Goal: Task Accomplishment & Management: Manage account settings

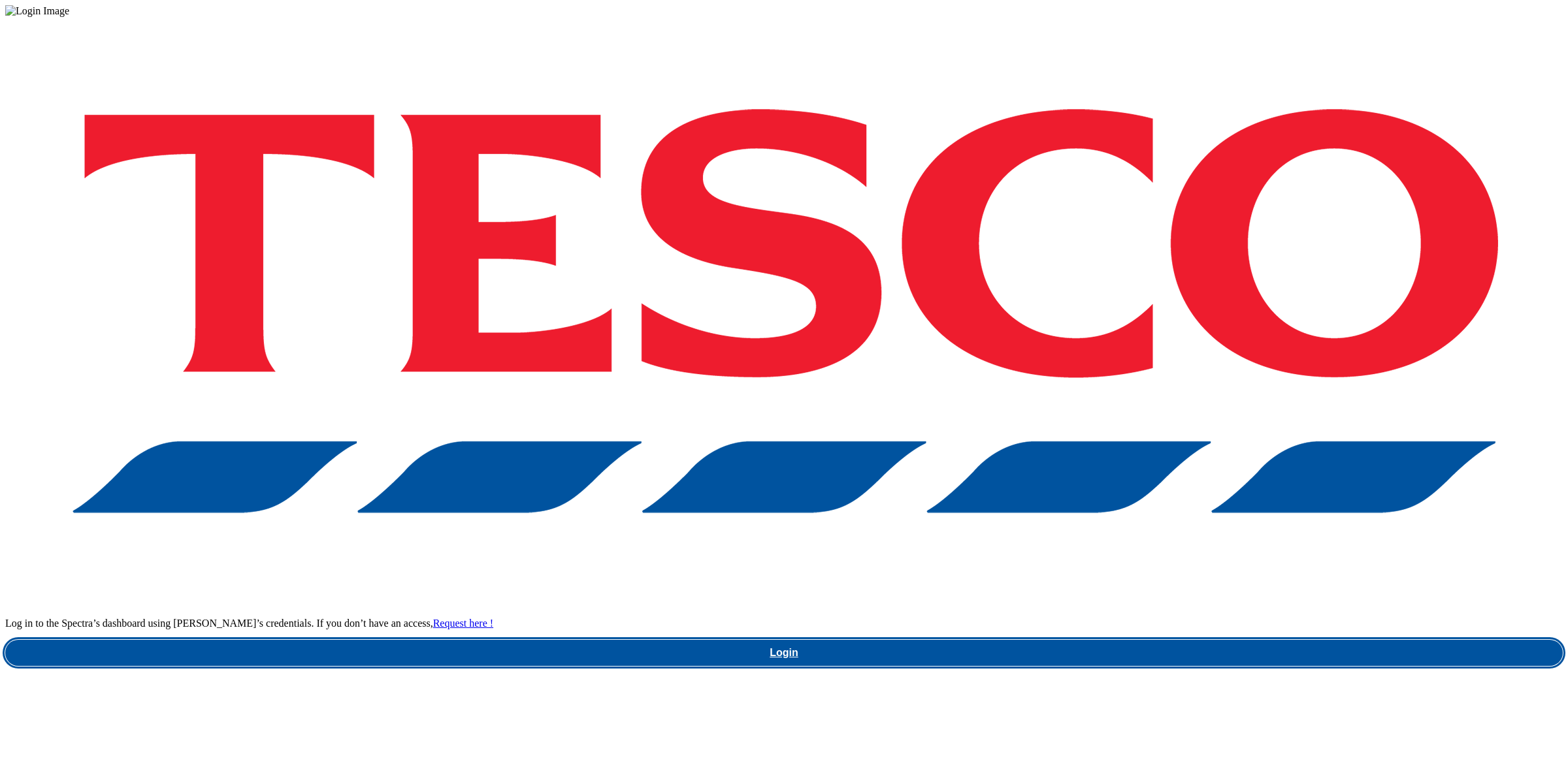
click at [1128, 640] on link "Login" at bounding box center [784, 653] width 1558 height 27
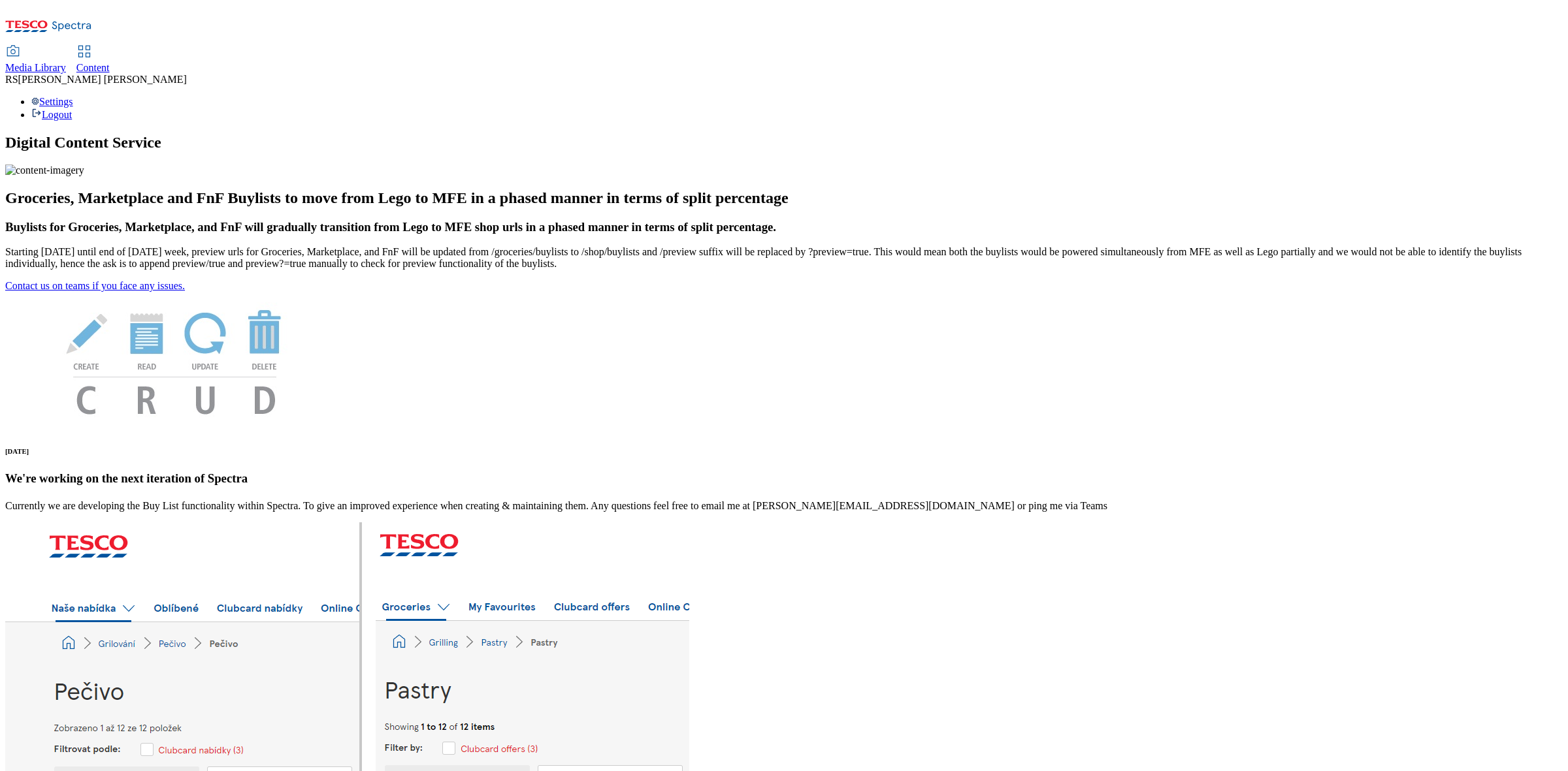
click at [110, 62] on span "Content" at bounding box center [93, 68] width 33 height 11
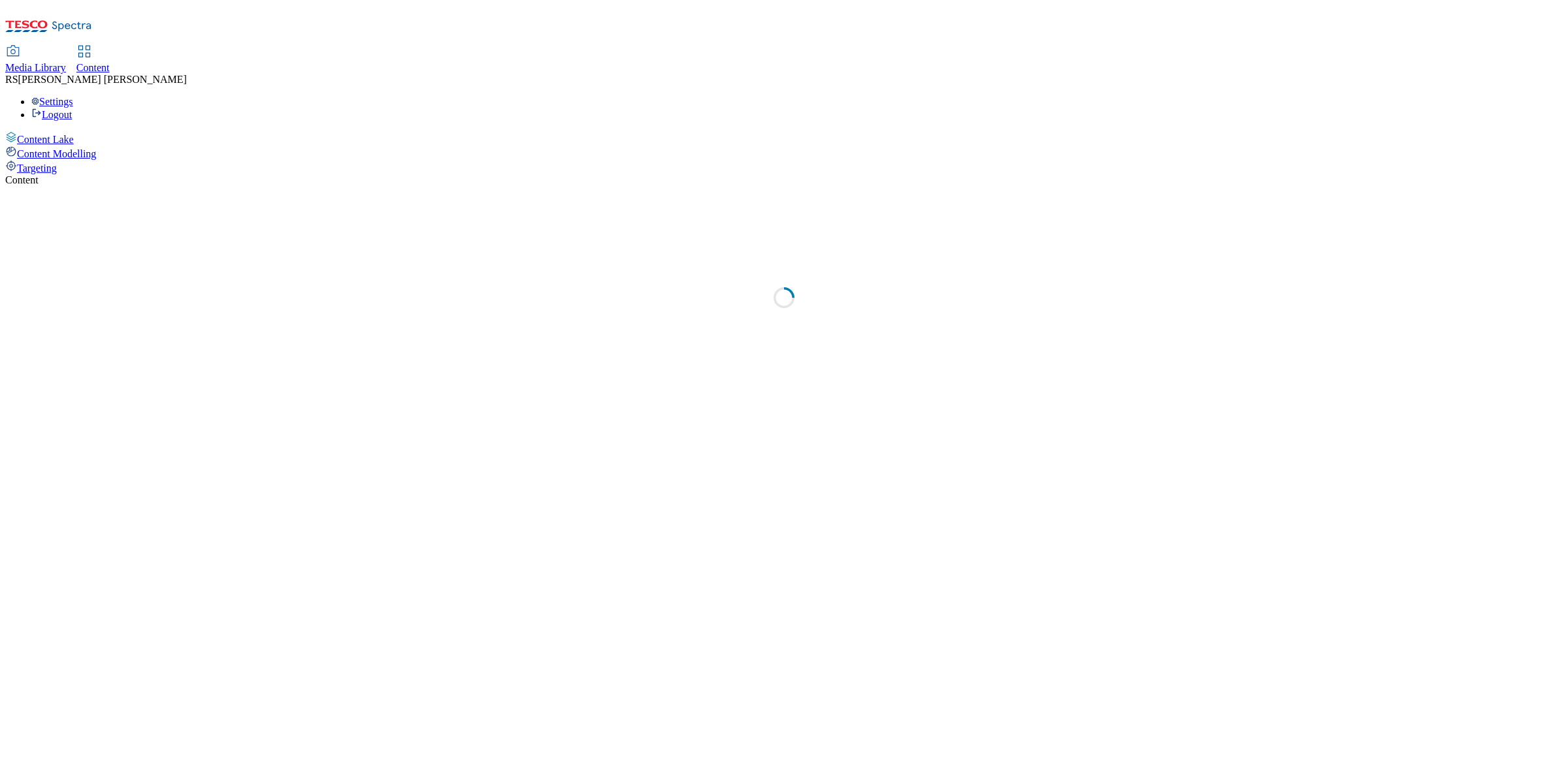
select select "ghs-[GEOGRAPHIC_DATA]"
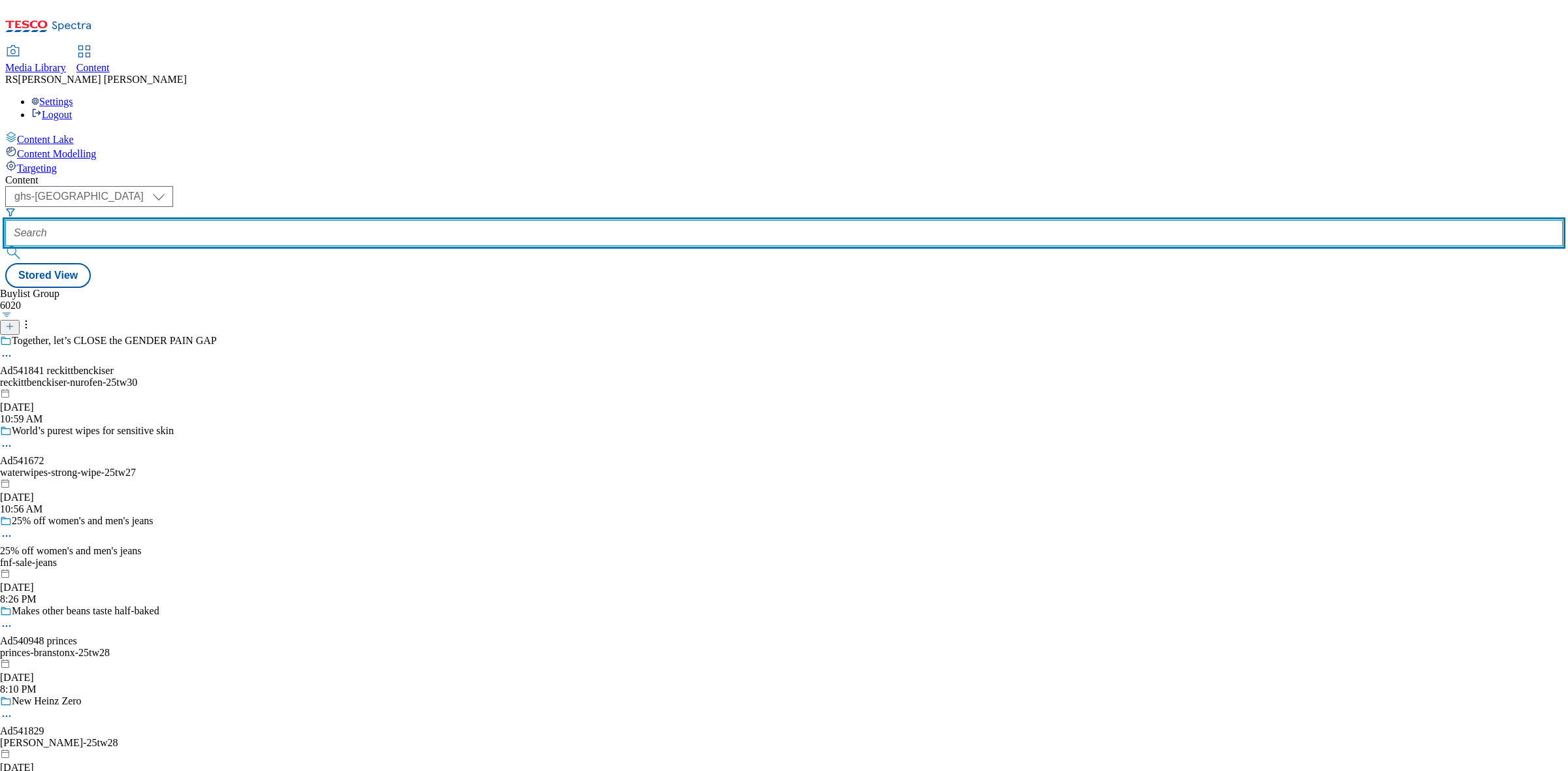
click at [341, 220] on input "text" at bounding box center [784, 233] width 1558 height 27
paste input "541814_"
drag, startPoint x: 340, startPoint y: 102, endPoint x: 307, endPoint y: 106, distance: 33.2
click at [307, 220] on input "541814_" at bounding box center [784, 233] width 1558 height 27
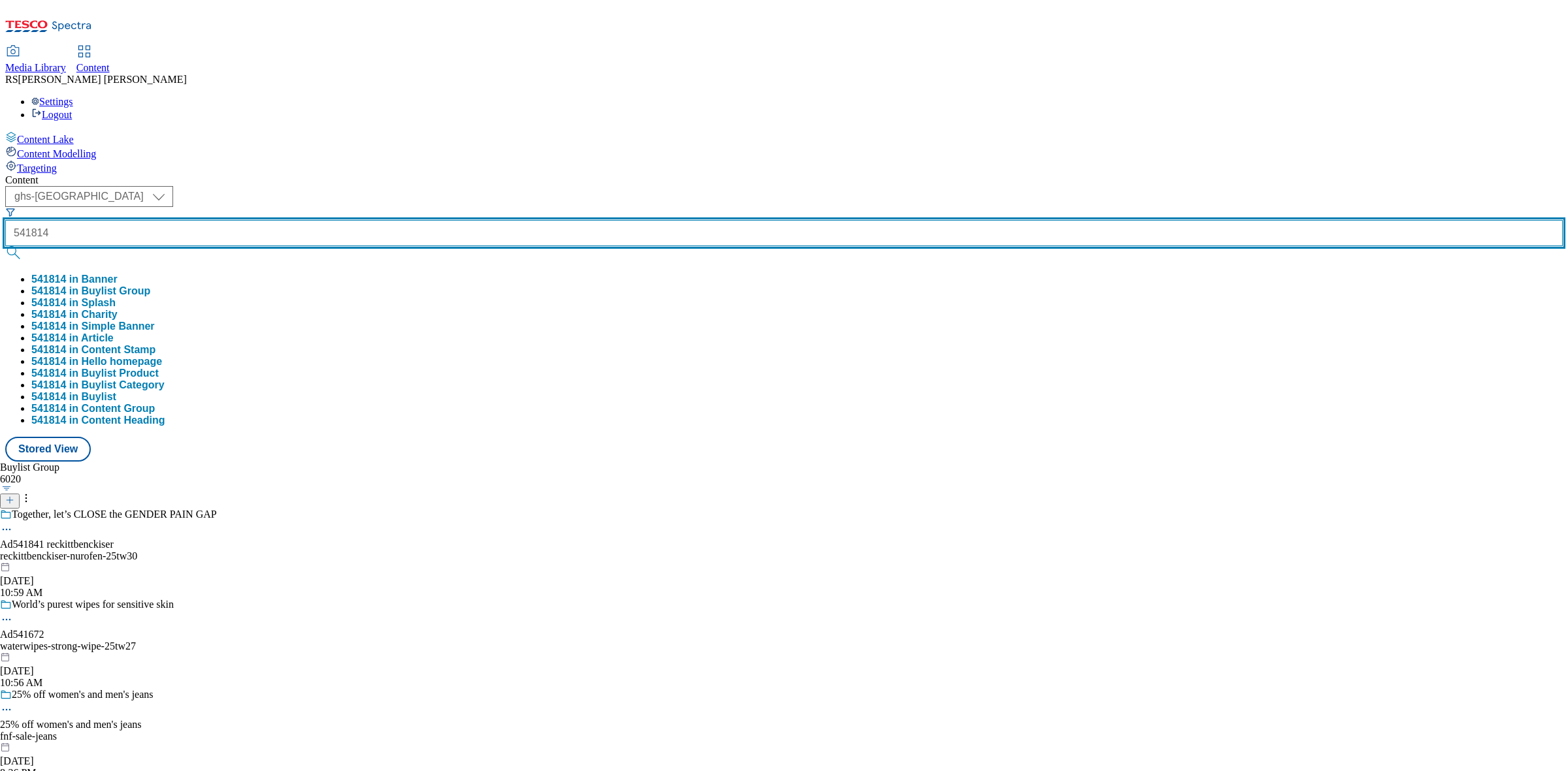
type input "541814"
click at [5, 246] on button "submit" at bounding box center [15, 252] width 18 height 13
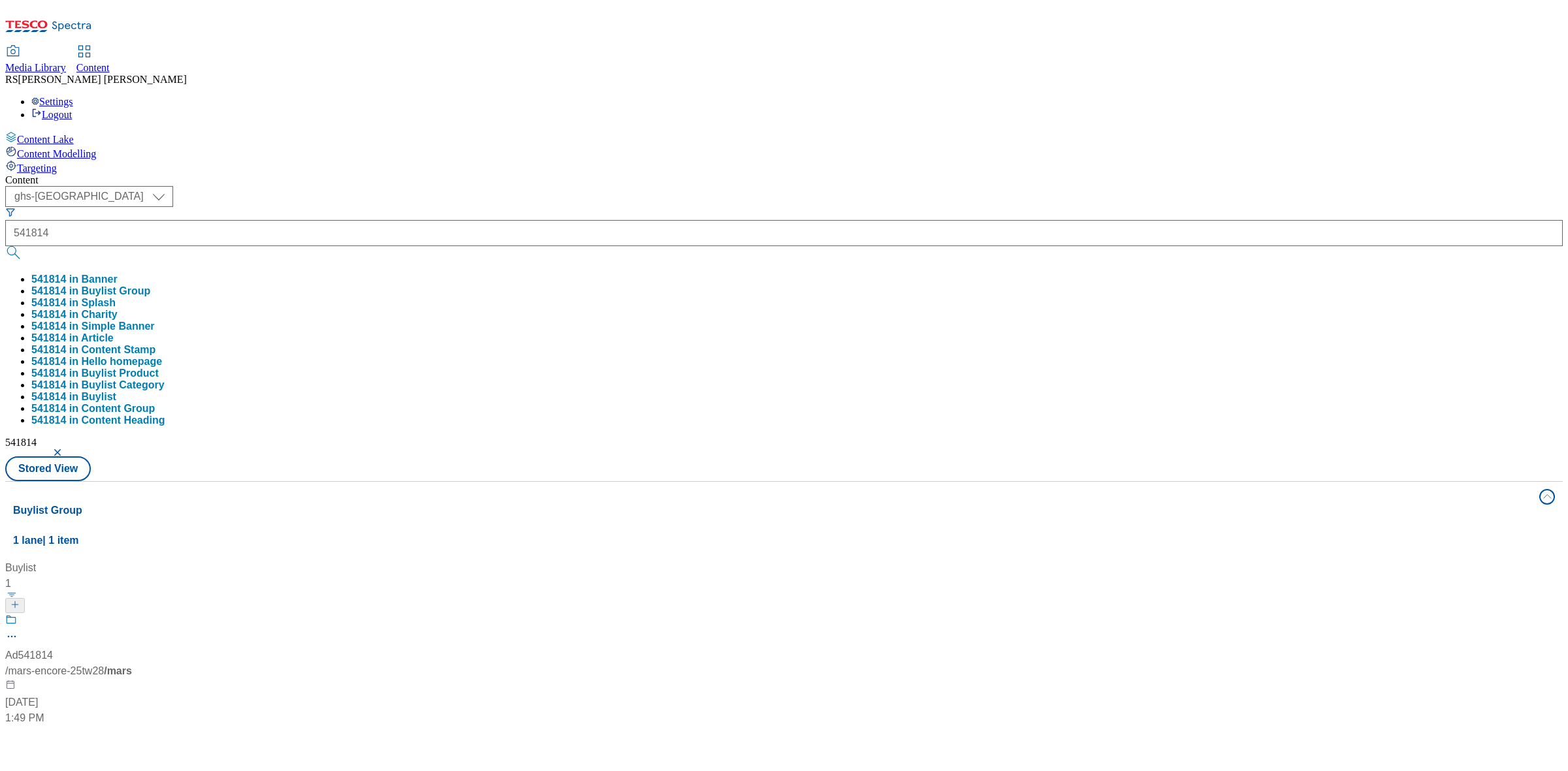
click at [812, 561] on div "Buylist 1 Ad541814 / mars-encore-25tw28 / mars [DATE] 1:49 PM" at bounding box center [783, 561] width 1541 height 0
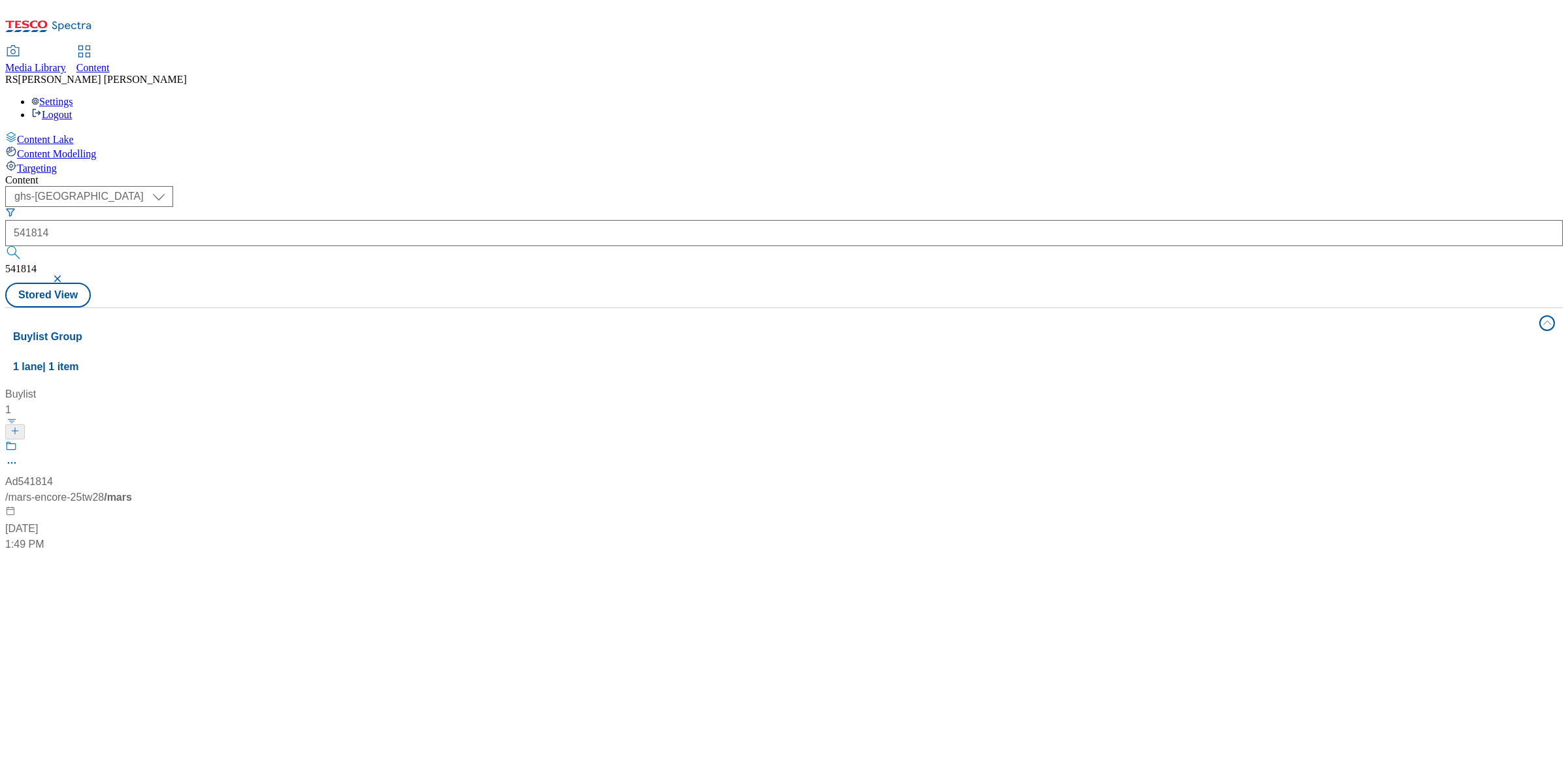
click at [168, 440] on div "Ad541814 / mars-encore-25tw28 / mars [DATE] 1:49 PM" at bounding box center [87, 496] width 164 height 112
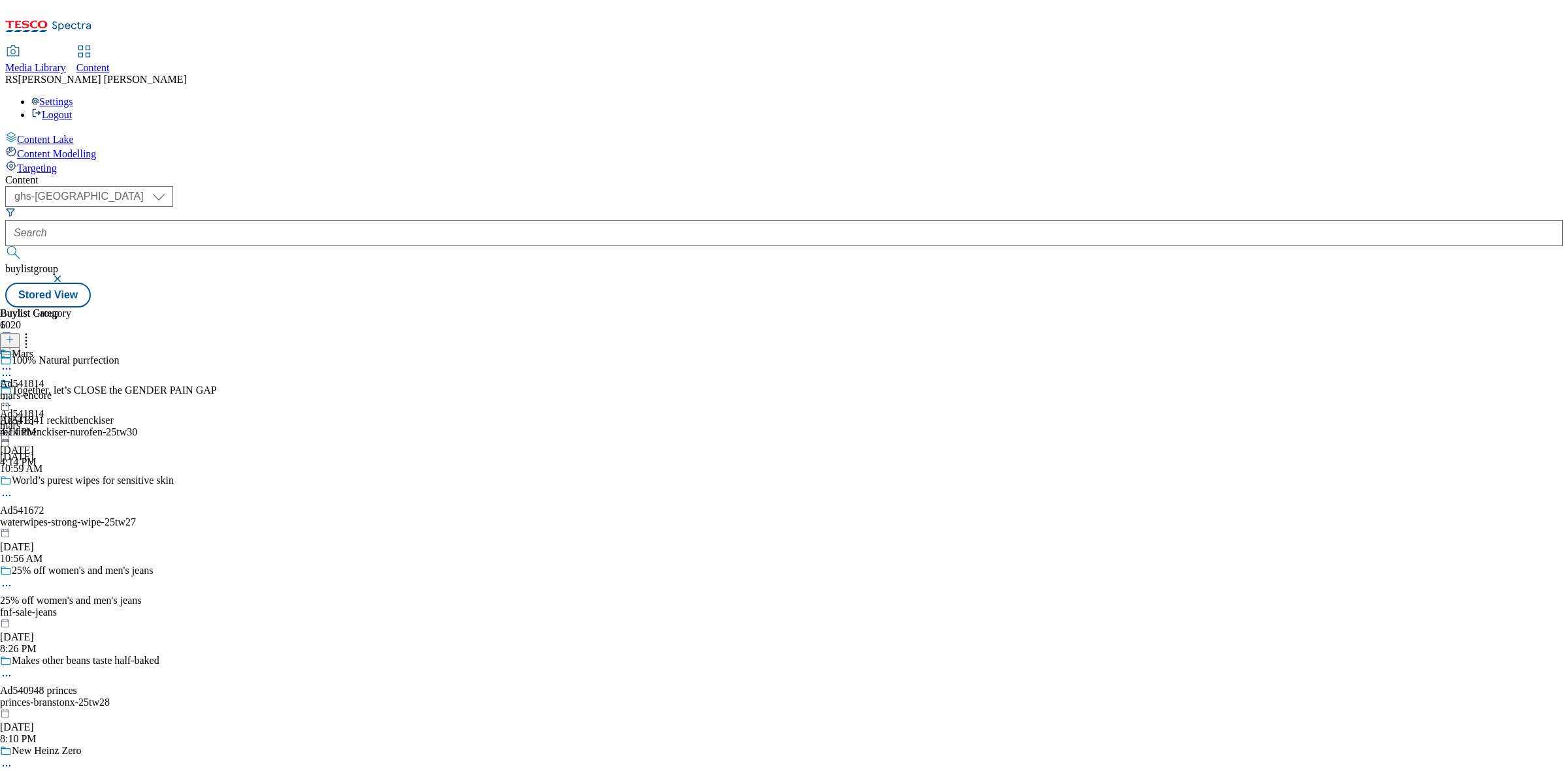
click at [228, 385] on div "Together, let’s CLOSE the GENDER PAIN GAP Ad541841 reckittbenckiser reckittbenc…" at bounding box center [113, 430] width 228 height 91
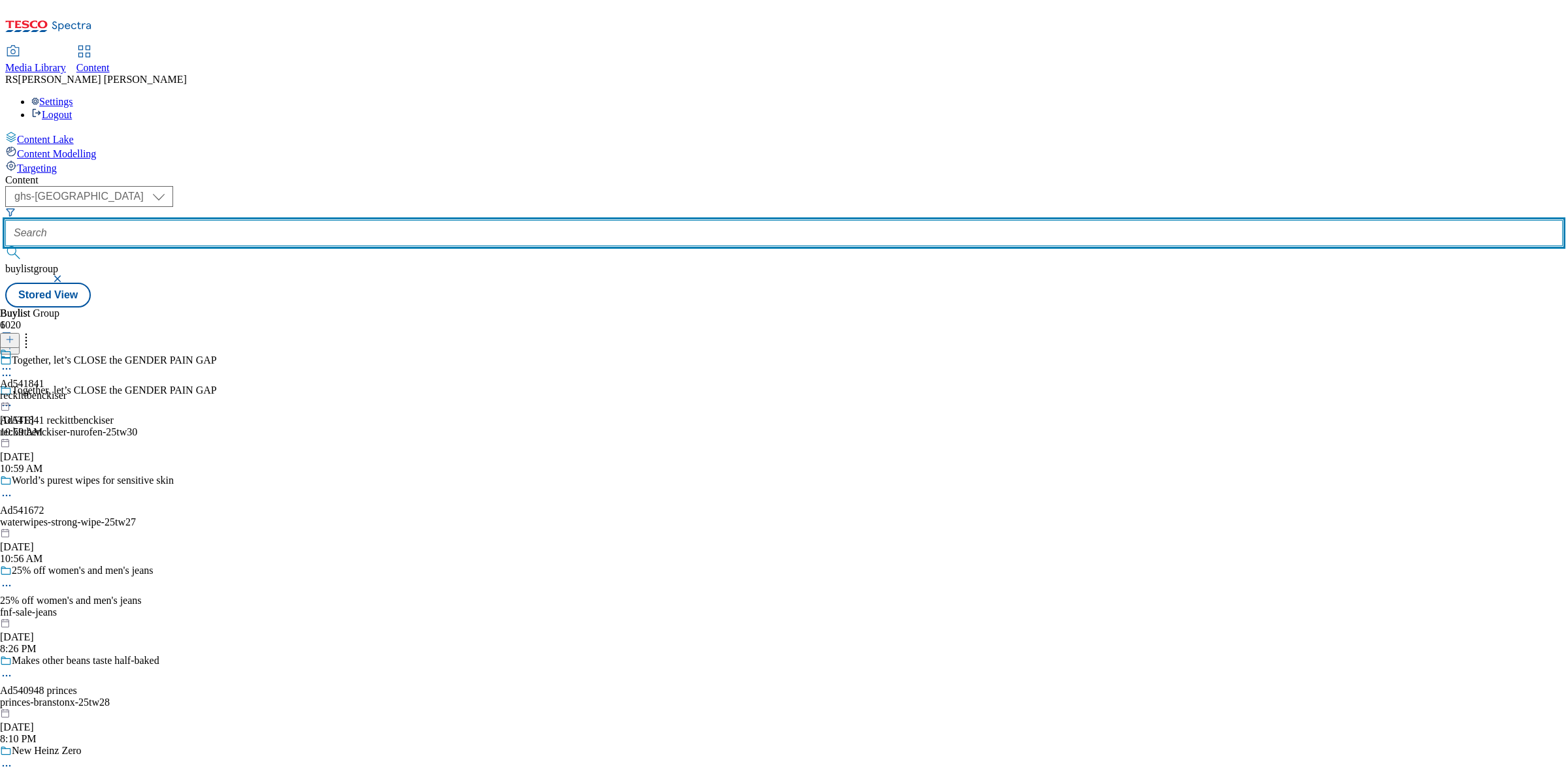
click at [308, 220] on input "text" at bounding box center [784, 233] width 1558 height 27
paste input "541814_"
drag, startPoint x: 317, startPoint y: 98, endPoint x: 228, endPoint y: 100, distance: 89.0
click at [228, 187] on div "( optional ) ghs-roi ghs-[GEOGRAPHIC_DATA] ghs-uk 541814 buylistgroup" at bounding box center [784, 235] width 1558 height 97
paste input "Ad"
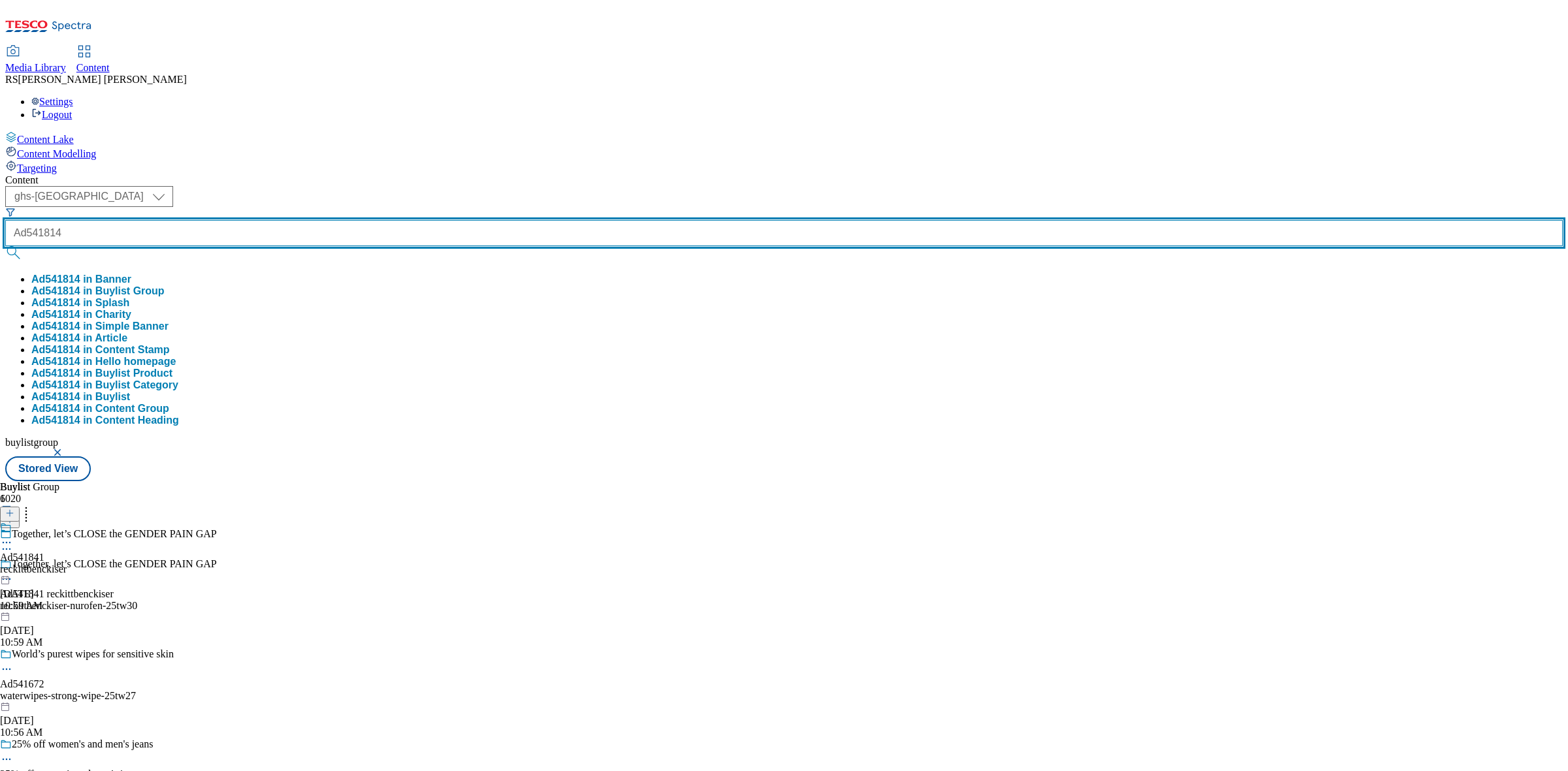
type input "Ad541814"
click at [5, 246] on button "submit" at bounding box center [15, 252] width 18 height 13
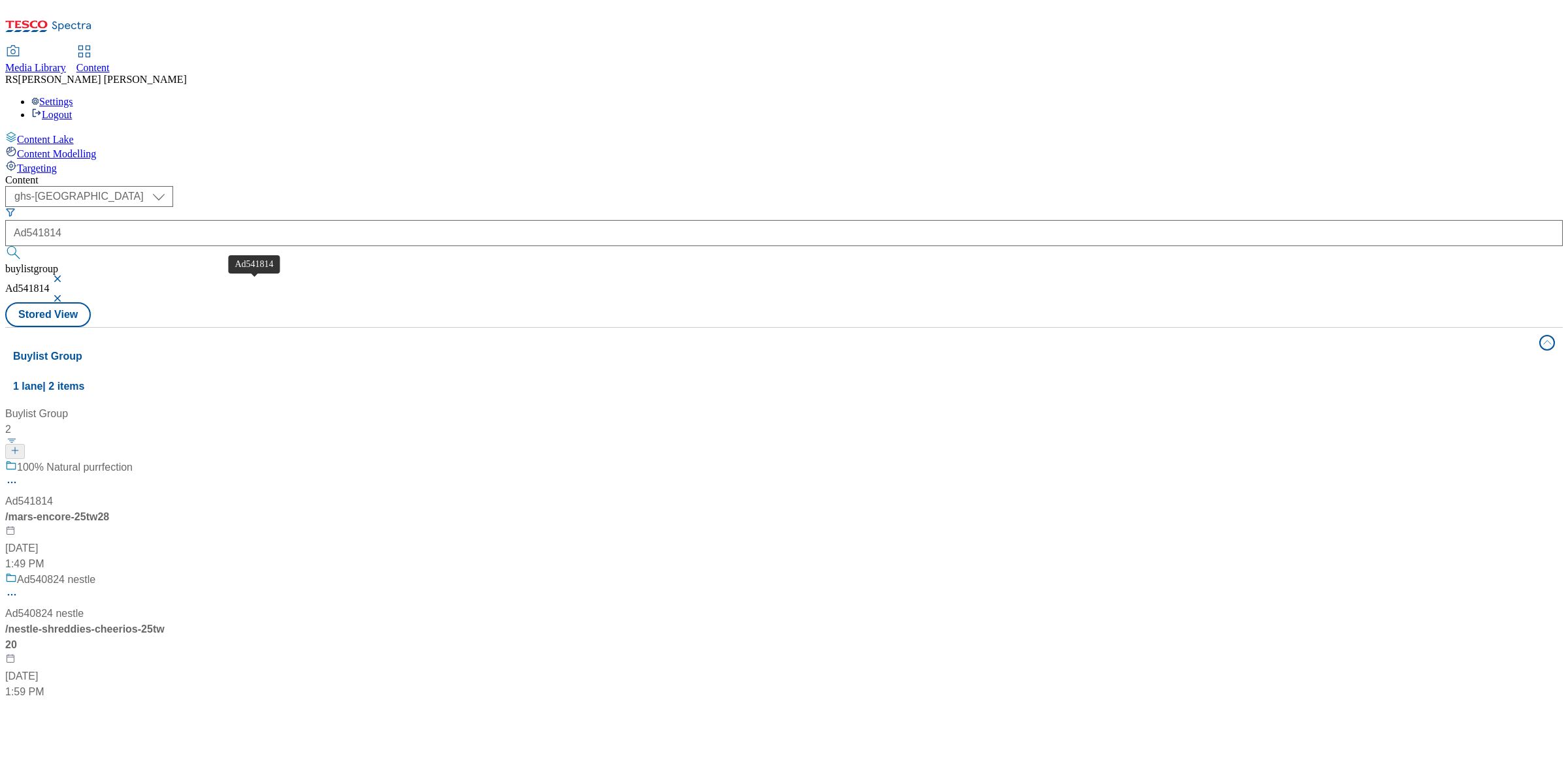
click at [53, 494] on div "Ad541814" at bounding box center [29, 501] width 48 height 16
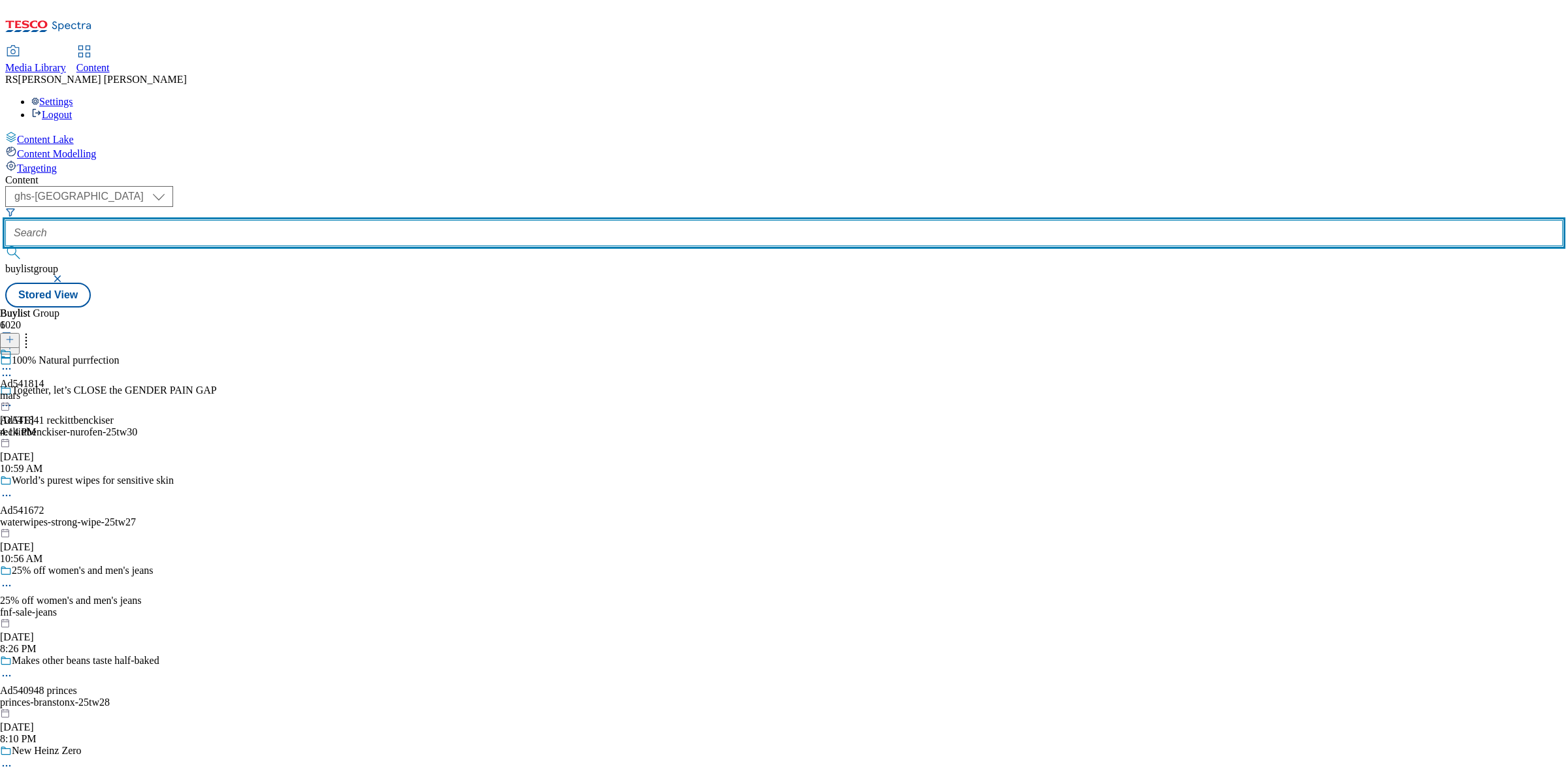
click at [328, 220] on input "text" at bounding box center [784, 233] width 1558 height 27
paste input "Ad541814"
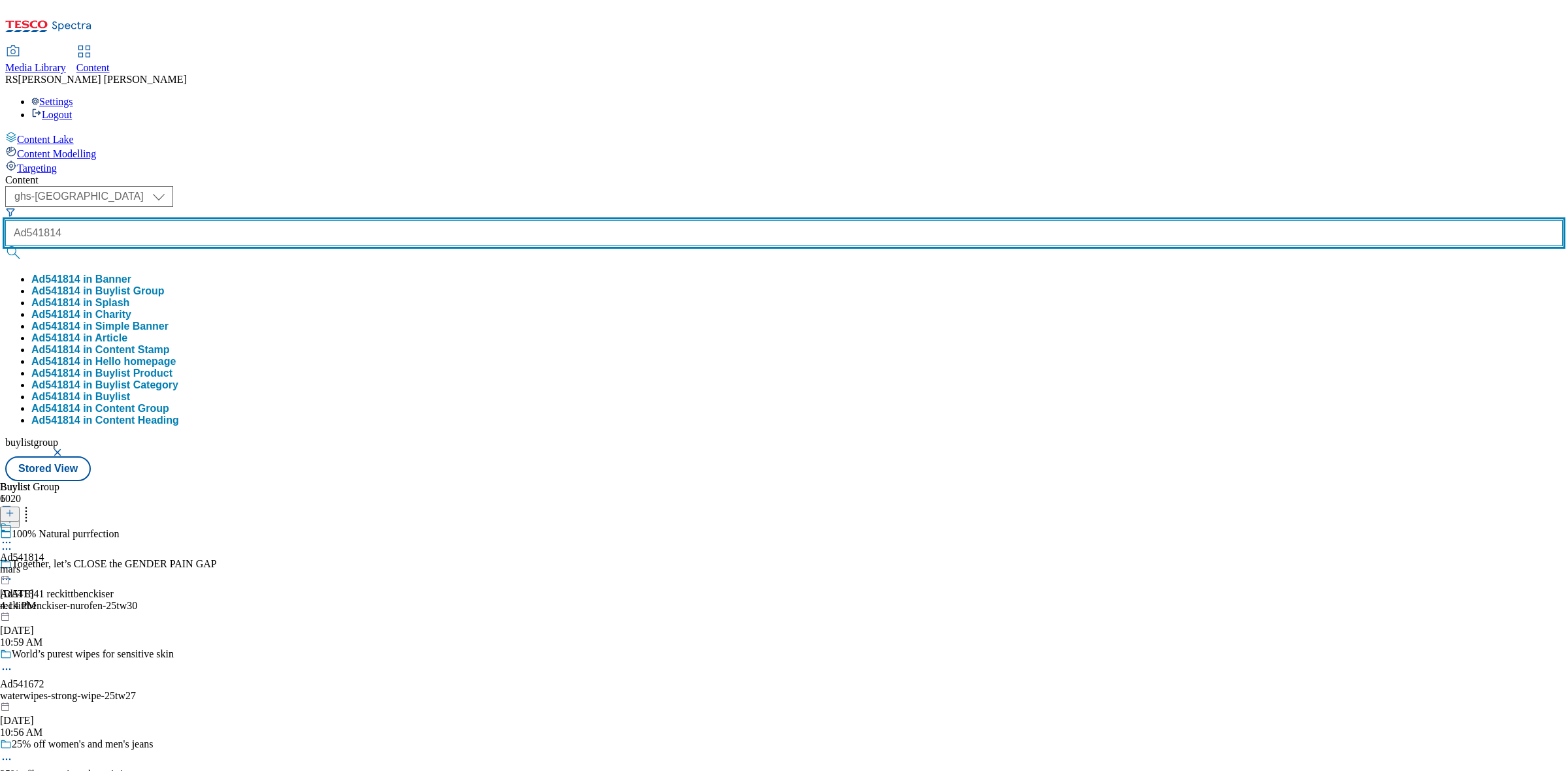
type input "Ad541814"
click at [5, 246] on button "submit" at bounding box center [15, 252] width 18 height 13
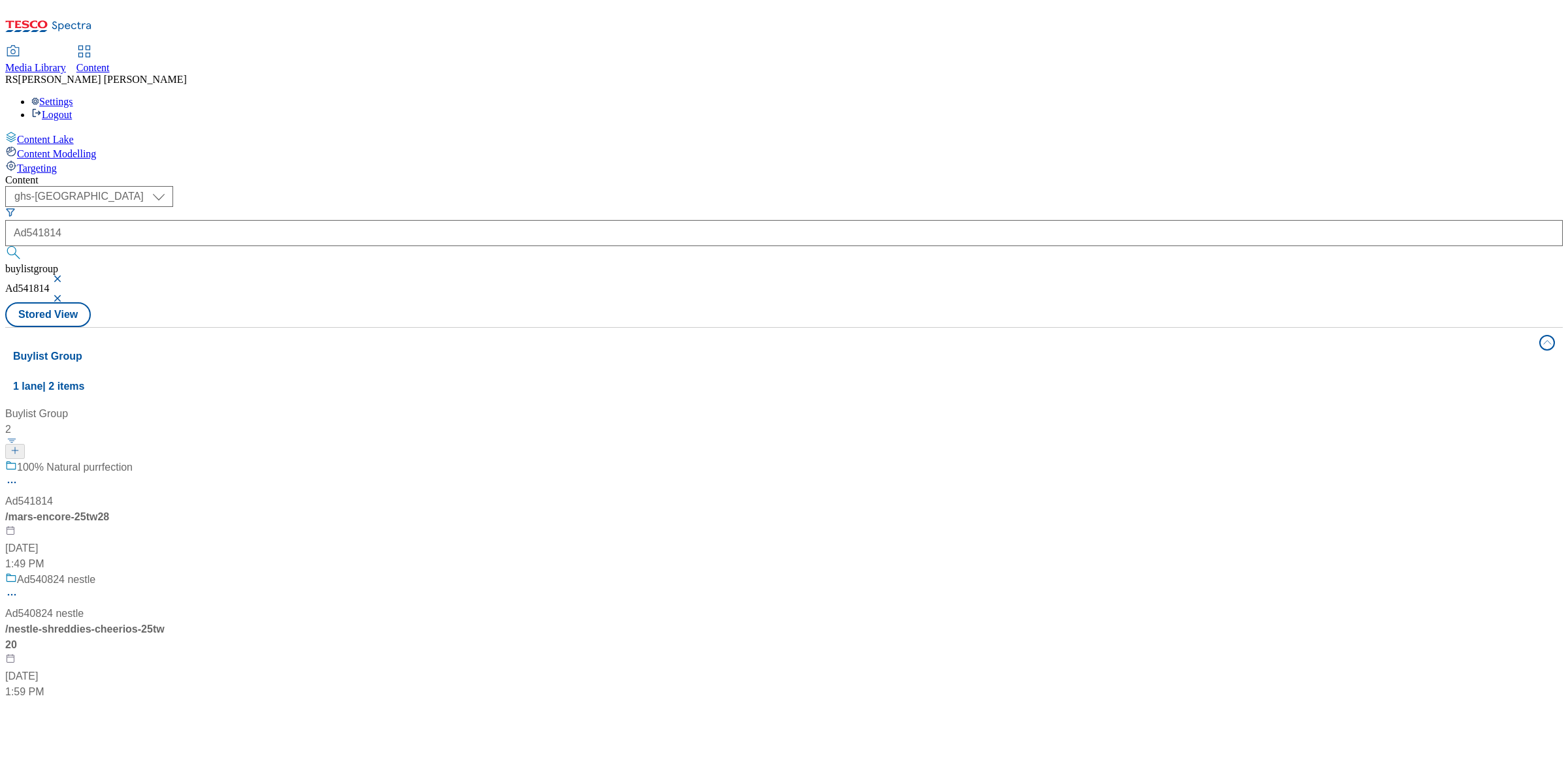
click at [168, 460] on div "100% Natural purrfection" at bounding box center [87, 477] width 164 height 34
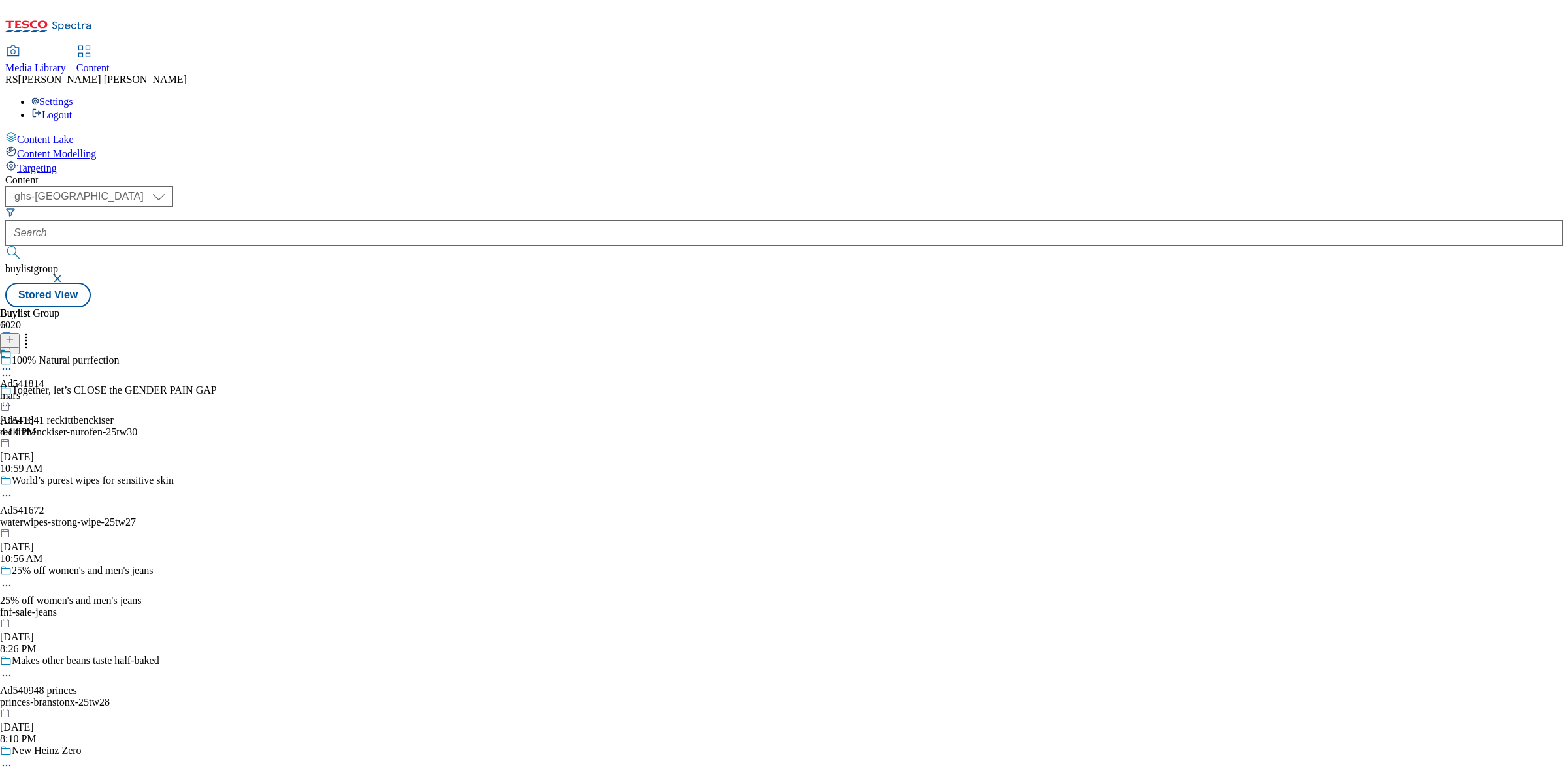
click at [13, 362] on icon at bounding box center [6, 369] width 13 height 13
click at [60, 389] on button "Edit" at bounding box center [44, 396] width 35 height 15
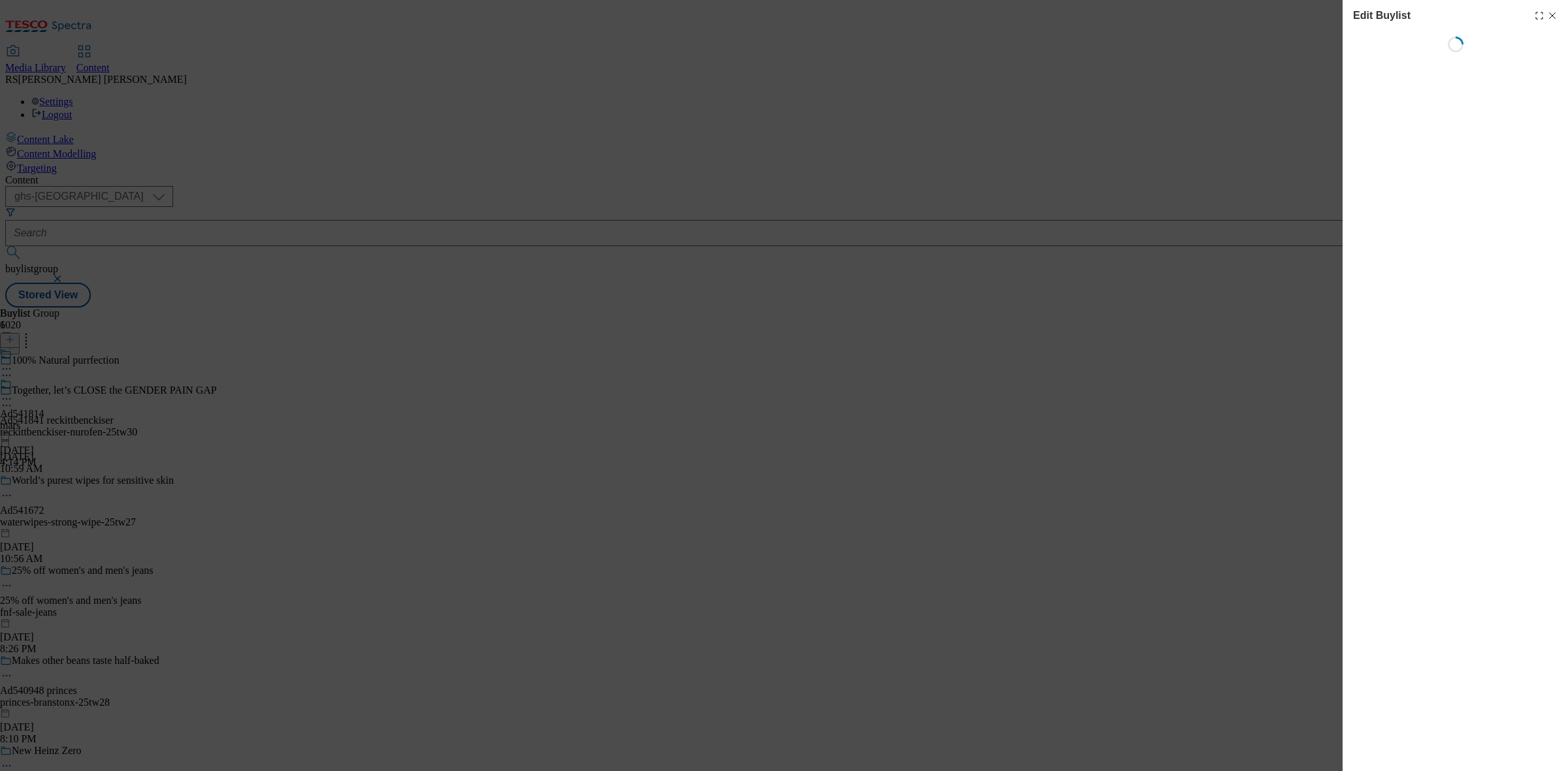
select select "tactical"
select select "supplier funded short term 1-3 weeks"
select select "dunnhumby"
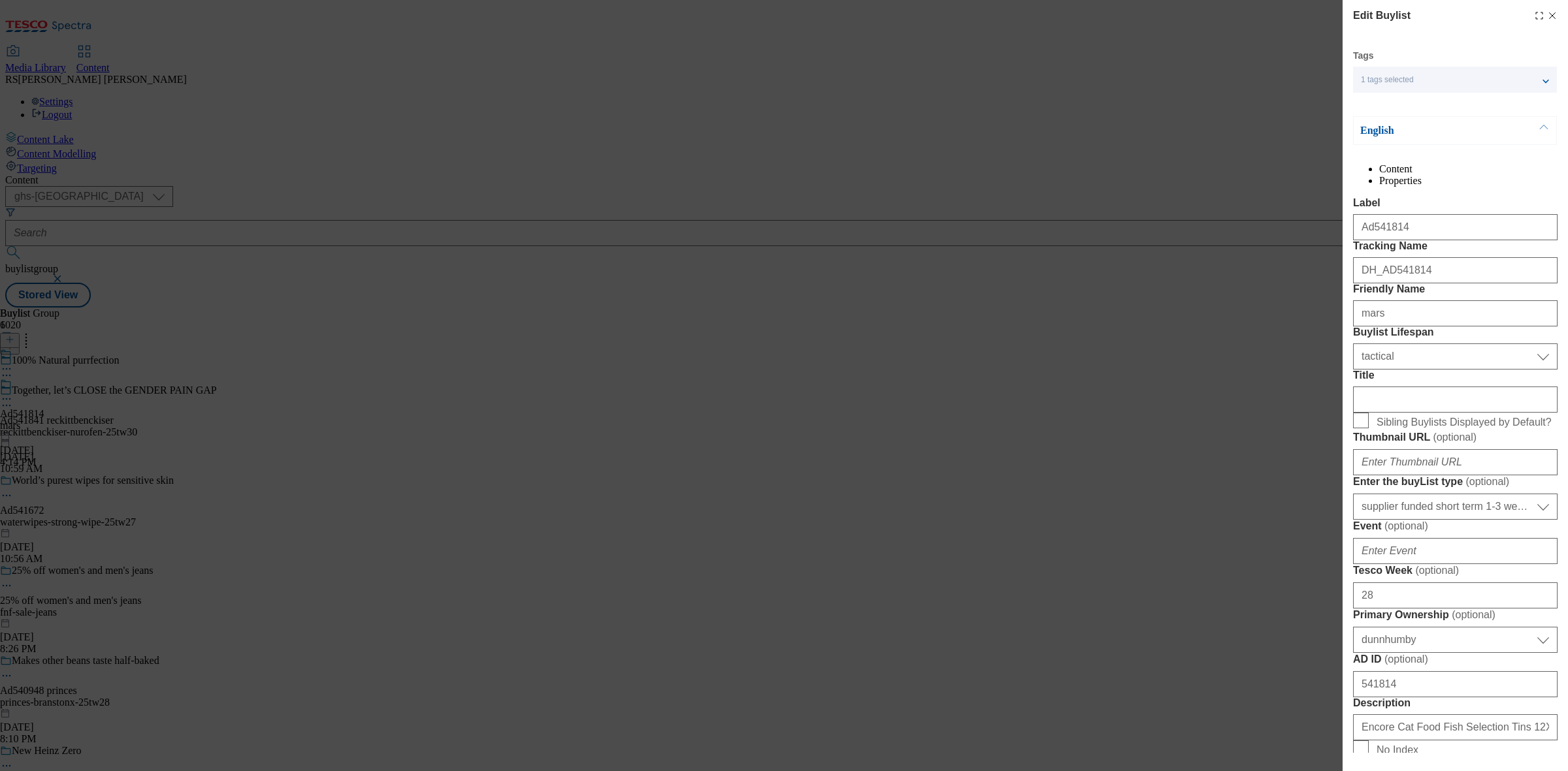
select select "Banner"
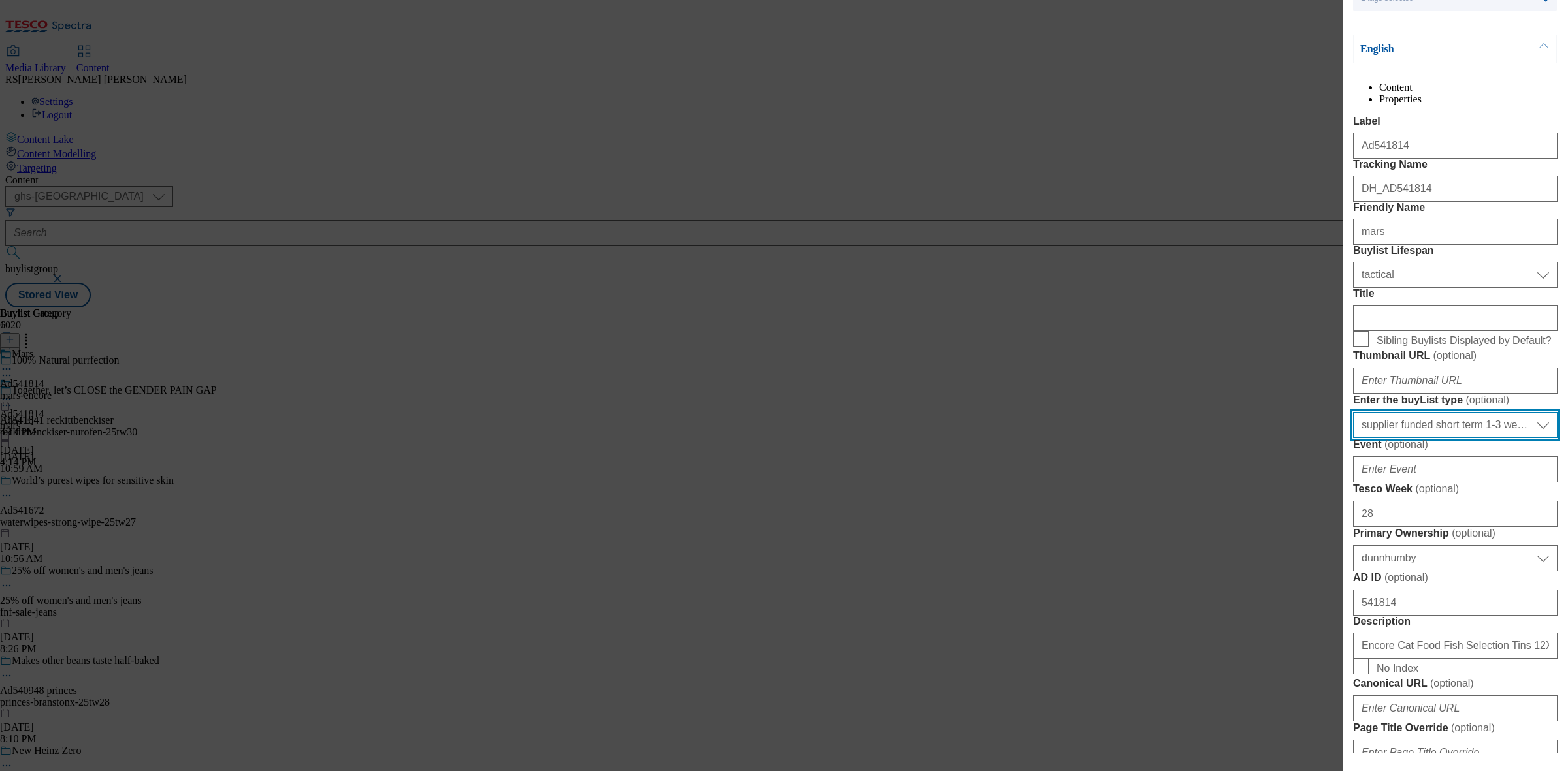
click at [1455, 438] on select "Select Enter the buyList type event supplier funded long term >4 weeks supplier…" at bounding box center [1455, 425] width 205 height 27
click at [1412, 331] on div "Modal" at bounding box center [1455, 316] width 205 height 31
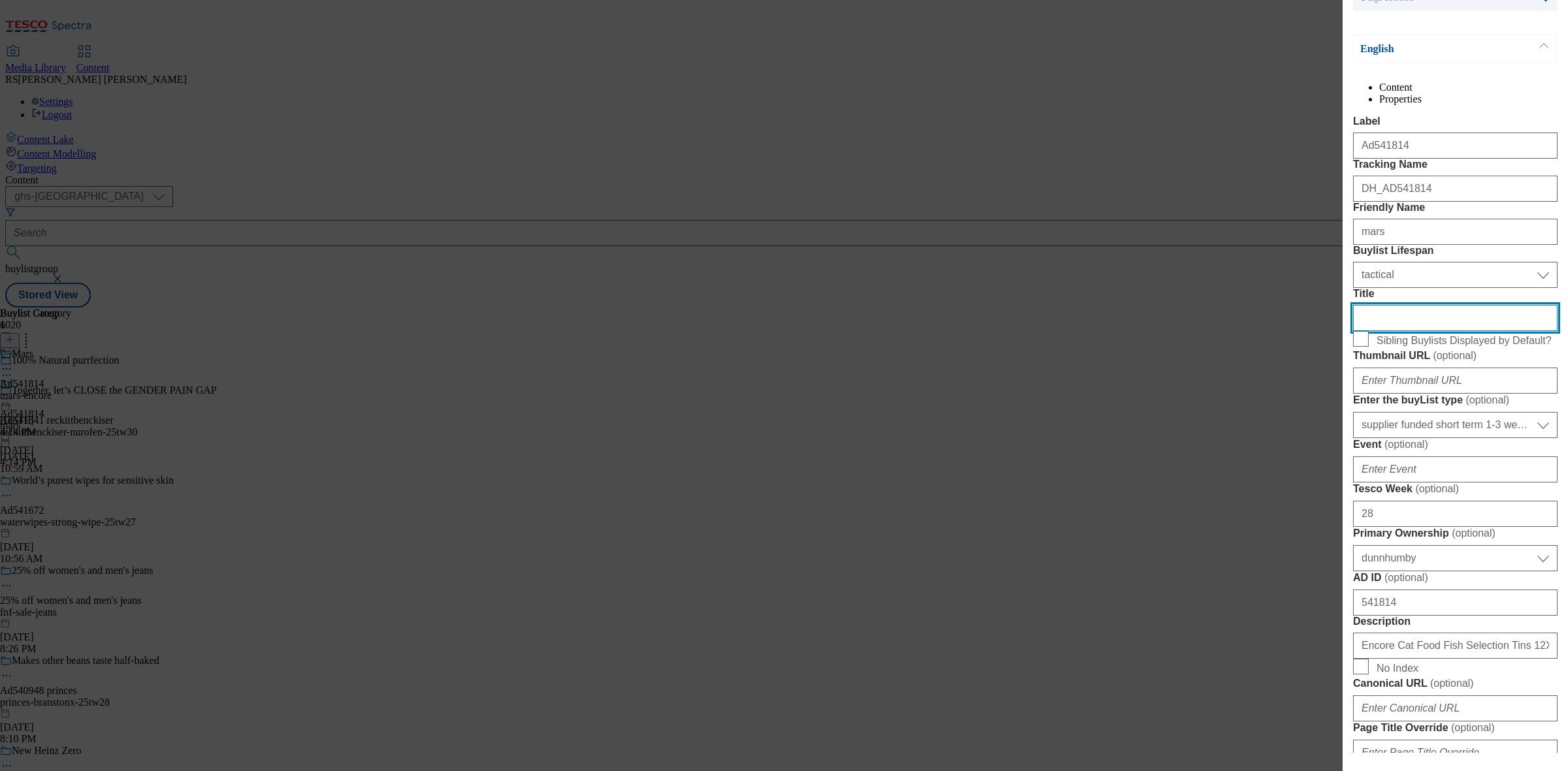
click at [1392, 331] on input "Title" at bounding box center [1455, 318] width 205 height 27
click at [1391, 331] on input "Title" at bounding box center [1455, 318] width 205 height 27
click at [1091, 333] on div "Edit Buylist Tags 1 tags selected buylist English Content Properties Label Ad54…" at bounding box center [784, 385] width 1568 height 771
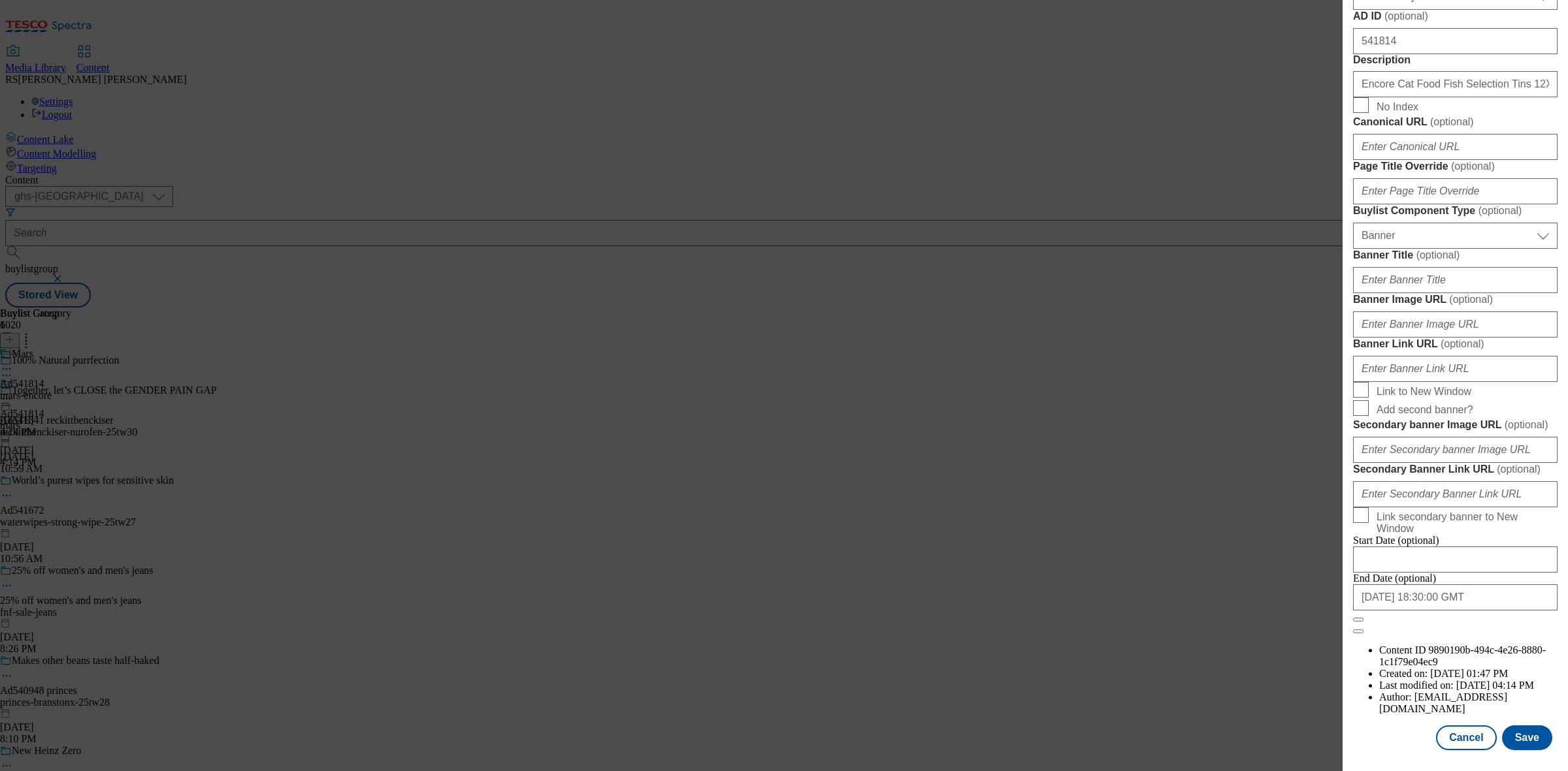
scroll to position [1140, 0]
click at [1457, 732] on button "Cancel" at bounding box center [1466, 737] width 60 height 25
select select "tactical"
select select "supplier funded short term 1-3 weeks"
select select "dunnhumby"
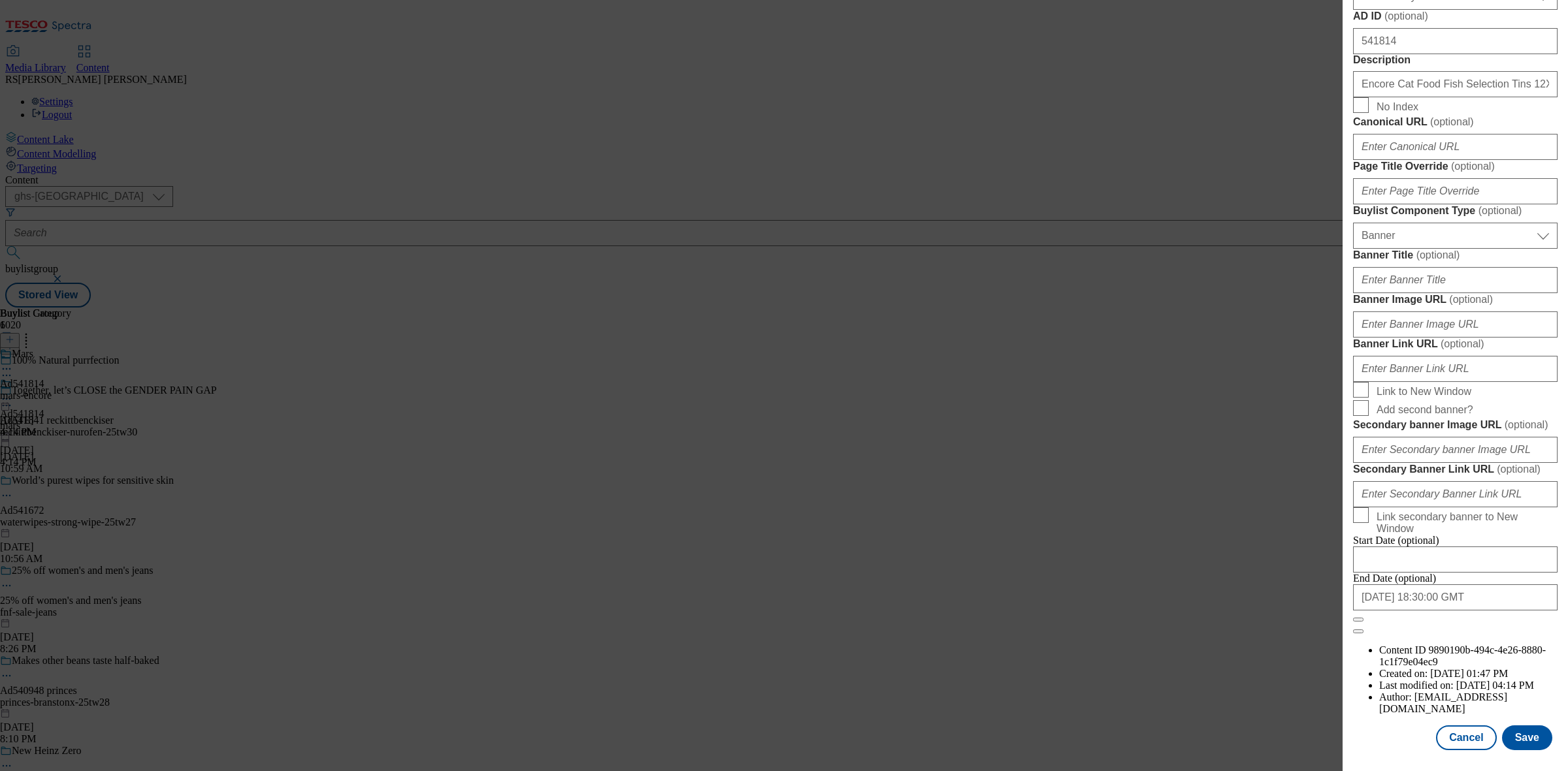
select select "Banner"
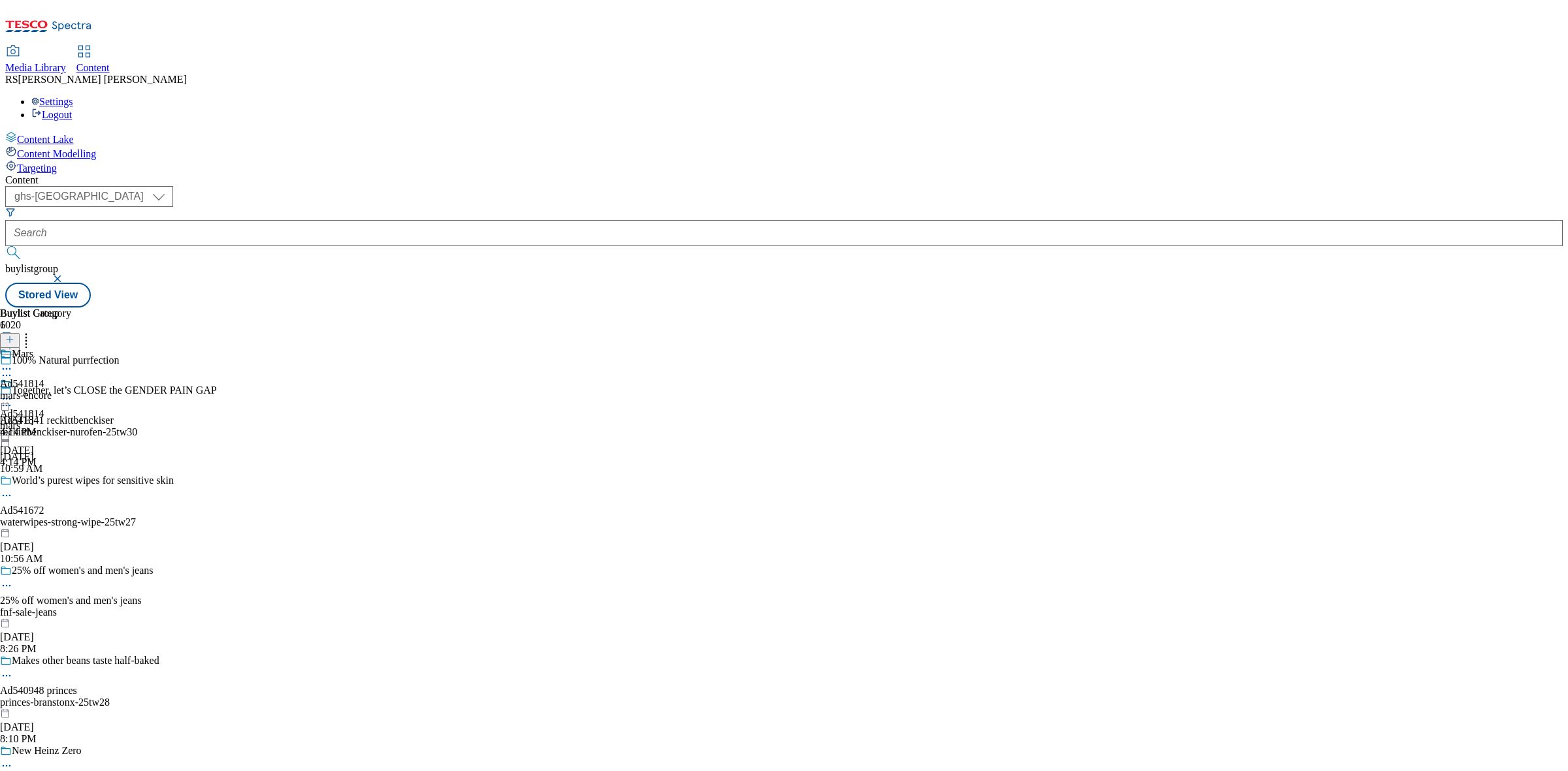
scroll to position [847, 0]
click at [13, 369] on icon at bounding box center [6, 375] width 13 height 13
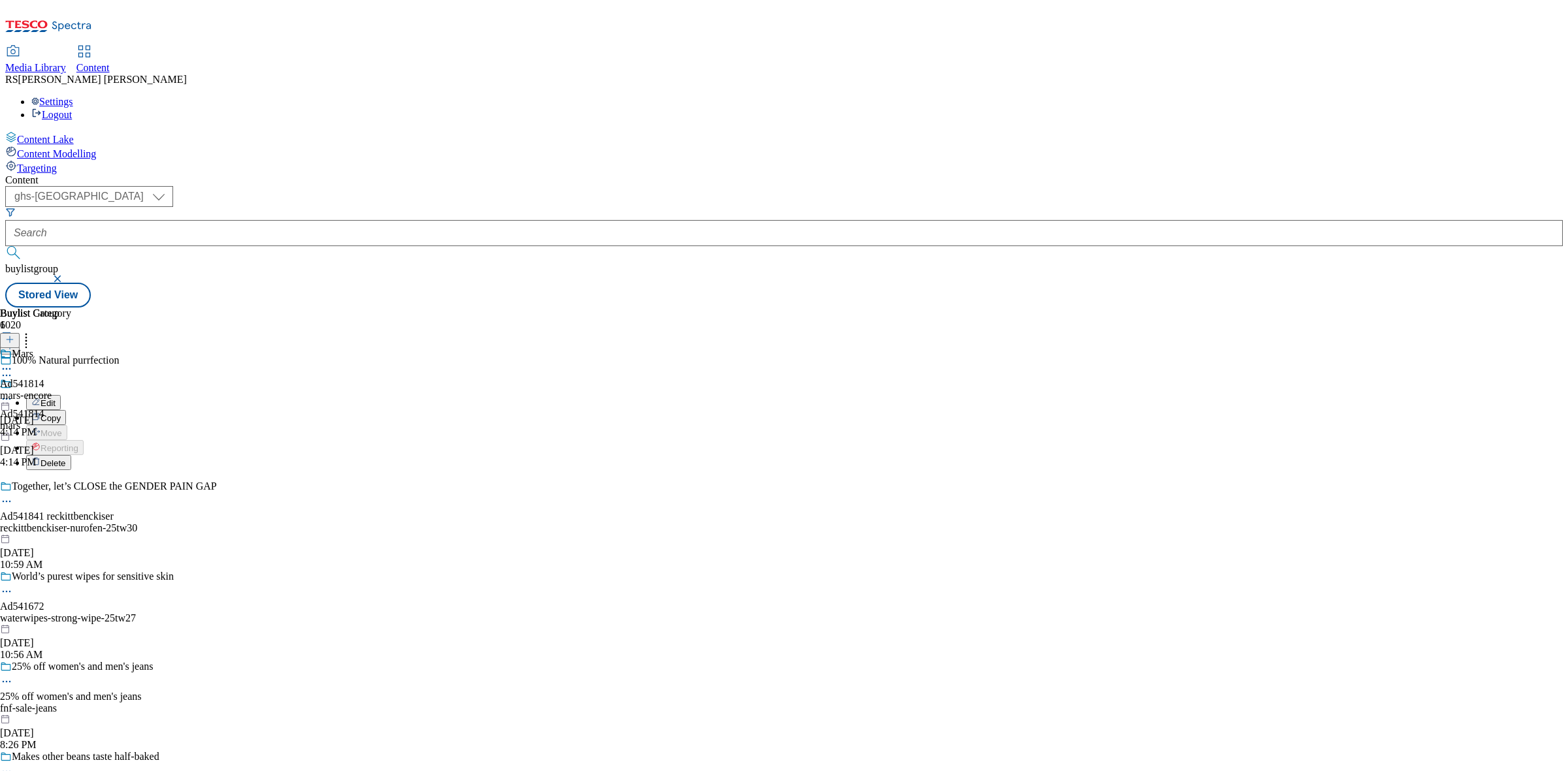
click at [45, 436] on div "Ad541814 mars [DATE] 4:14 PM" at bounding box center [22, 423] width 45 height 91
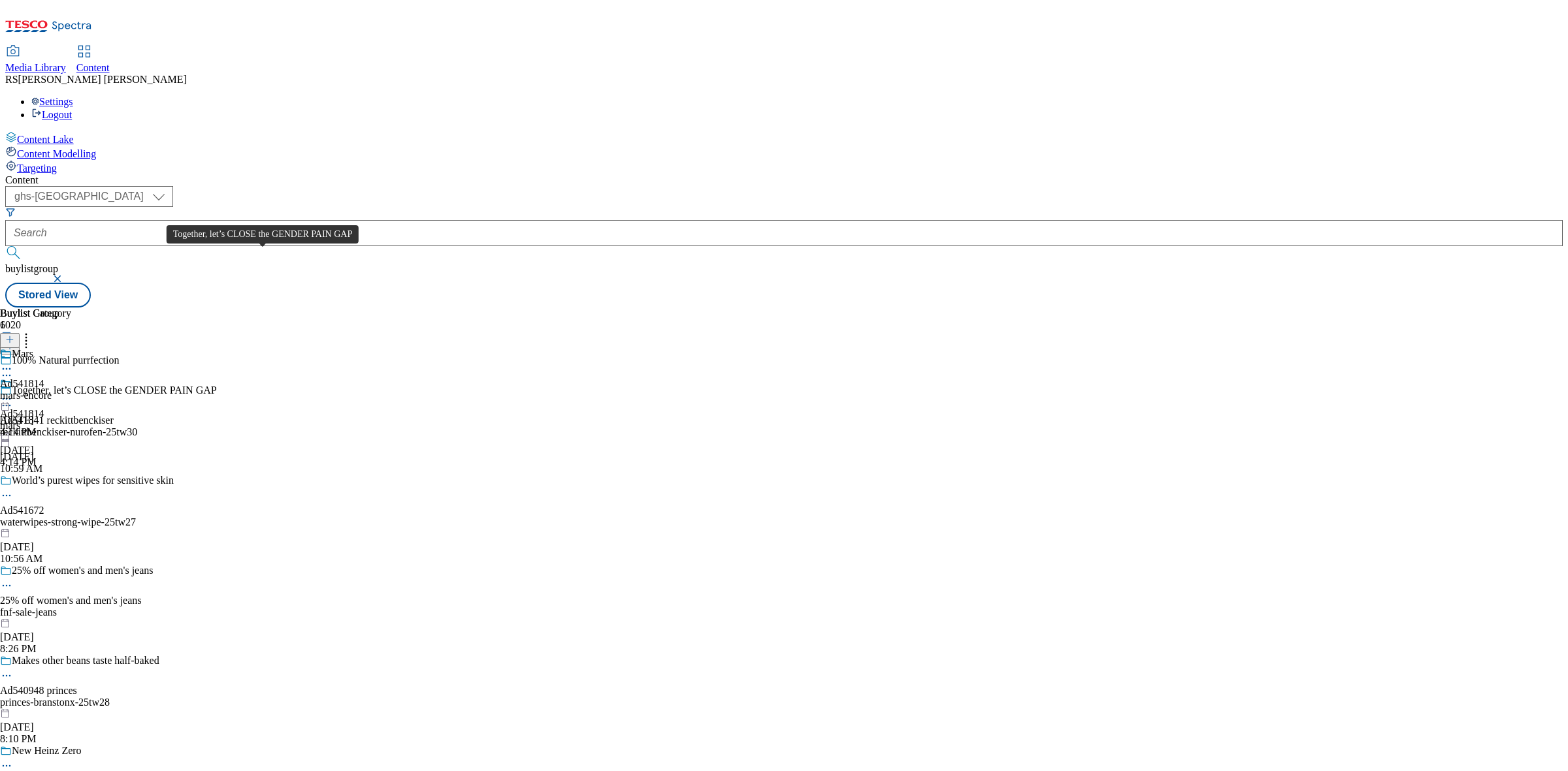
click at [217, 385] on span "Together, let’s CLOSE the GENDER PAIN GAP" at bounding box center [114, 392] width 205 height 15
click at [13, 399] on icon at bounding box center [6, 405] width 13 height 13
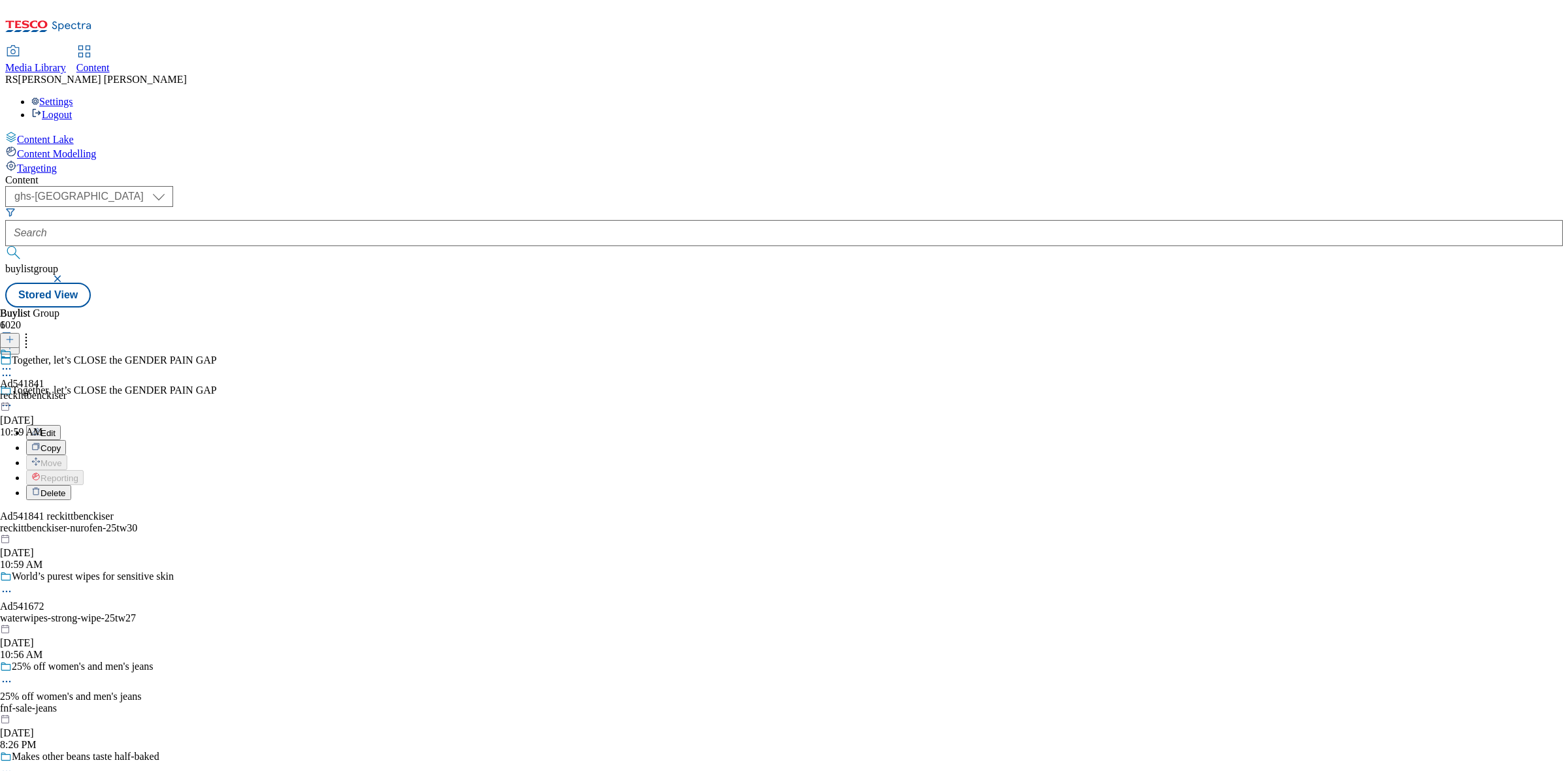
click at [228, 425] on li "Edit" at bounding box center [127, 433] width 202 height 15
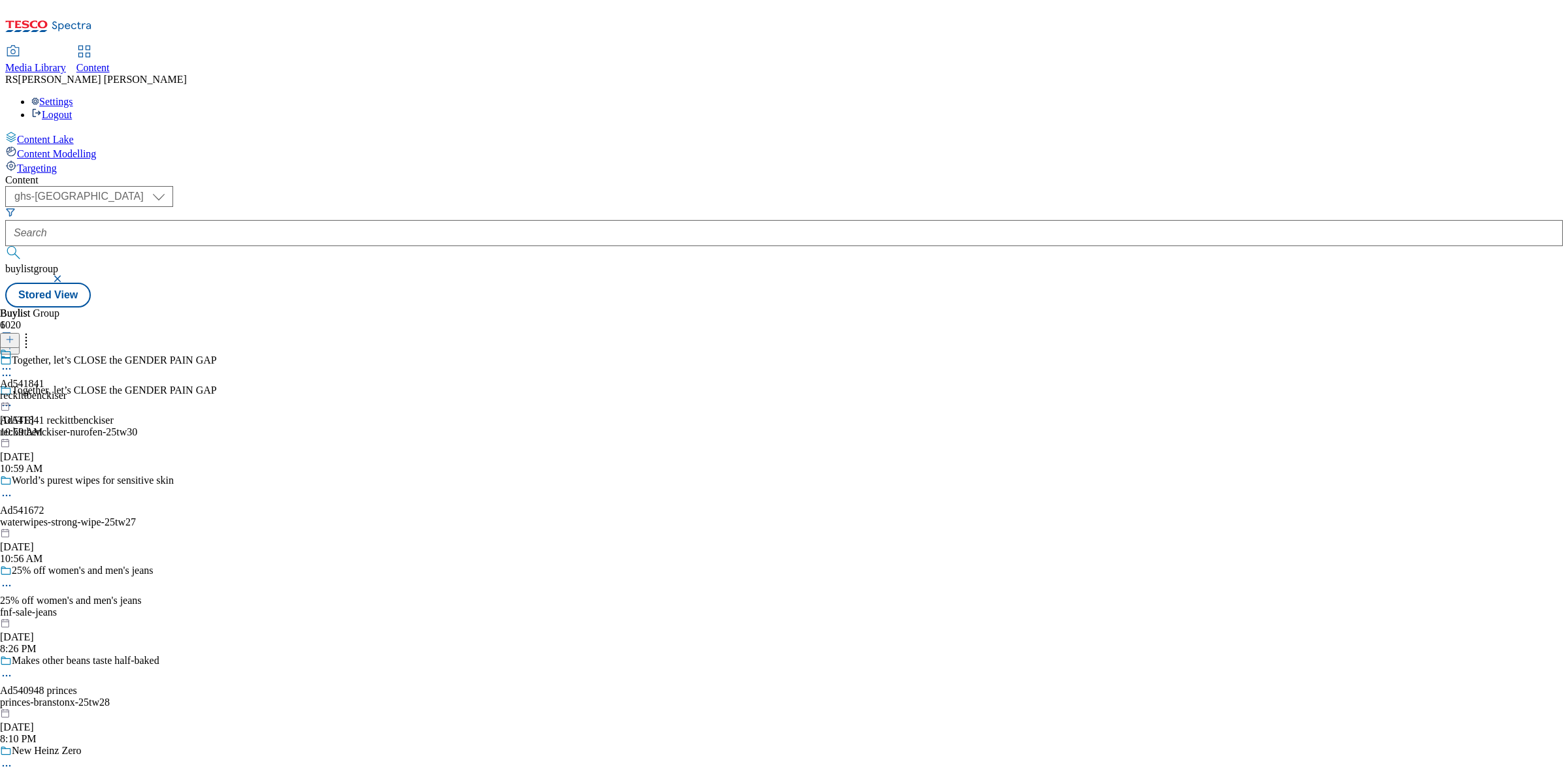
click at [13, 399] on icon at bounding box center [6, 405] width 13 height 13
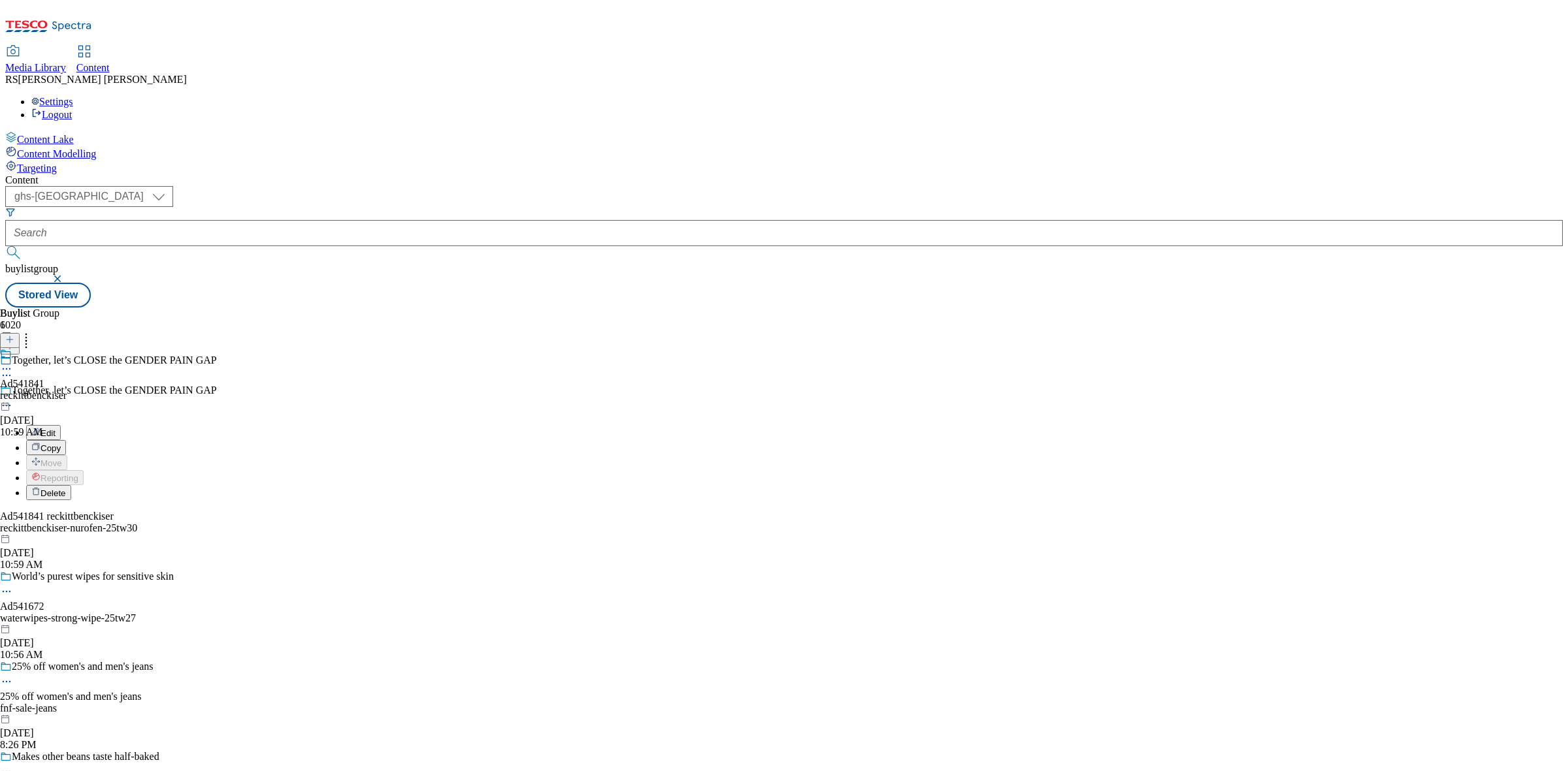
click at [56, 428] on span "Edit" at bounding box center [48, 433] width 15 height 10
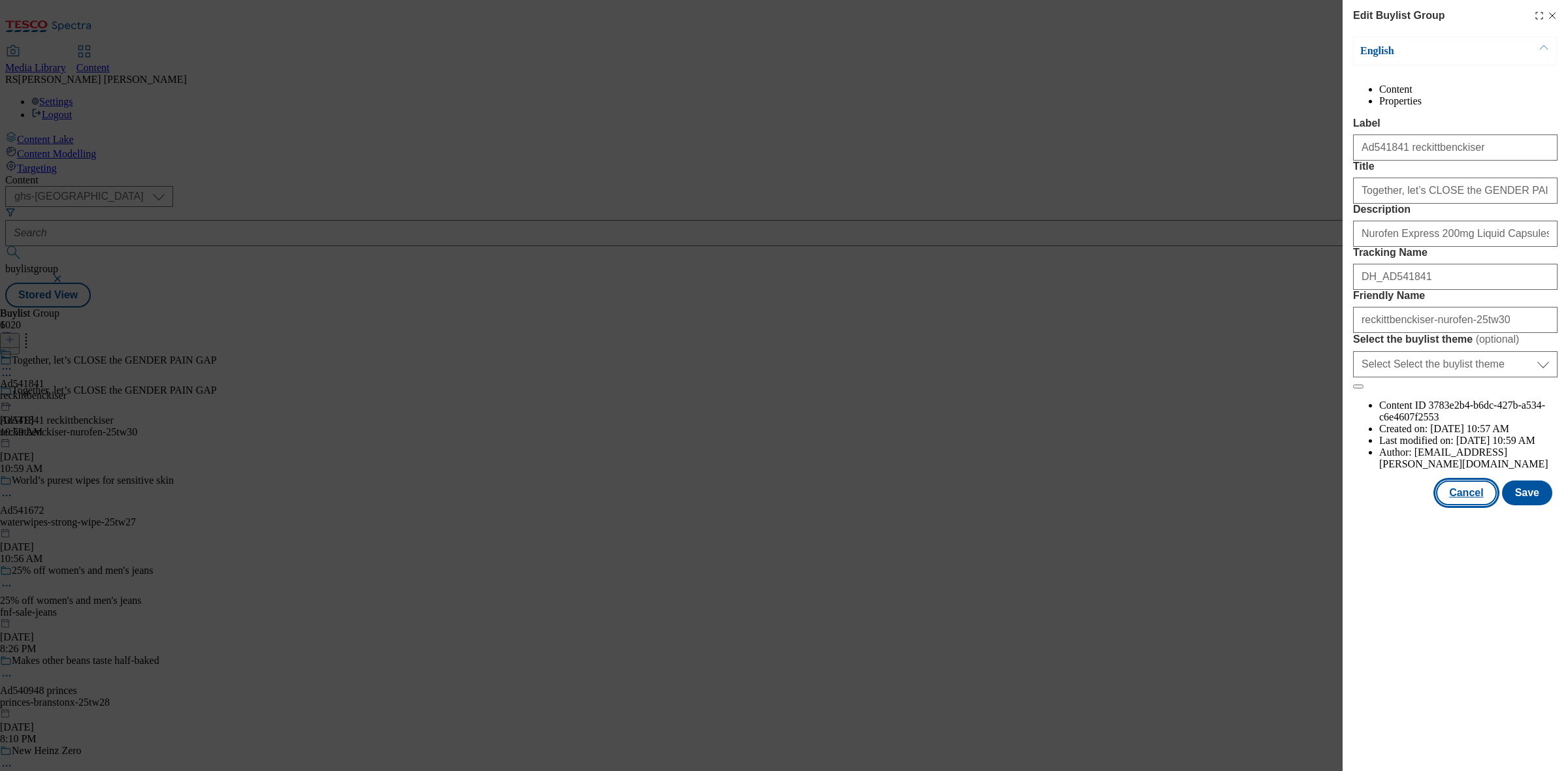
click at [1465, 506] on button "Cancel" at bounding box center [1466, 493] width 60 height 25
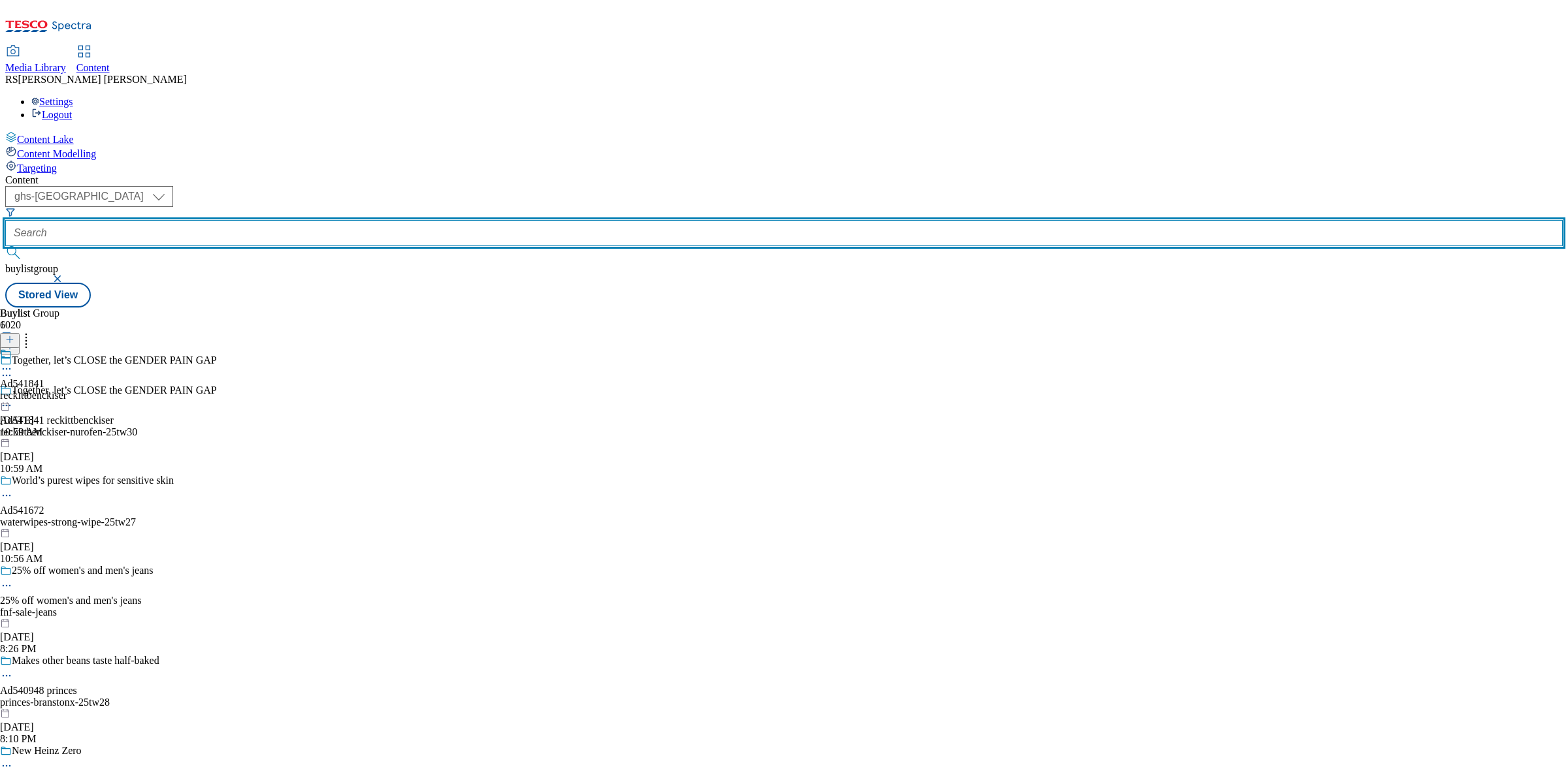
click at [297, 220] on input "text" at bounding box center [784, 233] width 1558 height 27
paste input "Ad541814"
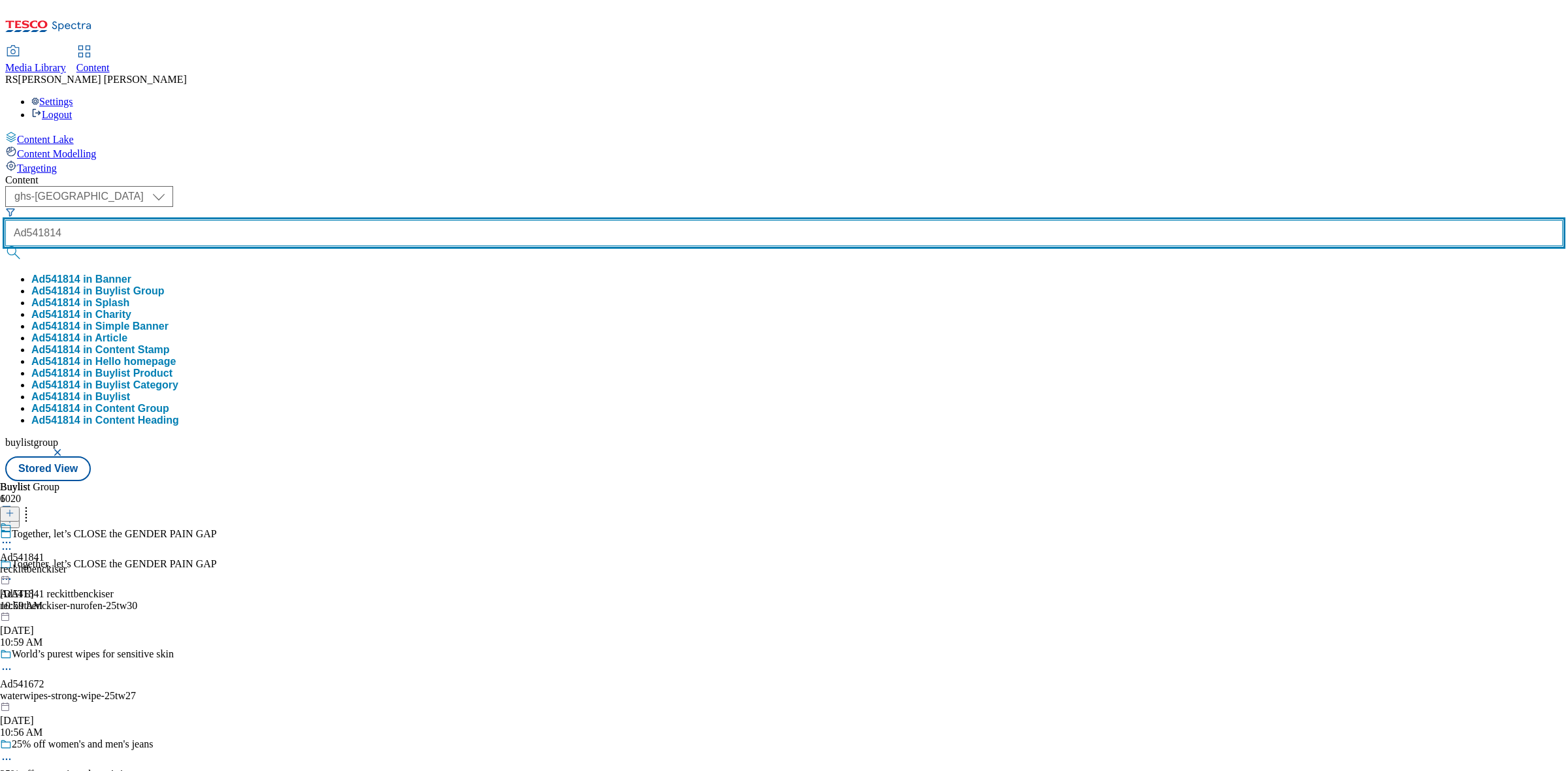
type input "Ad541814"
click at [5, 246] on button "submit" at bounding box center [15, 252] width 18 height 13
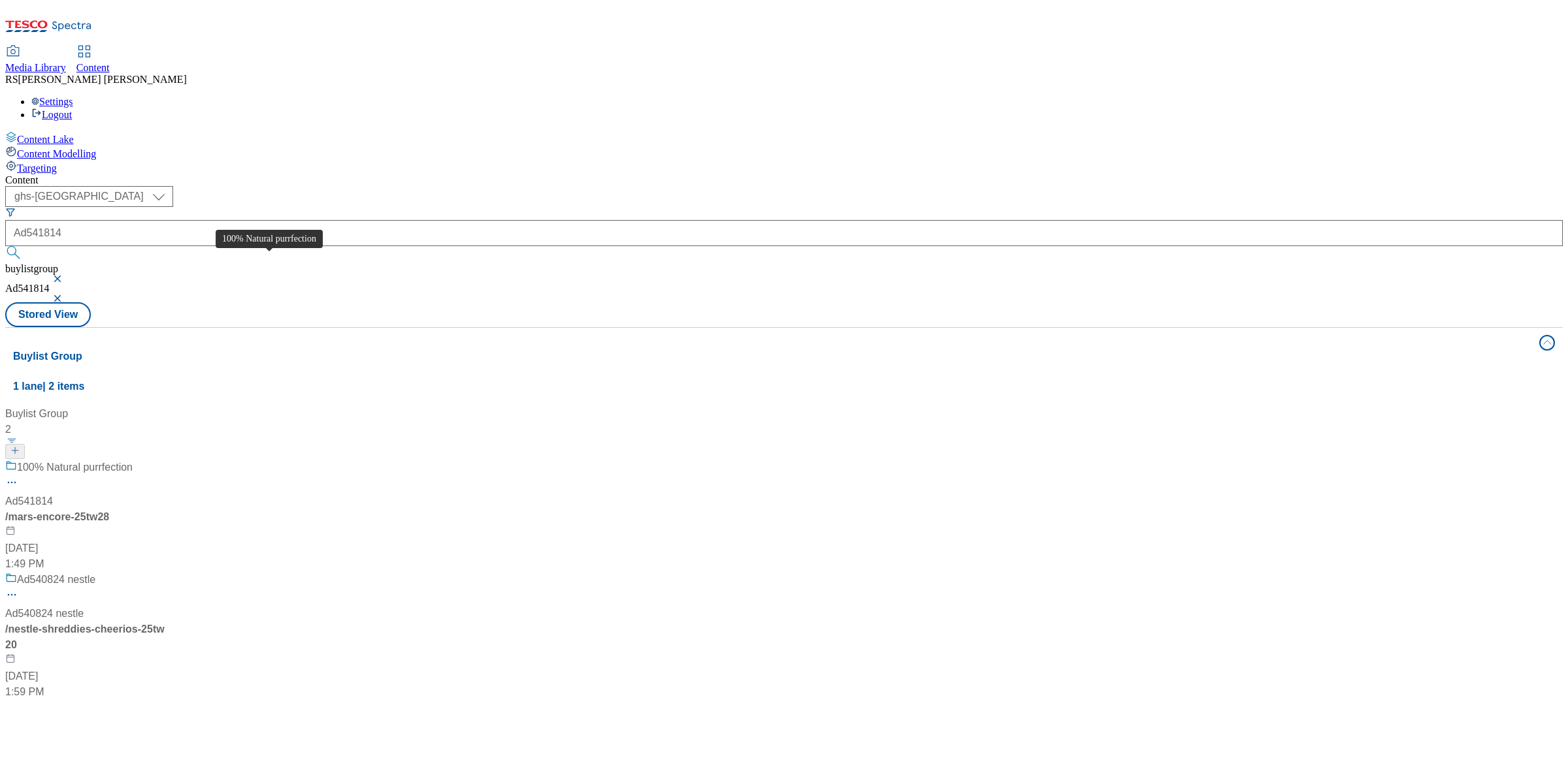
click at [133, 460] on div "100% Natural purrfection" at bounding box center [75, 467] width 115 height 16
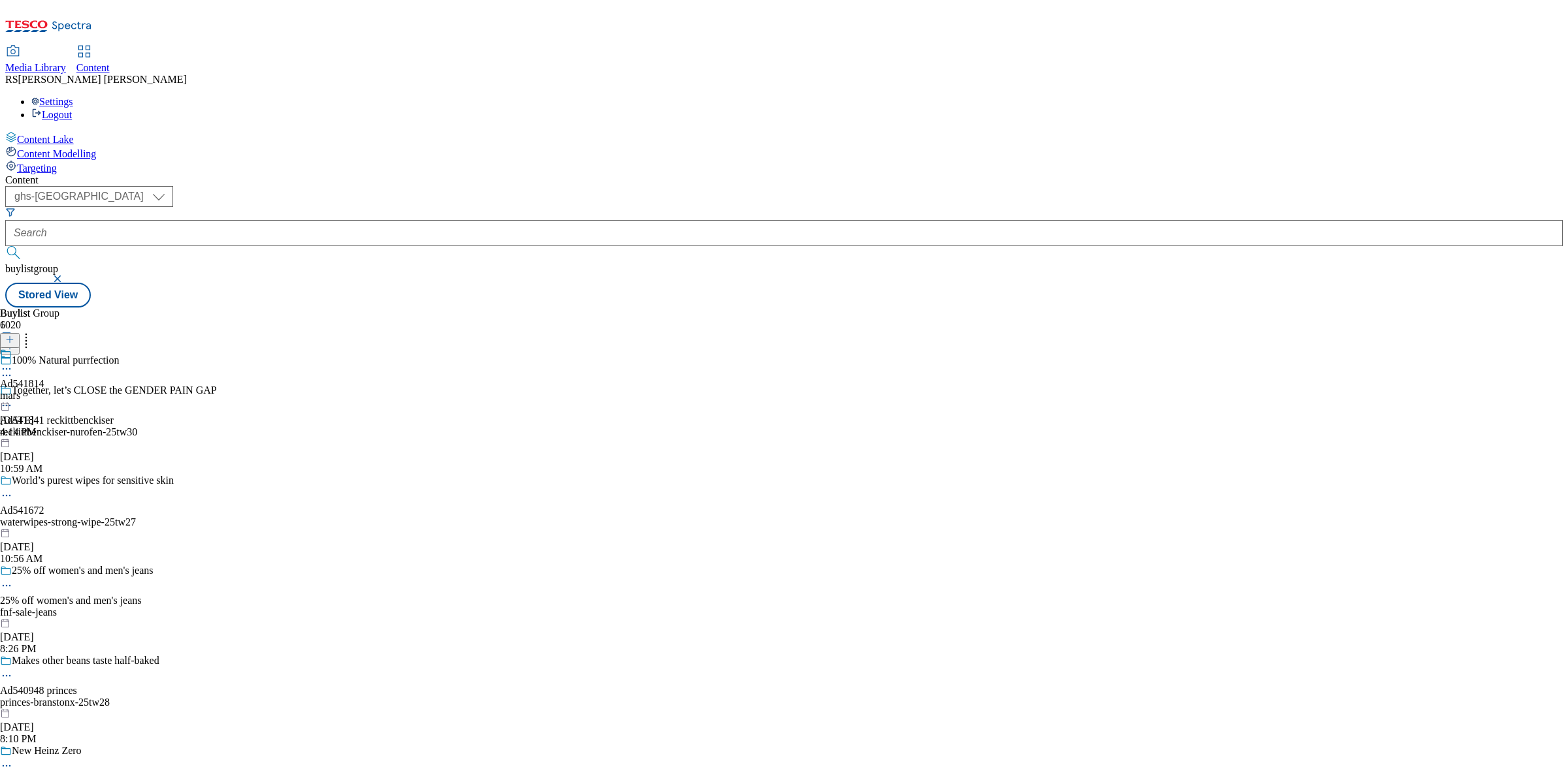
click at [931, 307] on div "Content ( optional ) ghs-roi ghs-[GEOGRAPHIC_DATA] ghs-uk buylistgroup Stored V…" at bounding box center [784, 241] width 1558 height 134
click at [13, 362] on icon at bounding box center [6, 369] width 13 height 13
click at [60, 389] on button "Edit" at bounding box center [44, 396] width 35 height 15
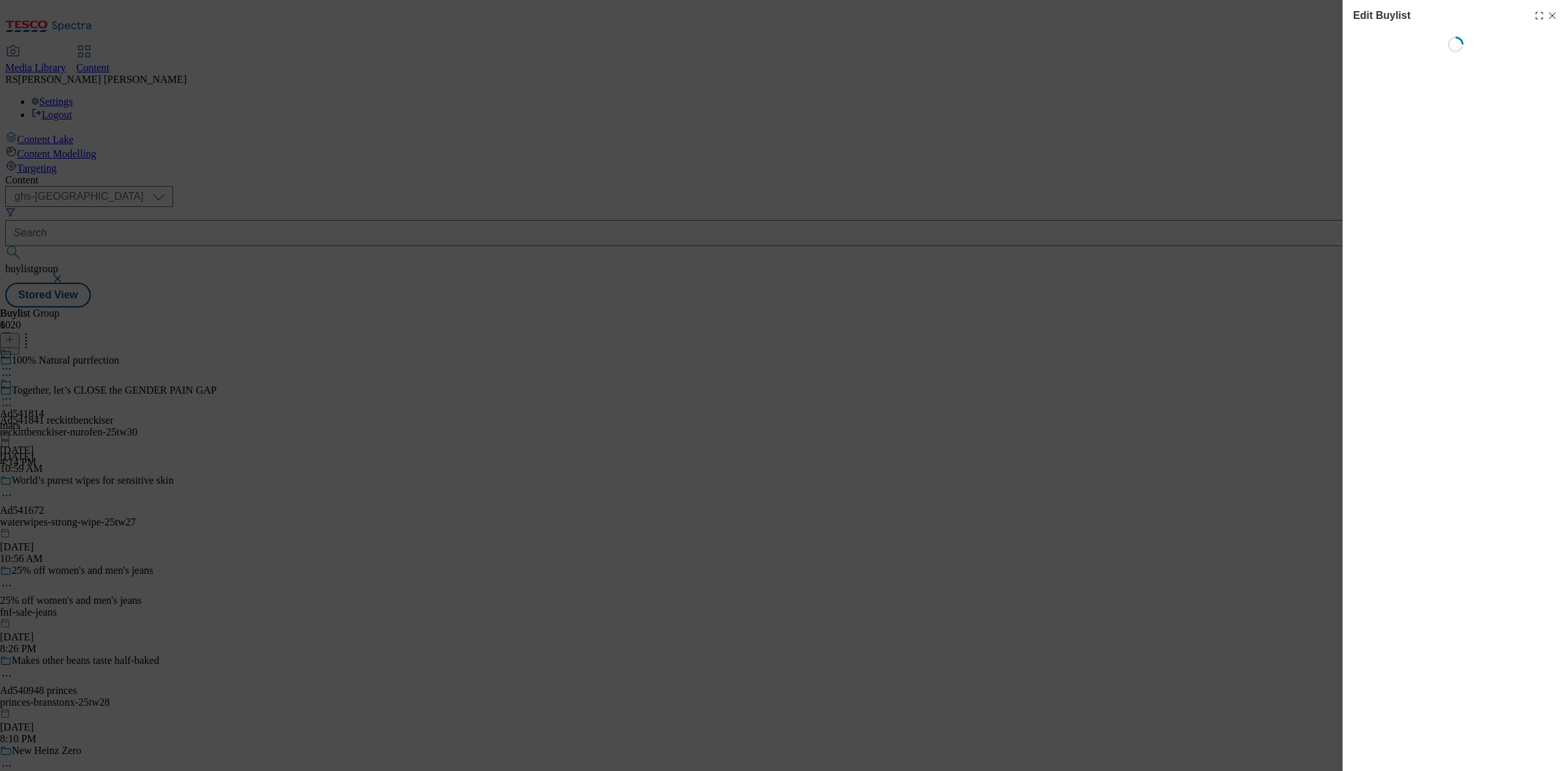
select select "tactical"
select select "supplier funded short term 1-3 weeks"
select select "dunnhumby"
select select "Banner"
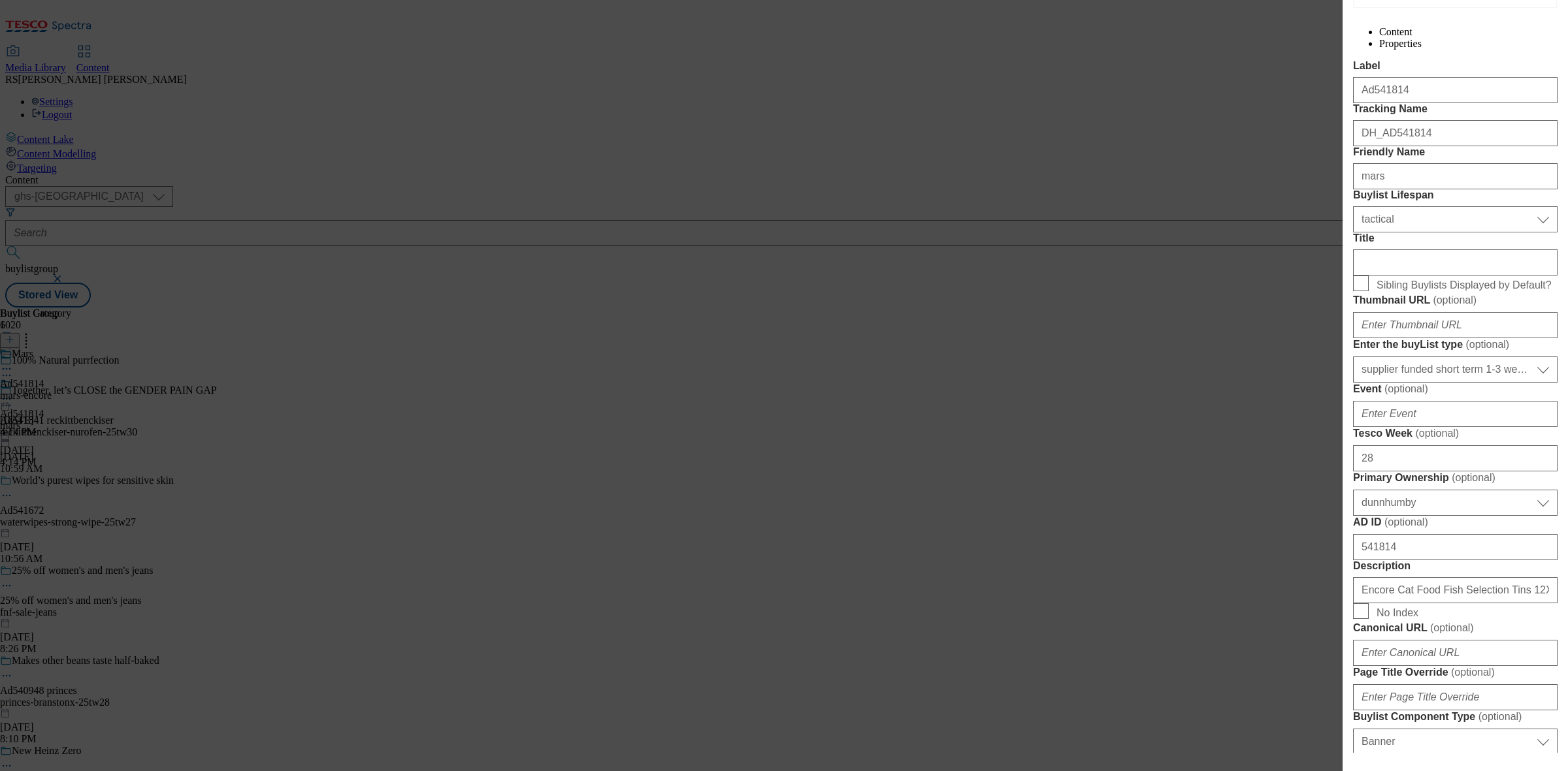
scroll to position [164, 0]
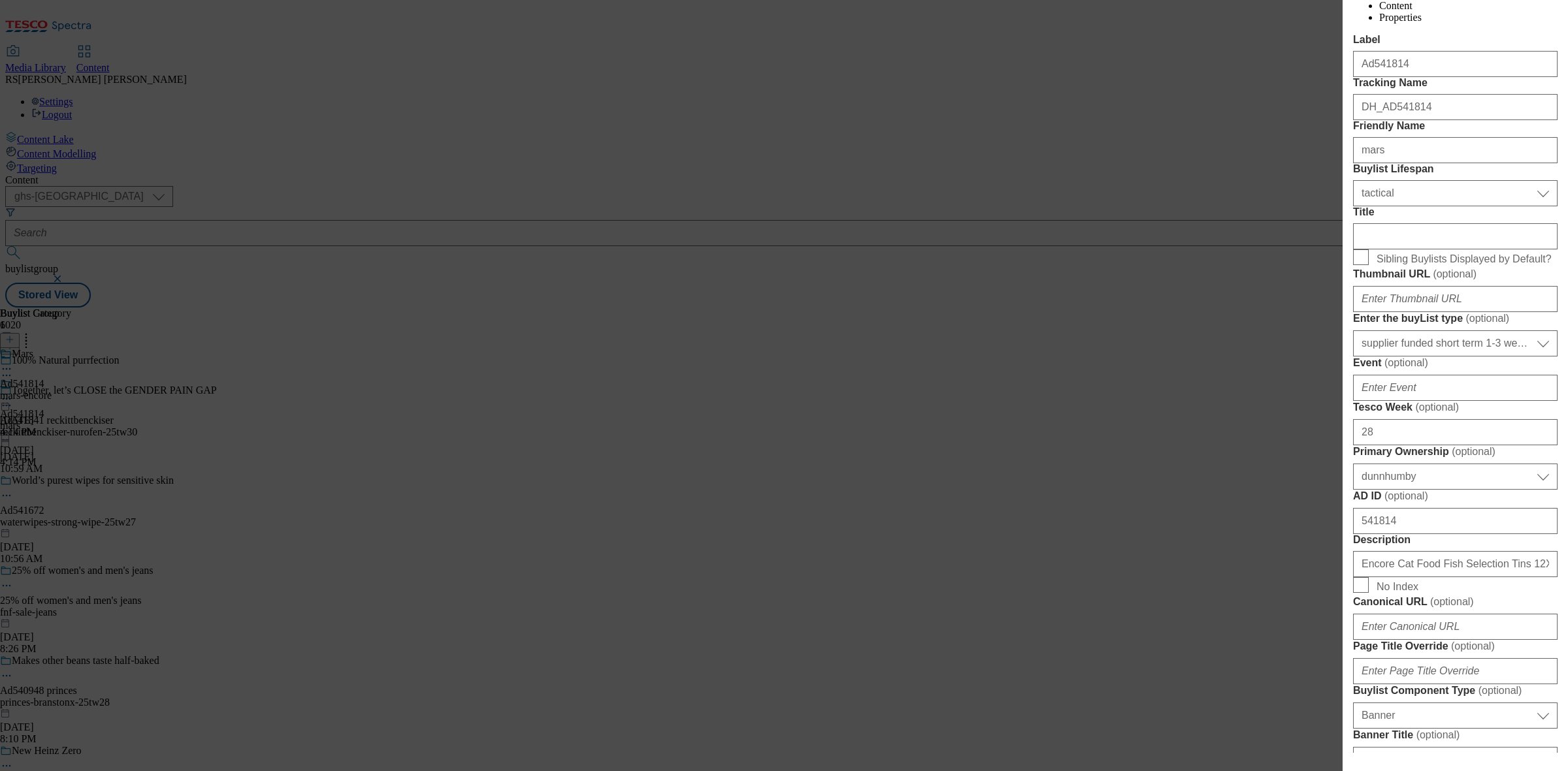
click at [1058, 307] on div "Edit Buylist Tags 1 tags selected buylist English Content Properties Label Ad54…" at bounding box center [784, 385] width 1568 height 771
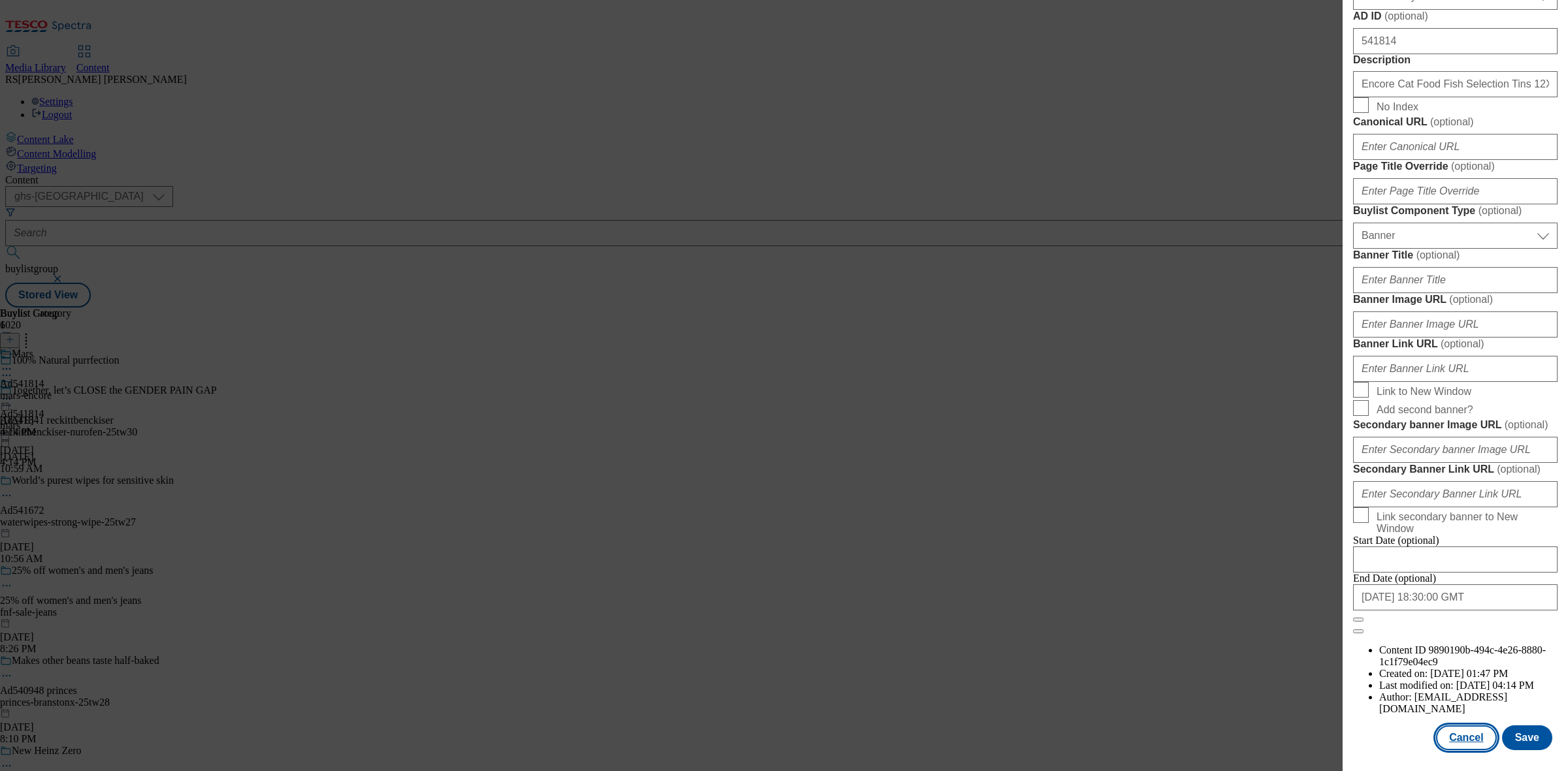
click at [1459, 725] on button "Cancel" at bounding box center [1466, 737] width 60 height 25
select select "tactical"
select select "supplier funded short term 1-3 weeks"
select select "dunnhumby"
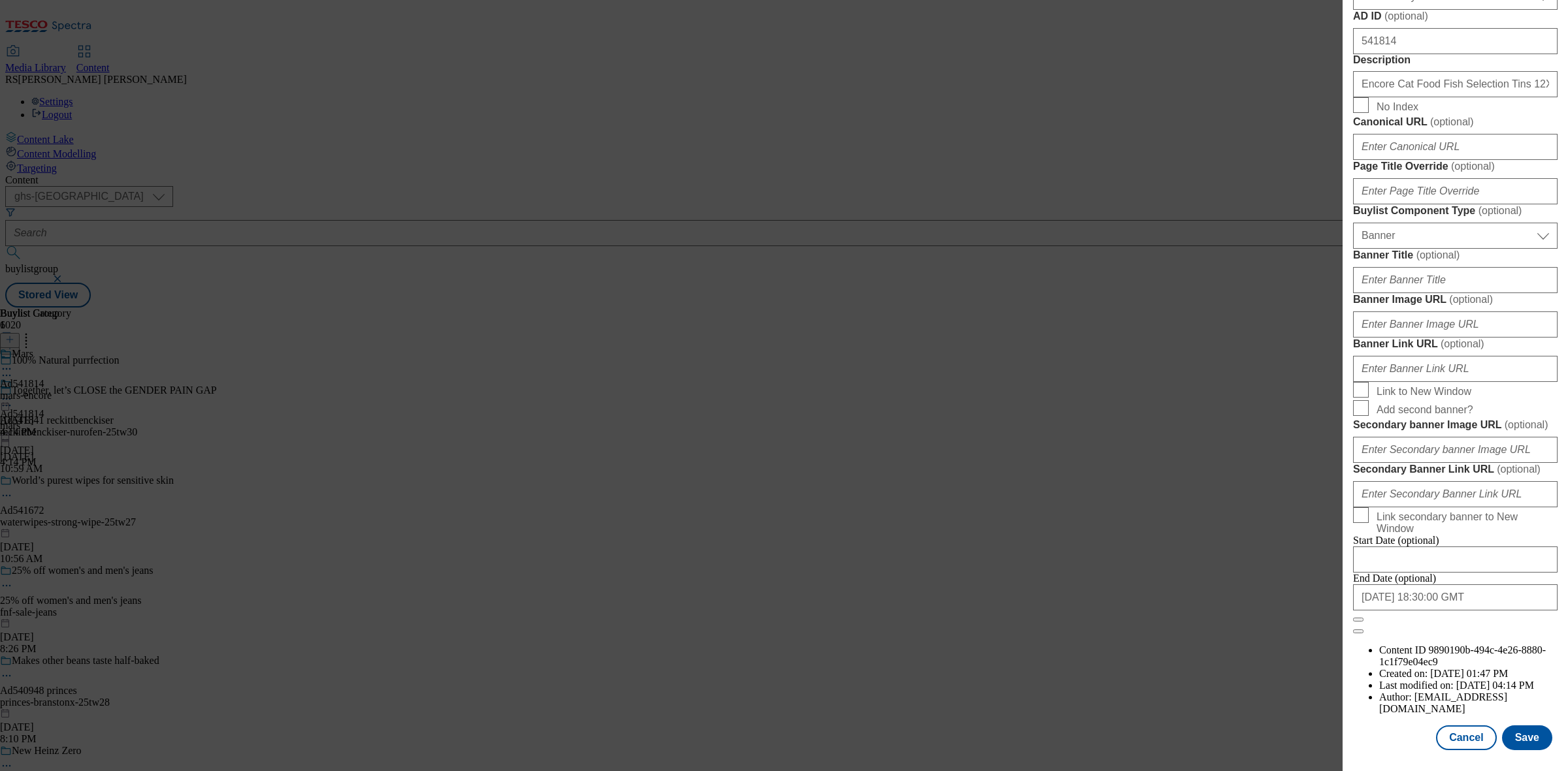
select select "Banner"
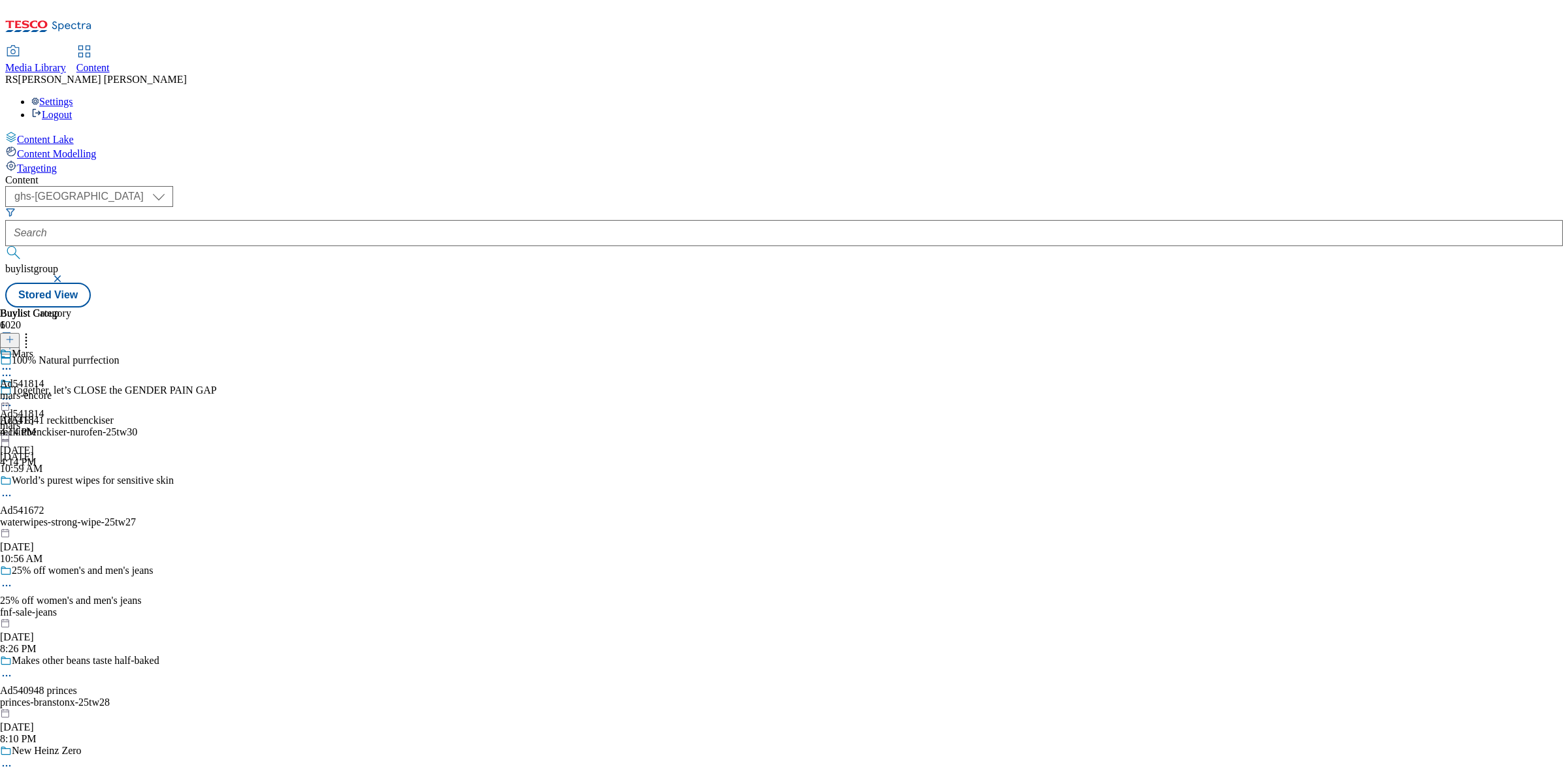
scroll to position [0, 0]
click at [13, 369] on icon at bounding box center [6, 375] width 13 height 13
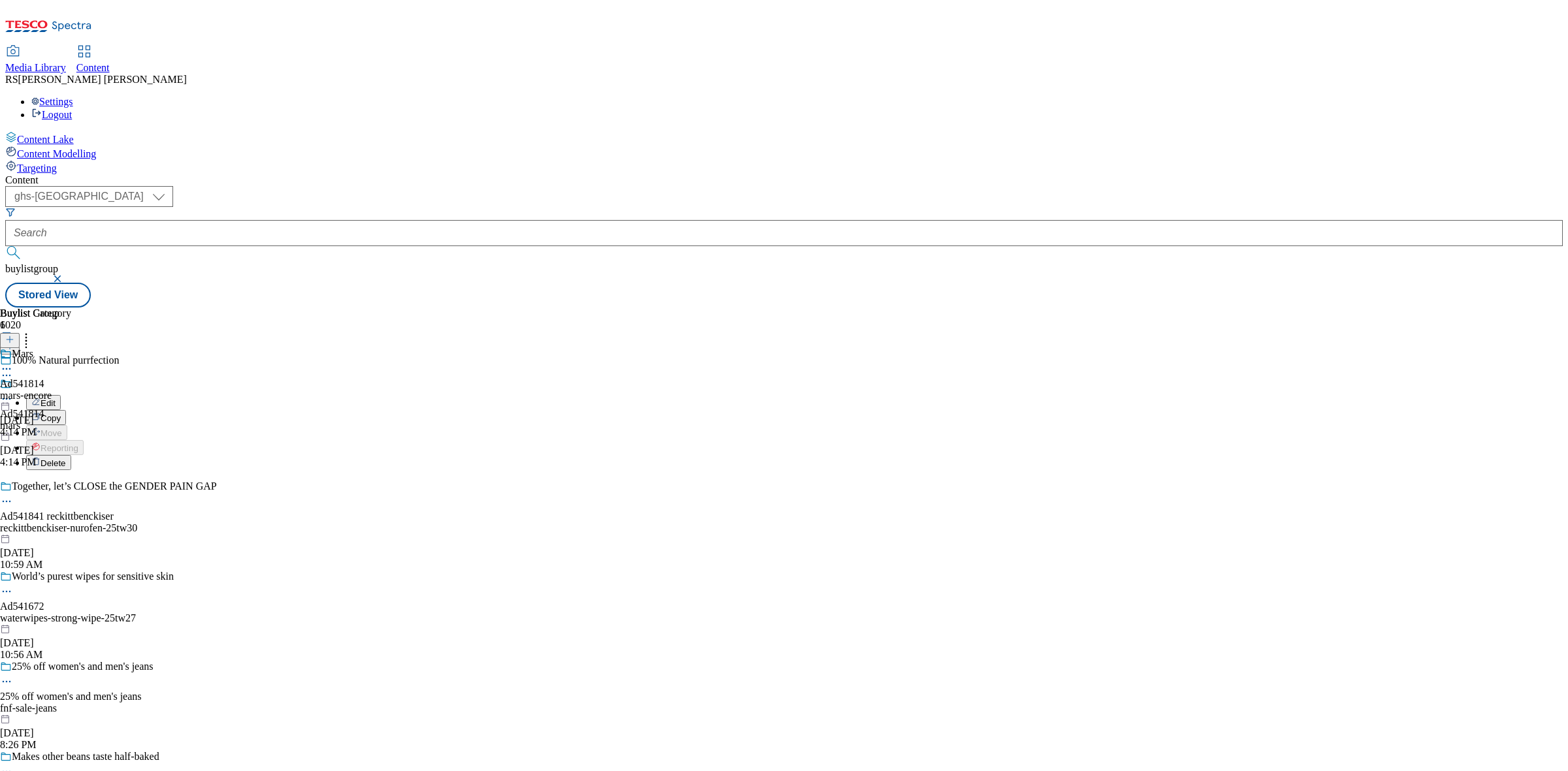
click at [13, 369] on icon at bounding box center [6, 375] width 13 height 13
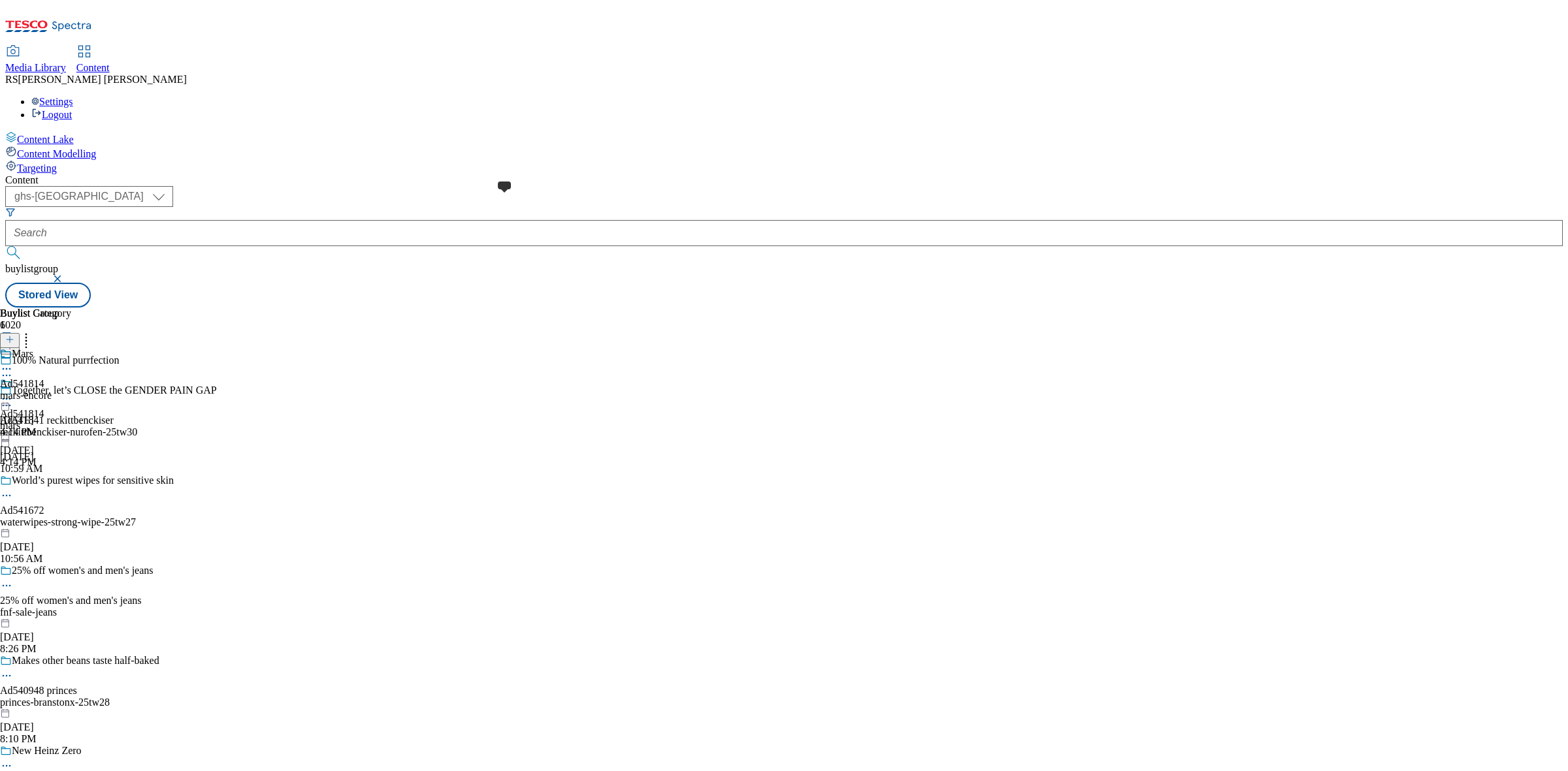
click at [12, 378] on span at bounding box center [12, 385] width 0 height 15
click at [45, 378] on div at bounding box center [22, 385] width 45 height 15
click at [71, 390] on div "mars-encore" at bounding box center [36, 395] width 71 height 12
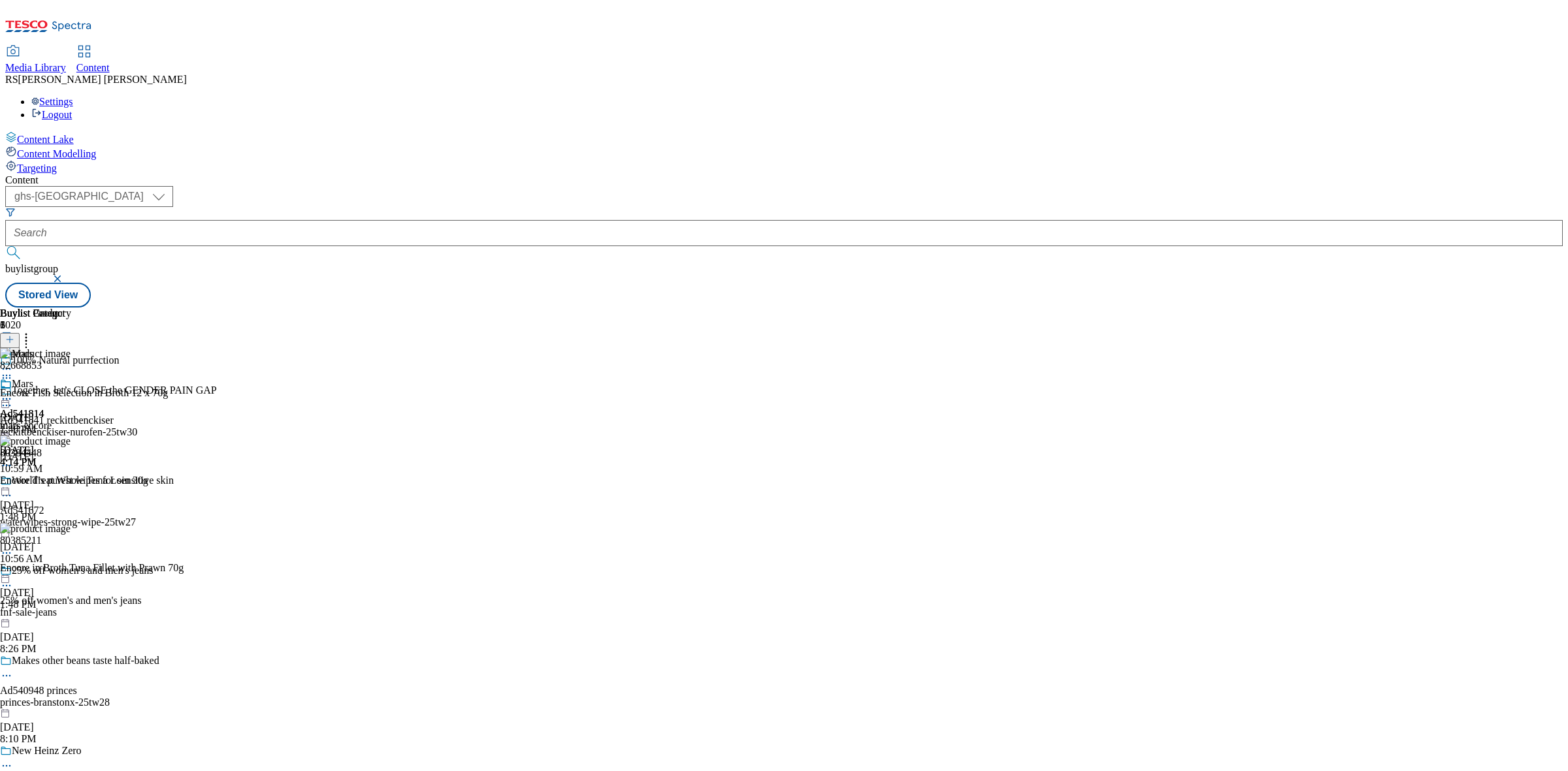
click at [71, 420] on div "mars-encore" at bounding box center [36, 425] width 71 height 12
click at [45, 378] on div "Ad541814 mars [DATE] 4:14 PM" at bounding box center [22, 423] width 45 height 91
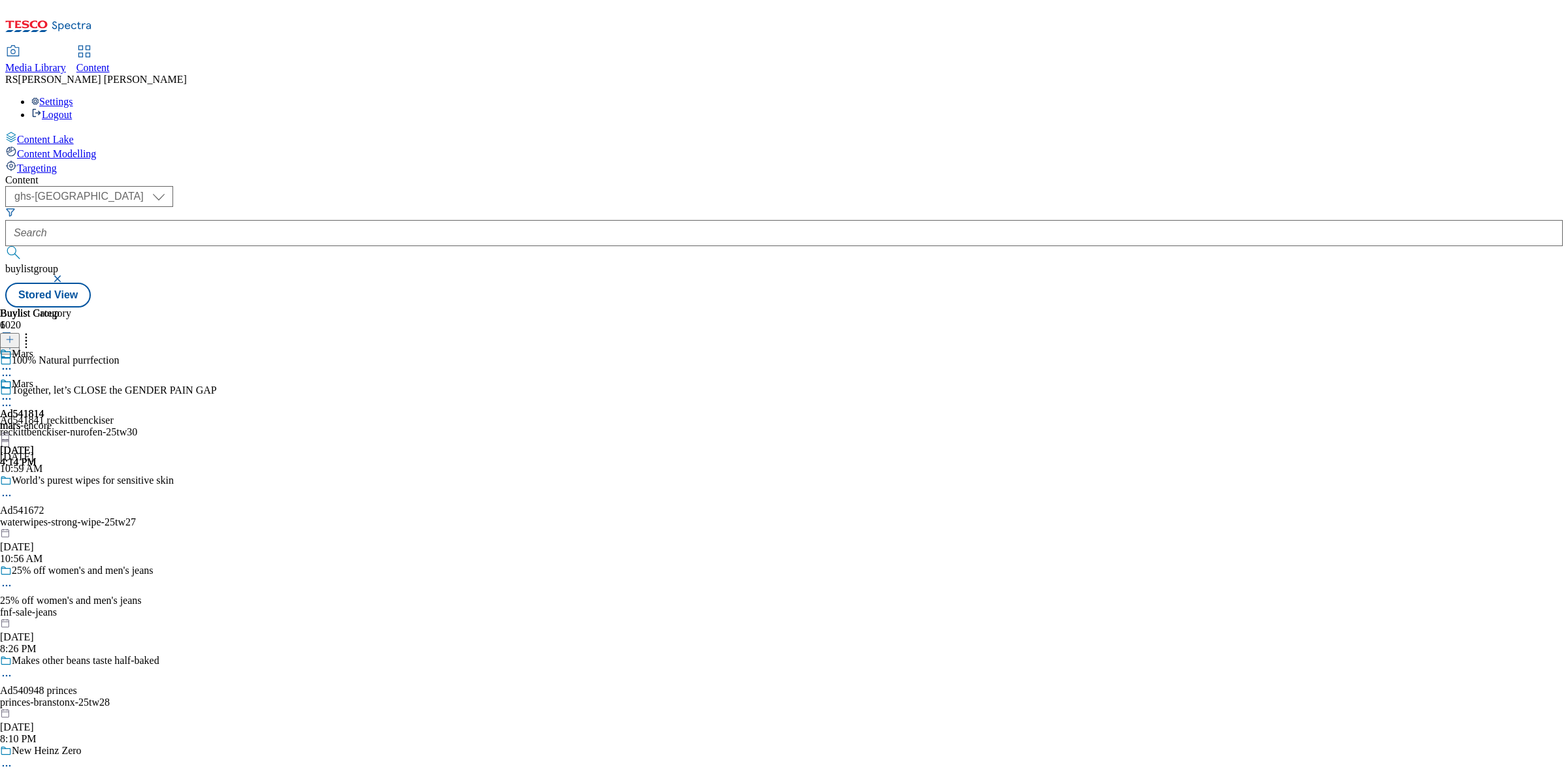
click at [45, 378] on div "Ad541814 mars [DATE] 4:14 PM" at bounding box center [22, 423] width 45 height 91
click at [8, 399] on circle at bounding box center [6, 400] width 2 height 2
click at [60, 419] on button "Edit" at bounding box center [44, 426] width 35 height 15
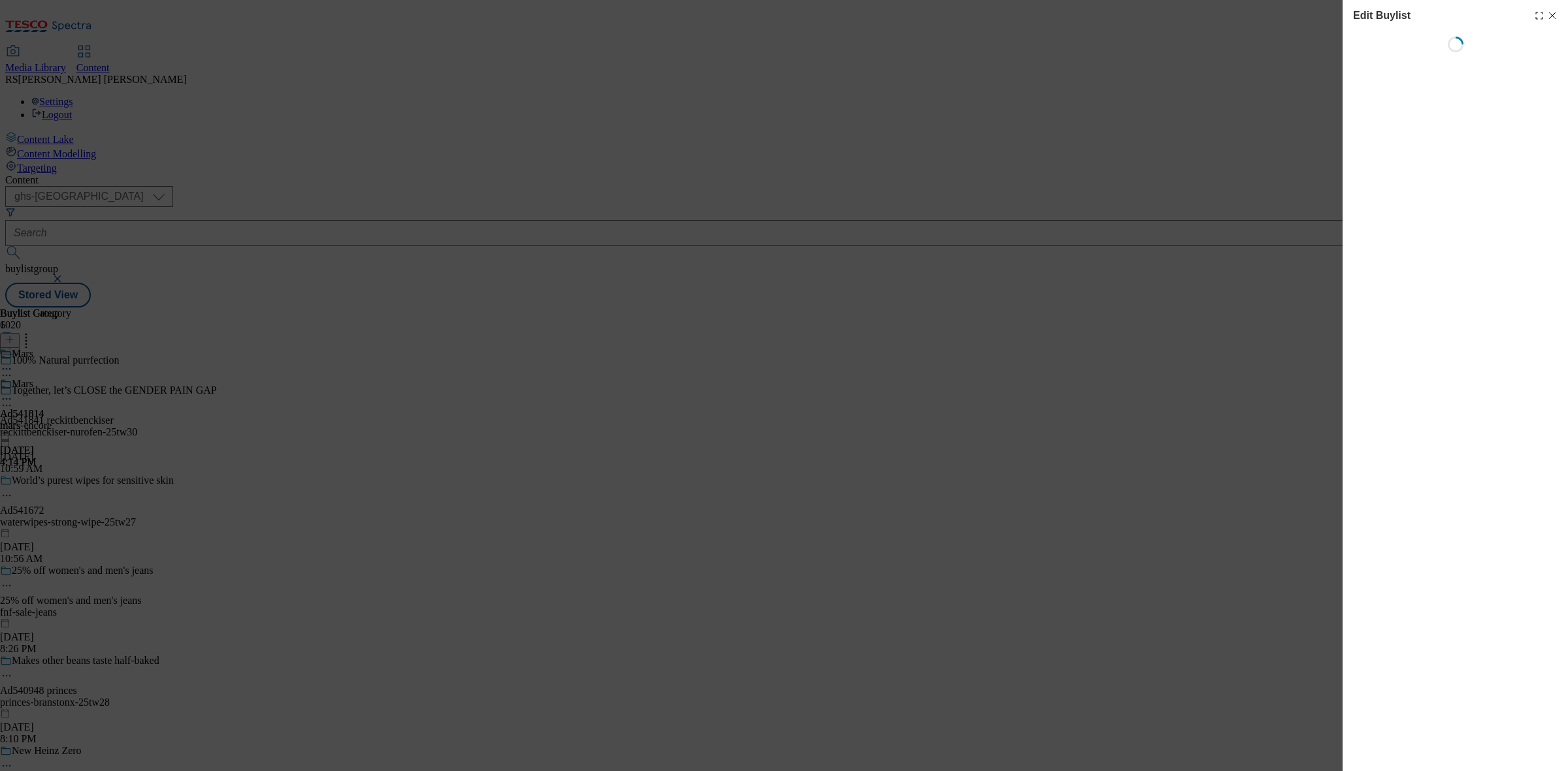
select select "tactical"
select select "supplier funded short term 1-3 weeks"
select select "dunnhumby"
select select "Banner"
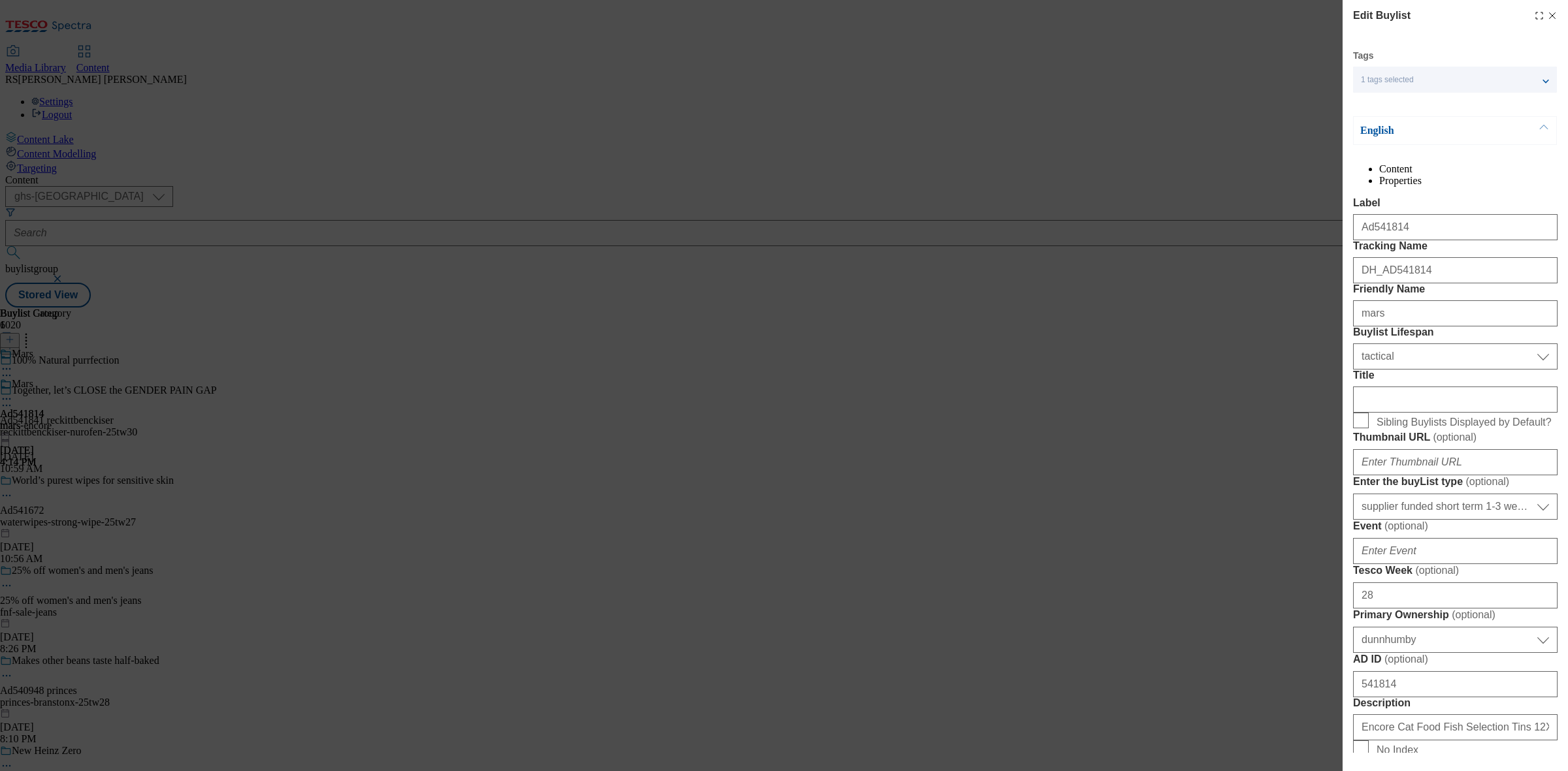
click at [1534, 16] on icon "Modal" at bounding box center [1539, 15] width 10 height 10
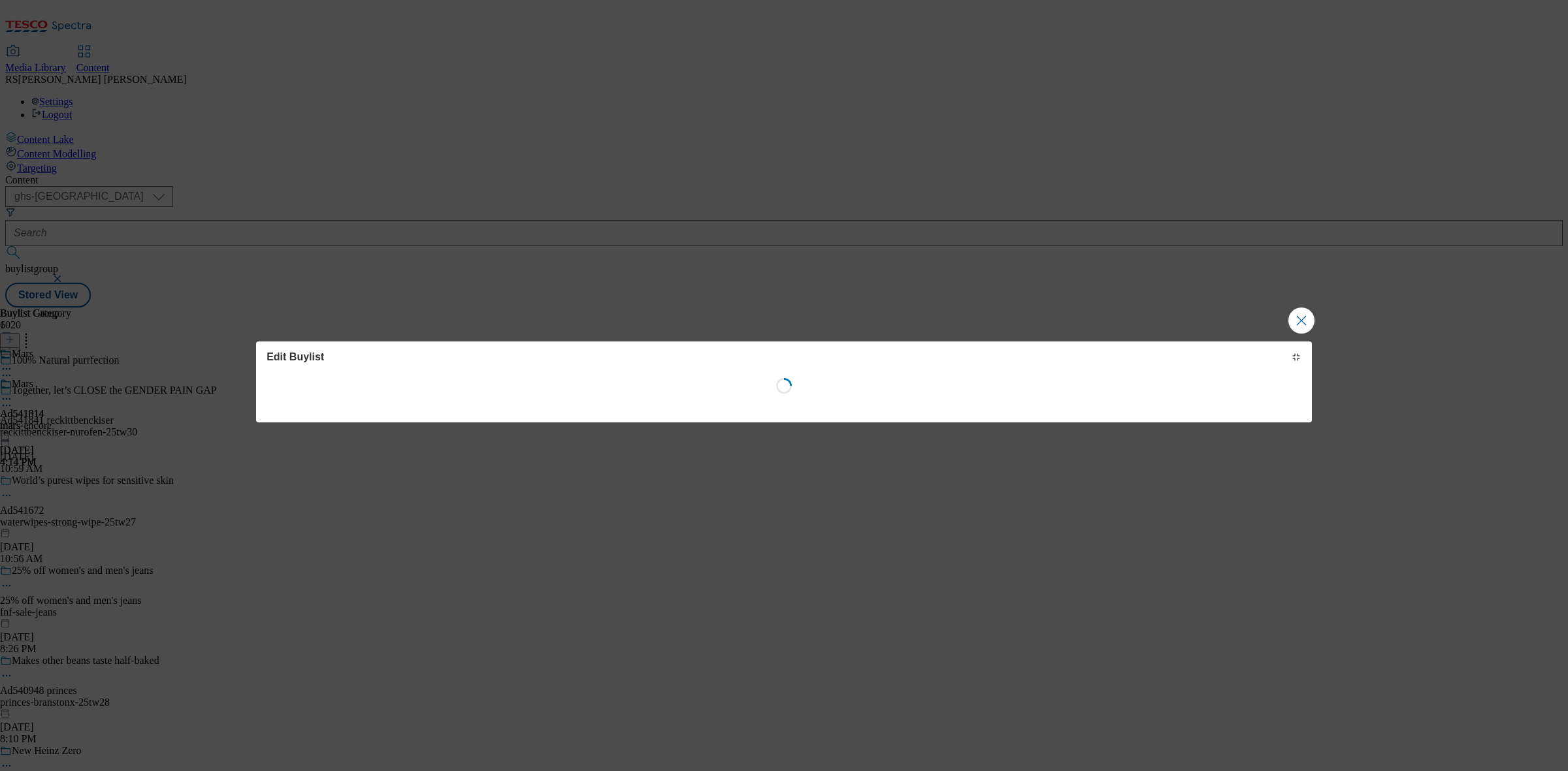
select select "tactical"
select select "supplier funded short term 1-3 weeks"
select select "dunnhumby"
select select "Banner"
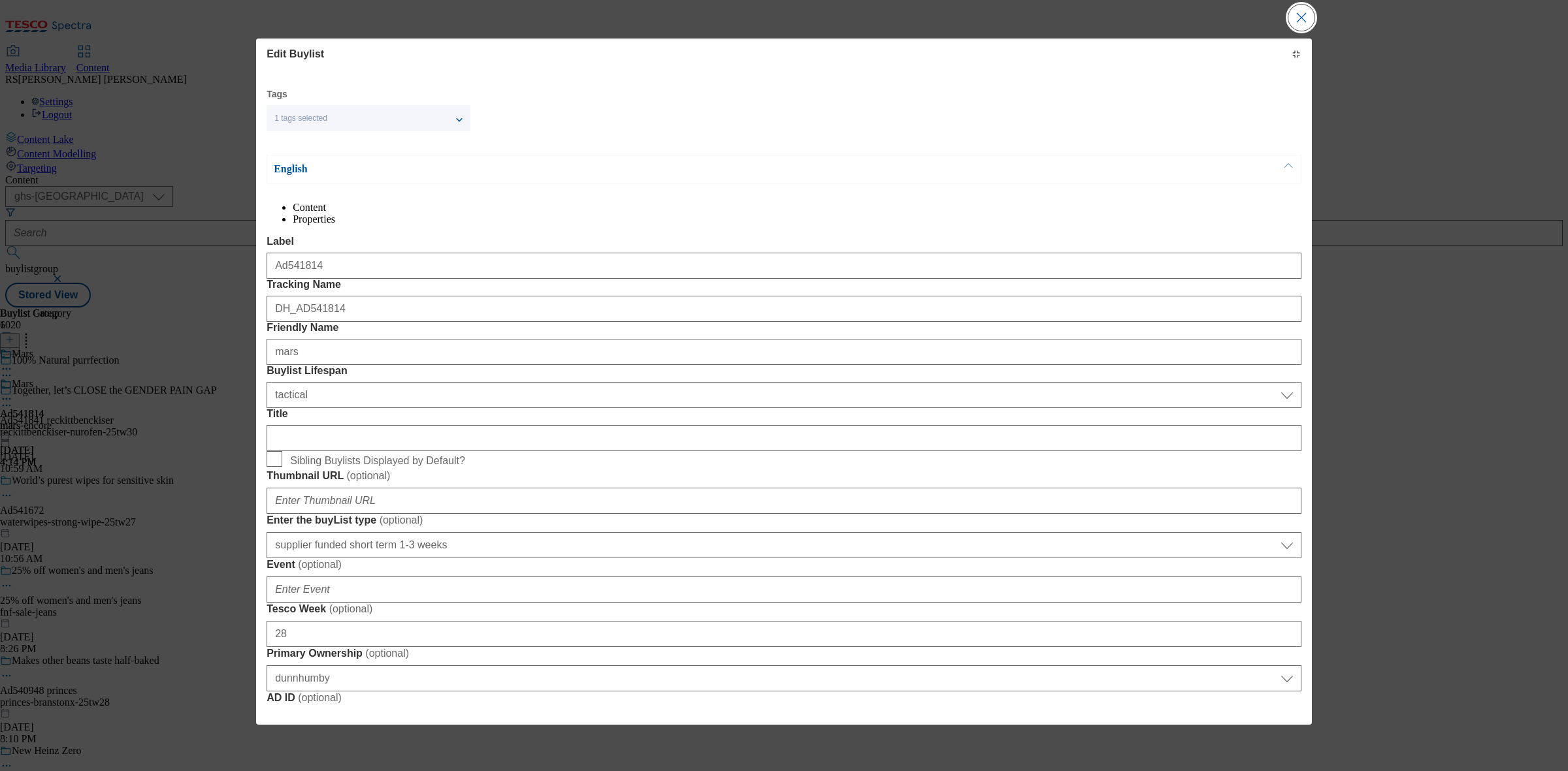
click at [1290, 12] on button "Close Modal" at bounding box center [1301, 17] width 27 height 27
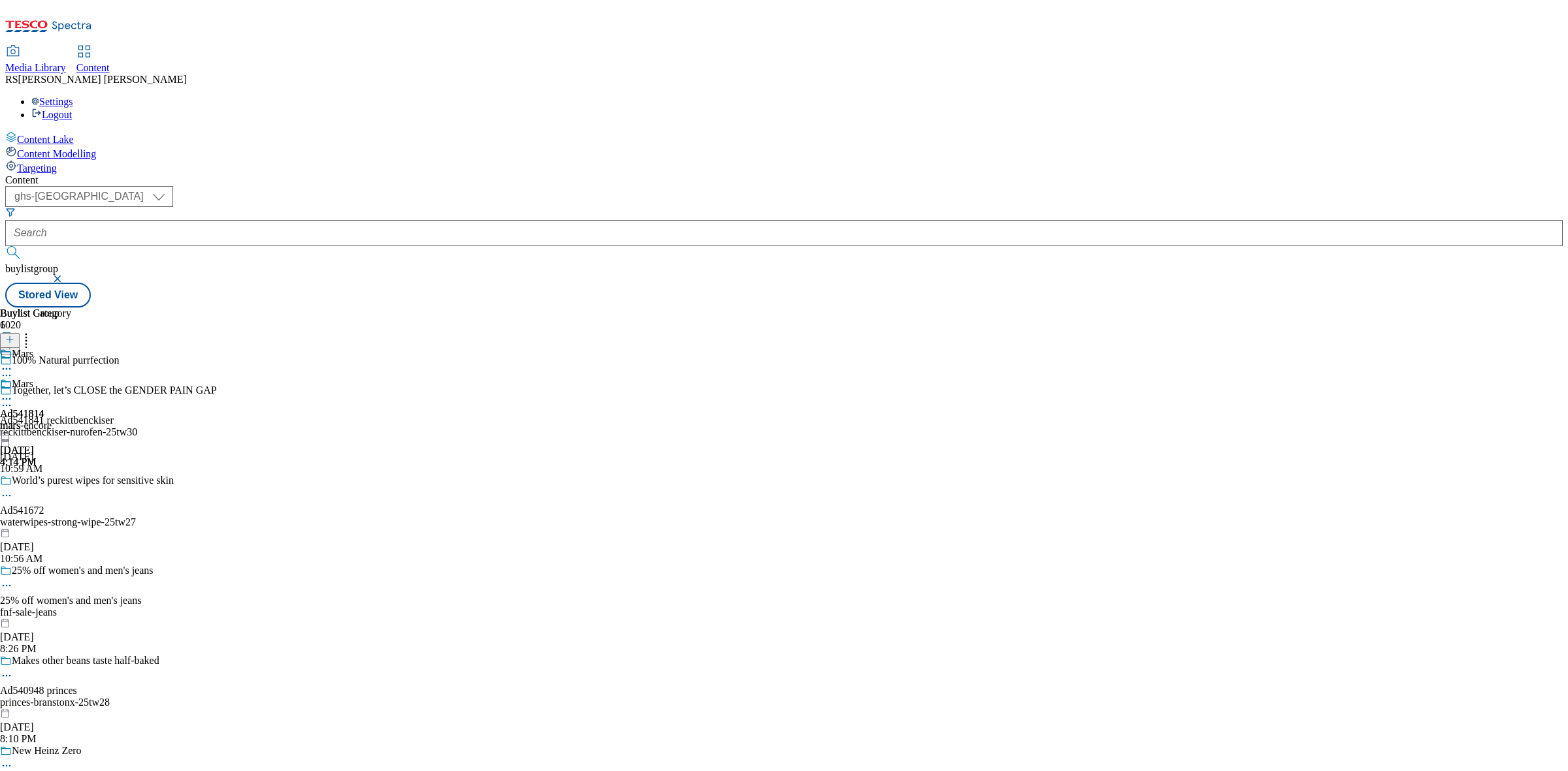
click at [1174, 307] on div "Buylist Group 6020 100% Natural purrfection Together, let’s CLOSE the GENDER PA…" at bounding box center [784, 307] width 1558 height 0
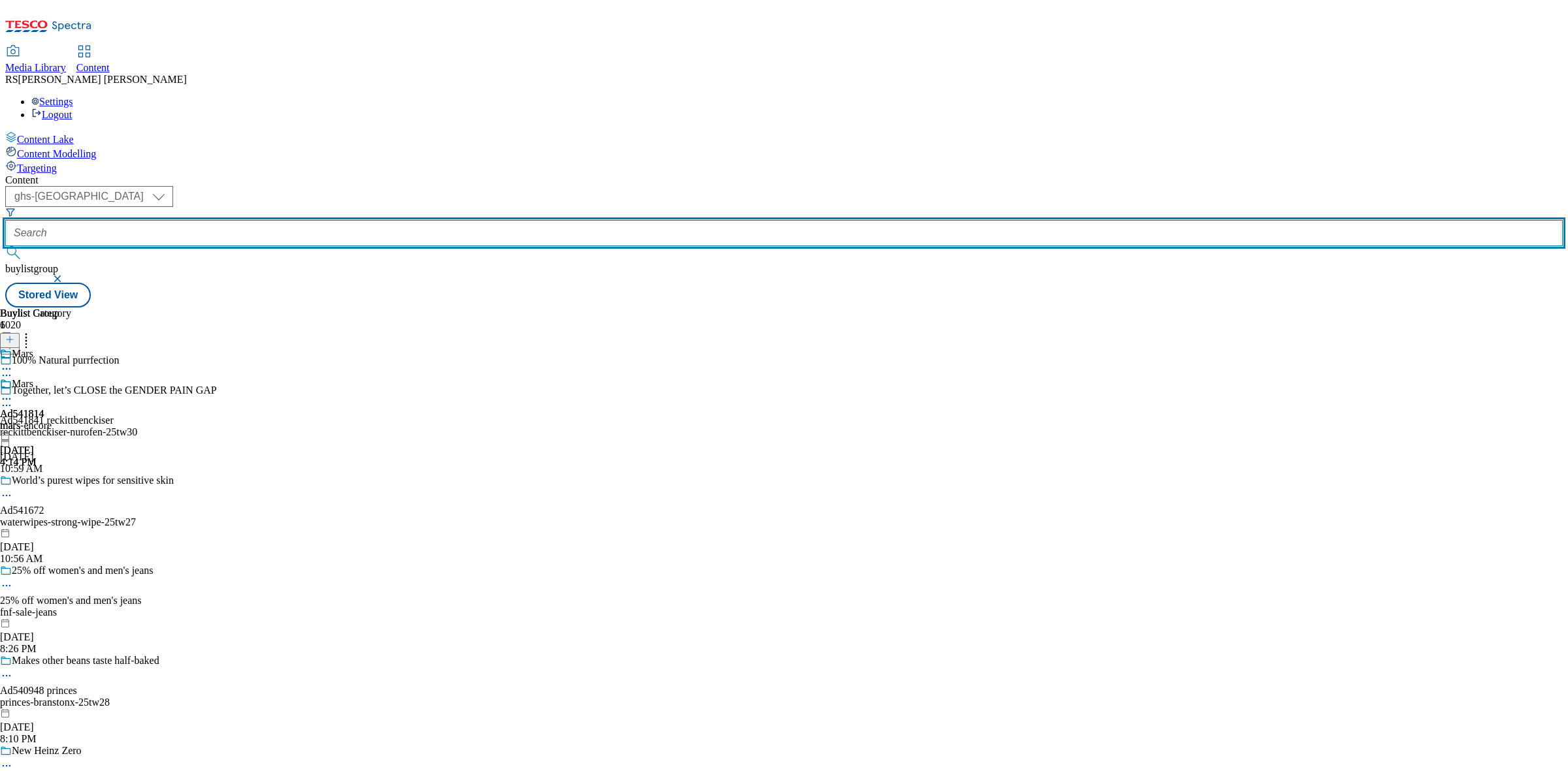
click at [312, 220] on input "text" at bounding box center [784, 233] width 1558 height 27
paste input "Ad541814"
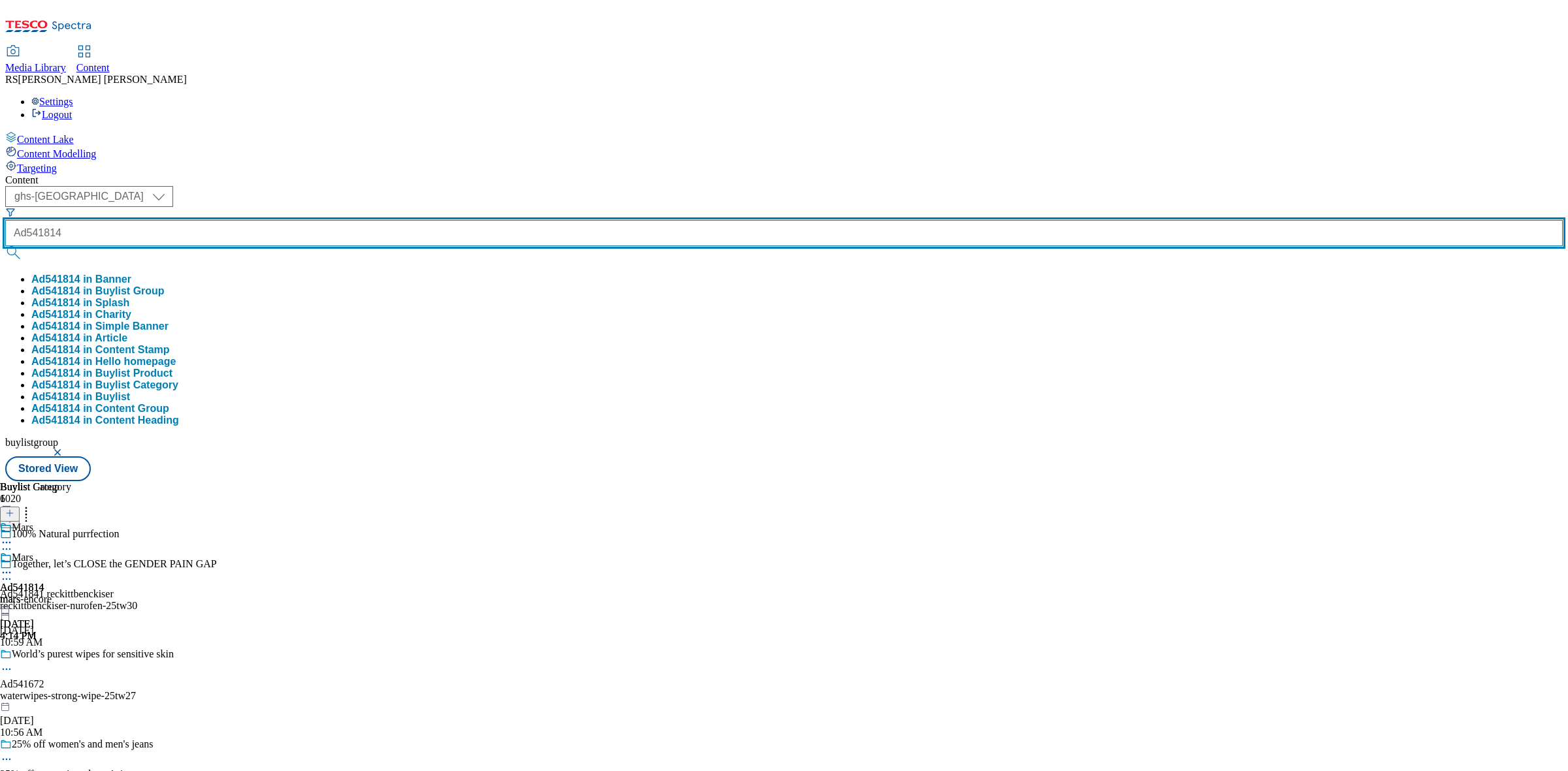
type input "Ad541814"
click at [5, 246] on button "submit" at bounding box center [15, 252] width 18 height 13
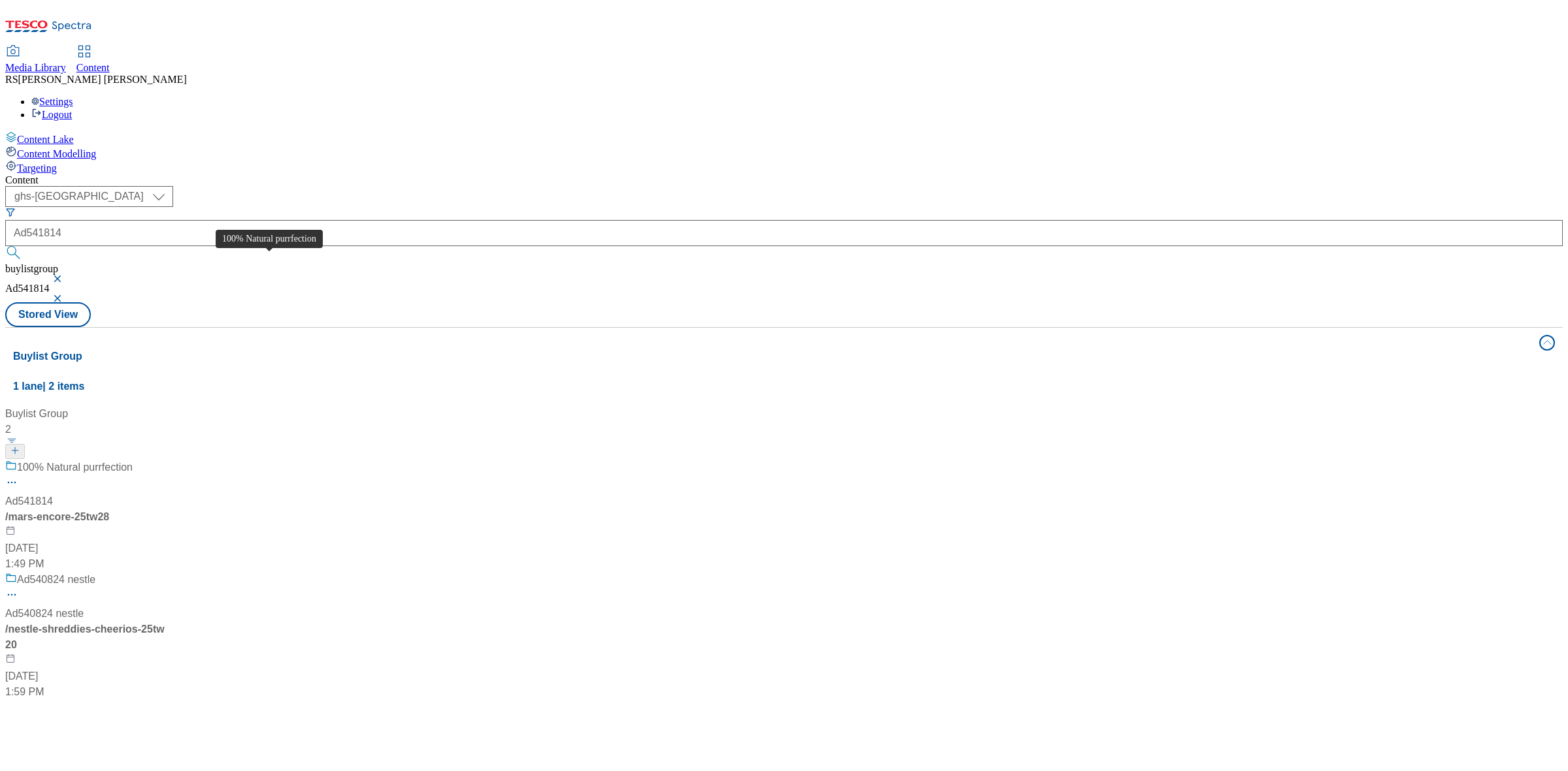
click at [133, 460] on div "100% Natural purrfection" at bounding box center [75, 467] width 115 height 16
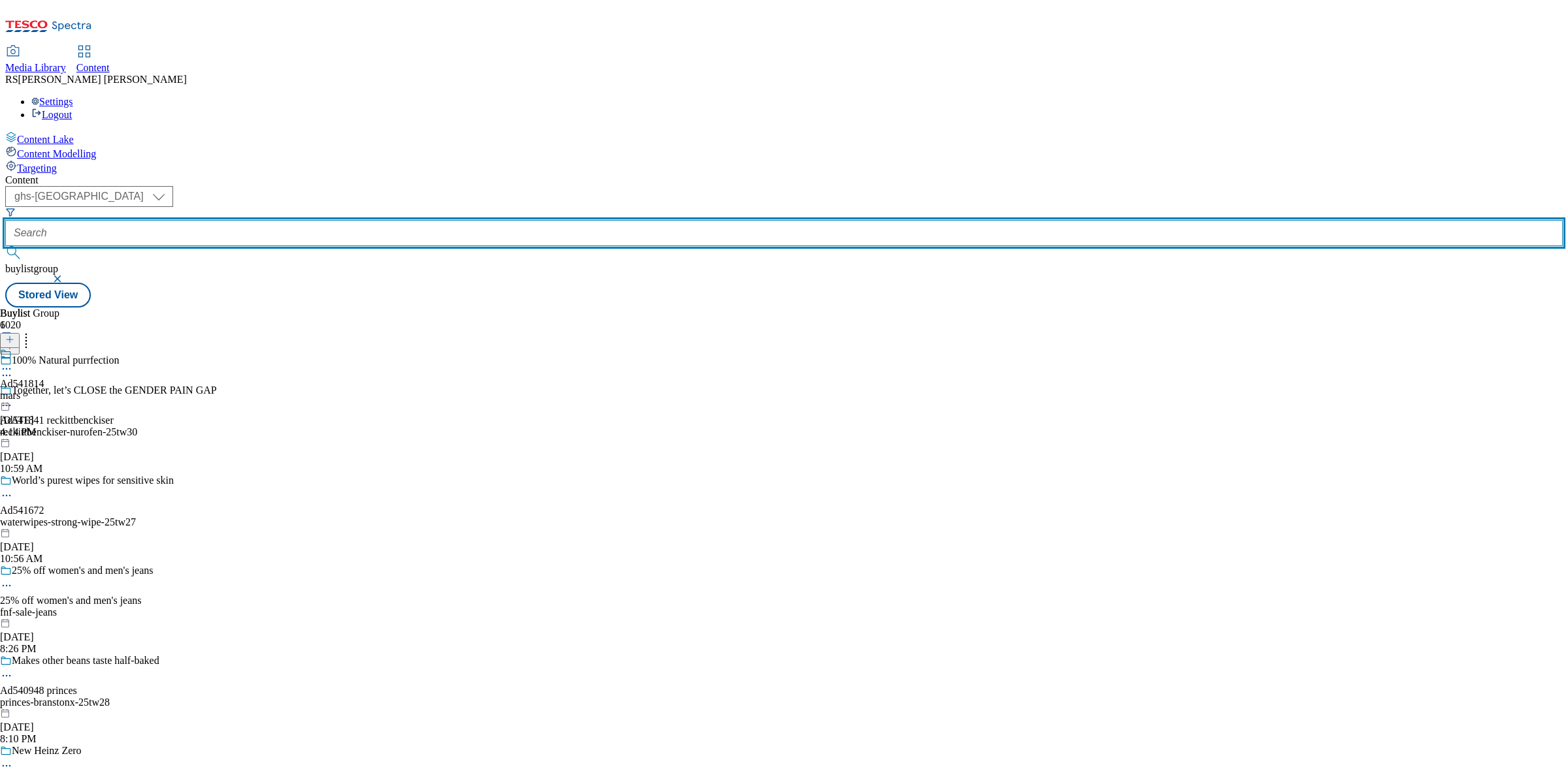
click at [324, 220] on input "text" at bounding box center [784, 233] width 1558 height 27
paste input "Ad541814"
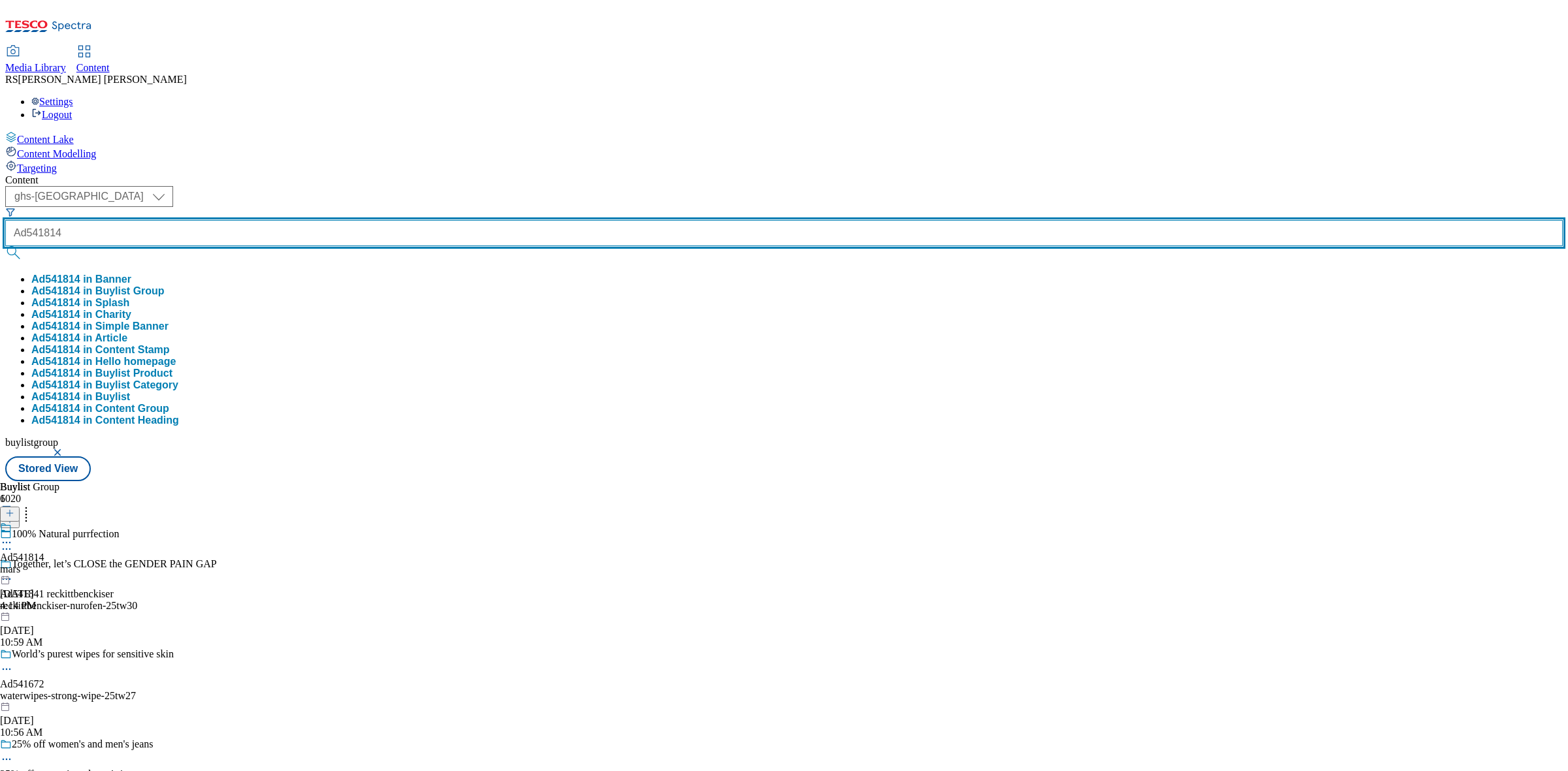
type input "Ad541814"
click at [5, 246] on button "submit" at bounding box center [15, 252] width 18 height 13
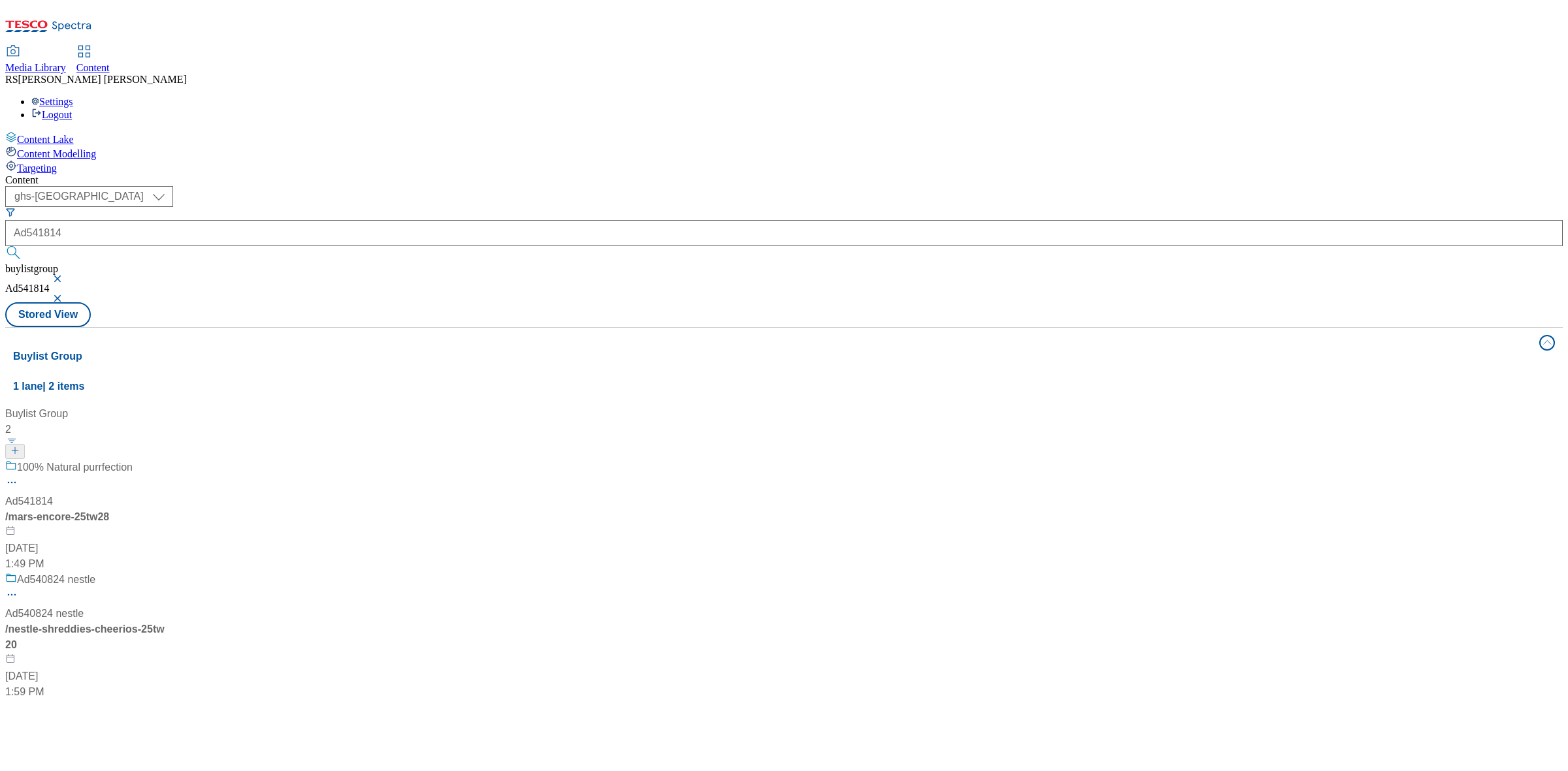
drag, startPoint x: 341, startPoint y: 296, endPoint x: 266, endPoint y: 262, distance: 82.3
click at [133, 460] on div "100% Natural purrfection" at bounding box center [75, 467] width 115 height 16
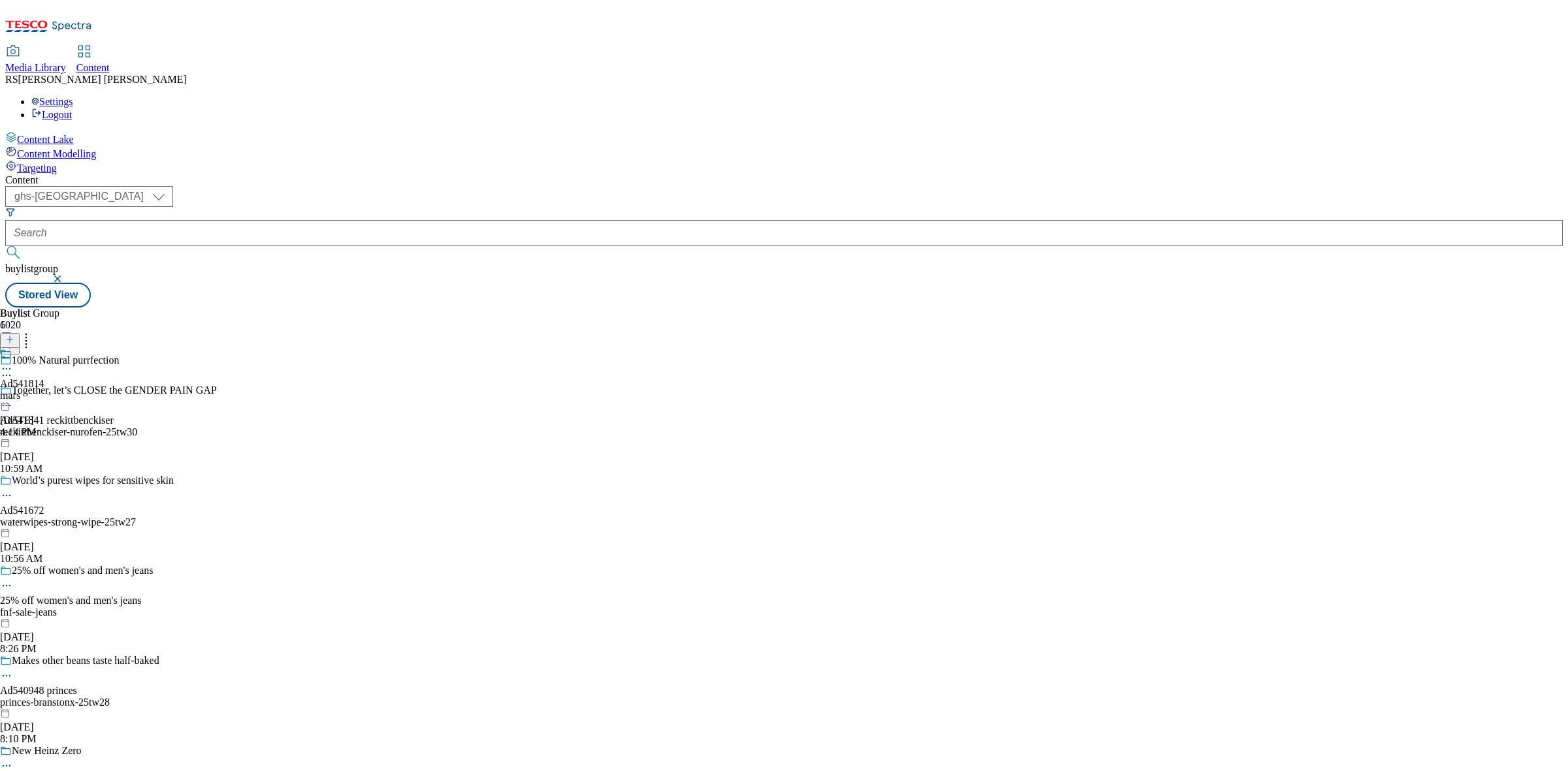
click at [668, 307] on div "Buylist Group 6020 100% Natural purrfection Together, let’s CLOSE the GENDER PA…" at bounding box center [784, 307] width 1558 height 0
click at [65, 275] on button "button" at bounding box center [59, 279] width 13 height 8
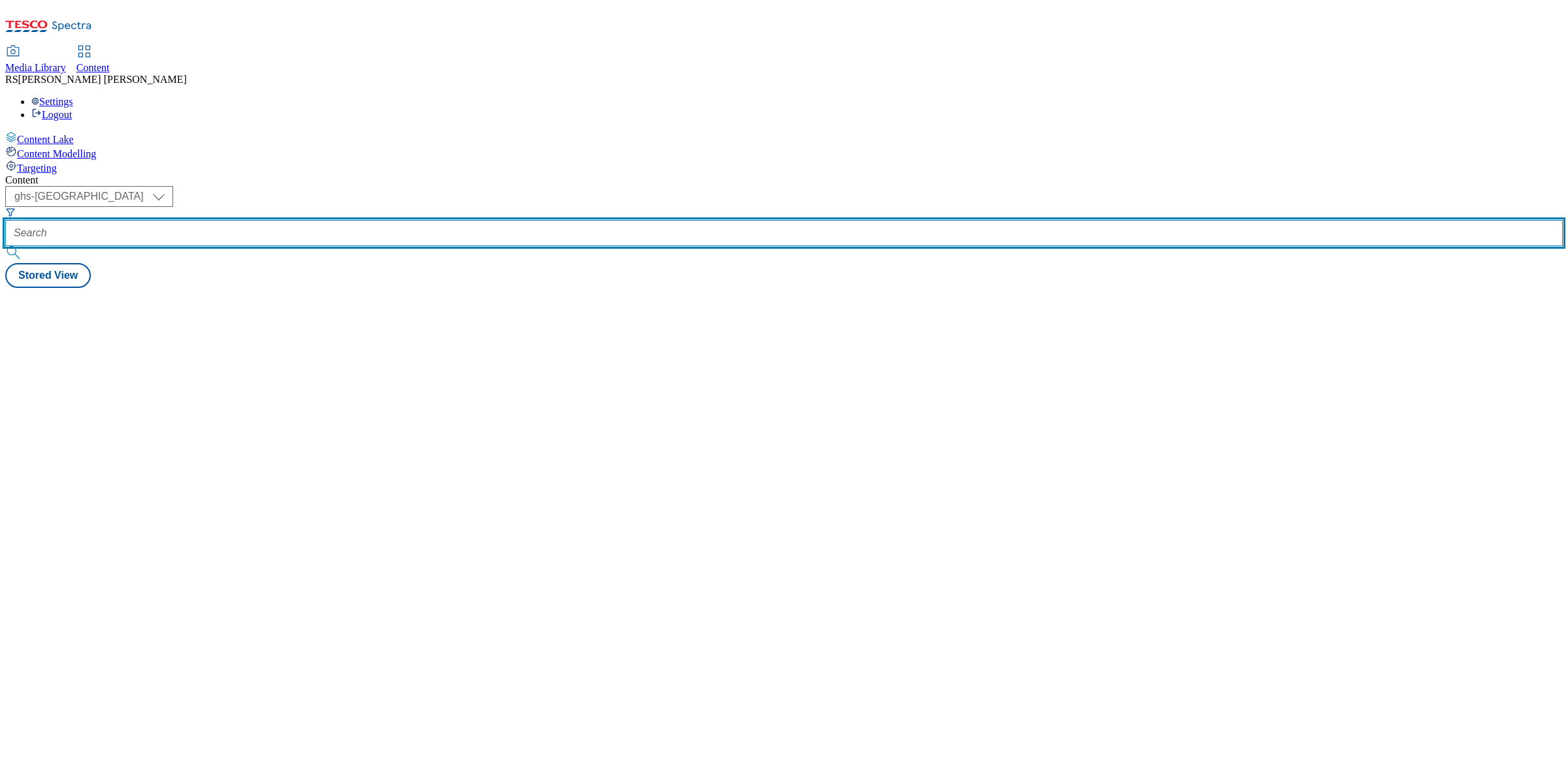
click at [307, 220] on input "text" at bounding box center [784, 233] width 1558 height 27
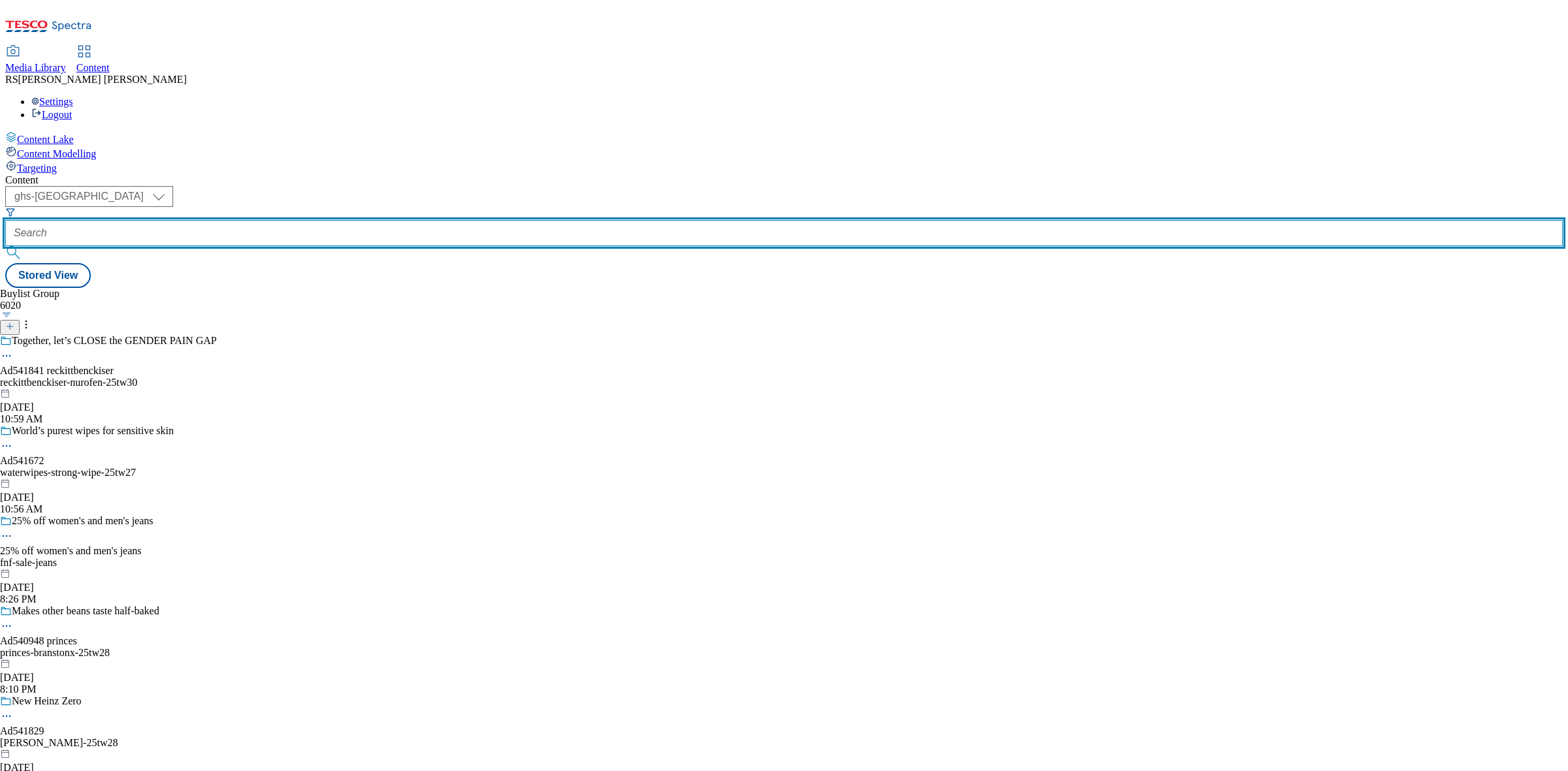
paste input "Ad541814"
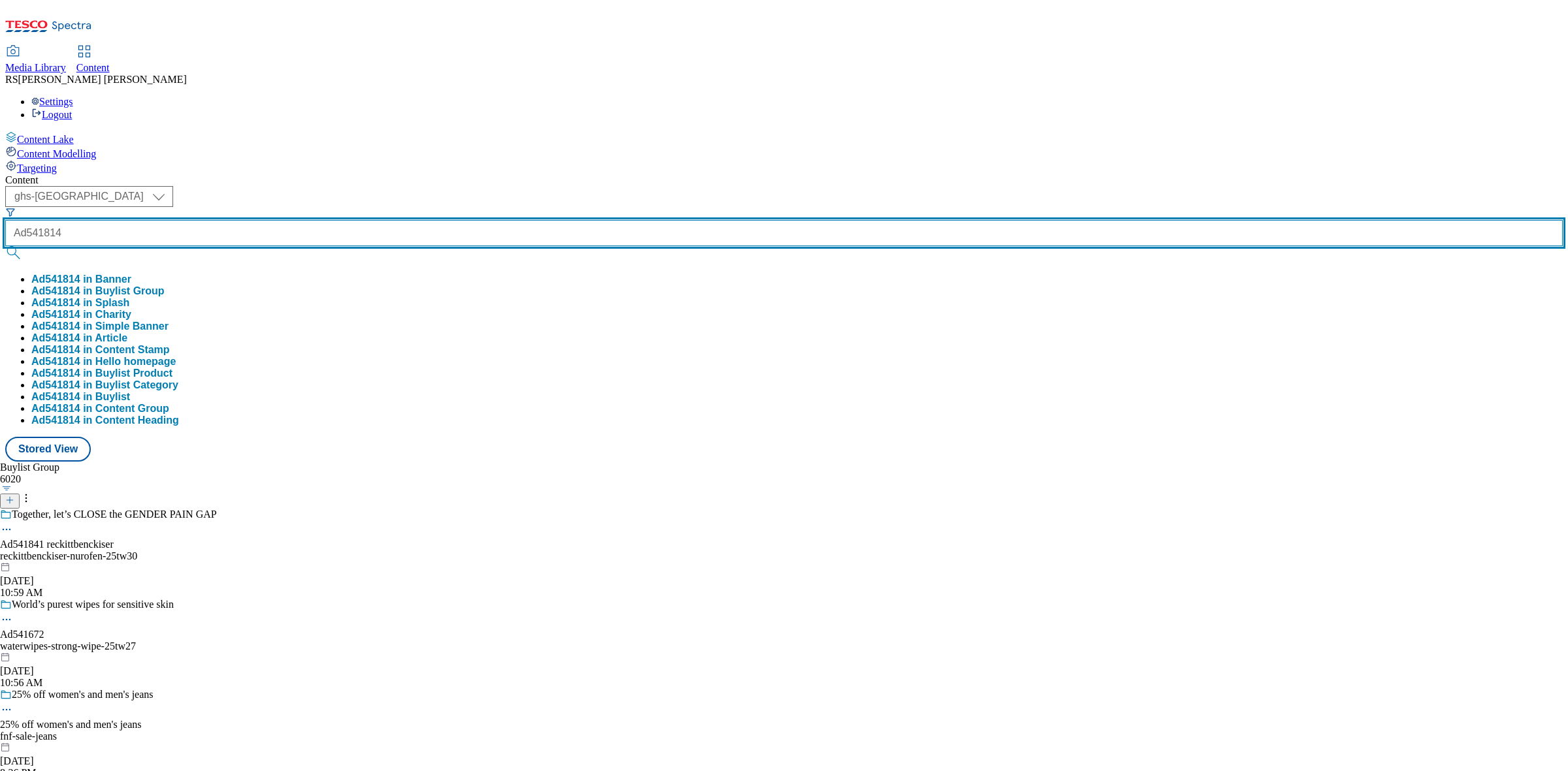
type input "Ad541814"
click at [5, 246] on button "submit" at bounding box center [15, 252] width 18 height 13
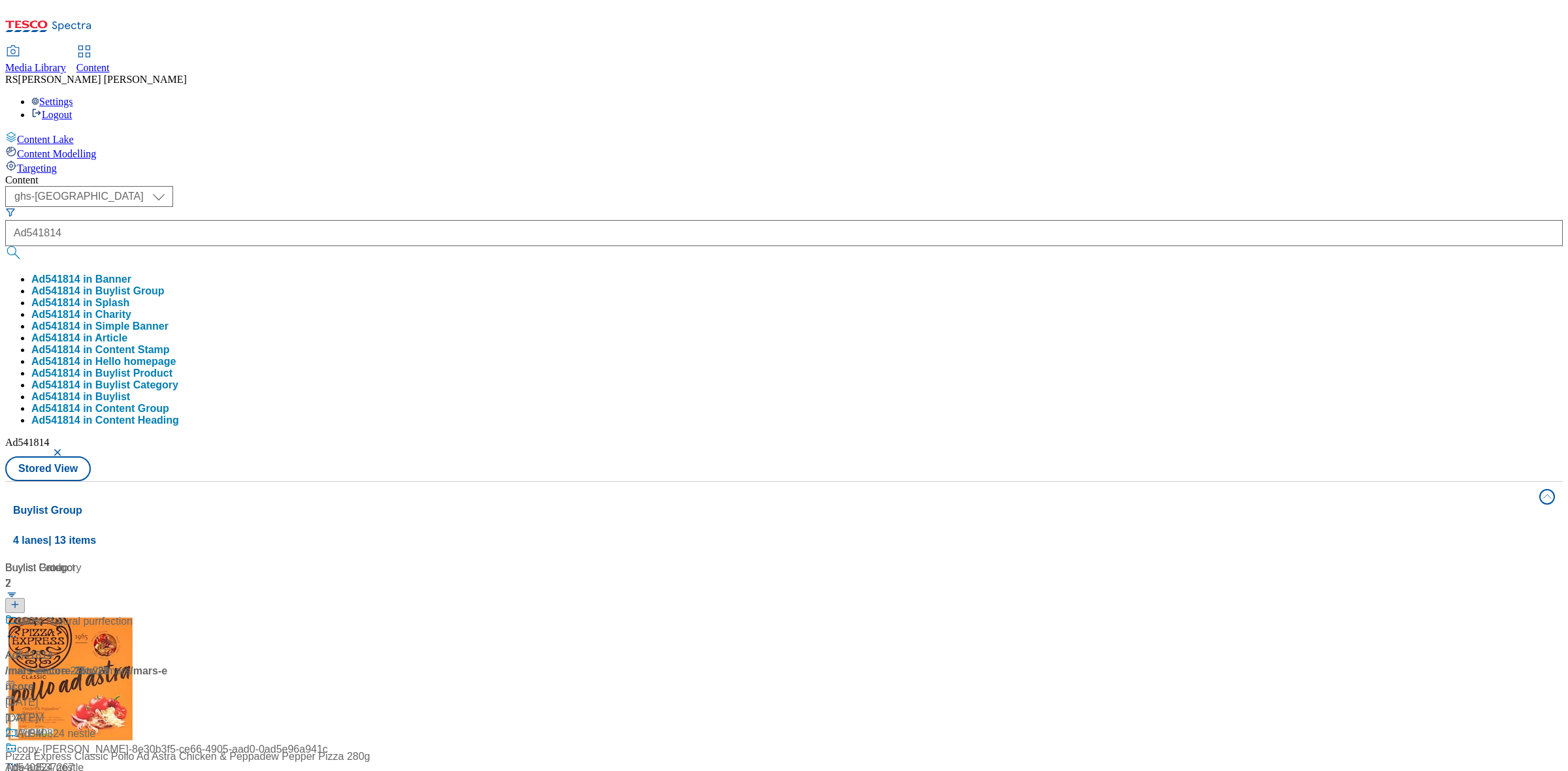
click at [1007, 644] on div "Buylist Group 4 lanes | 13 items Buylist 2 Ad541814 / mars-encore-25tw28 / mars…" at bounding box center [784, 766] width 1558 height 570
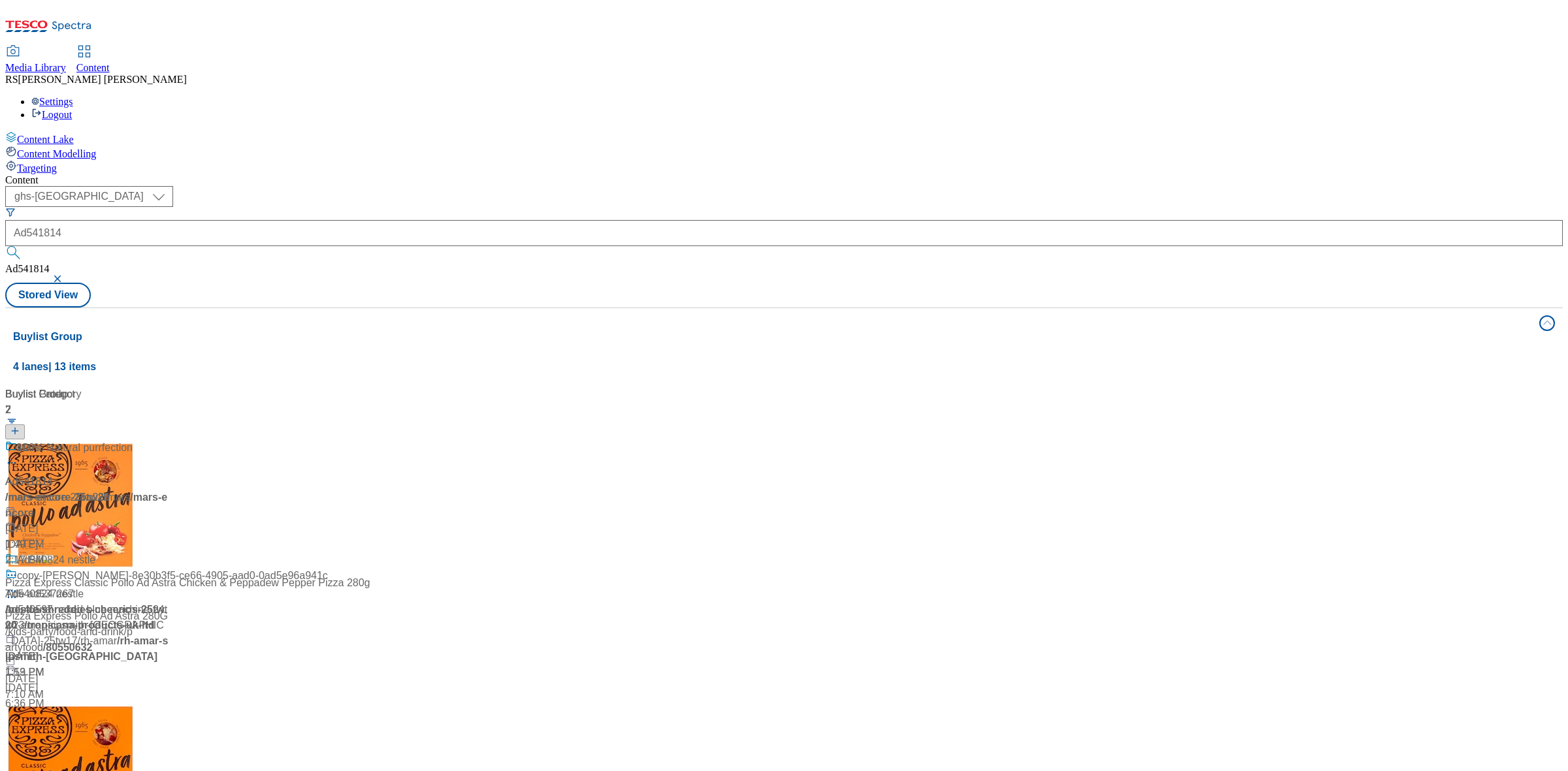
click at [17, 440] on icon at bounding box center [11, 445] width 12 height 12
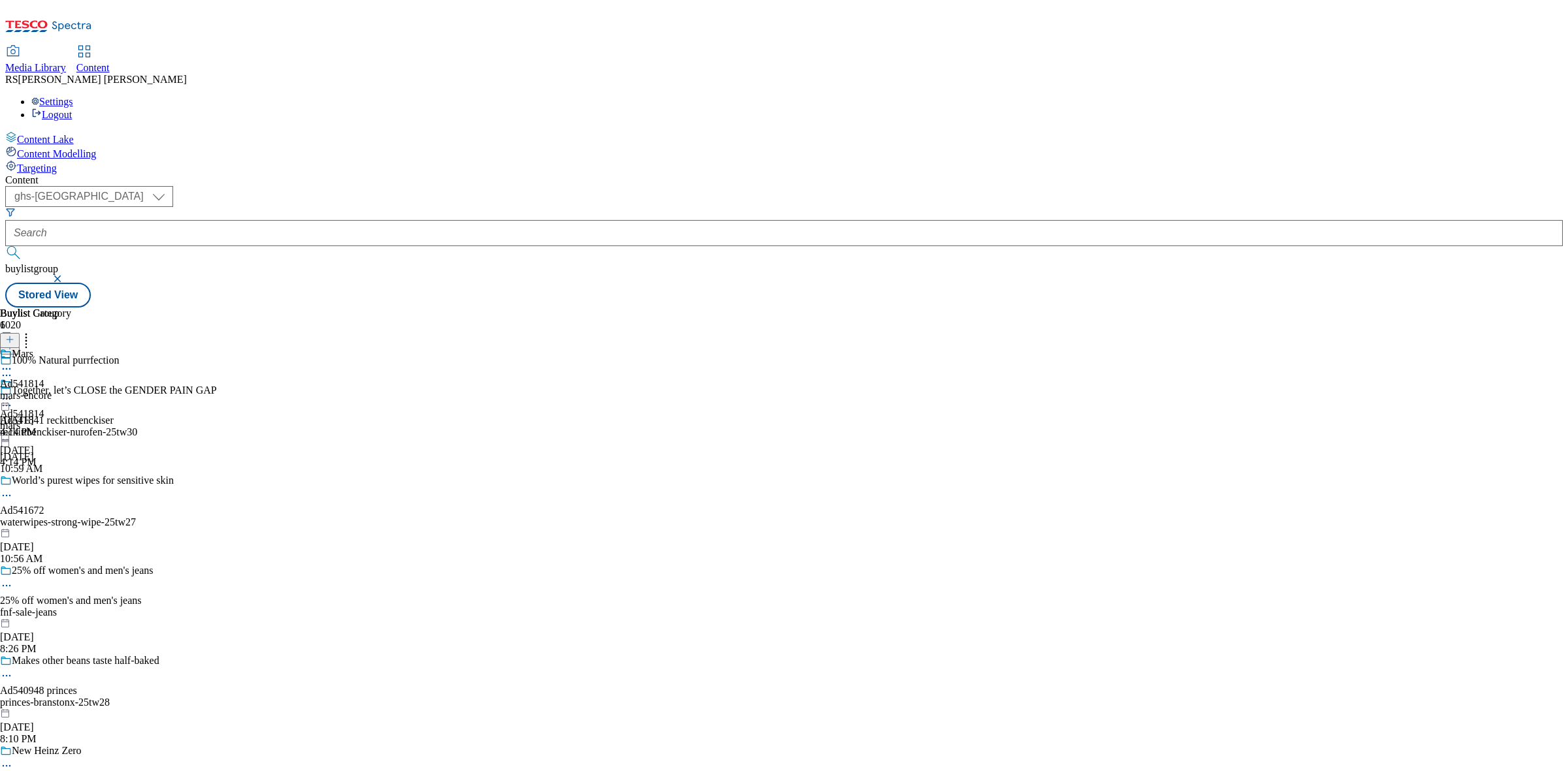
click at [13, 399] on icon at bounding box center [6, 405] width 13 height 13
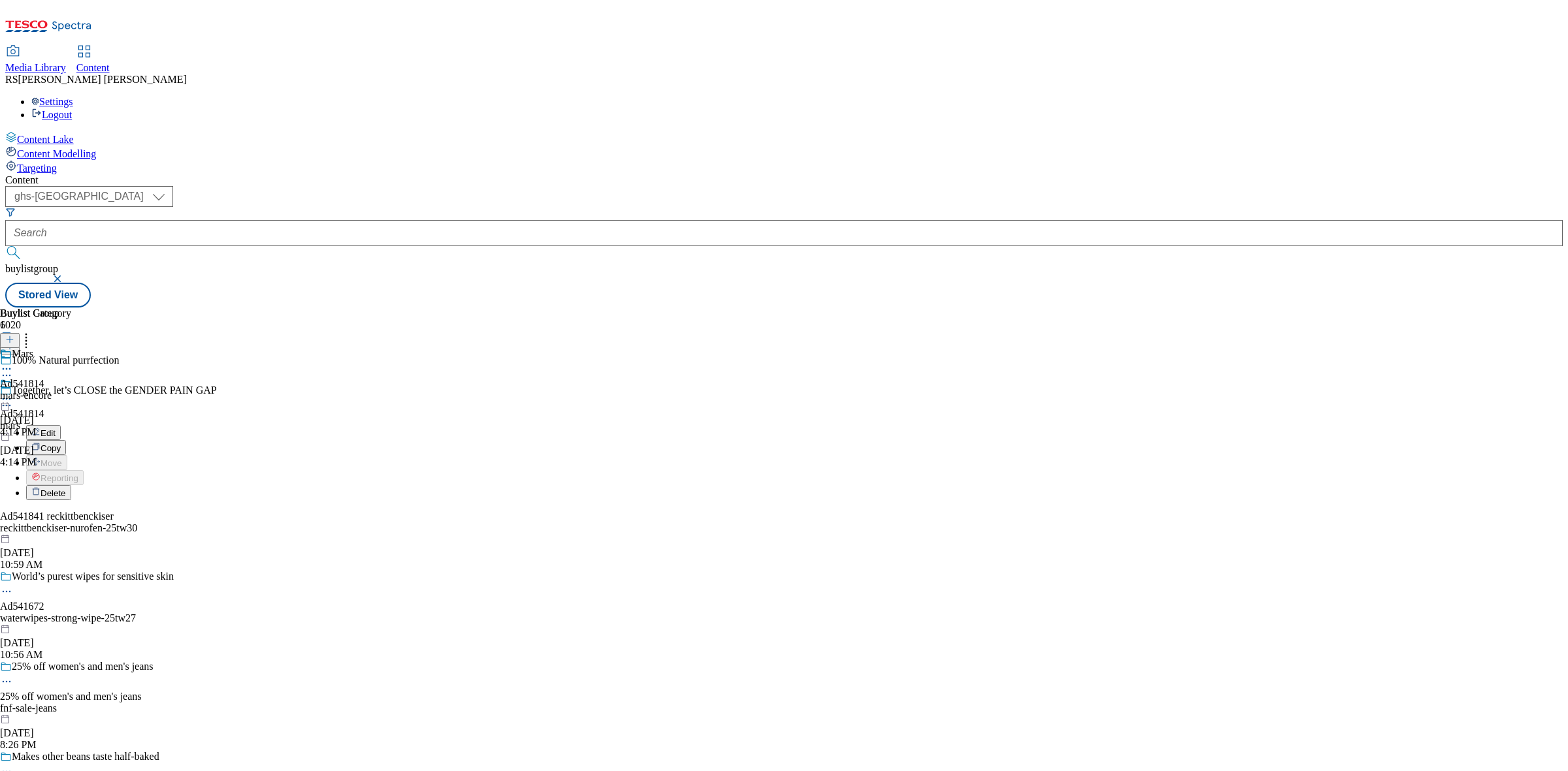
click at [60, 425] on button "Edit" at bounding box center [44, 433] width 35 height 15
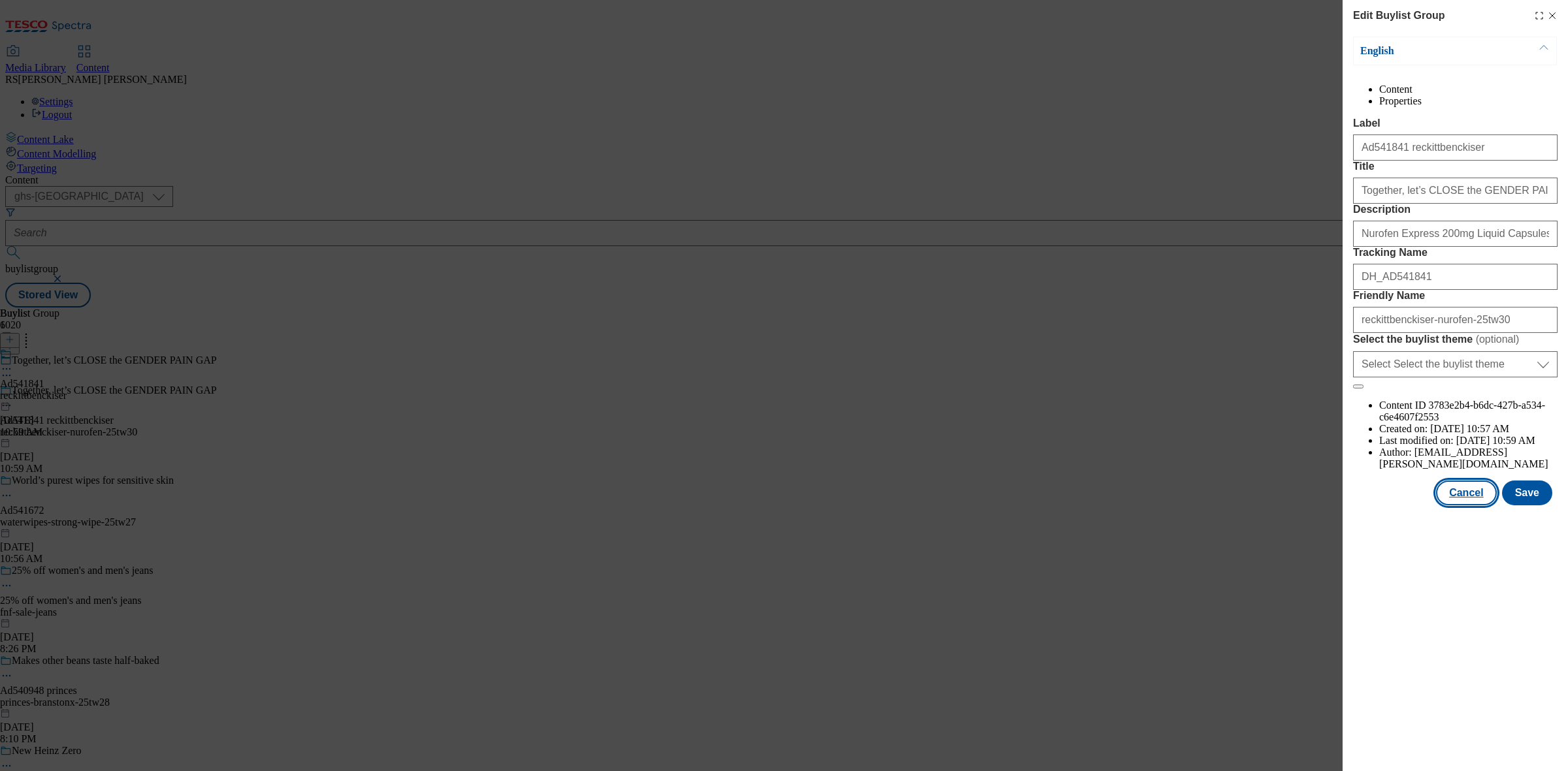
click at [1475, 506] on button "Cancel" at bounding box center [1466, 493] width 60 height 25
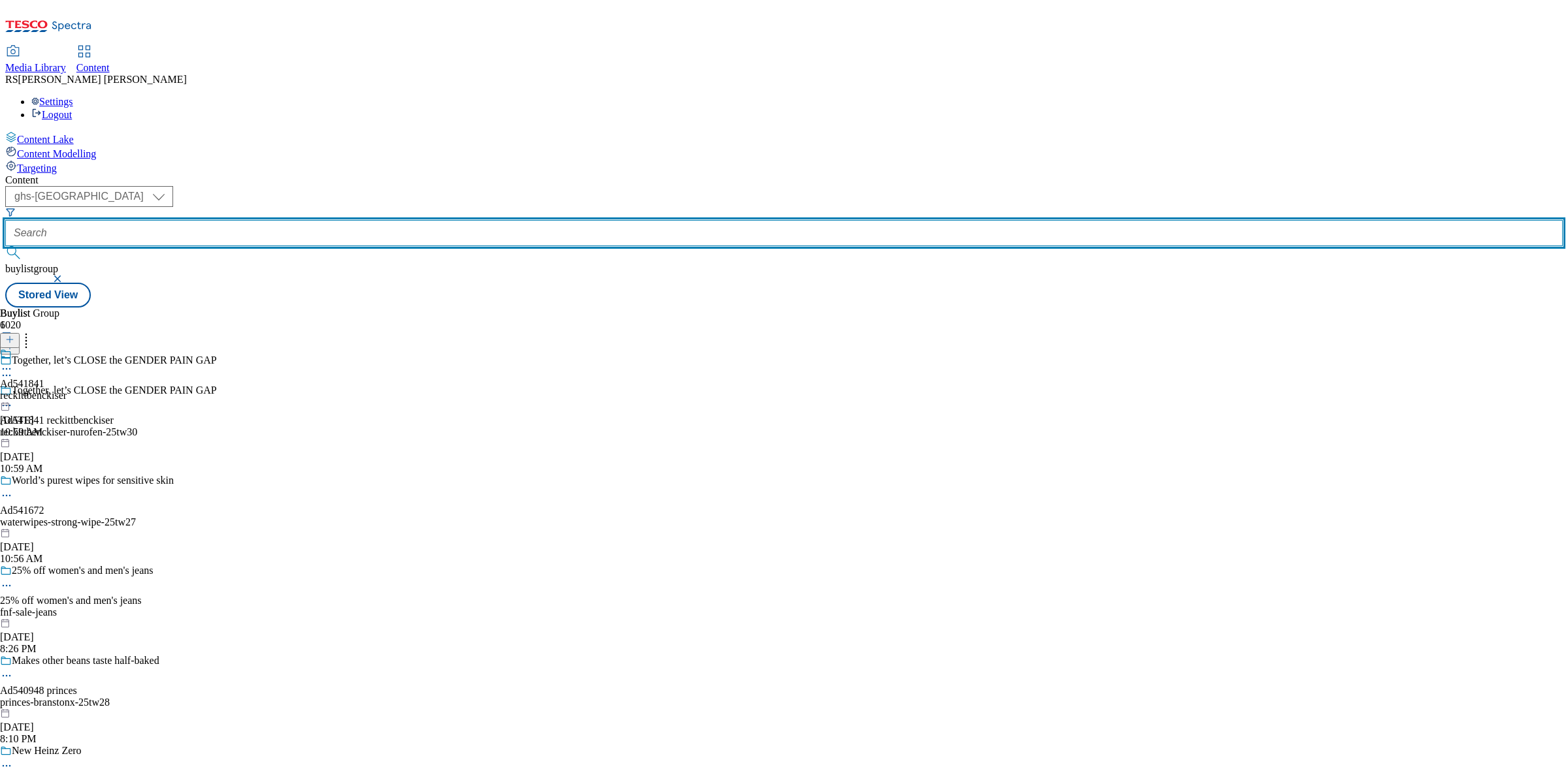
click at [328, 220] on input "text" at bounding box center [784, 233] width 1558 height 27
paste input "Ad541814"
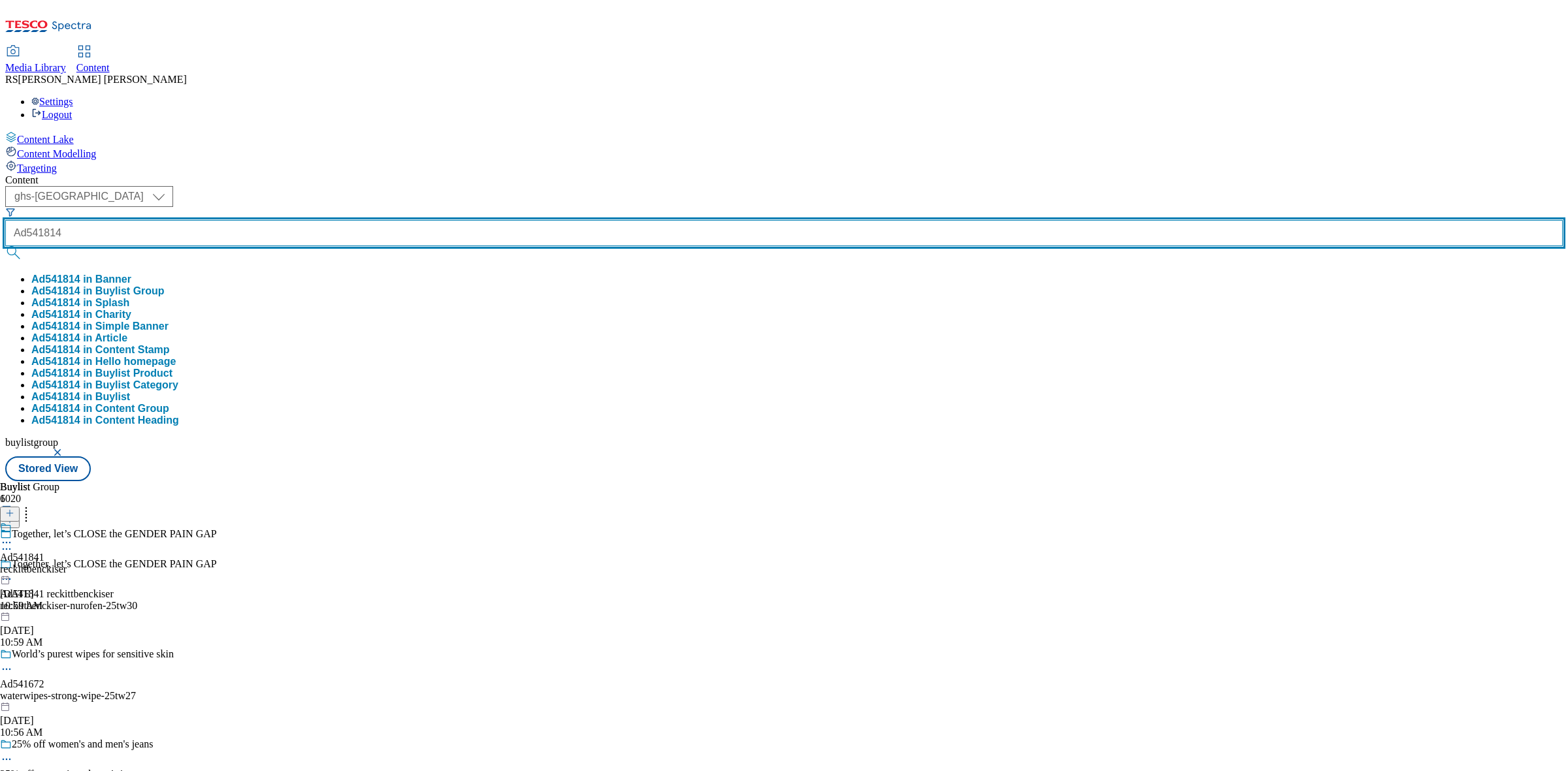
type input "Ad541814"
click at [5, 246] on button "submit" at bounding box center [15, 252] width 18 height 13
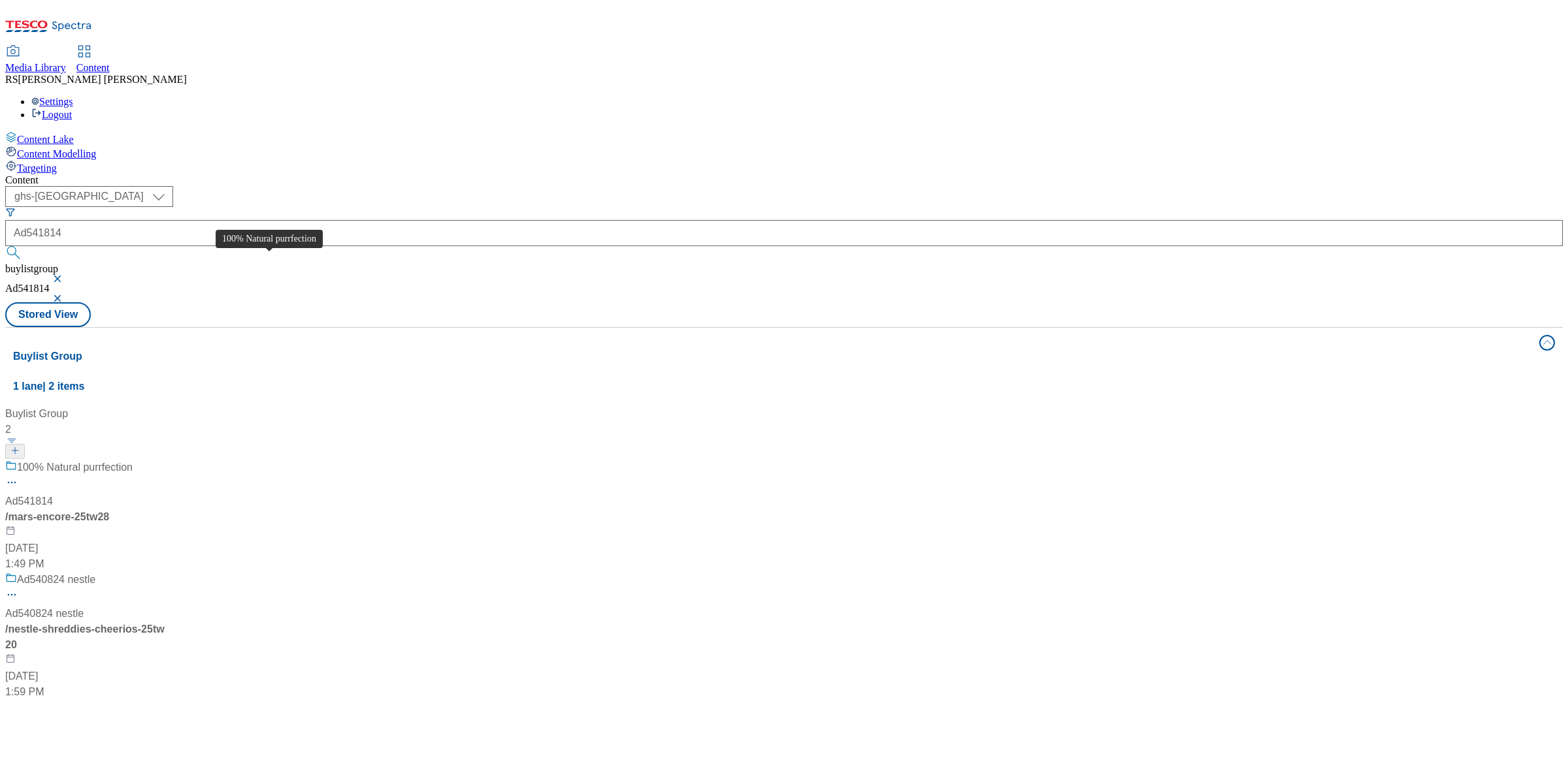
click at [133, 460] on div "100% Natural purrfection" at bounding box center [75, 467] width 115 height 16
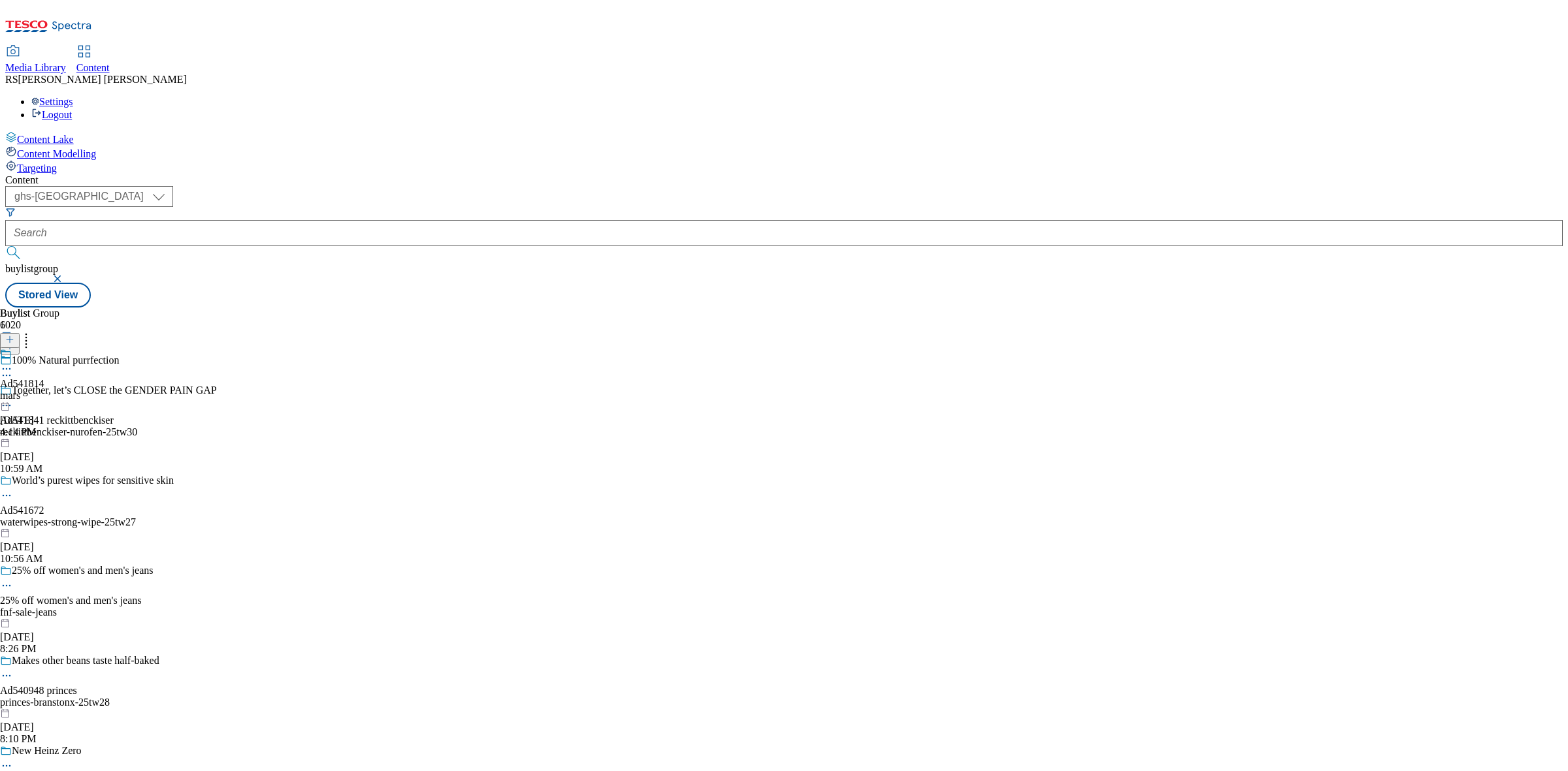
click at [13, 362] on icon at bounding box center [6, 369] width 13 height 13
click at [60, 389] on button "Edit" at bounding box center [44, 396] width 35 height 15
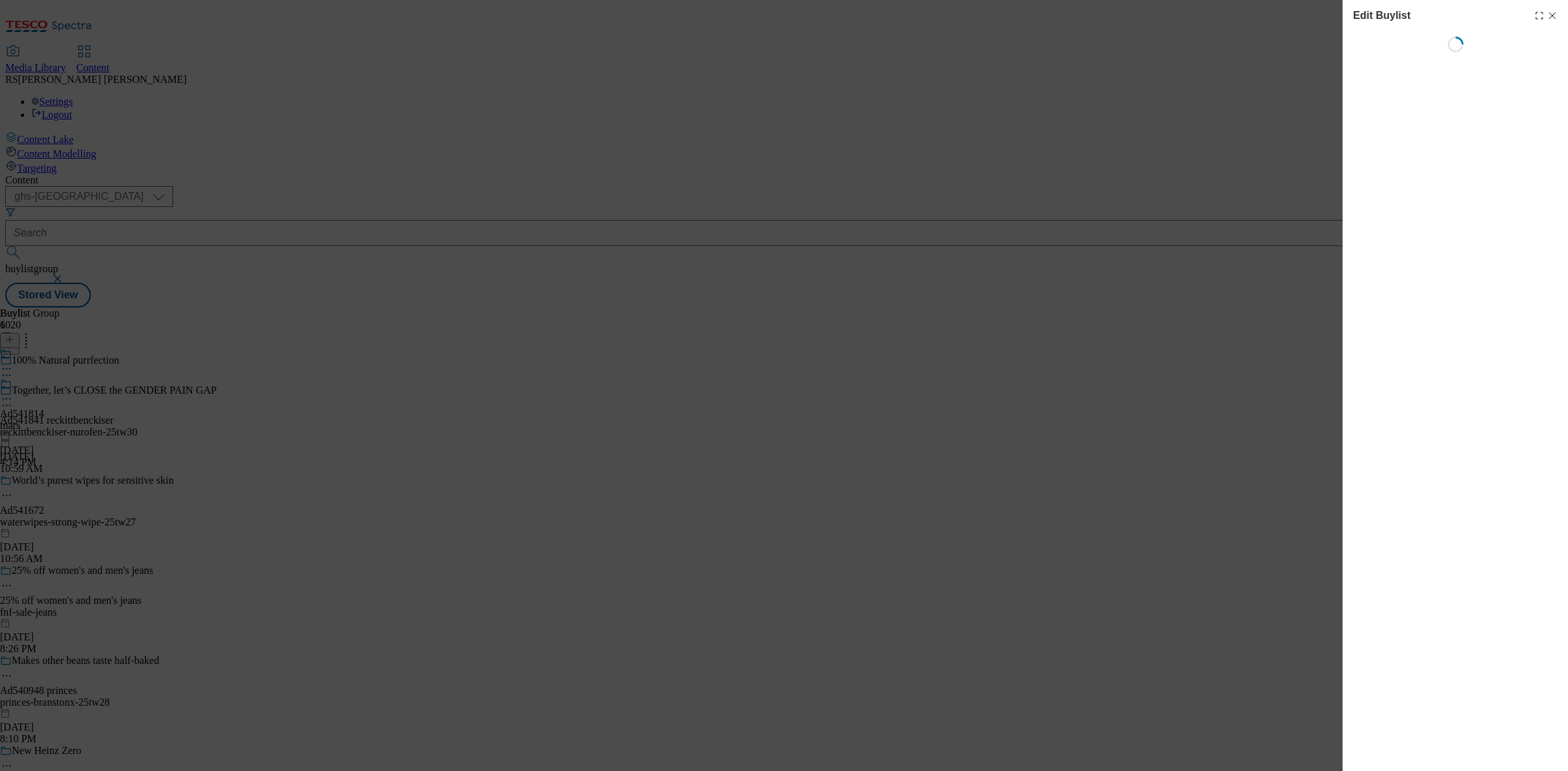
select select "tactical"
select select "supplier funded short term 1-3 weeks"
select select "dunnhumby"
select select "Banner"
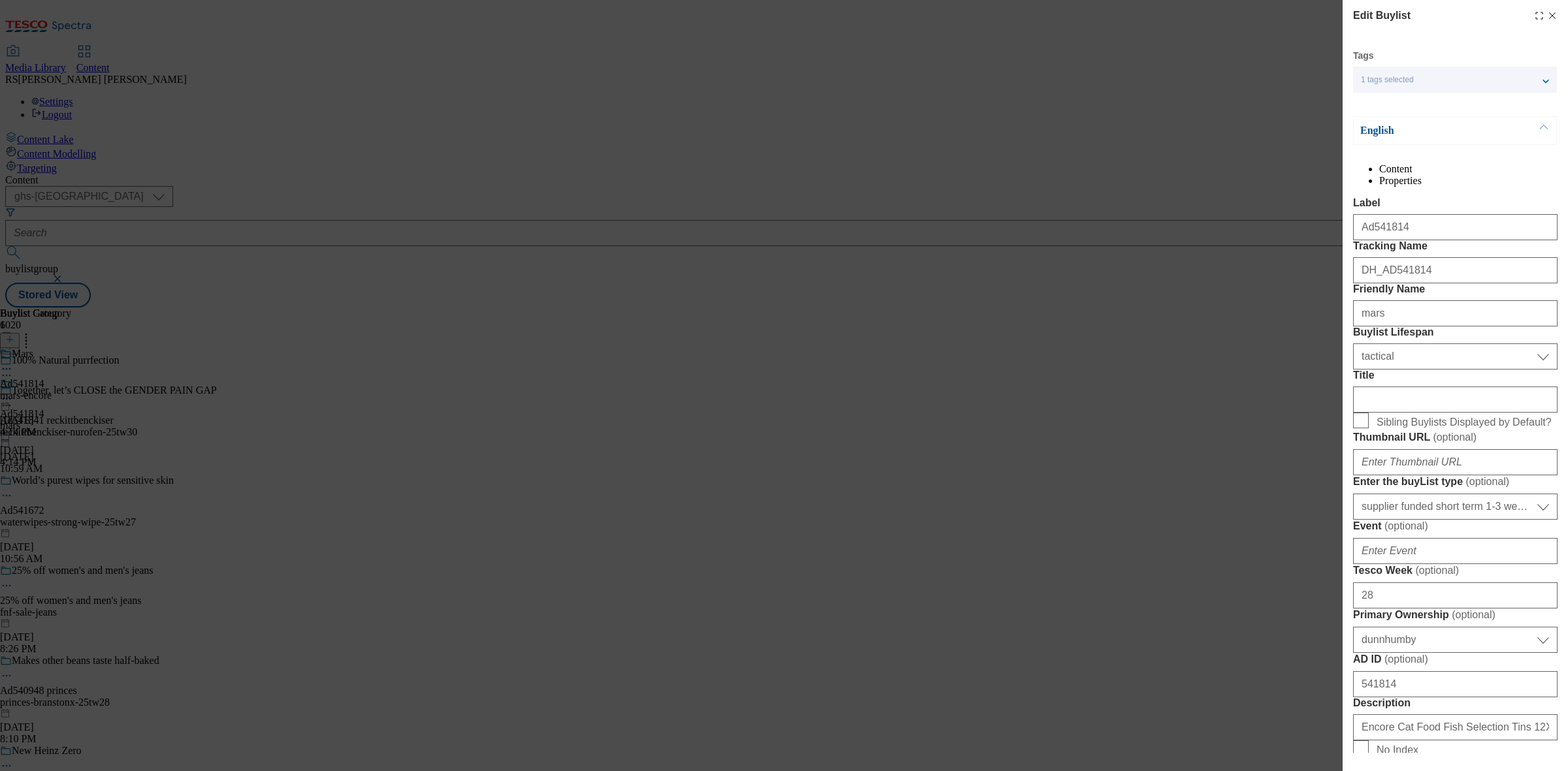
click at [1550, 17] on line "Modal" at bounding box center [1552, 16] width 5 height 5
select select "tactical"
select select "supplier funded short term 1-3 weeks"
select select "dunnhumby"
select select "Banner"
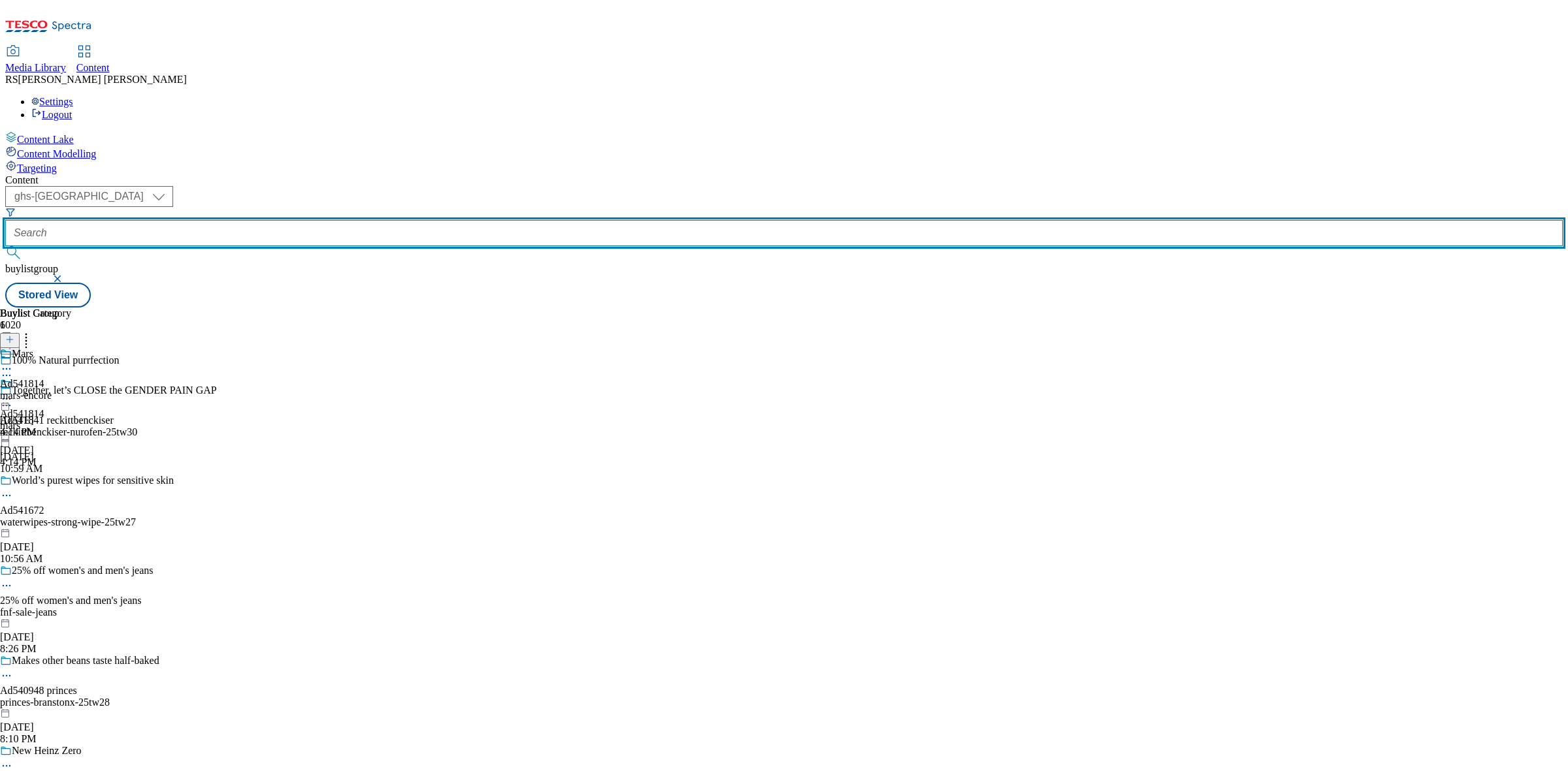
click at [324, 220] on input "text" at bounding box center [784, 233] width 1558 height 27
paste input "Ad541814"
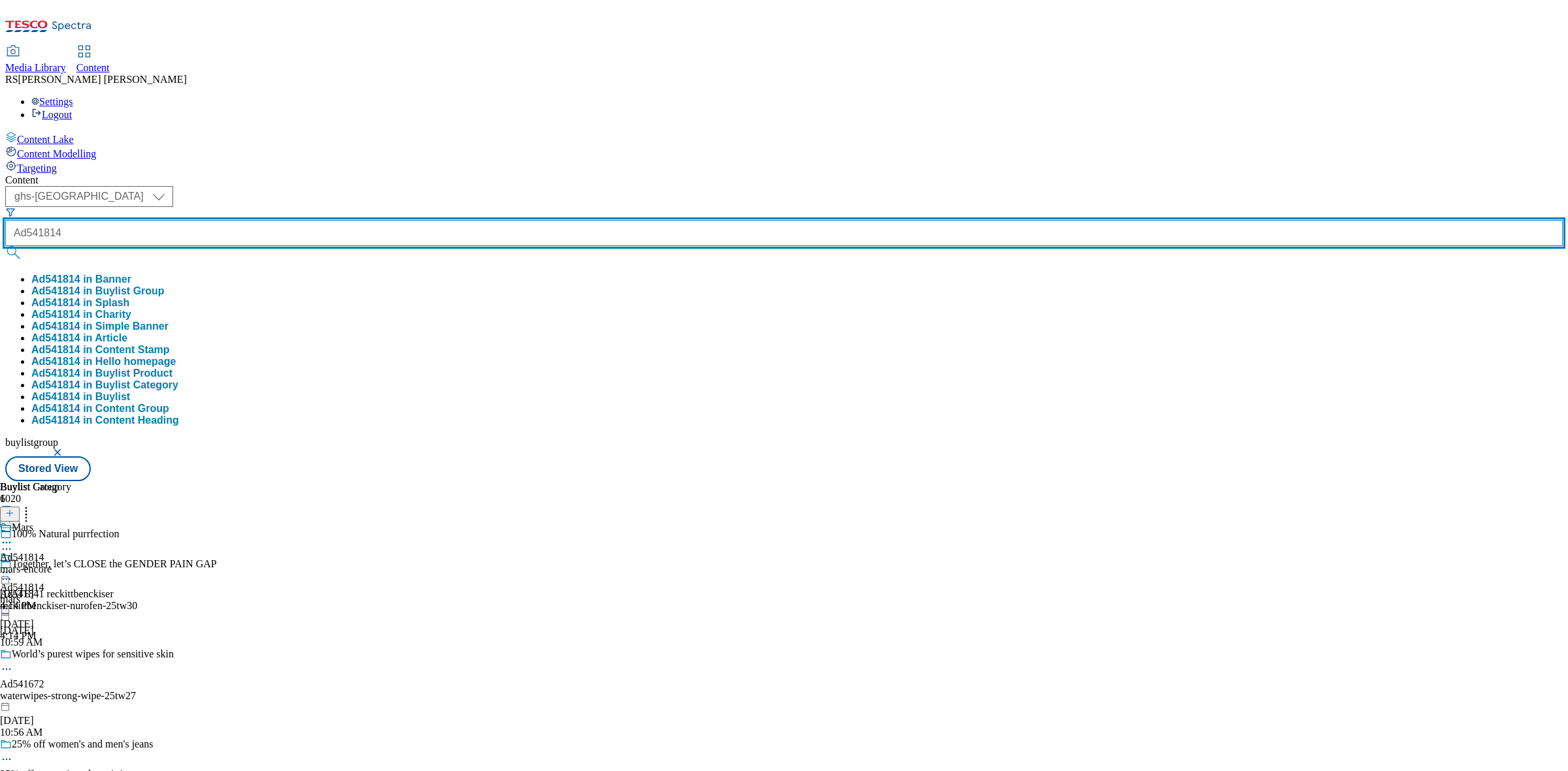
type input "Ad541814"
click at [5, 246] on button "submit" at bounding box center [15, 252] width 18 height 13
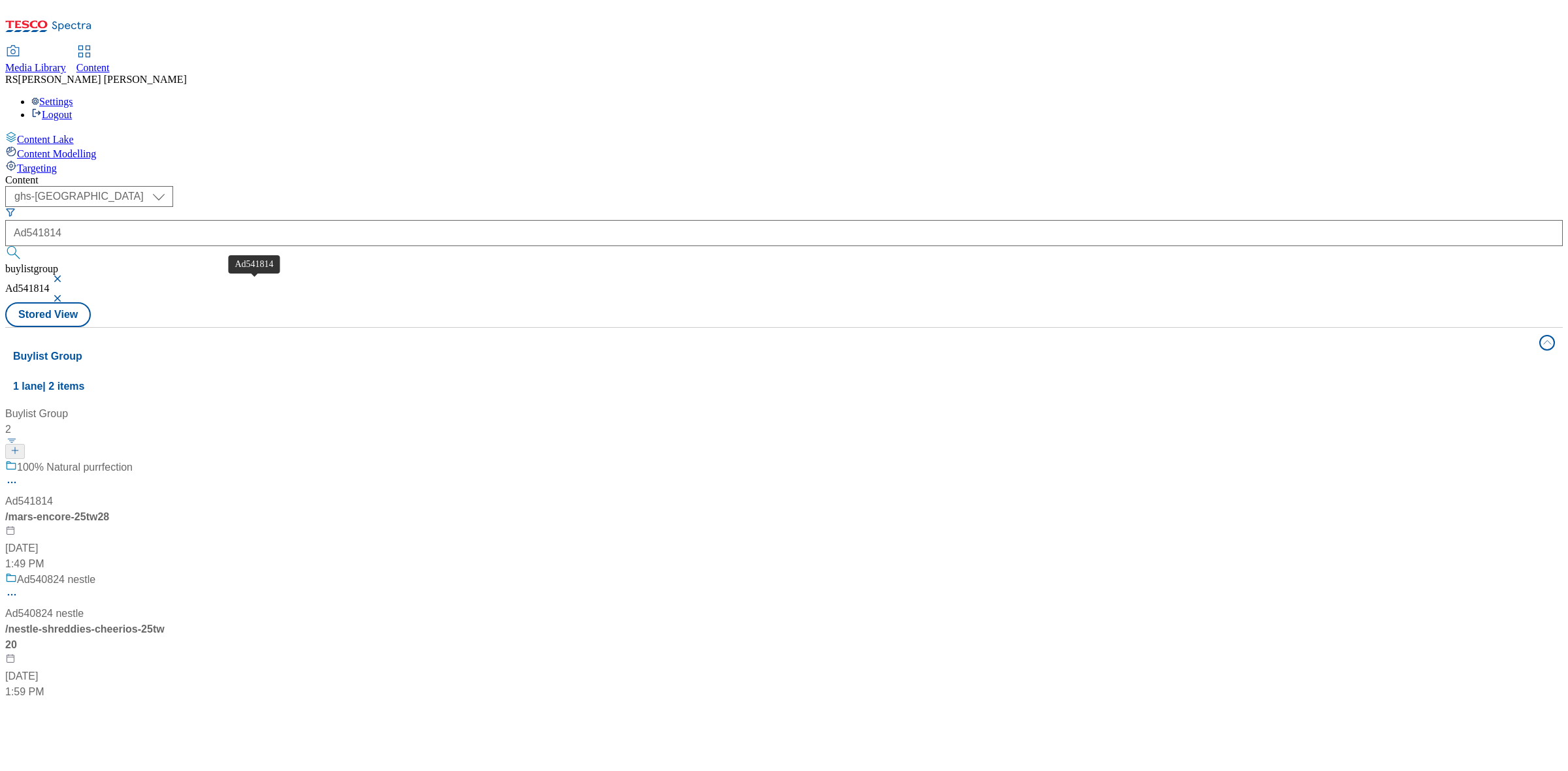
click at [53, 494] on div "Ad541814" at bounding box center [29, 501] width 48 height 16
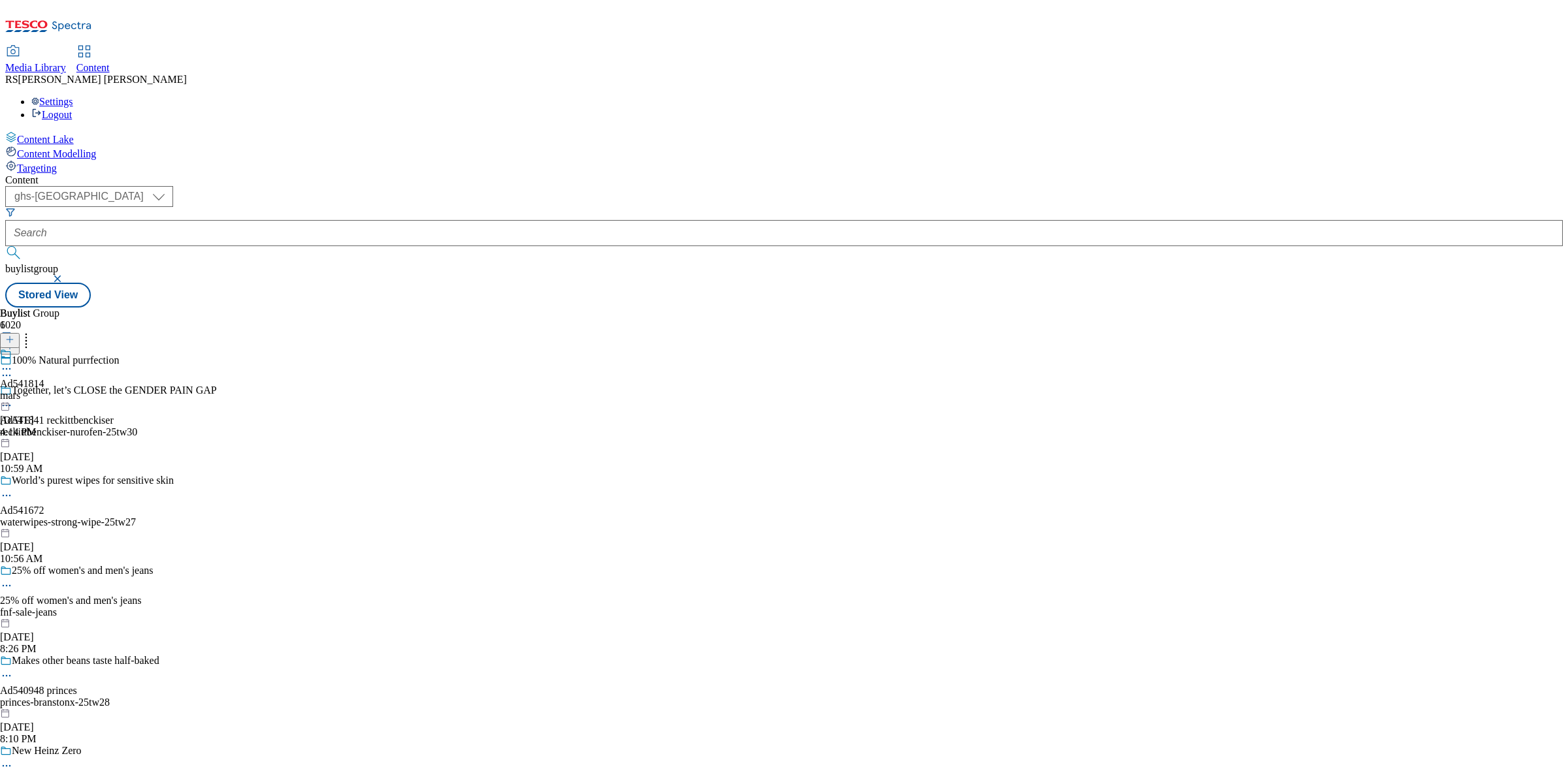
click at [13, 369] on icon at bounding box center [6, 375] width 13 height 13
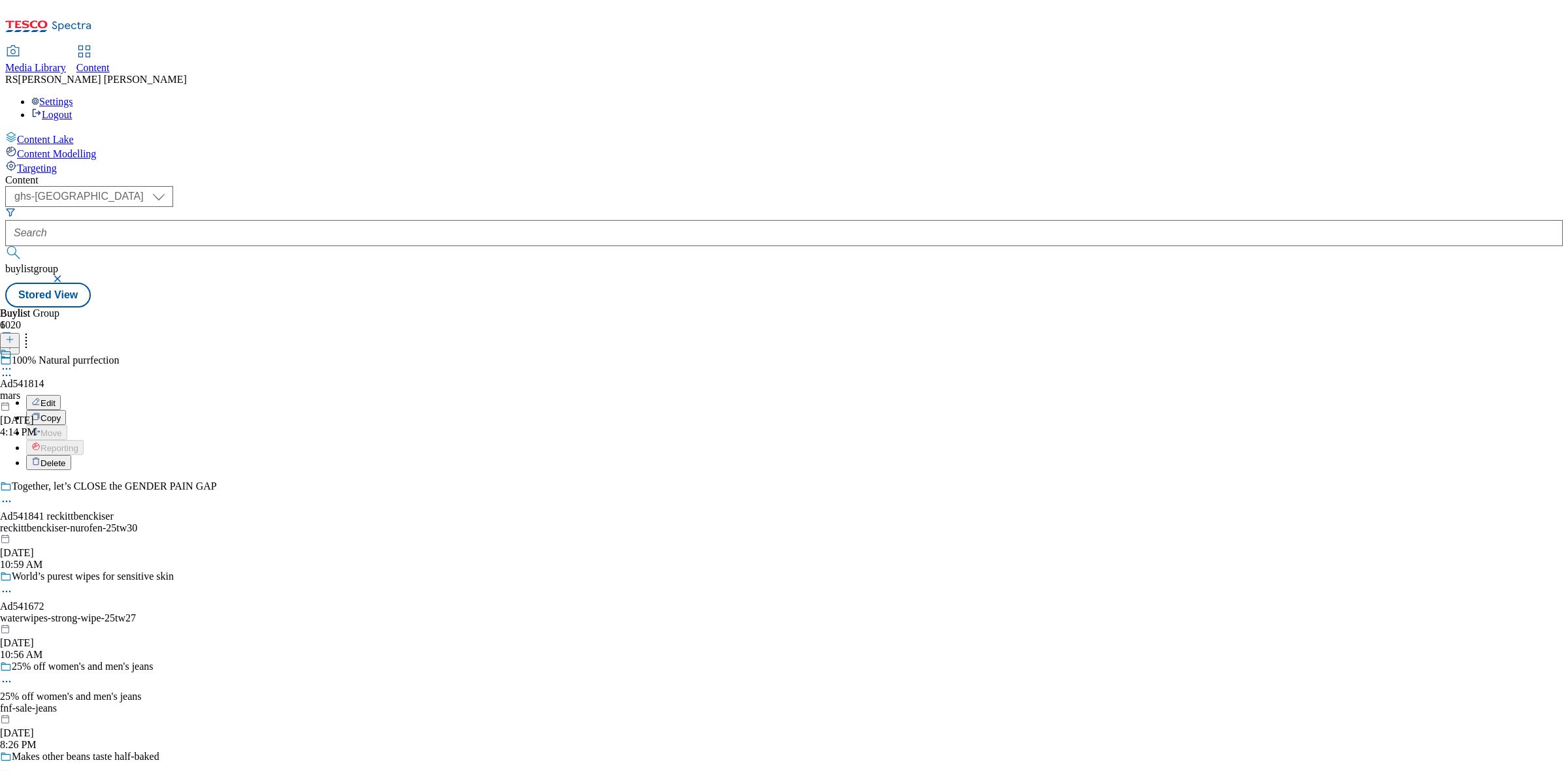
click at [60, 395] on button "Edit" at bounding box center [44, 402] width 35 height 15
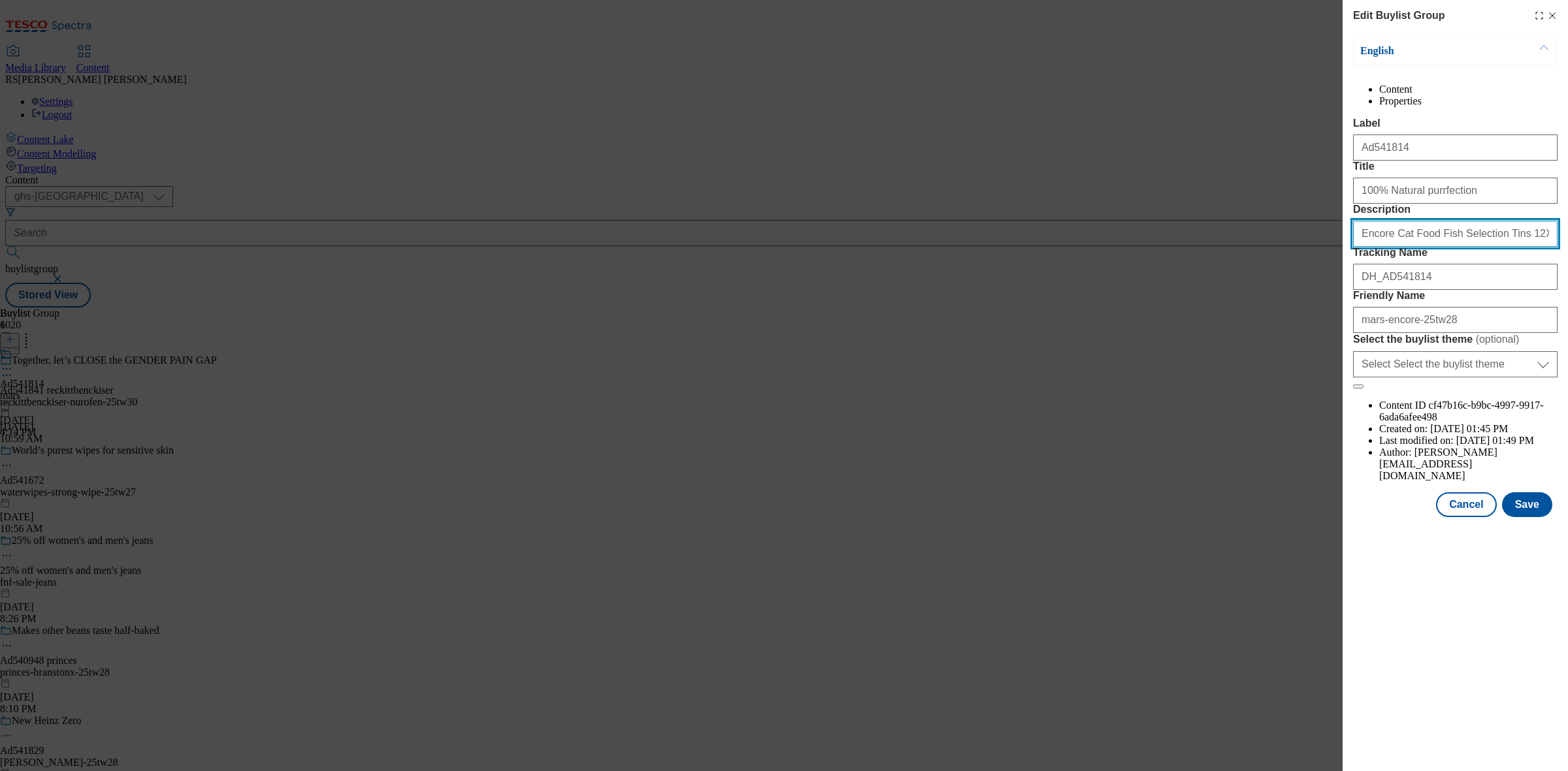
click at [1478, 247] on input "Encore Cat Food Fish Selection Tins 12X70g" at bounding box center [1455, 233] width 205 height 27
paste input "Now Weekdays Taste Like Fridays"
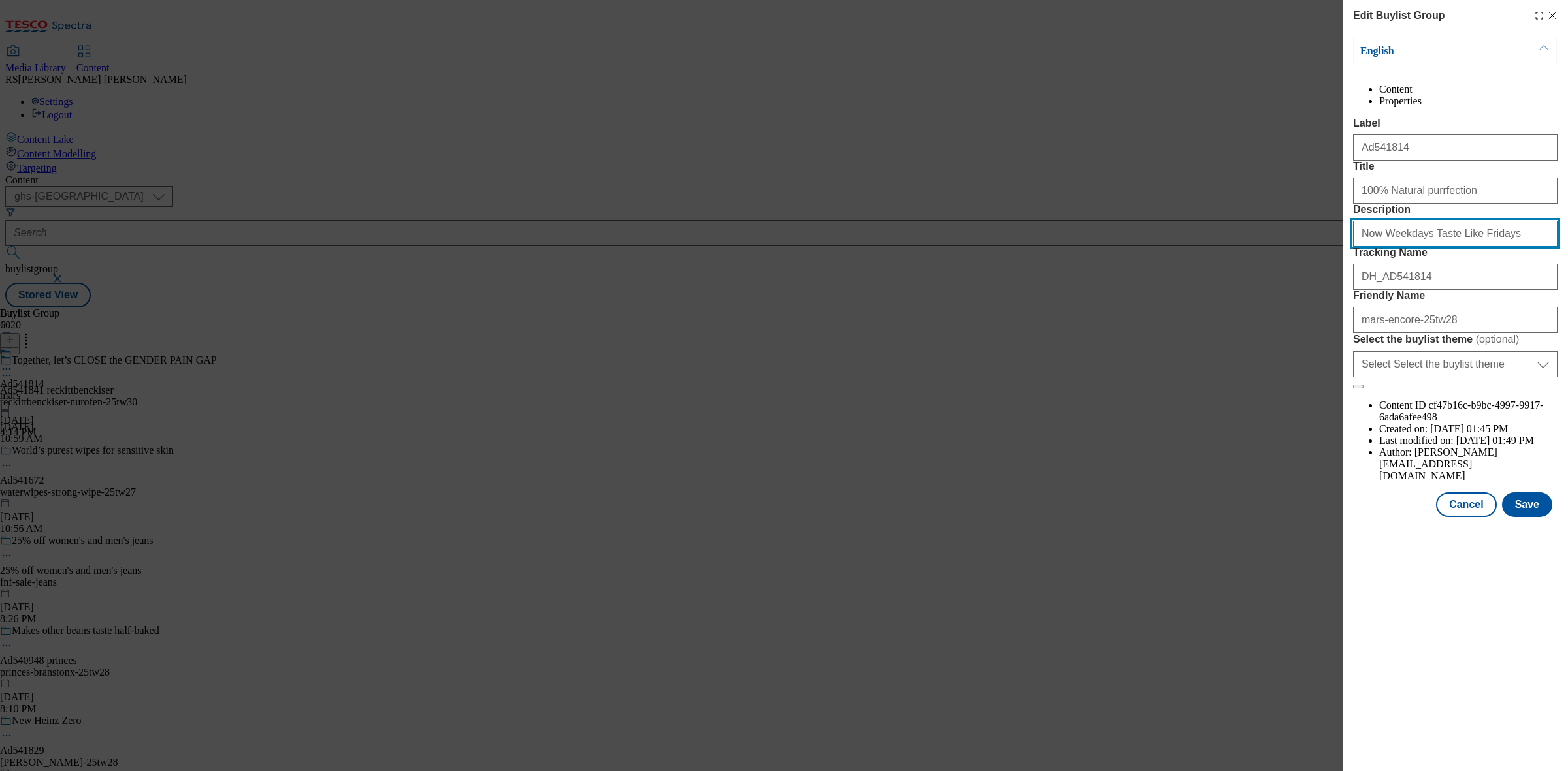
type input "Encore Cat Food Fish Selection Tins 12X70g"
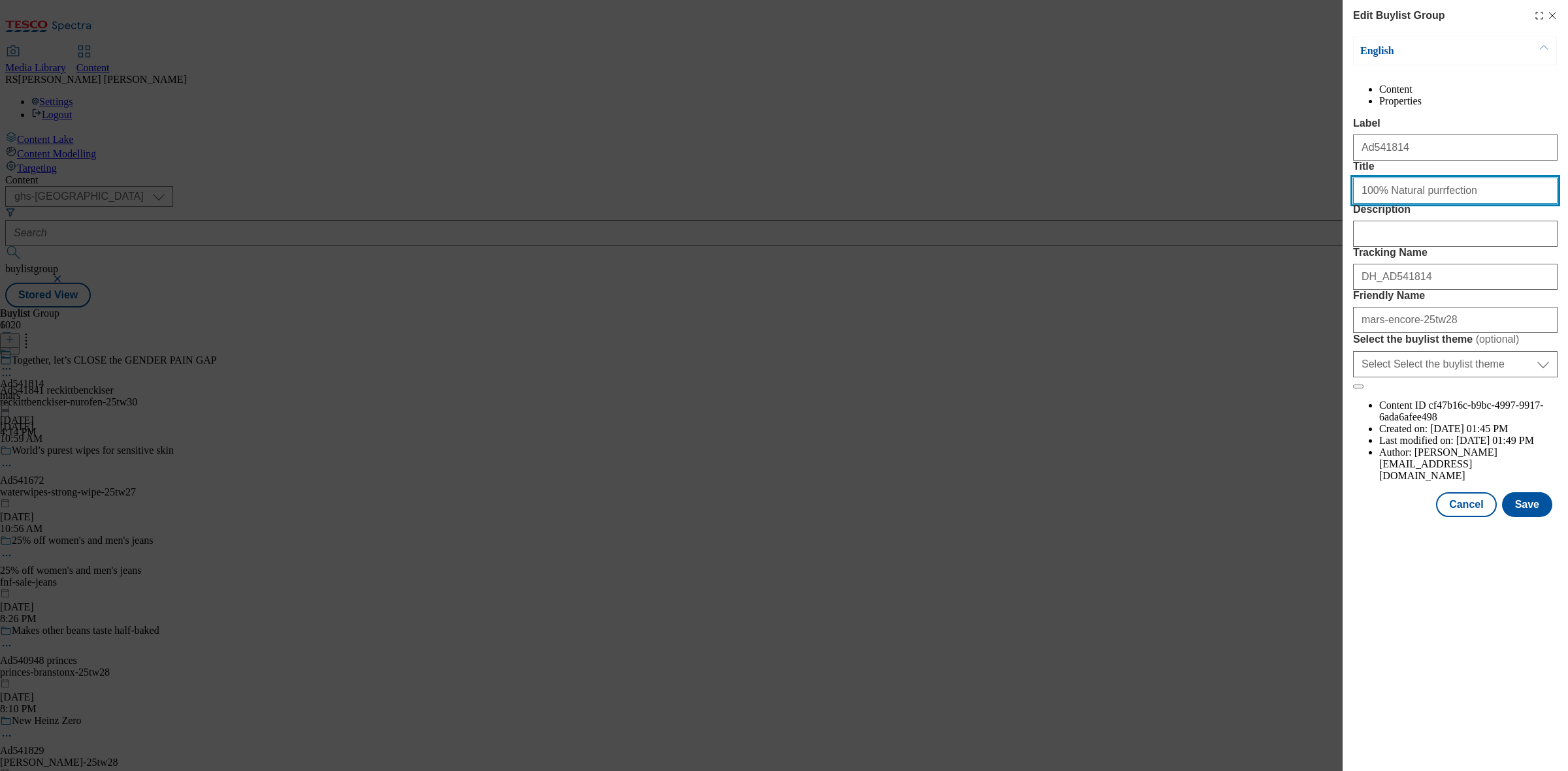
click at [1482, 204] on input "100% Natural purrfection" at bounding box center [1455, 190] width 205 height 27
paste input "Now Weekdays Taste Like Fridays"
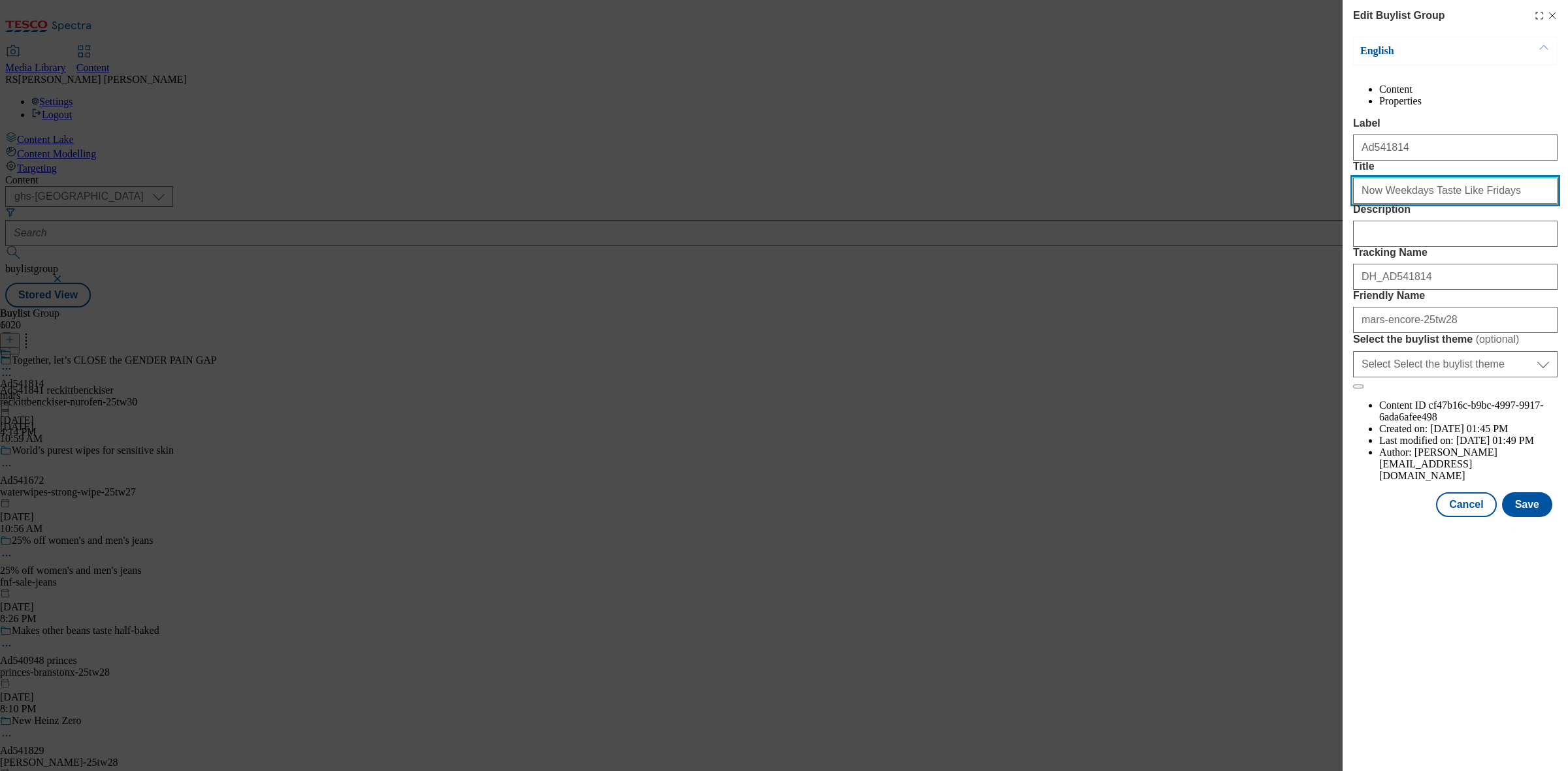
drag, startPoint x: 1490, startPoint y: 252, endPoint x: 1369, endPoint y: 256, distance: 121.1
click at [1369, 204] on div "Now Weekdays Taste Like Fridays" at bounding box center [1455, 188] width 205 height 31
click at [1385, 204] on input "Now Weekdays Taste Like Fridays" at bounding box center [1455, 190] width 205 height 27
type input "Now weekdays taste like fridays"
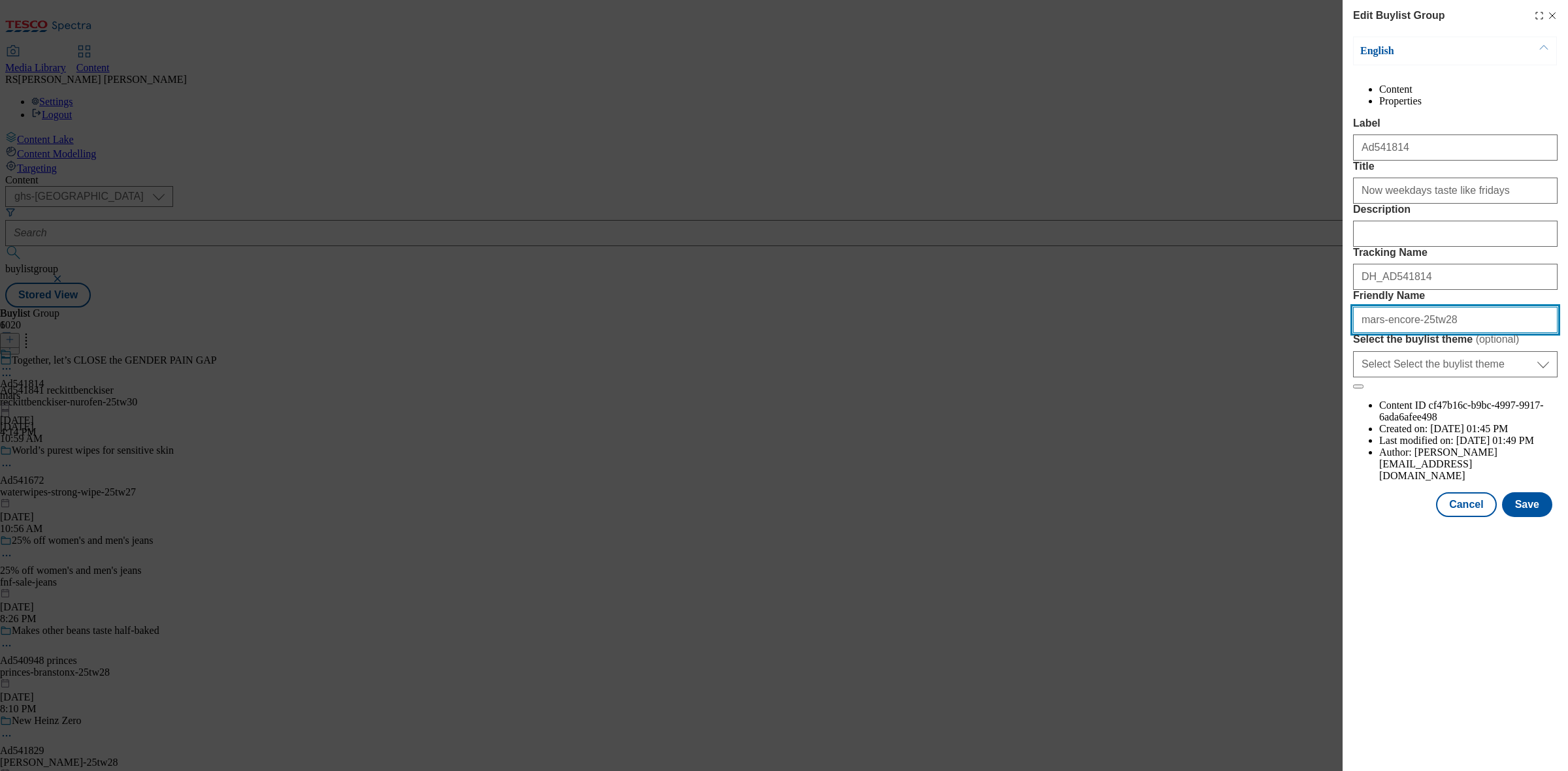
click at [1389, 333] on input "mars-encore-25tw28" at bounding box center [1455, 320] width 205 height 27
click at [1410, 333] on input "mars-encore-25tw28" at bounding box center [1455, 320] width 205 height 27
drag, startPoint x: 1408, startPoint y: 439, endPoint x: 1383, endPoint y: 446, distance: 26.0
click at [1383, 333] on input "mars-encore-25tw28" at bounding box center [1455, 320] width 205 height 27
type input "mars-dolmio-25tw28"
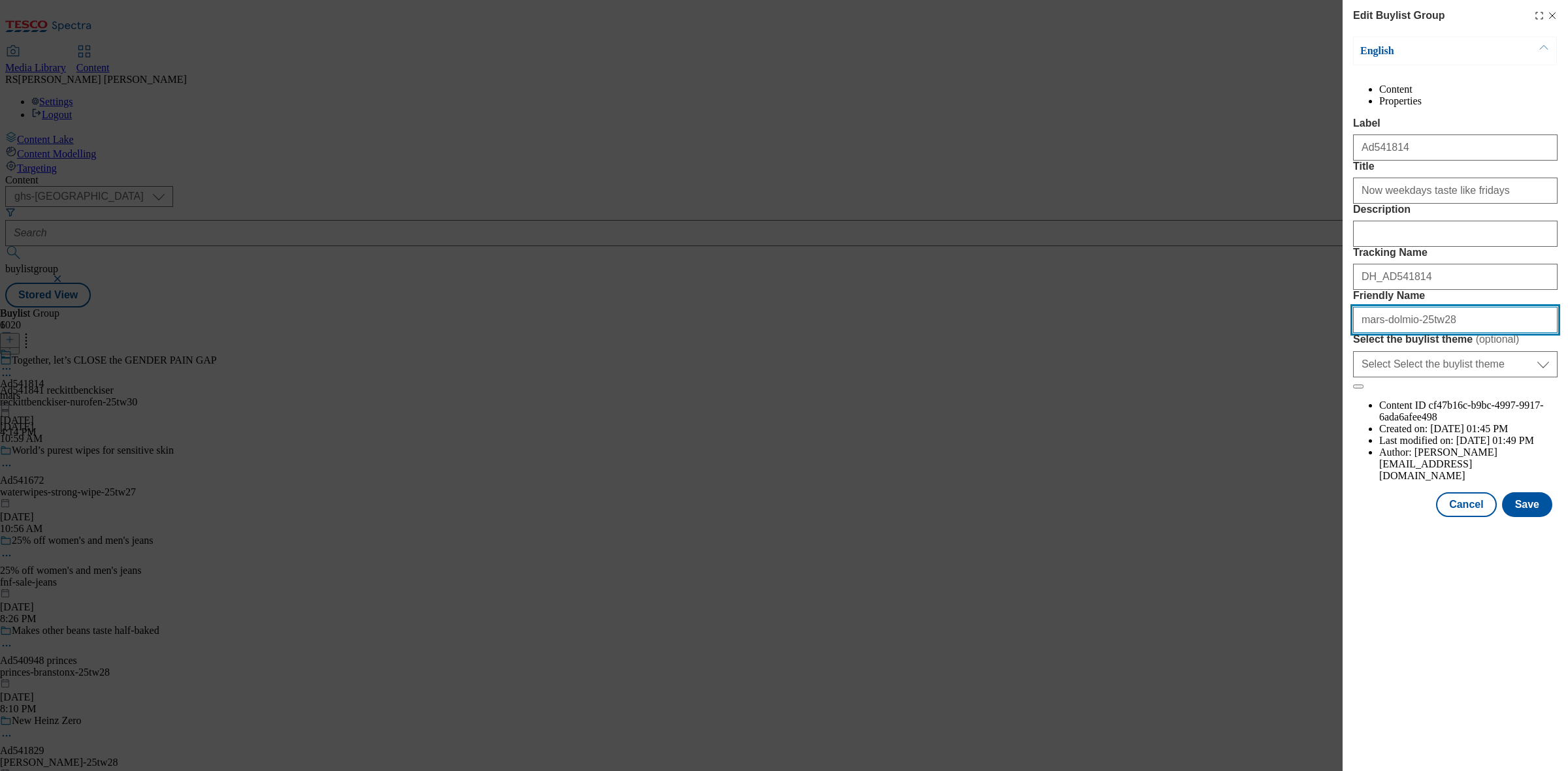
click at [1482, 333] on input "mars-dolmio-25tw28" at bounding box center [1455, 320] width 205 height 27
drag, startPoint x: 1413, startPoint y: 442, endPoint x: 1317, endPoint y: 449, distance: 96.3
click at [1317, 449] on div "Edit Buylist Group English Content Properties Label Ad541814 Title Now weekdays…" at bounding box center [784, 385] width 1568 height 771
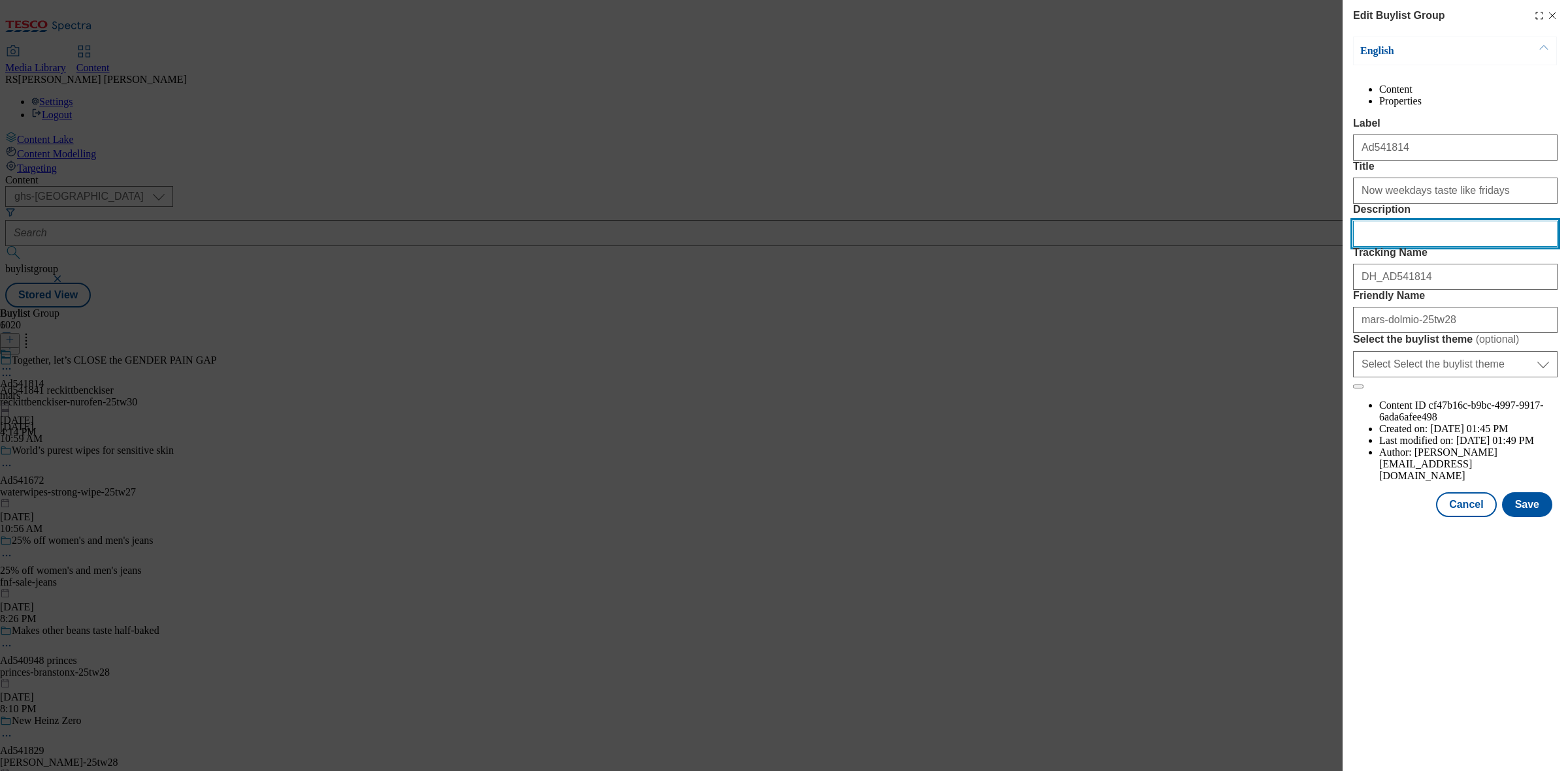
click at [1438, 247] on input "Description" at bounding box center [1455, 233] width 205 height 27
click at [1537, 518] on button "Save" at bounding box center [1527, 504] width 50 height 25
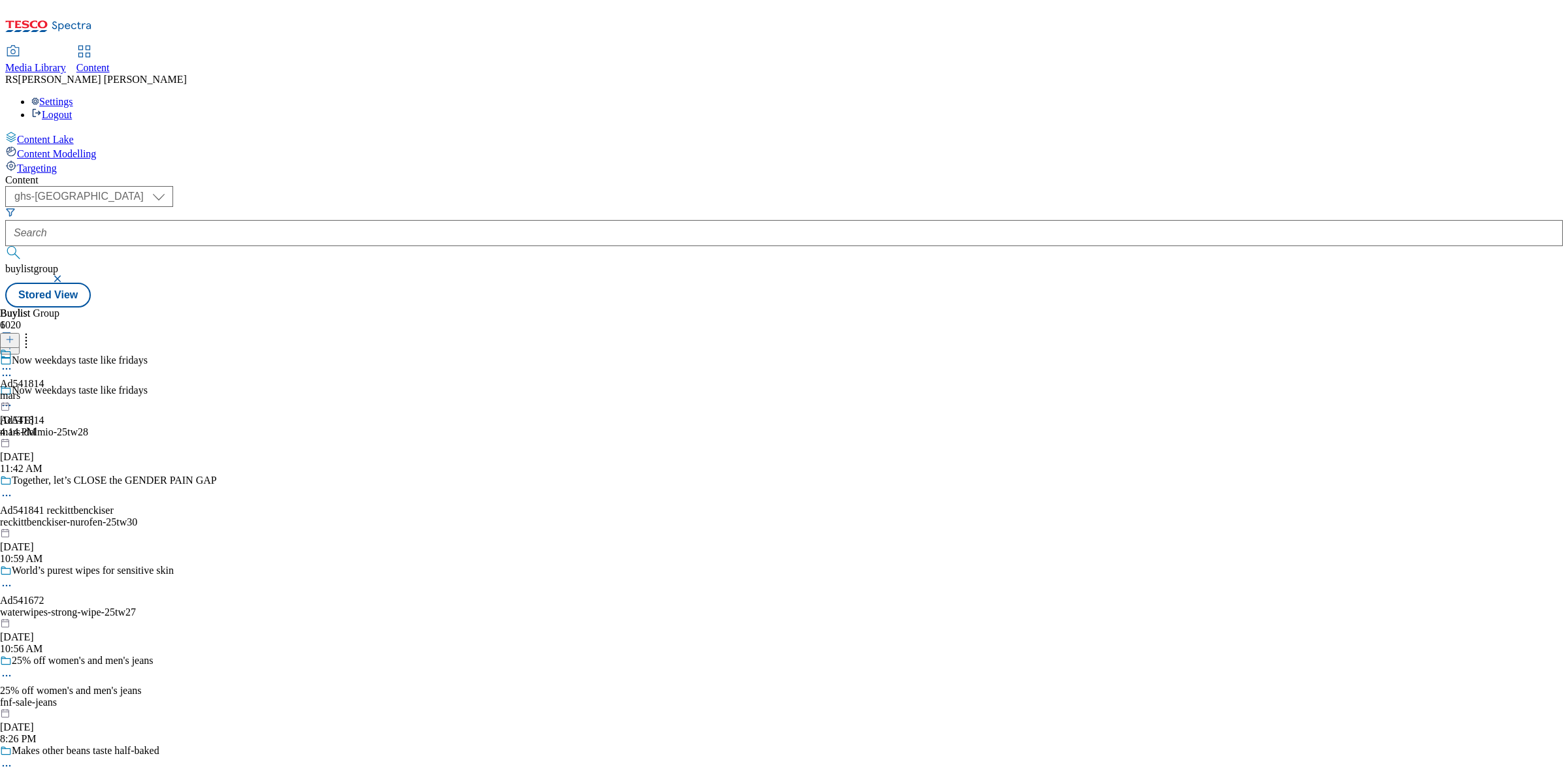
click at [13, 362] on icon at bounding box center [6, 369] width 13 height 13
click at [60, 389] on button "Edit" at bounding box center [44, 396] width 35 height 15
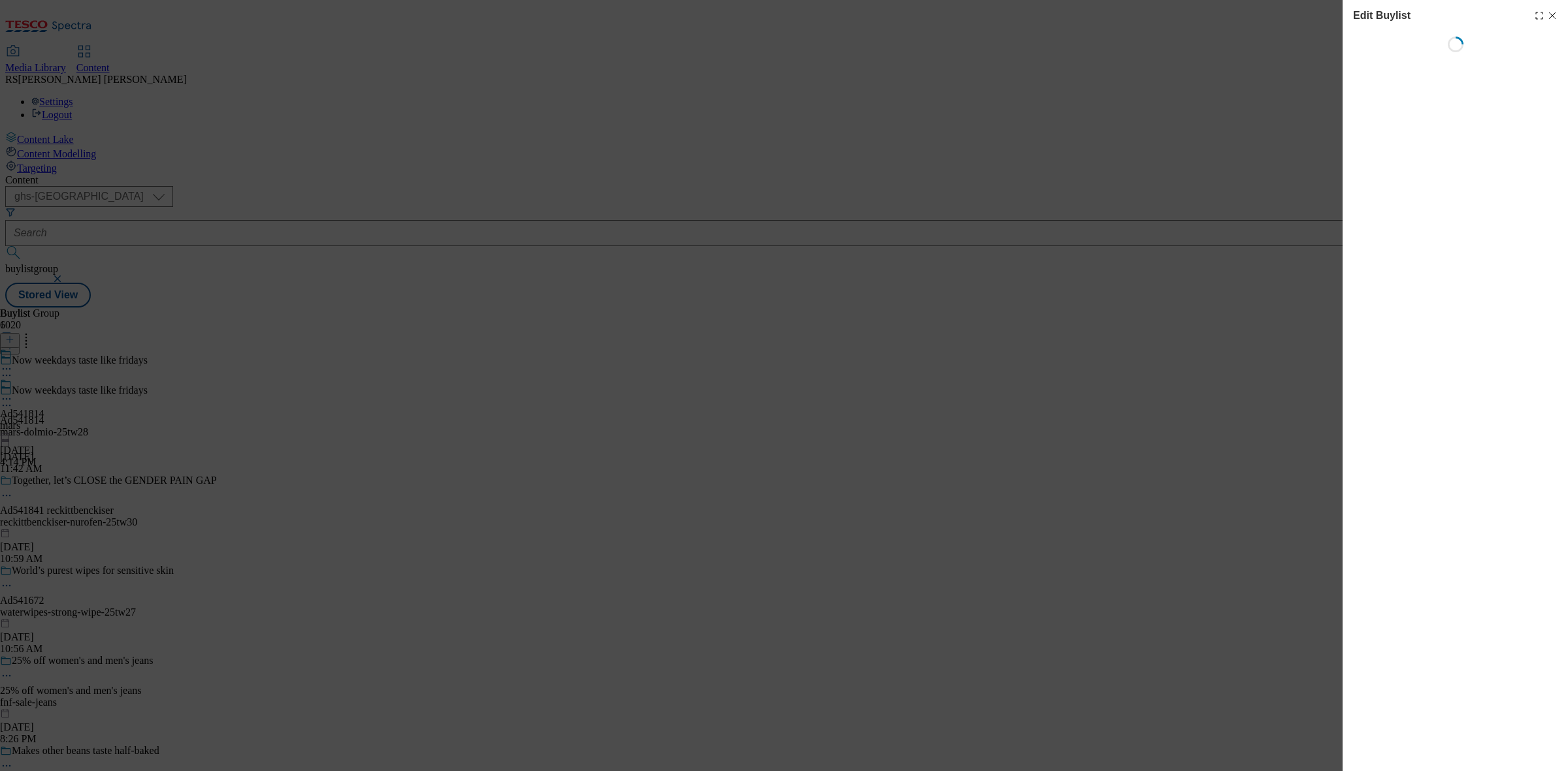
select select "tactical"
select select "supplier funded short term 1-3 weeks"
select select "dunnhumby"
select select "Banner"
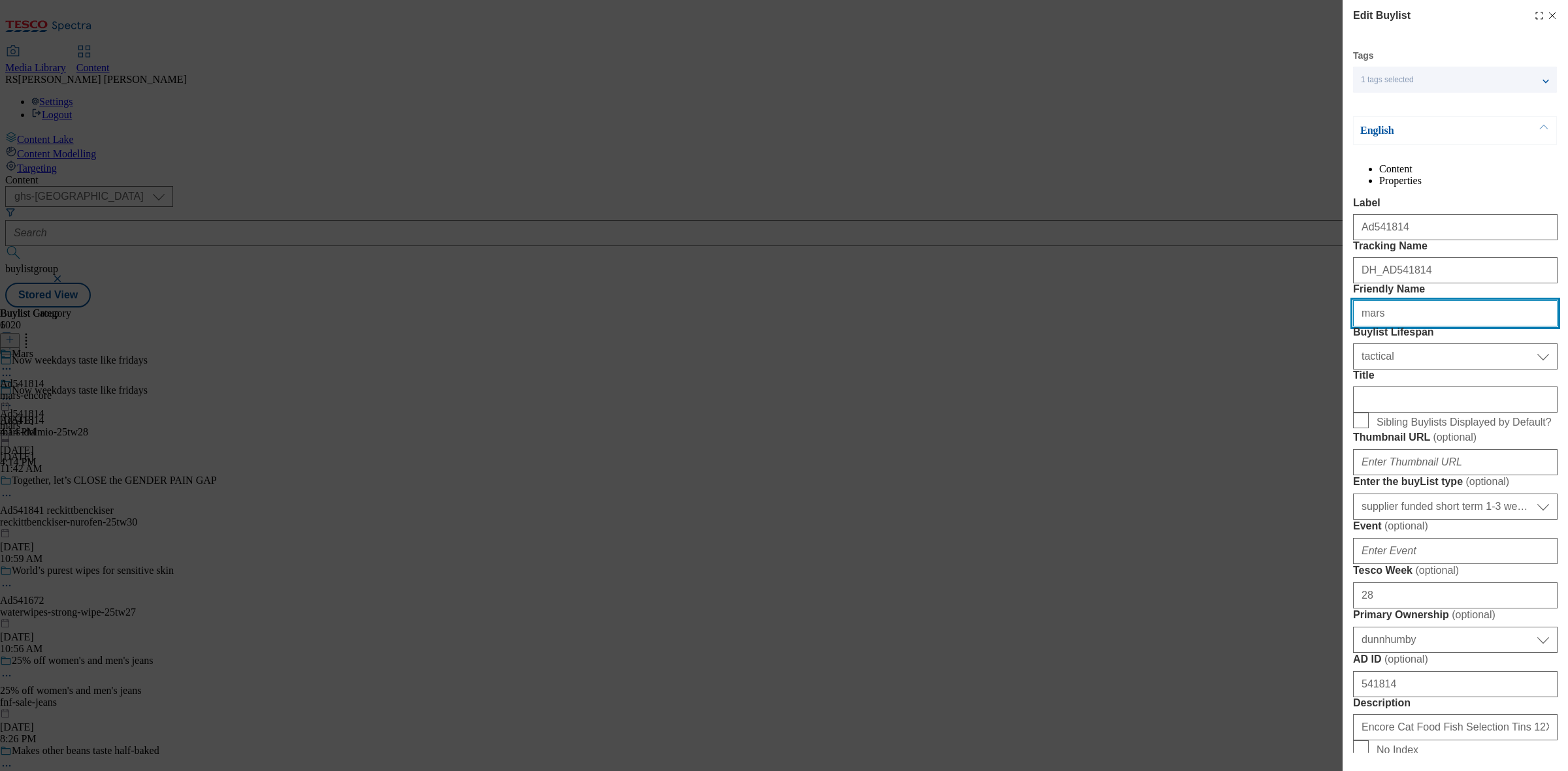
click at [1444, 327] on input "mars" at bounding box center [1455, 314] width 205 height 27
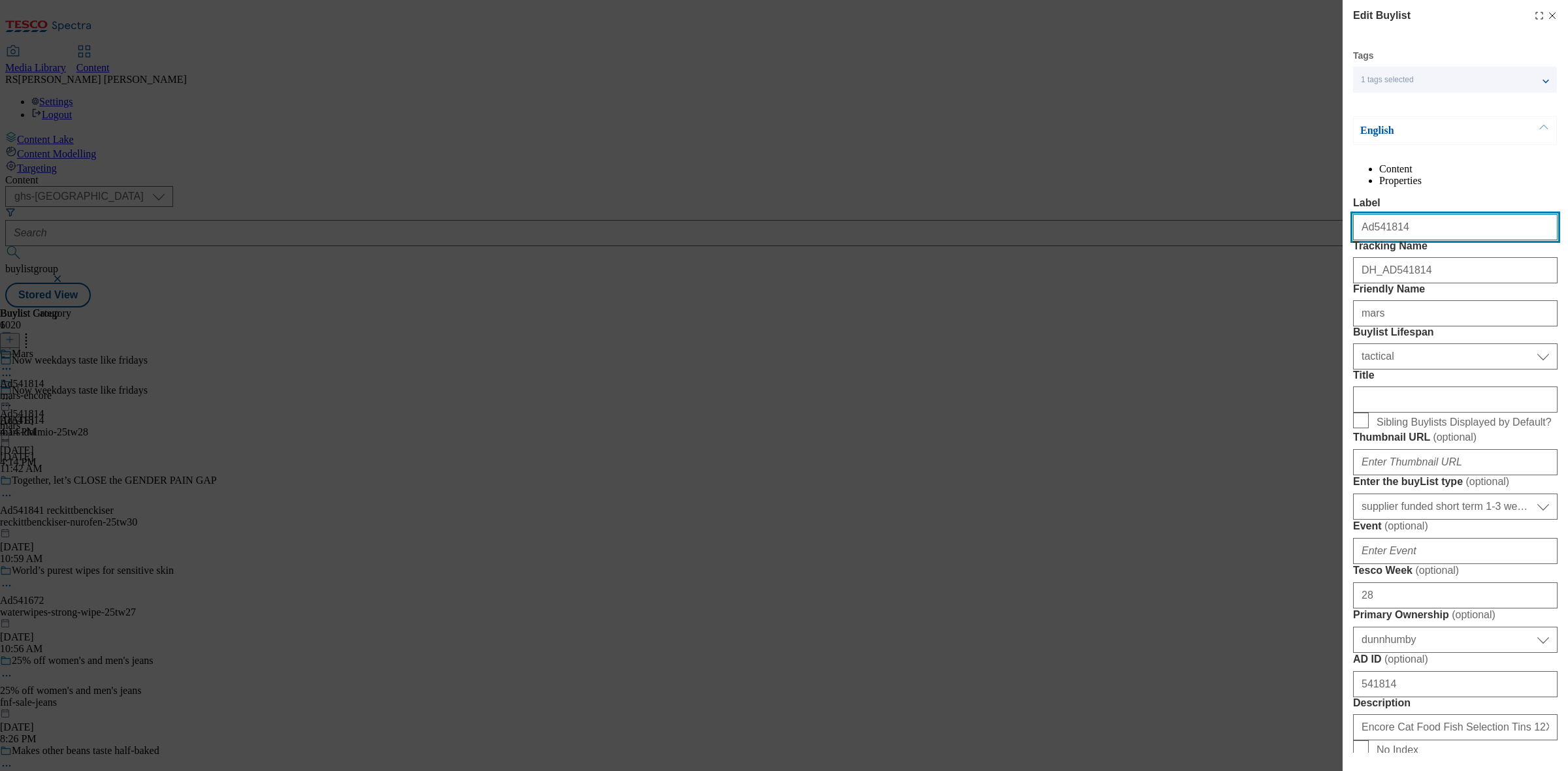
click at [1426, 241] on input "Ad541814" at bounding box center [1455, 227] width 205 height 27
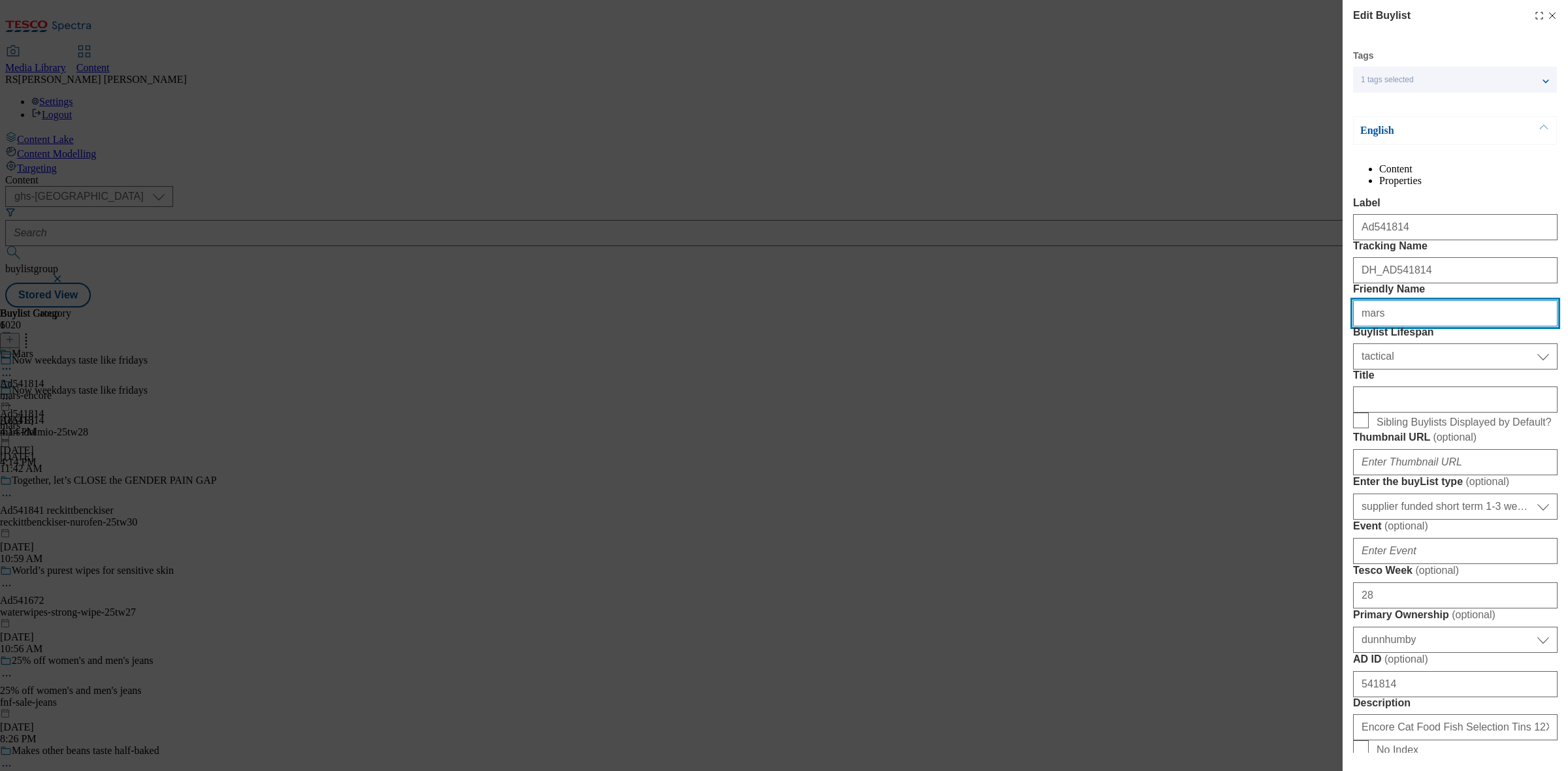
click at [1427, 327] on input "mars" at bounding box center [1455, 314] width 205 height 27
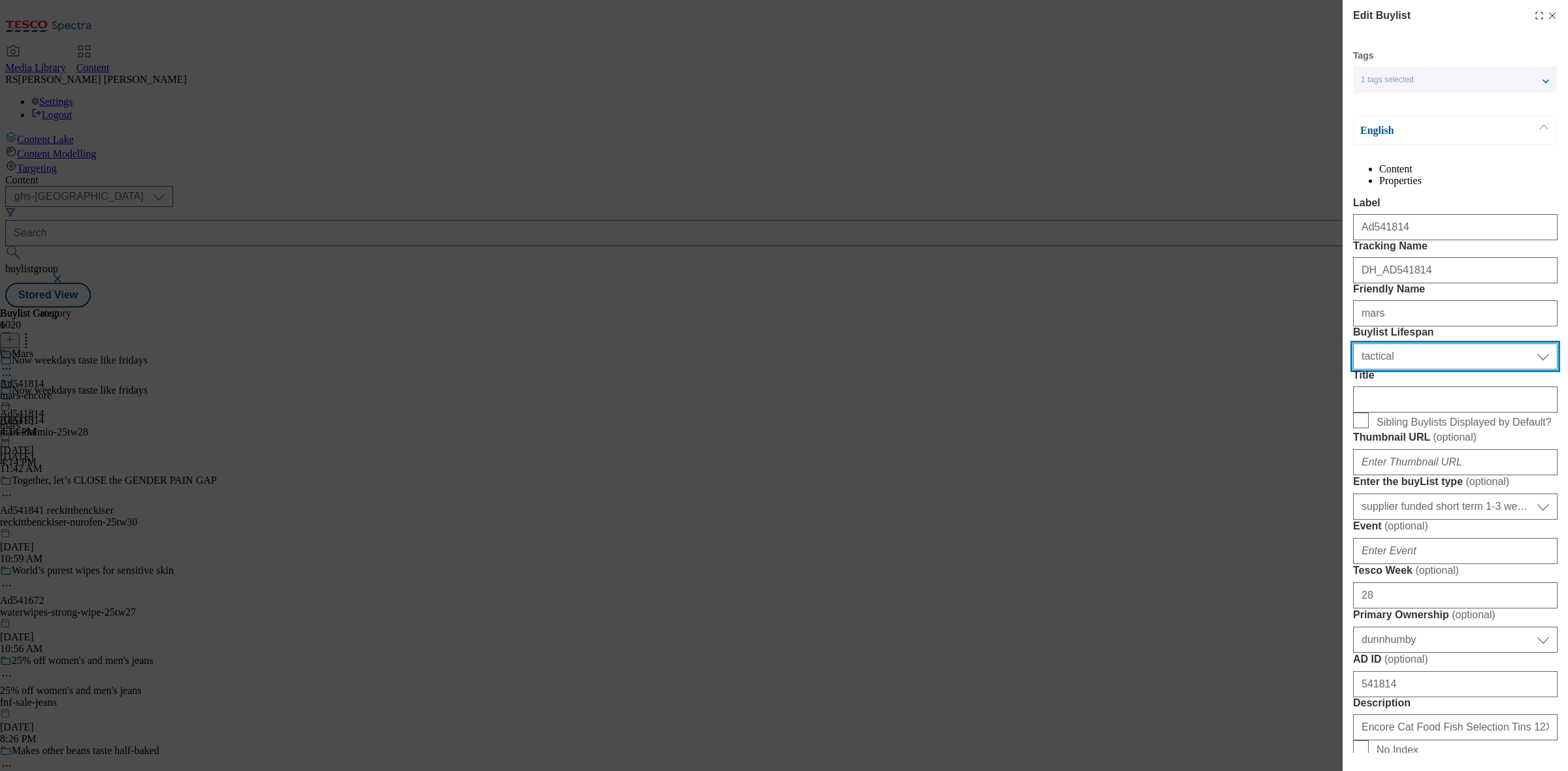
click at [1415, 369] on select "Select Buylist Lifespan evergreen seasonal tactical" at bounding box center [1455, 357] width 205 height 27
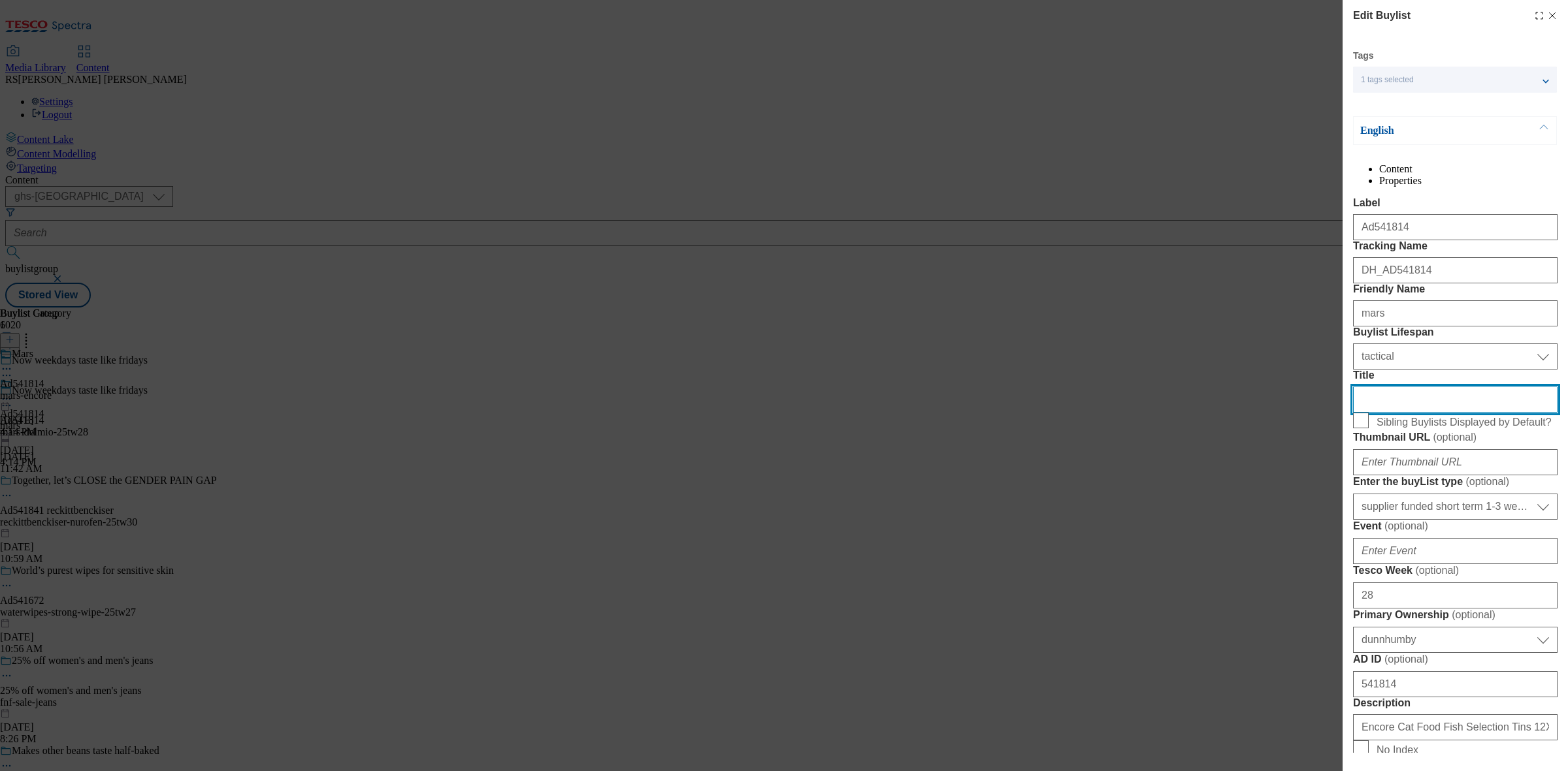
click at [1402, 412] on input "Title" at bounding box center [1455, 400] width 205 height 27
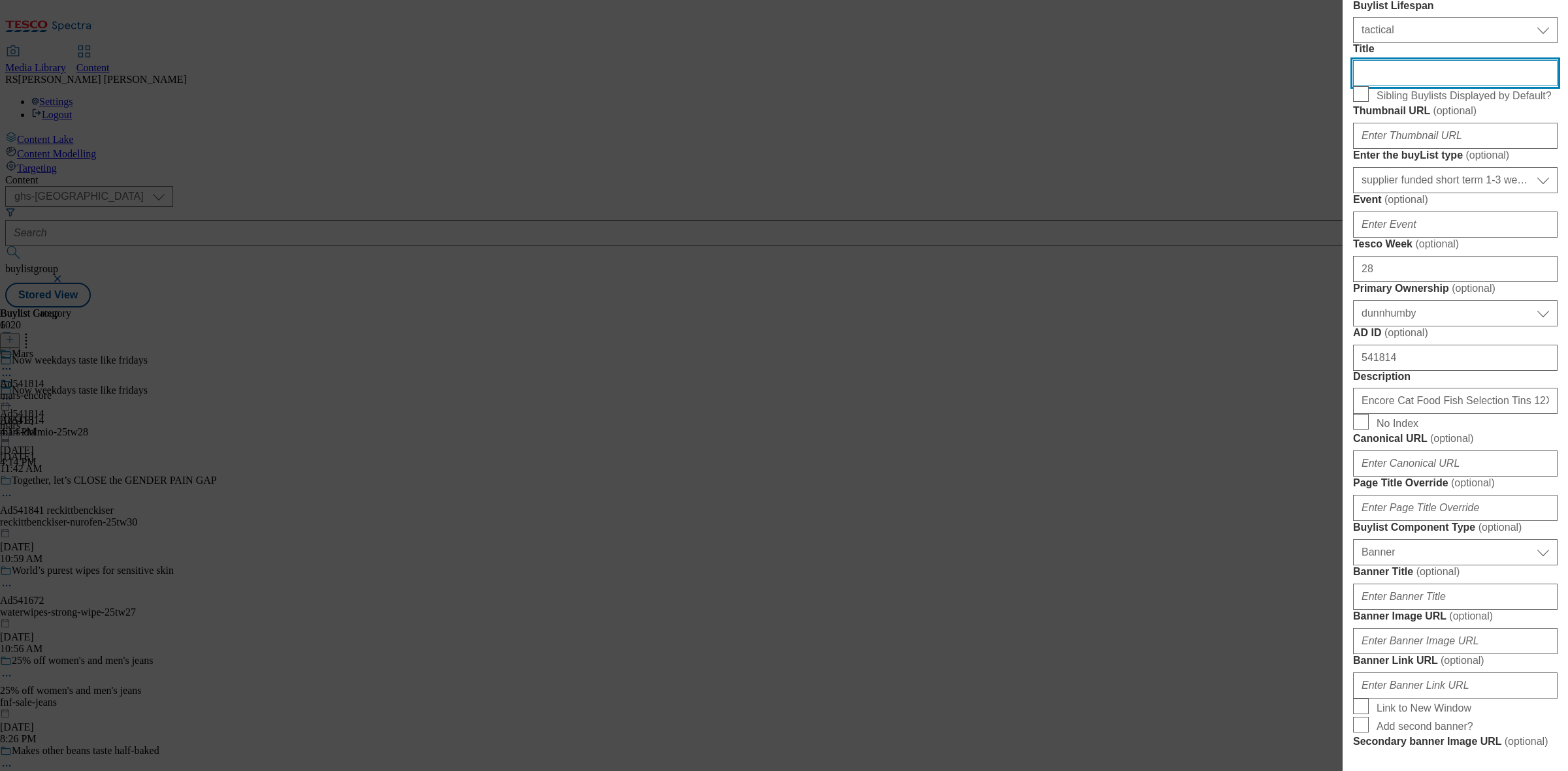
scroll to position [408, 0]
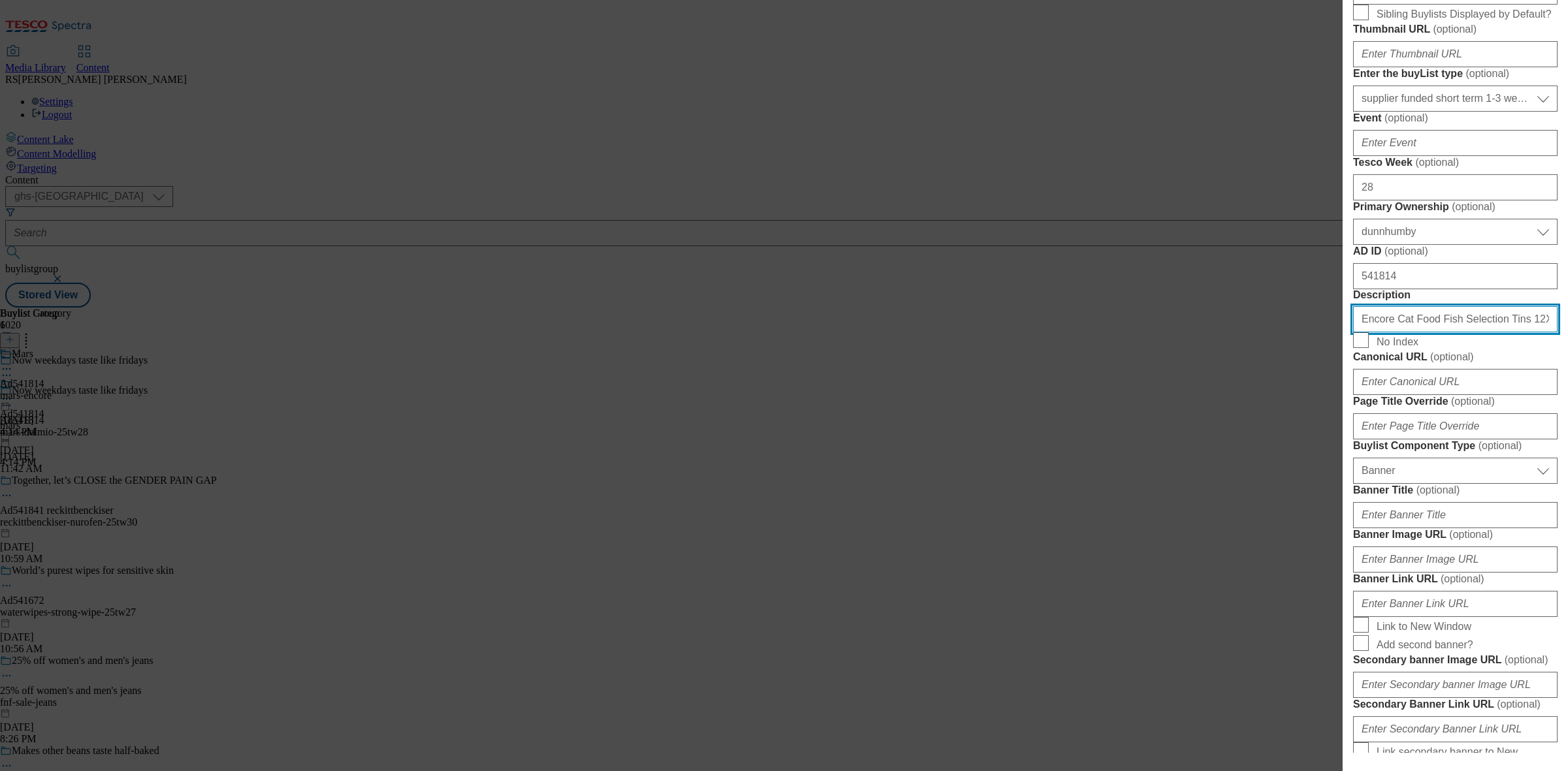
click at [1467, 333] on input "Encore Cat Food Fish Selection Tins 12X70g" at bounding box center [1455, 319] width 205 height 27
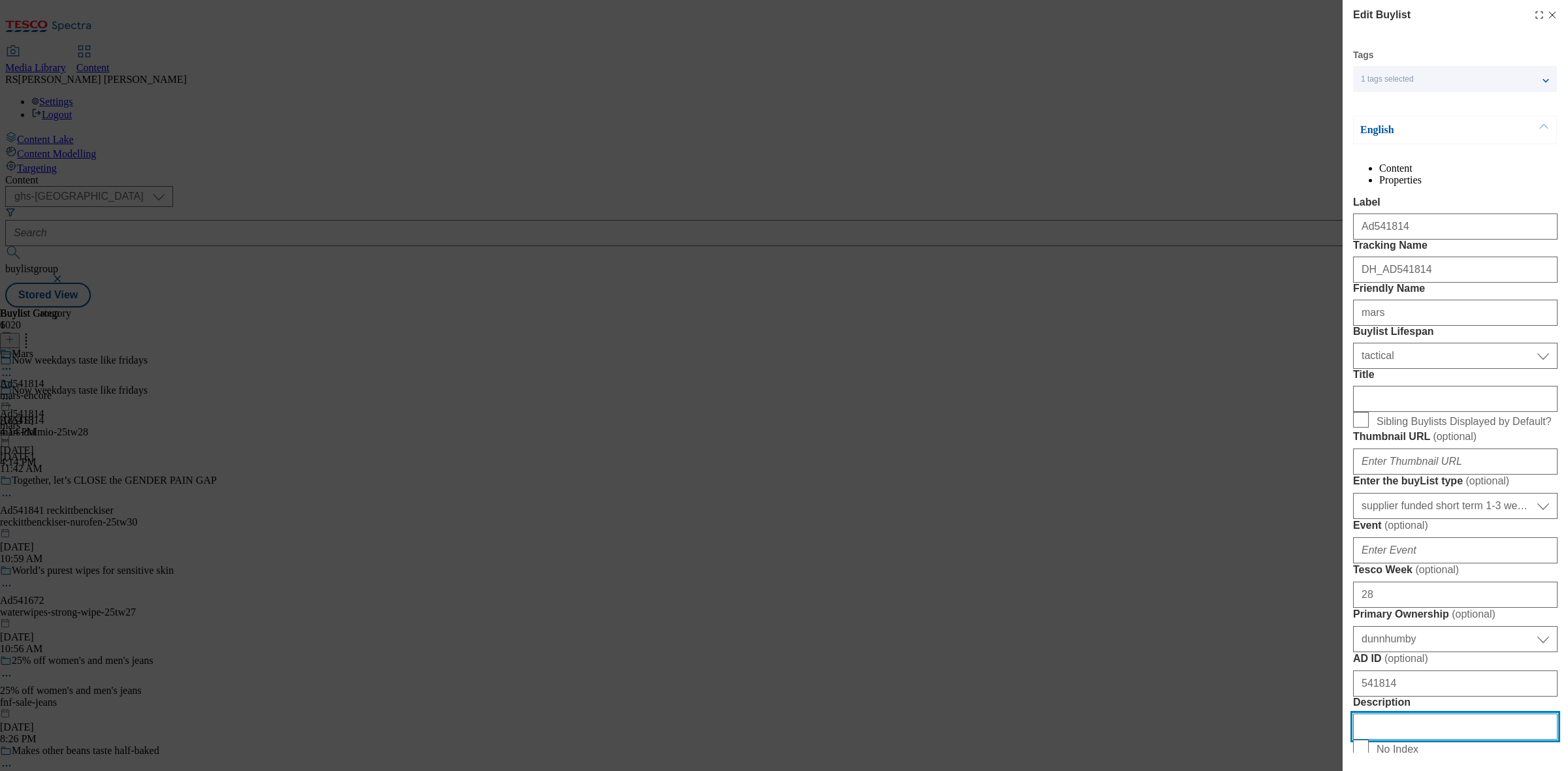
scroll to position [0, 0]
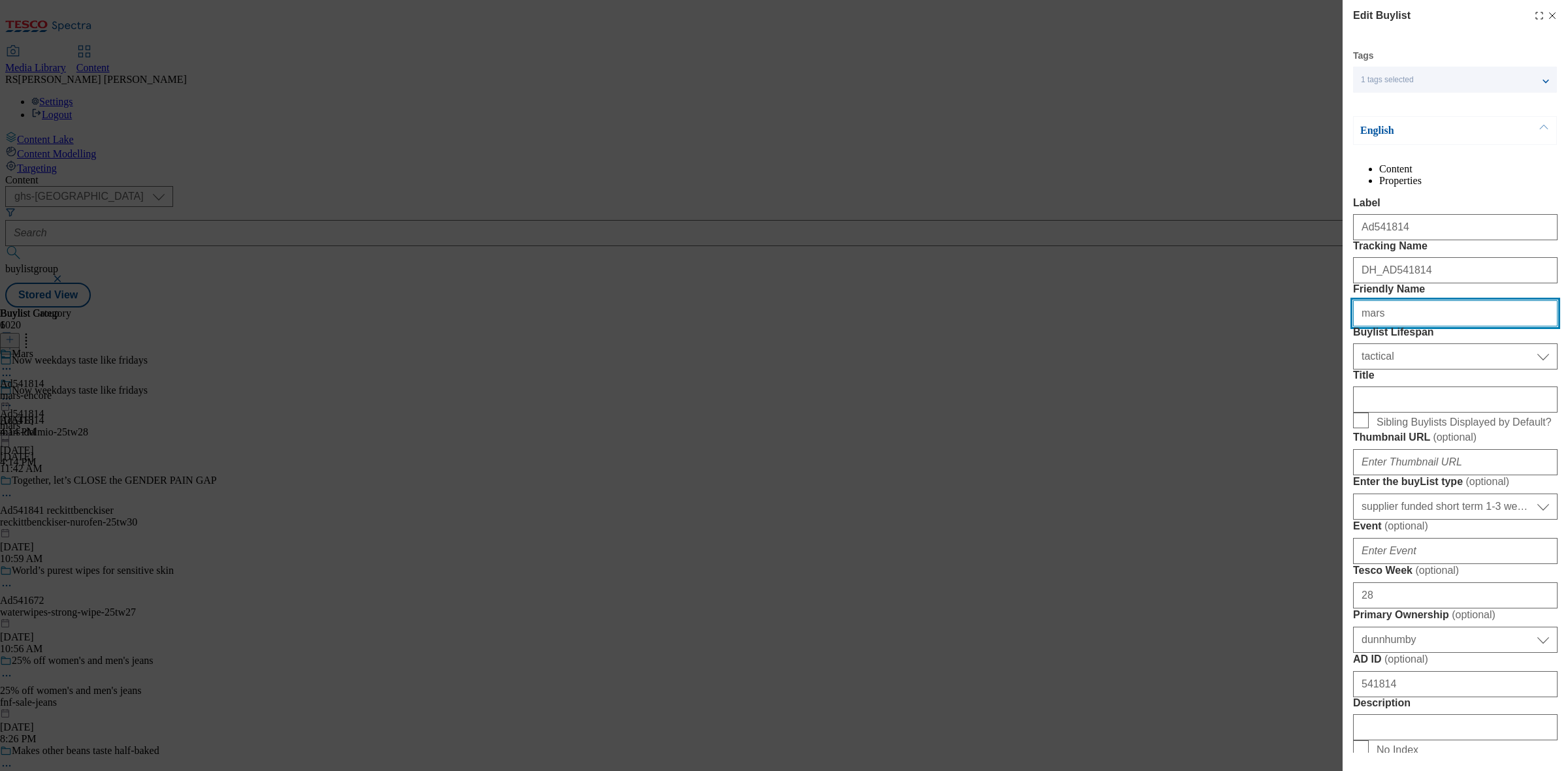
click at [1412, 327] on input "mars" at bounding box center [1455, 314] width 205 height 27
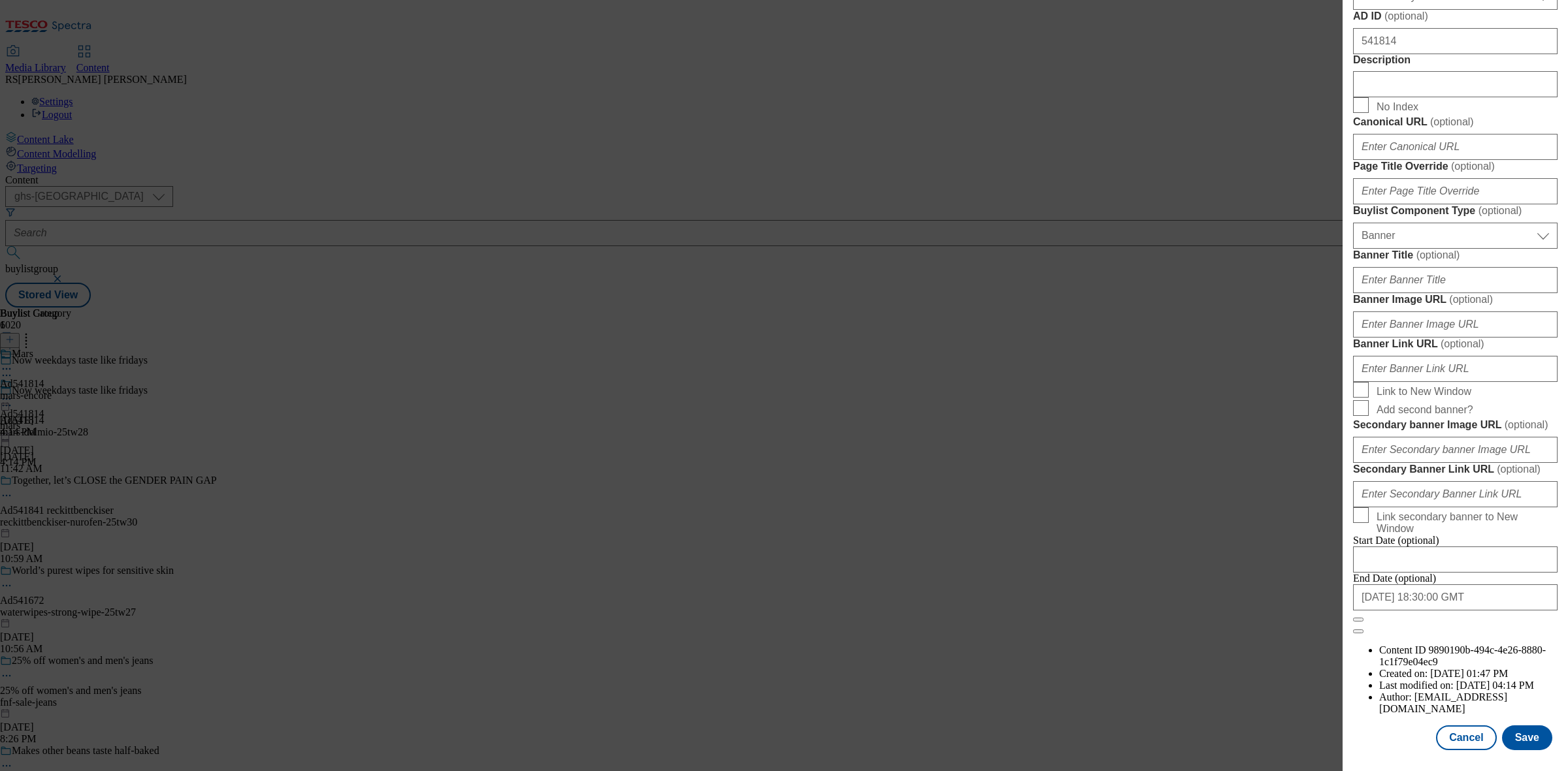
scroll to position [1140, 0]
click at [1516, 611] on input "[DATE] 18:30:00 GMT" at bounding box center [1455, 597] width 205 height 27
select select "2025"
select select "November"
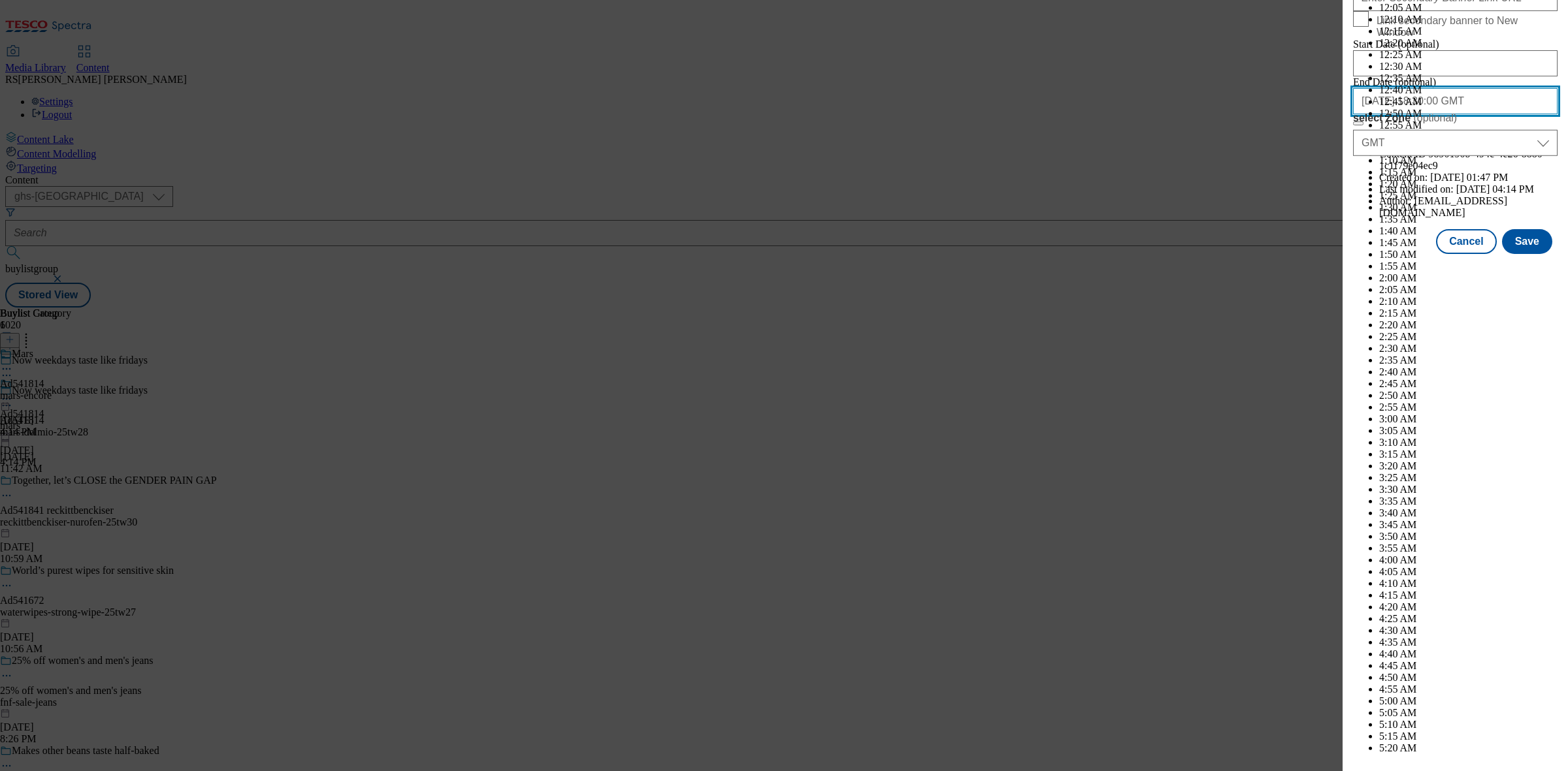
scroll to position [5393, 0]
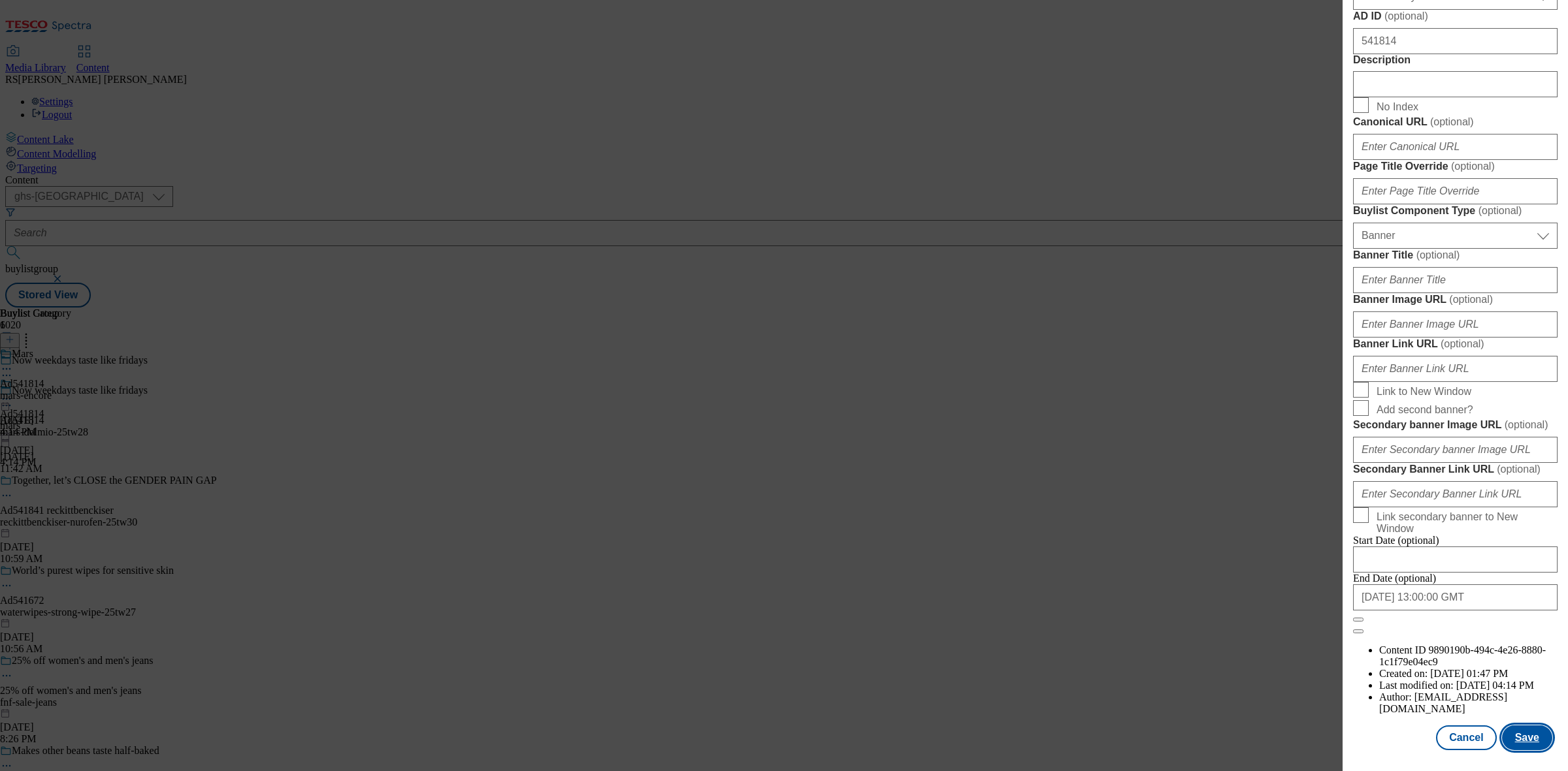
click at [1513, 733] on button "Save" at bounding box center [1527, 737] width 50 height 25
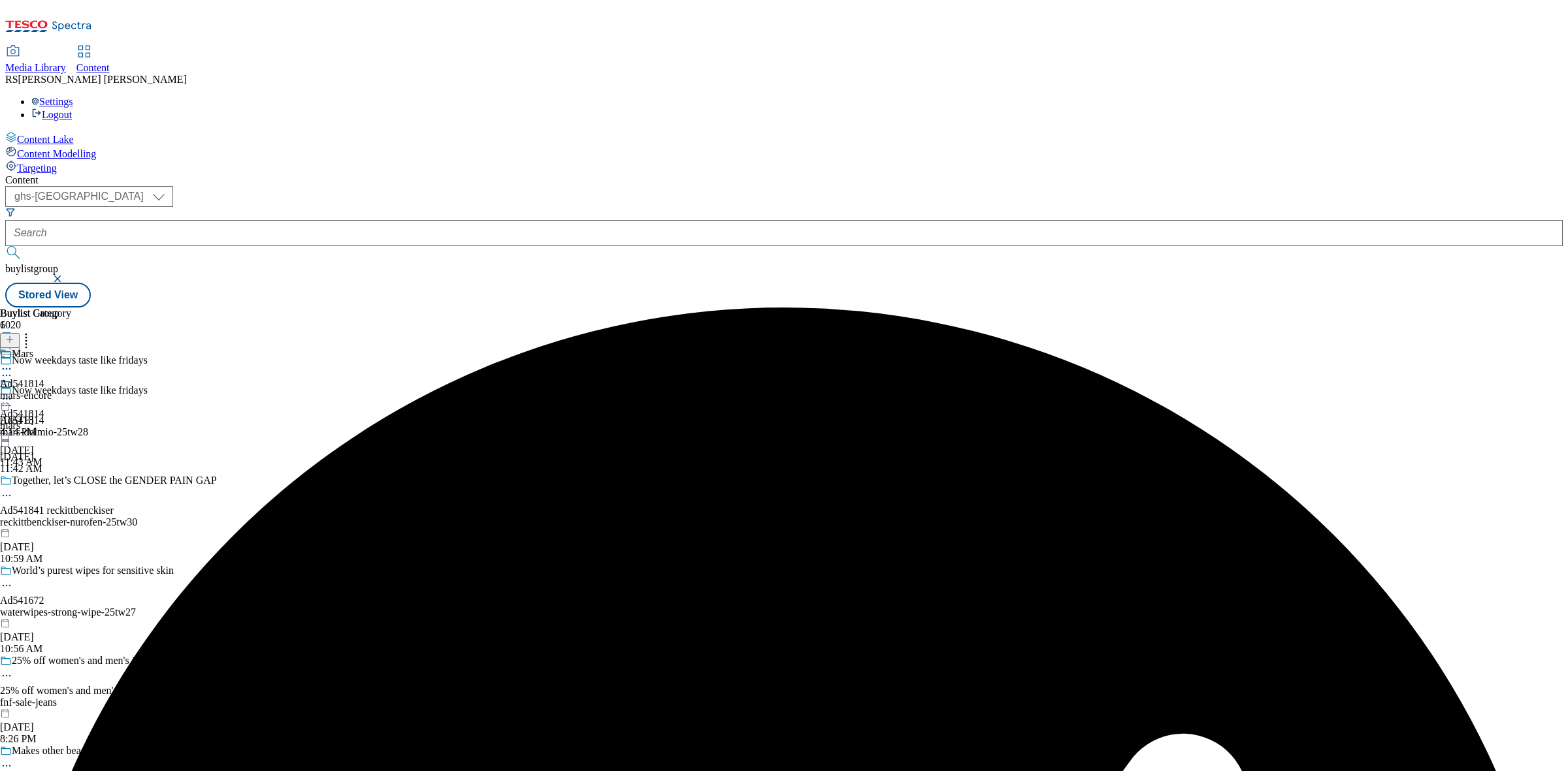
click at [13, 362] on icon at bounding box center [6, 369] width 13 height 13
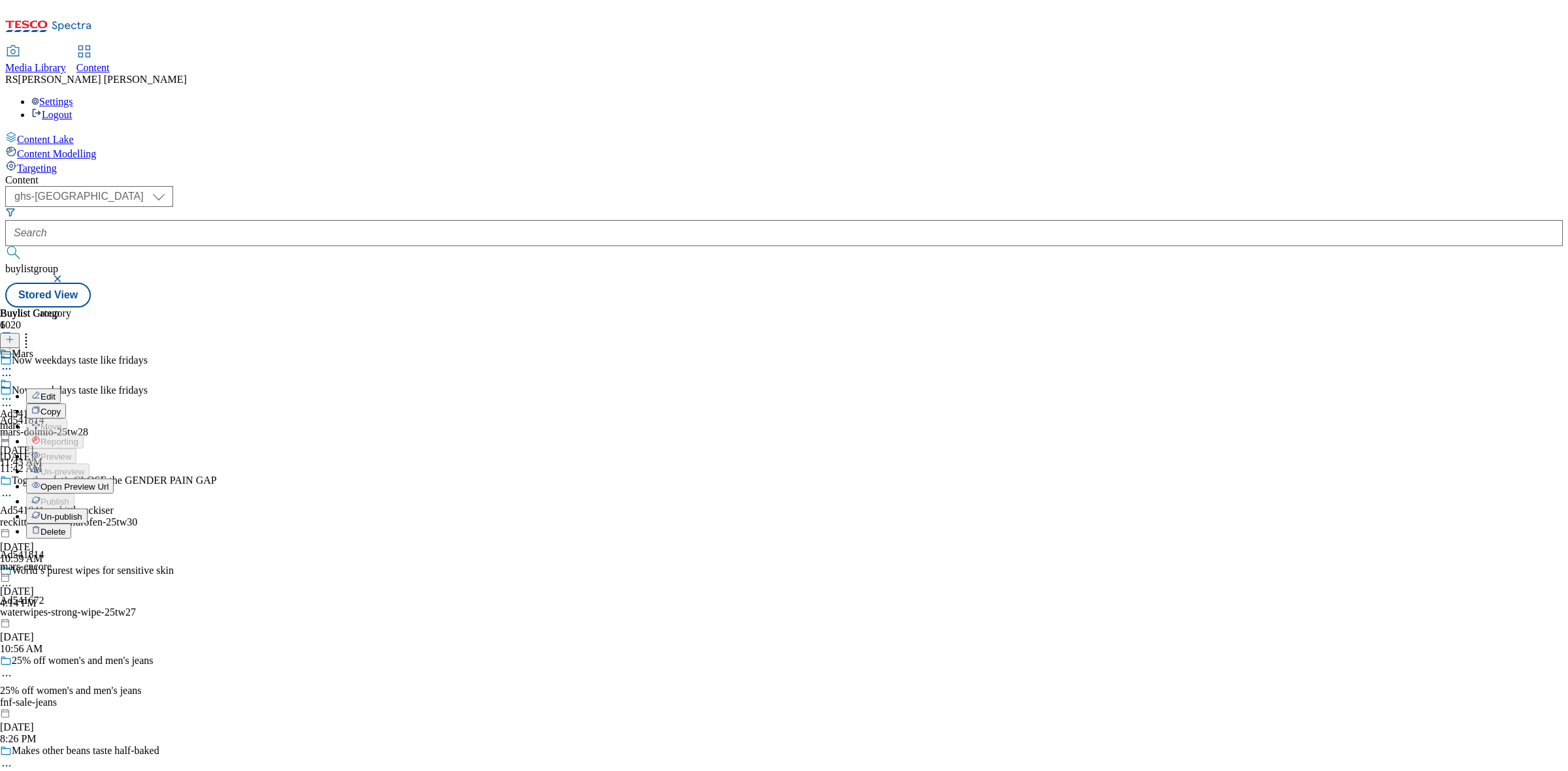
click at [60, 389] on button "Edit" at bounding box center [44, 396] width 35 height 15
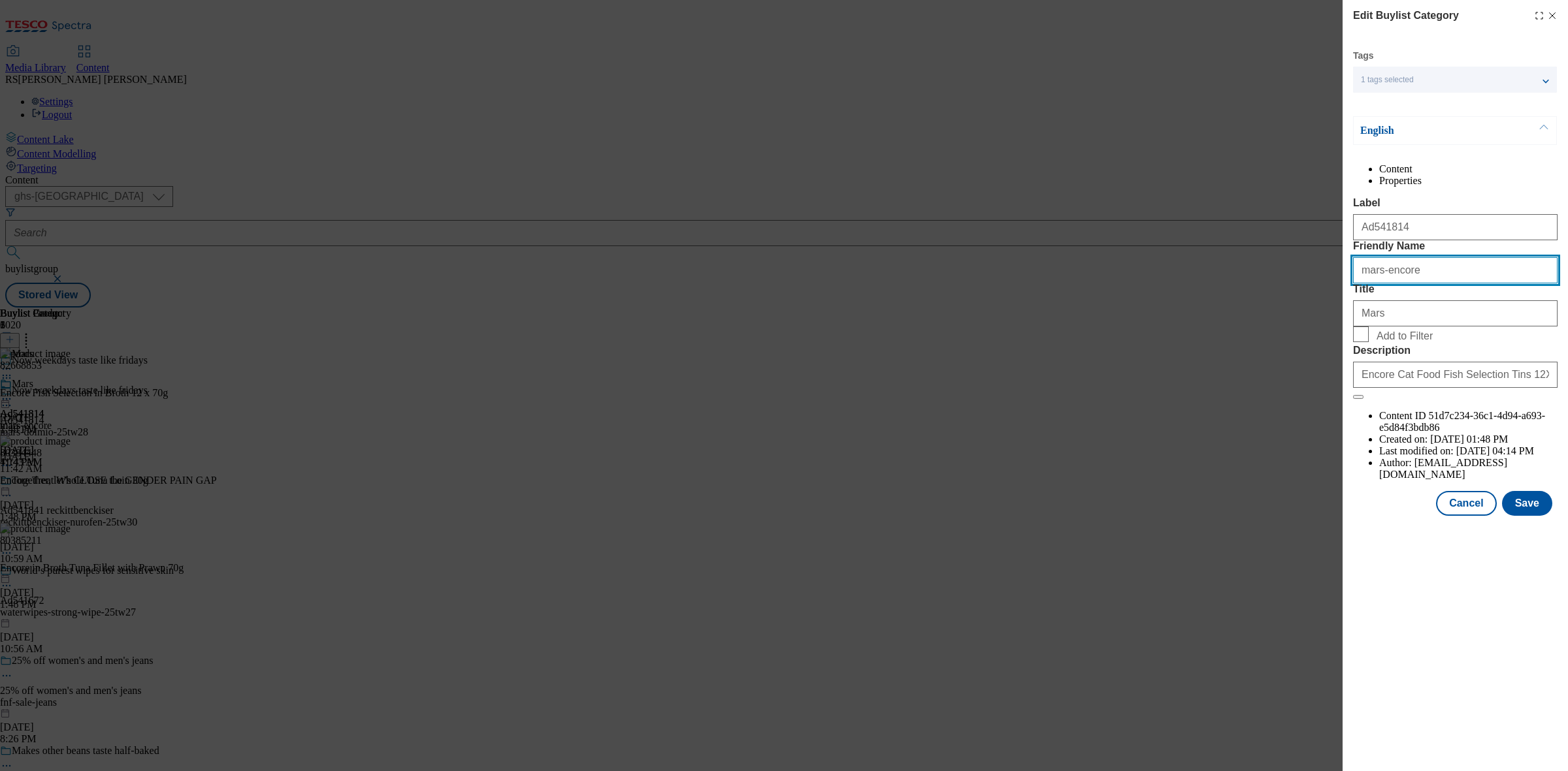
click at [1428, 284] on input "mars-encore" at bounding box center [1455, 270] width 205 height 27
paste input "dolmio"
type input "mars-dolmio"
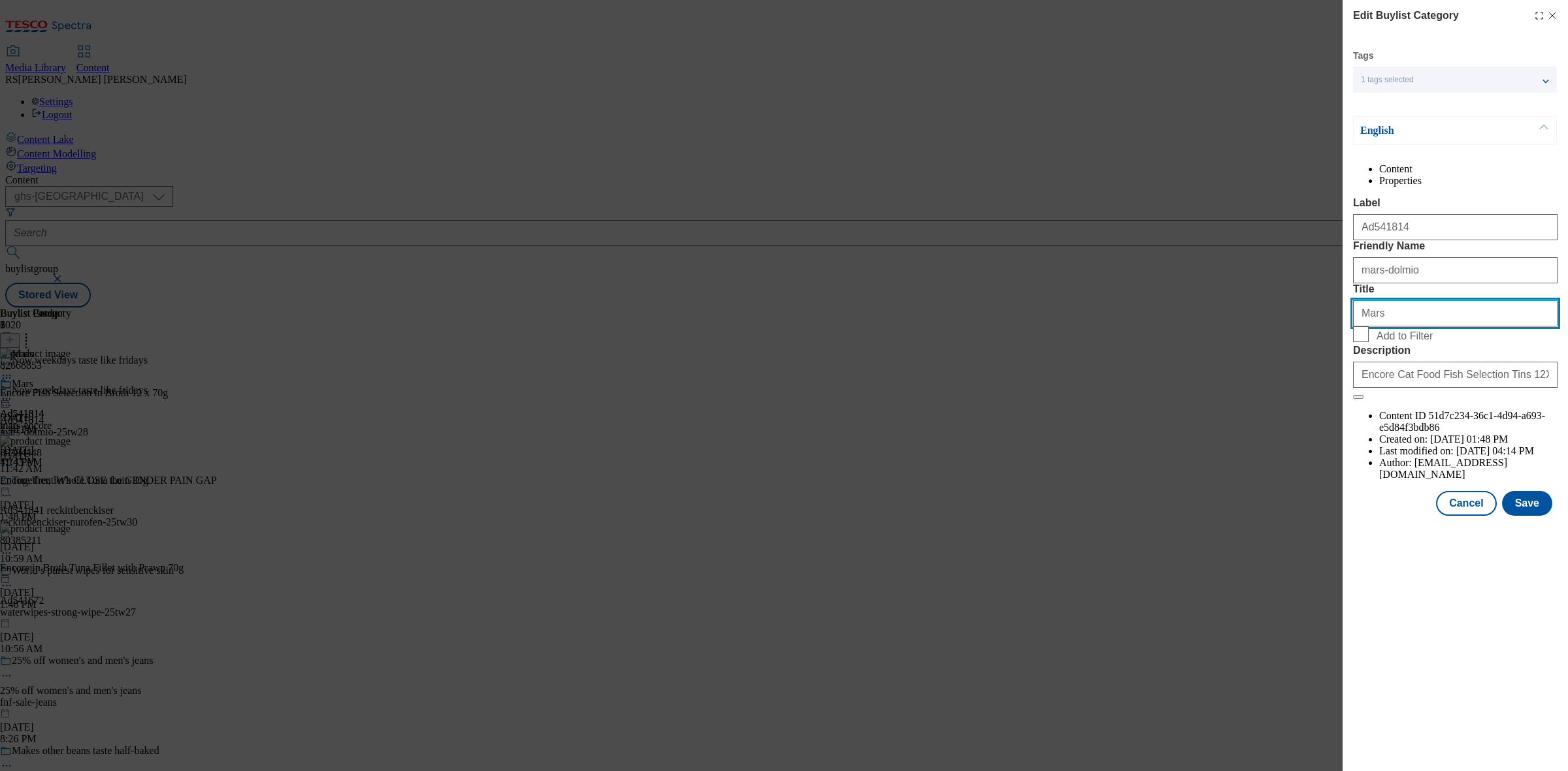
click at [1457, 327] on input "Mars" at bounding box center [1455, 314] width 205 height 27
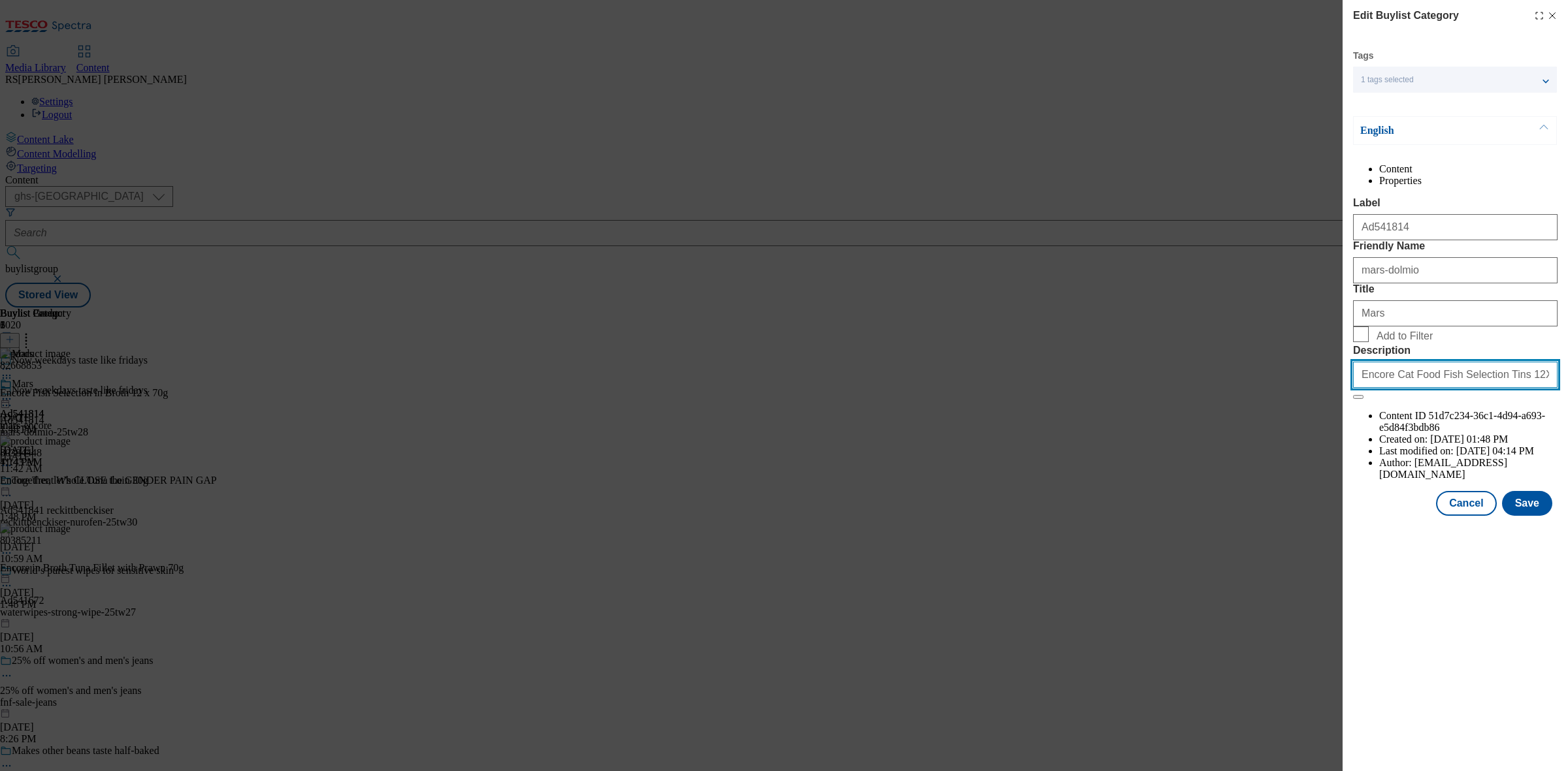
click at [1455, 388] on input "Encore Cat Food Fish Selection Tins 12X70g" at bounding box center [1455, 375] width 205 height 27
click at [1534, 516] on button "Save" at bounding box center [1527, 503] width 50 height 25
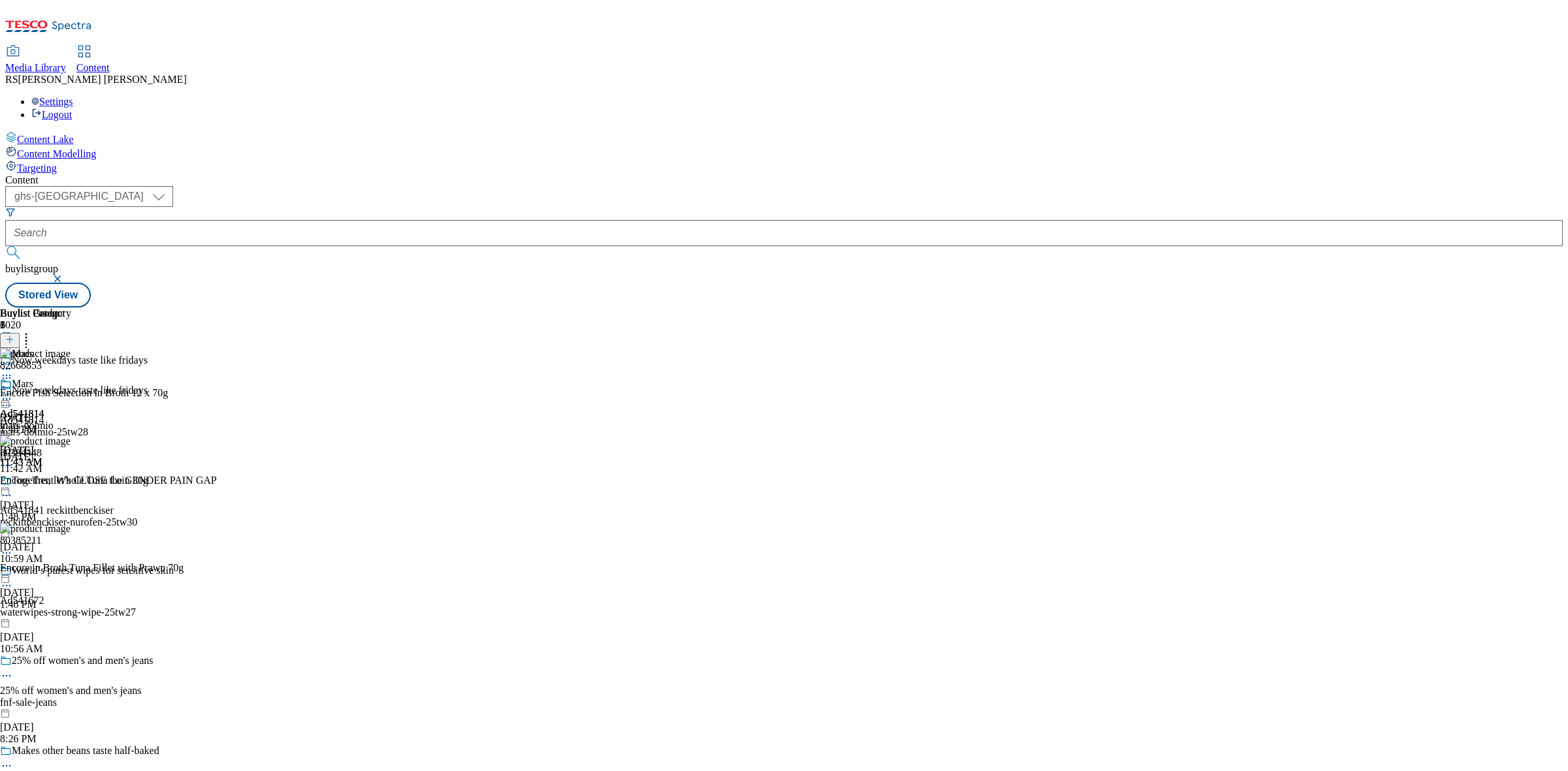
click at [15, 335] on icon at bounding box center [10, 339] width 9 height 9
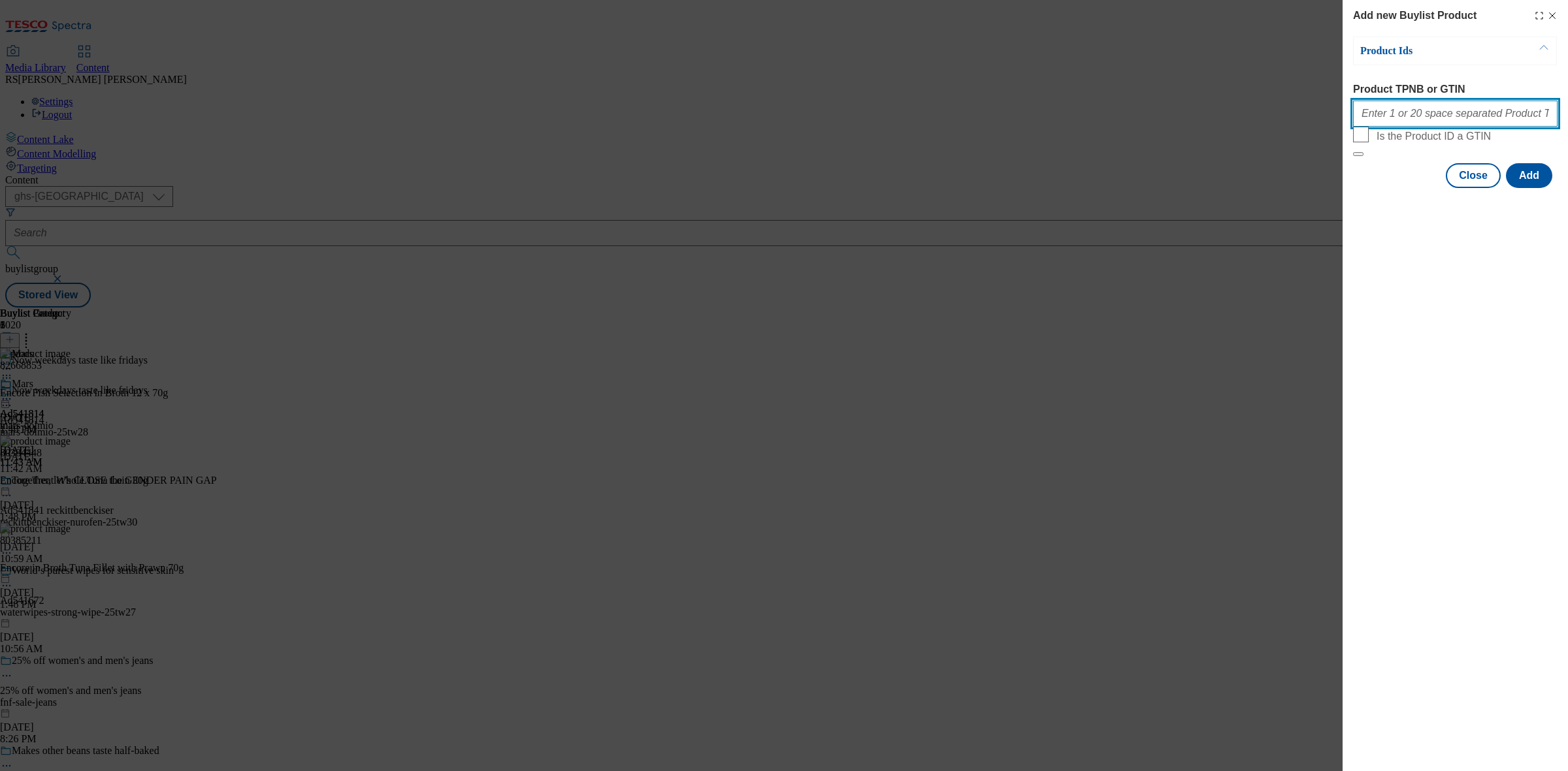
click at [1402, 124] on input "Product TPNB or GTIN" at bounding box center [1455, 113] width 205 height 27
click at [1468, 188] on button "Close" at bounding box center [1473, 176] width 55 height 25
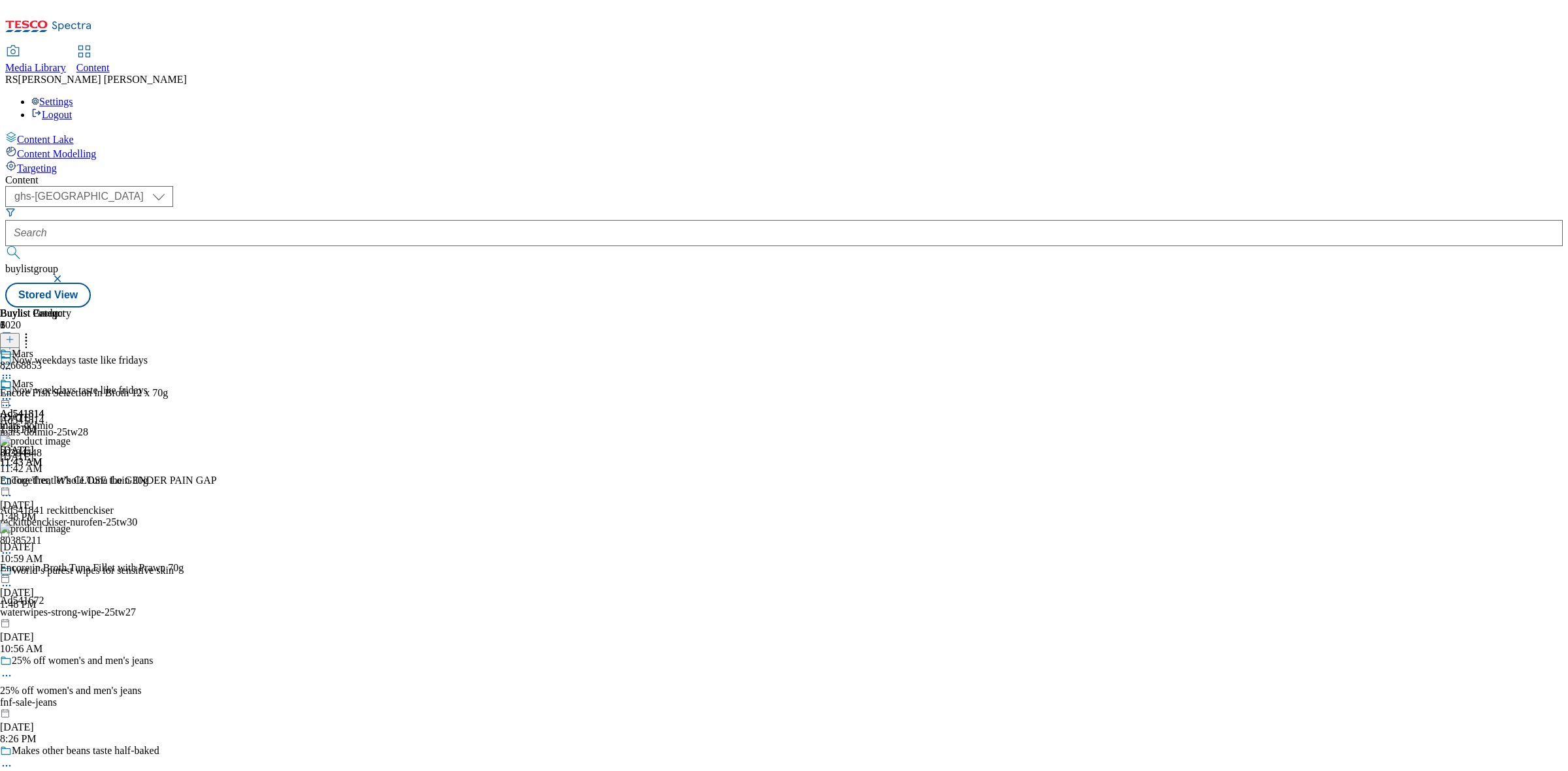
click at [33, 331] on icon at bounding box center [26, 337] width 13 height 13
click at [1204, 307] on div "Buylist Group 6020 Now weekdays taste like fridays Now weekdays taste like frid…" at bounding box center [784, 307] width 1558 height 0
click at [13, 371] on icon at bounding box center [6, 378] width 13 height 13
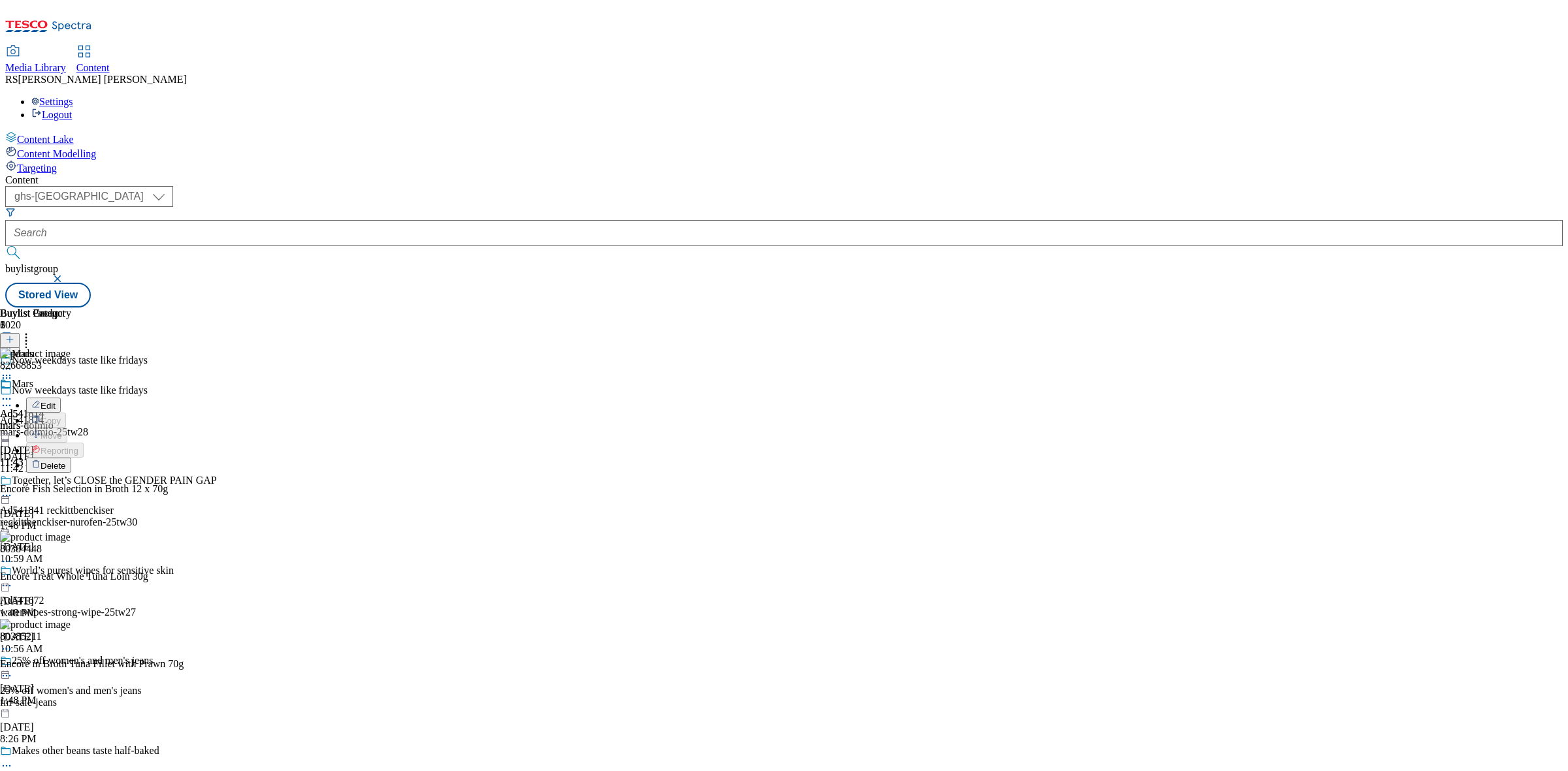
click at [60, 398] on button "Edit" at bounding box center [44, 405] width 35 height 15
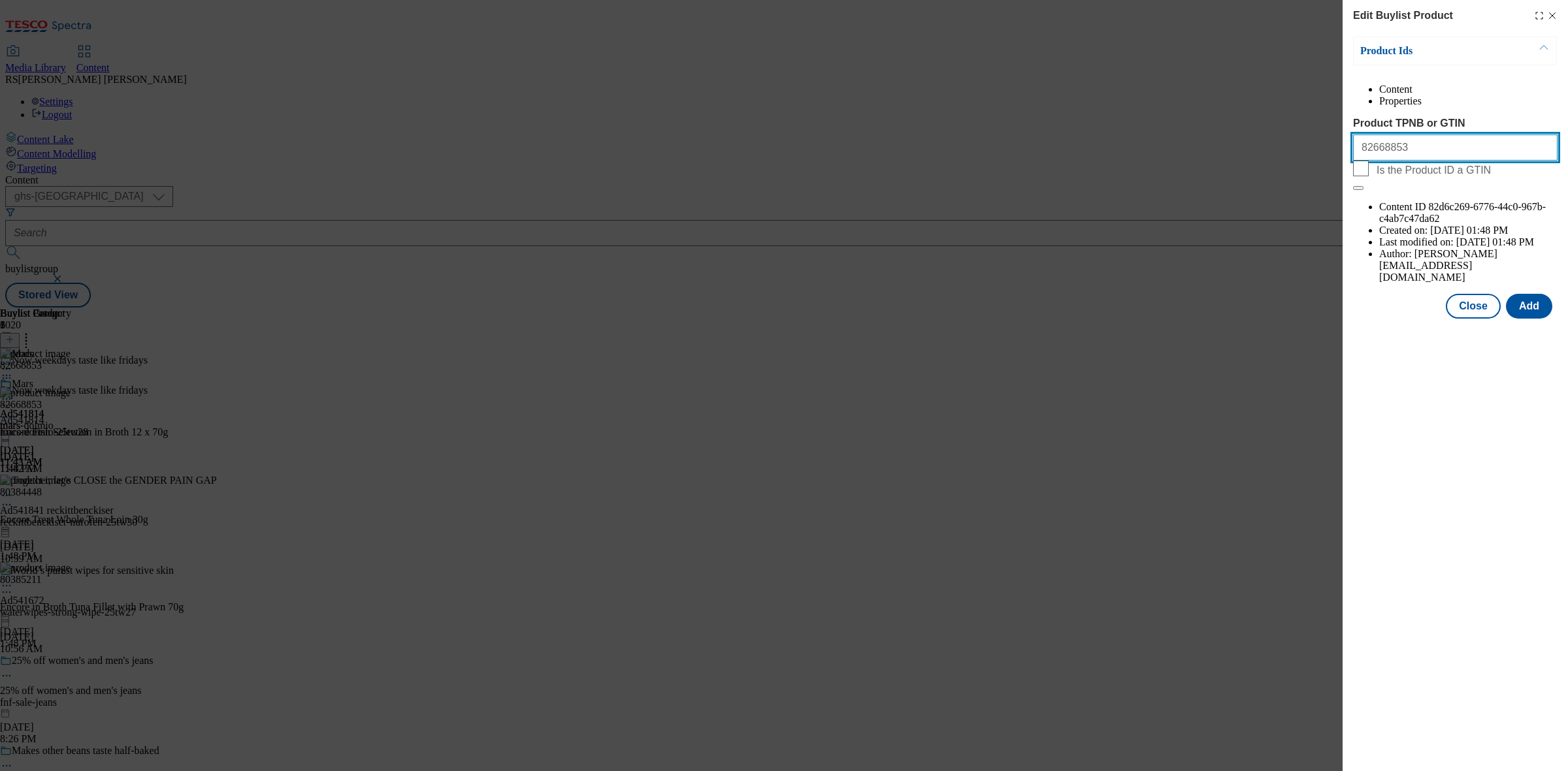
click at [1412, 161] on input "82668853" at bounding box center [1455, 147] width 205 height 27
paste input "93210422 54896141 53142442 52542961 53142315 72162182 91710571 89250072 8943062…"
paste input "Modal"
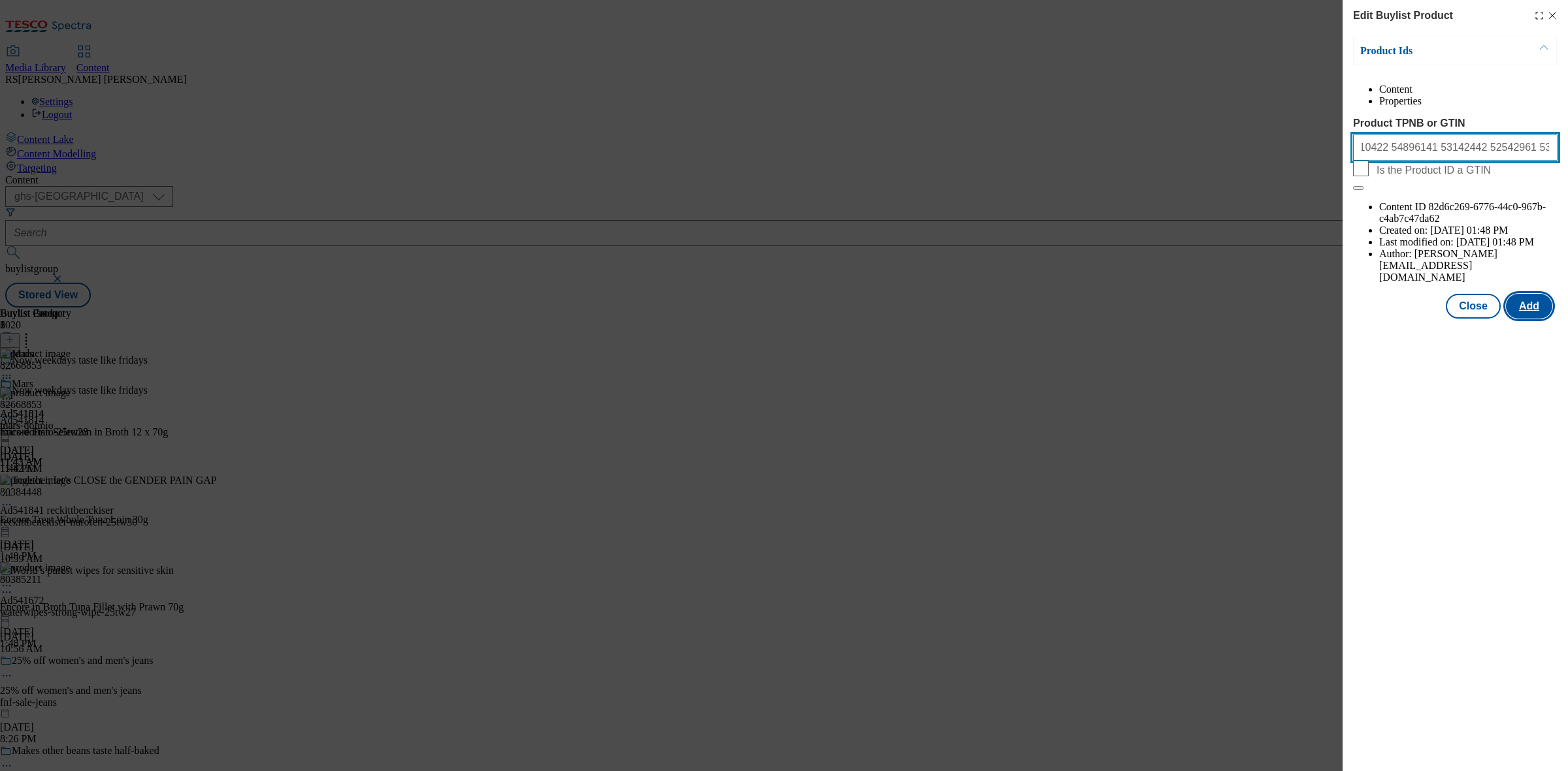
type input "93210422 54896141 53142442 52542961 53142315 72162182 91710571 89250072 8943062…"
click at [1520, 294] on button "Add" at bounding box center [1529, 305] width 47 height 25
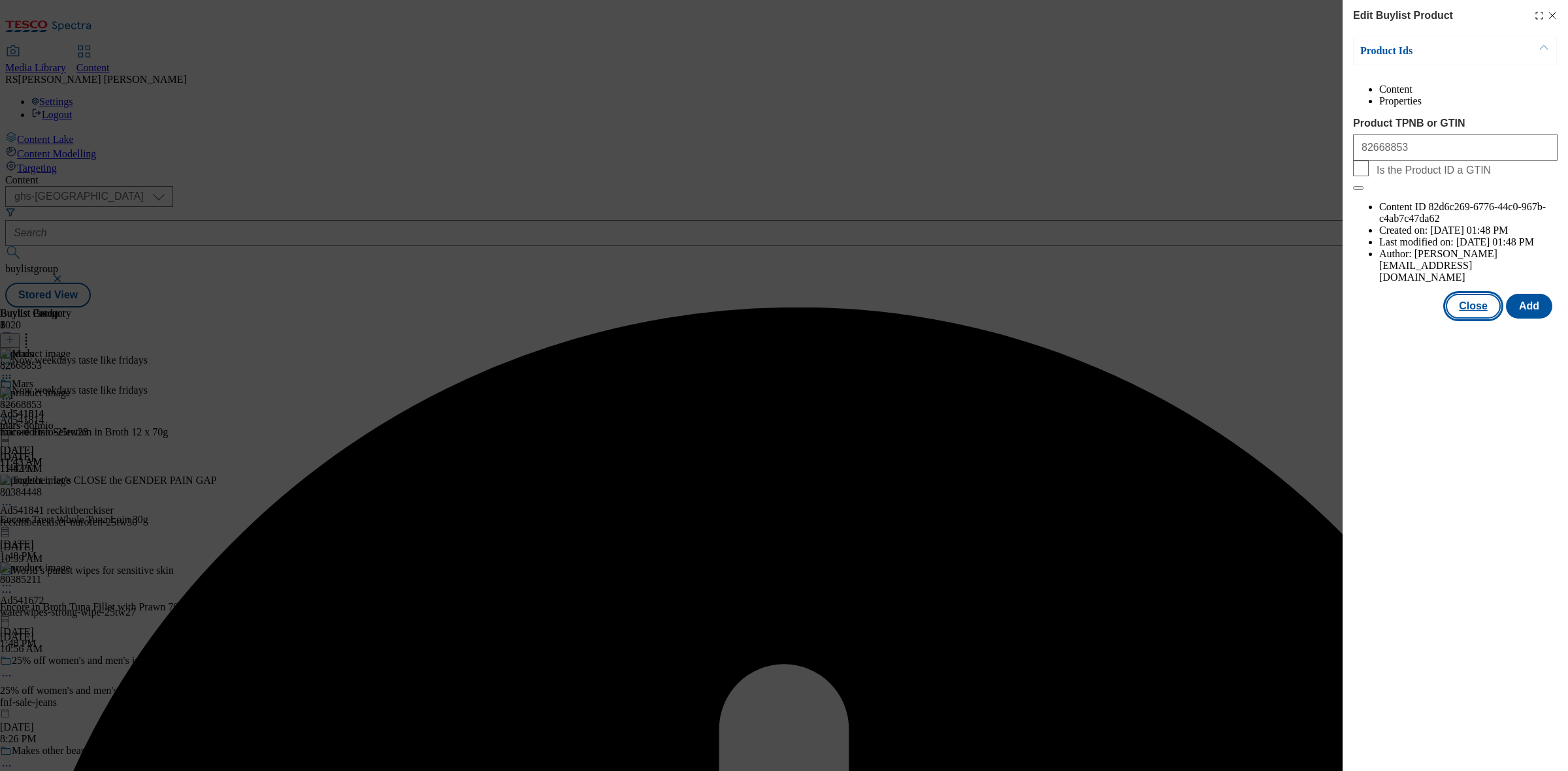
click at [1487, 294] on button "Close" at bounding box center [1473, 305] width 55 height 25
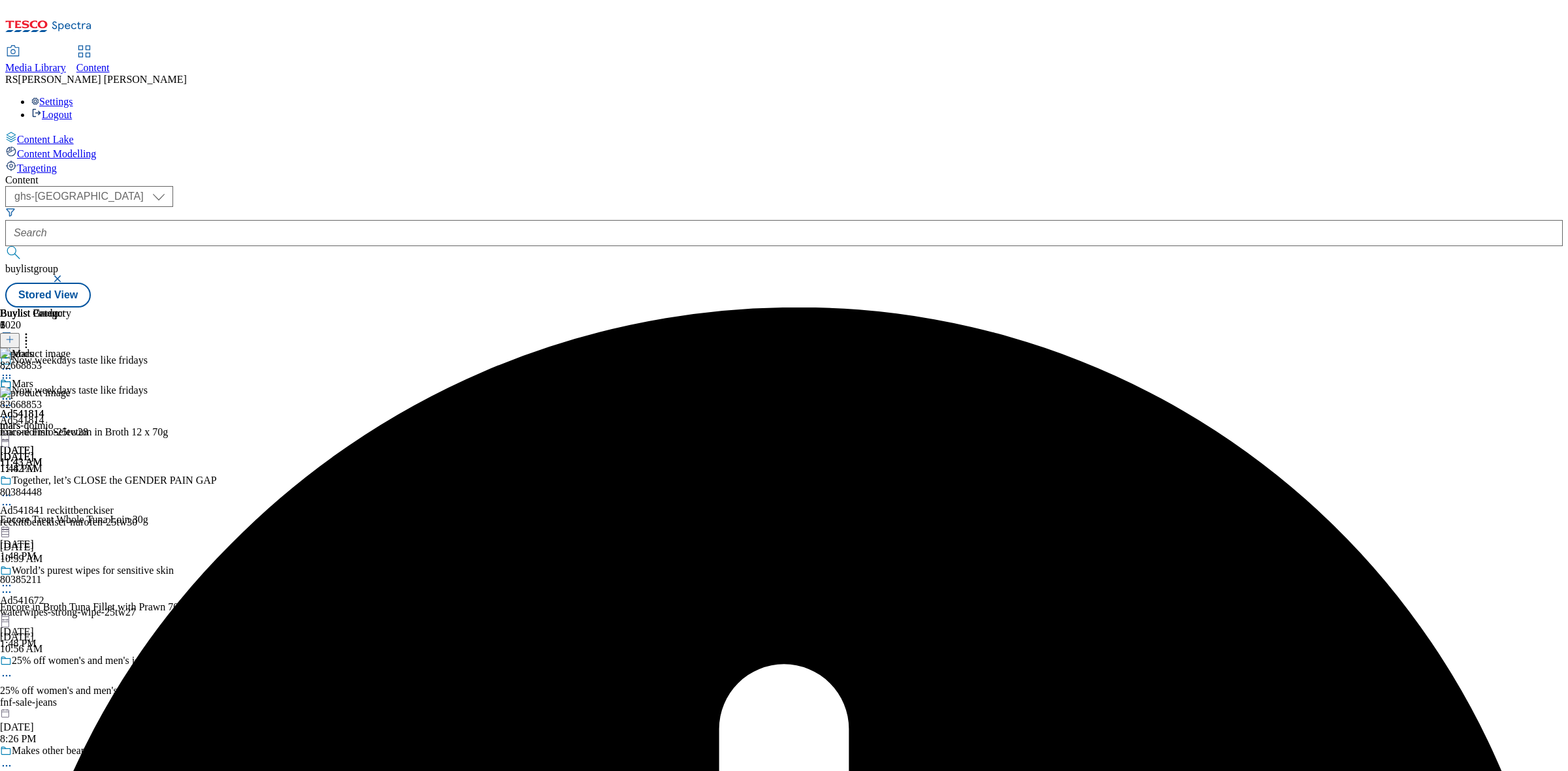
click at [13, 411] on icon at bounding box center [6, 417] width 13 height 13
click at [1165, 307] on div "Buylist Group 6020 Now weekdays taste like fridays Now weekdays taste like frid…" at bounding box center [784, 307] width 1558 height 0
click at [19, 333] on button at bounding box center [9, 340] width 19 height 15
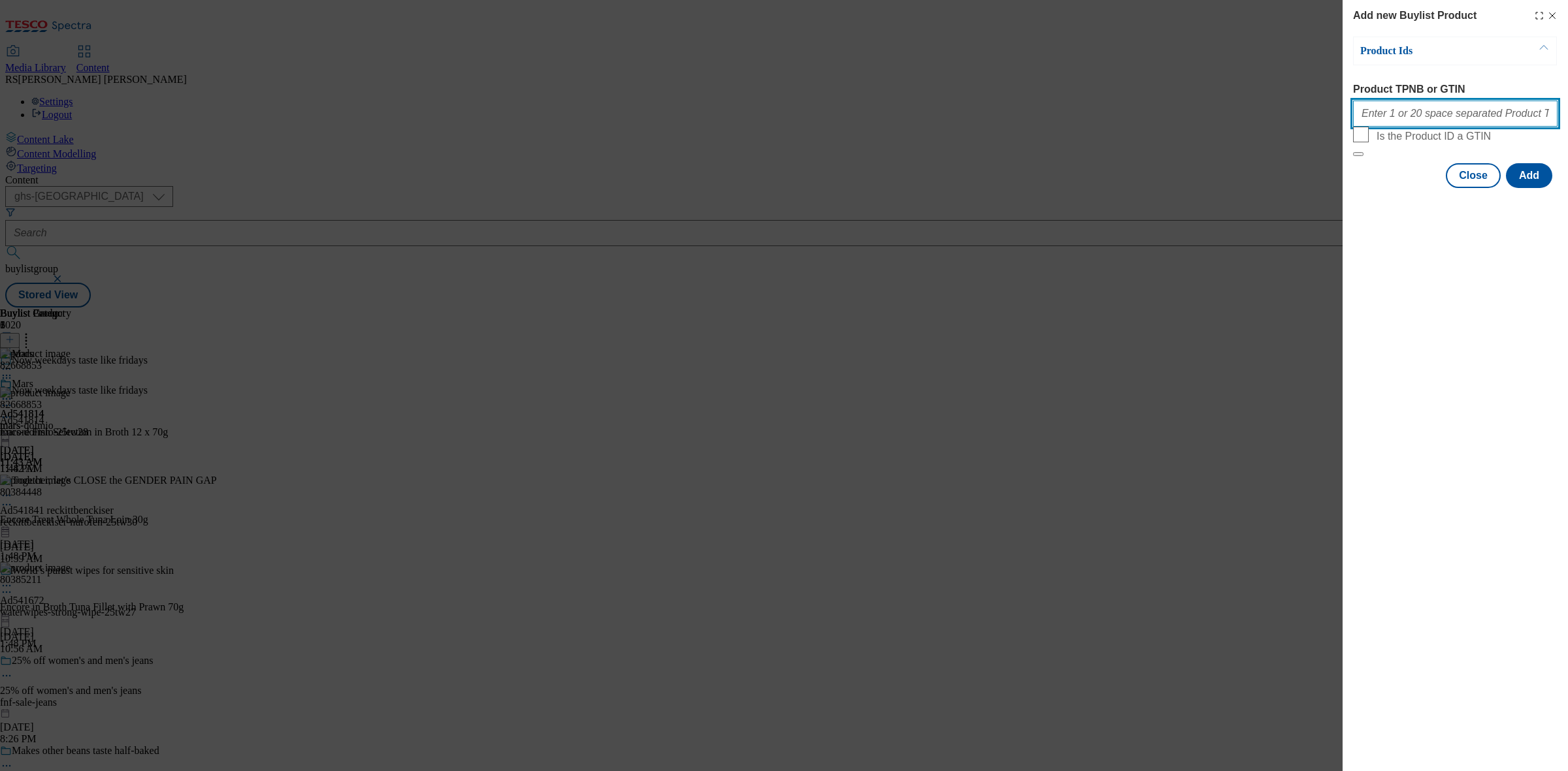
click at [1427, 118] on input "Product TPNB or GTIN" at bounding box center [1455, 113] width 205 height 27
paste input "93210422 54896141 53142442 52542961 53142315 72162182 91710571 89250072 8943062…"
type input "93210422 54896141 53142442 52542961 53142315 72162182 91710571 89250072 8943062…"
click at [1540, 188] on button "Add" at bounding box center [1529, 176] width 47 height 25
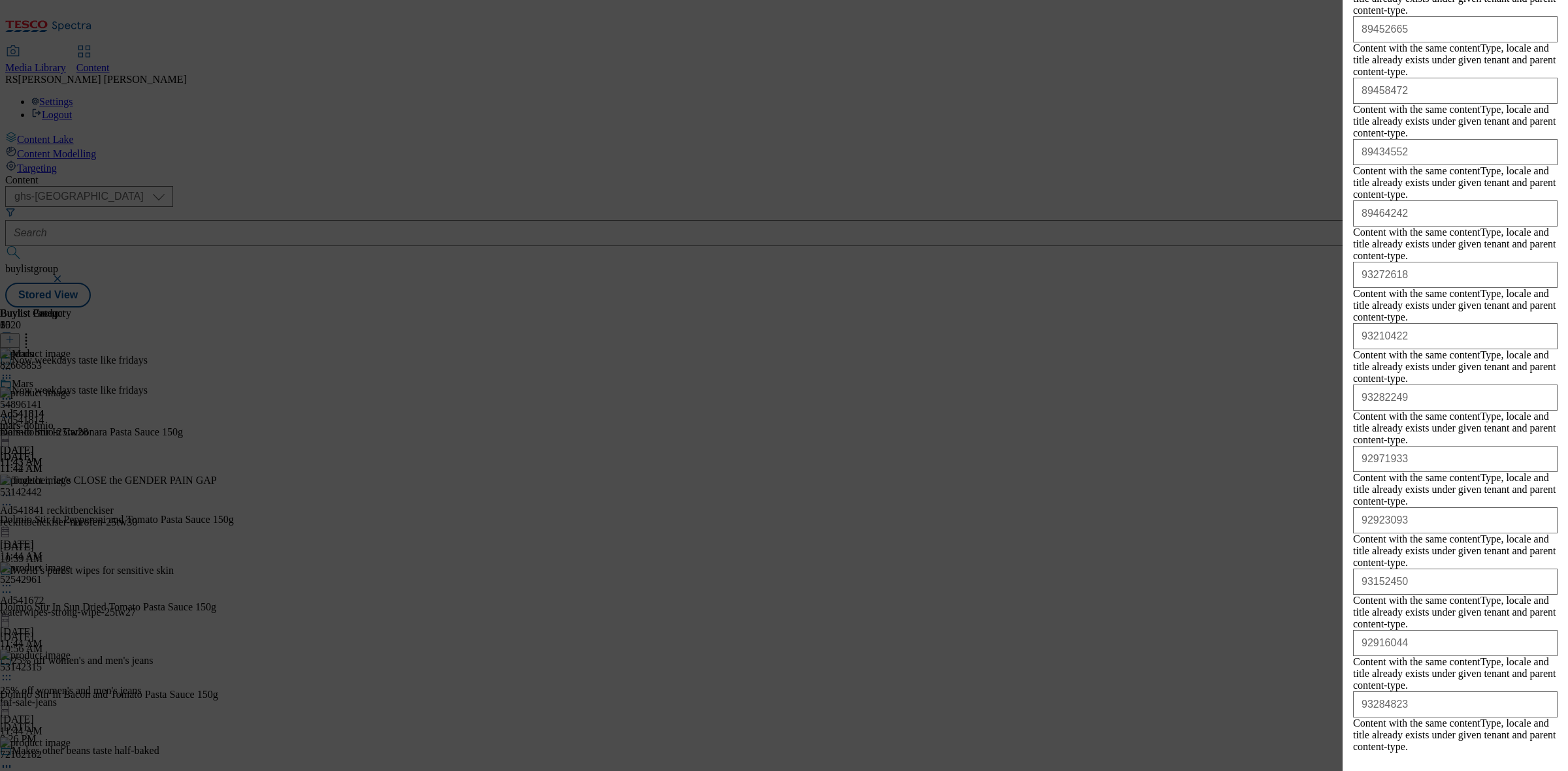
scroll to position [3170, 0]
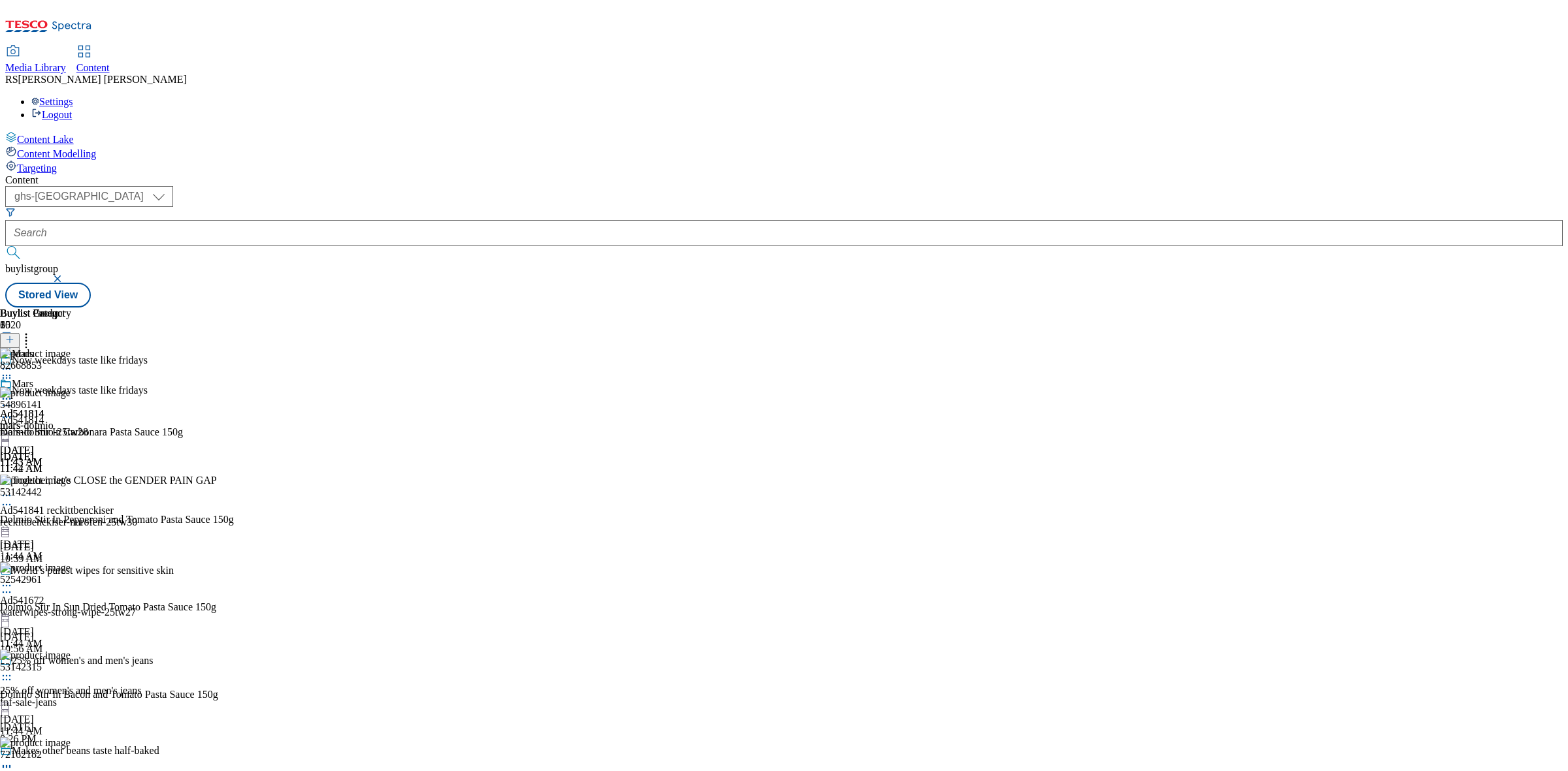
scroll to position [0, 0]
click at [13, 371] on icon at bounding box center [6, 378] width 13 height 13
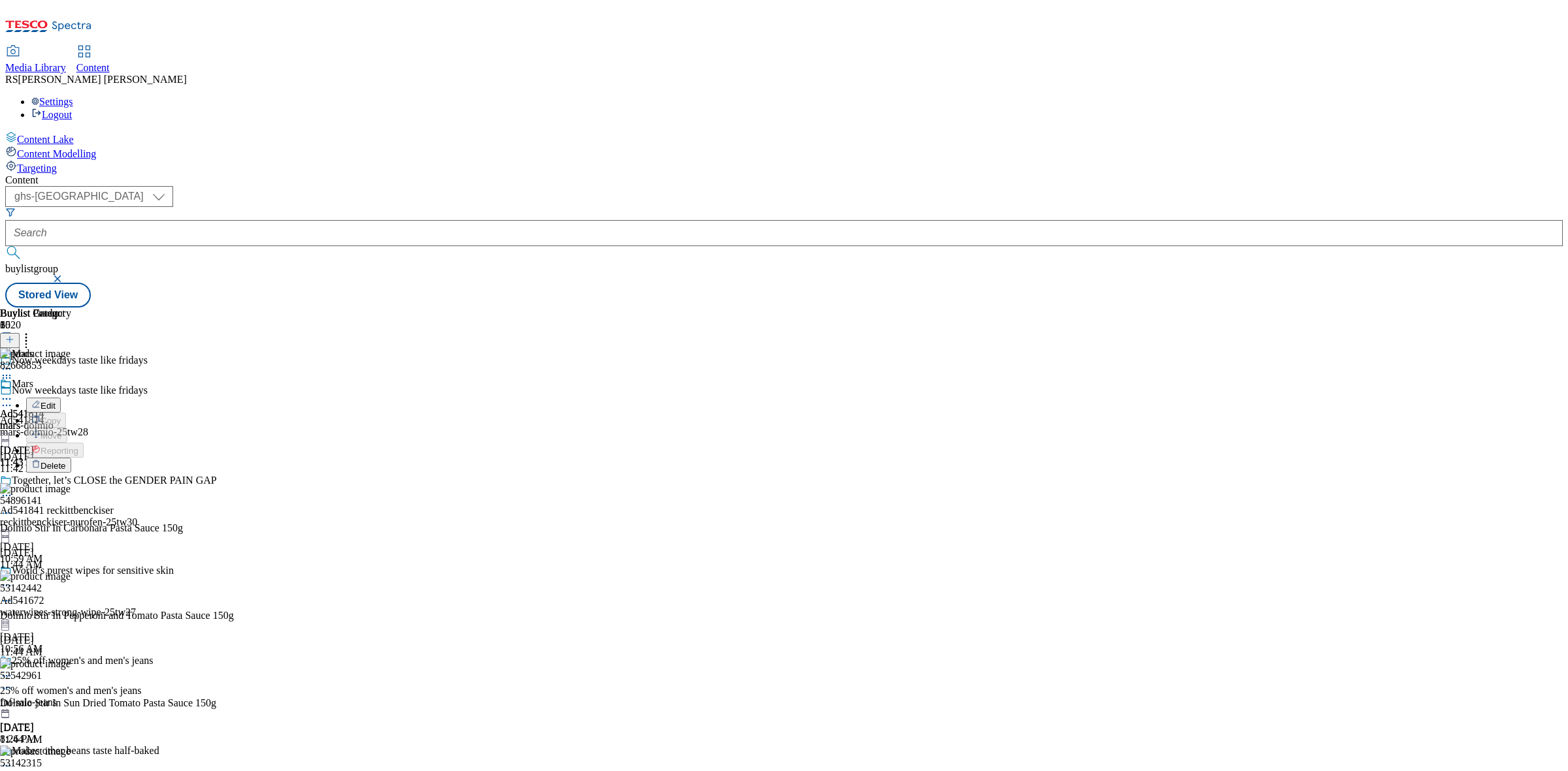
click at [305, 458] on li "Delete" at bounding box center [166, 466] width 278 height 15
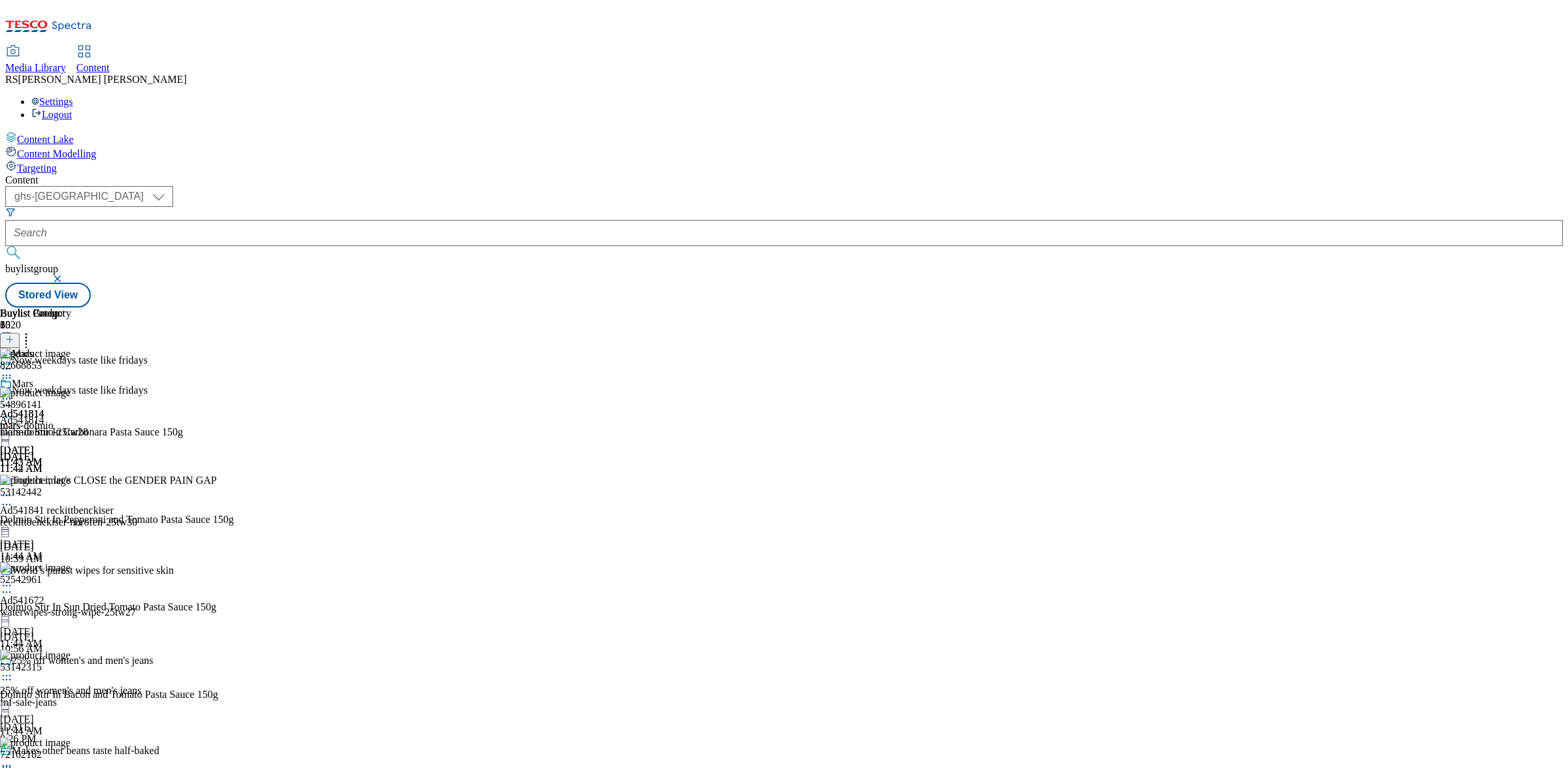
click at [13, 371] on icon at bounding box center [6, 378] width 13 height 13
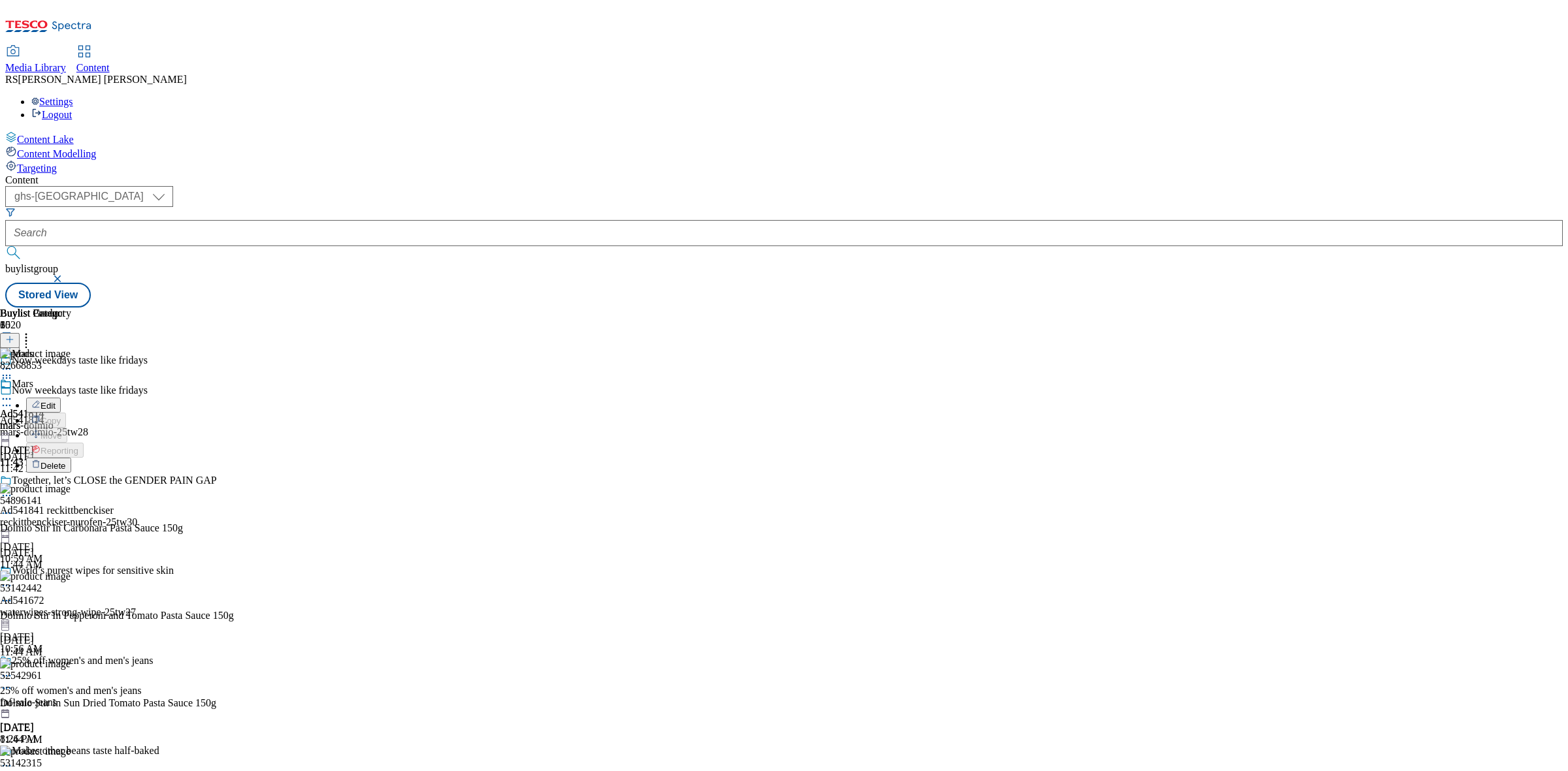
click at [40, 460] on icon at bounding box center [36, 465] width 9 height 9
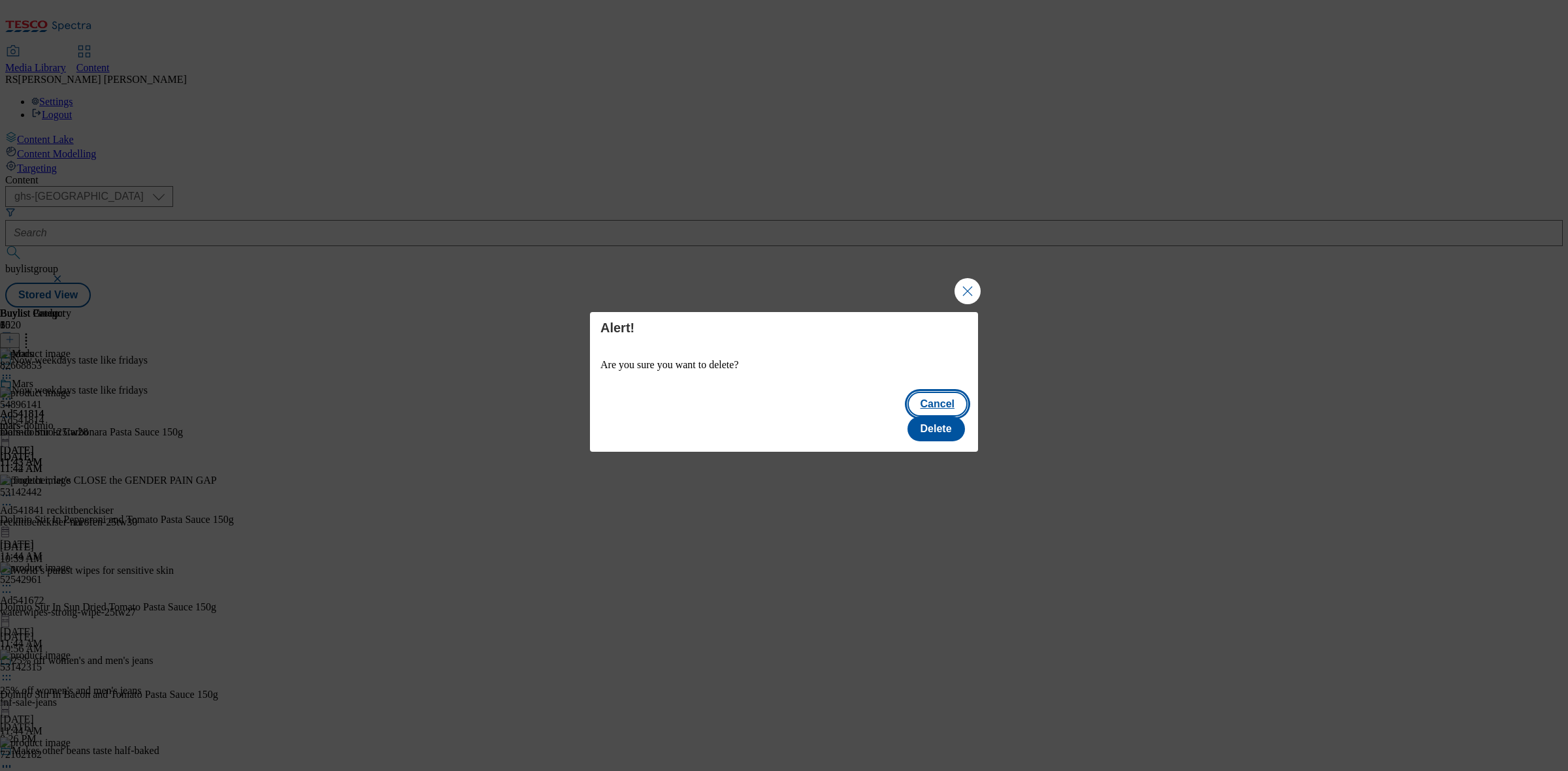
click at [908, 417] on button "Cancel" at bounding box center [938, 403] width 60 height 25
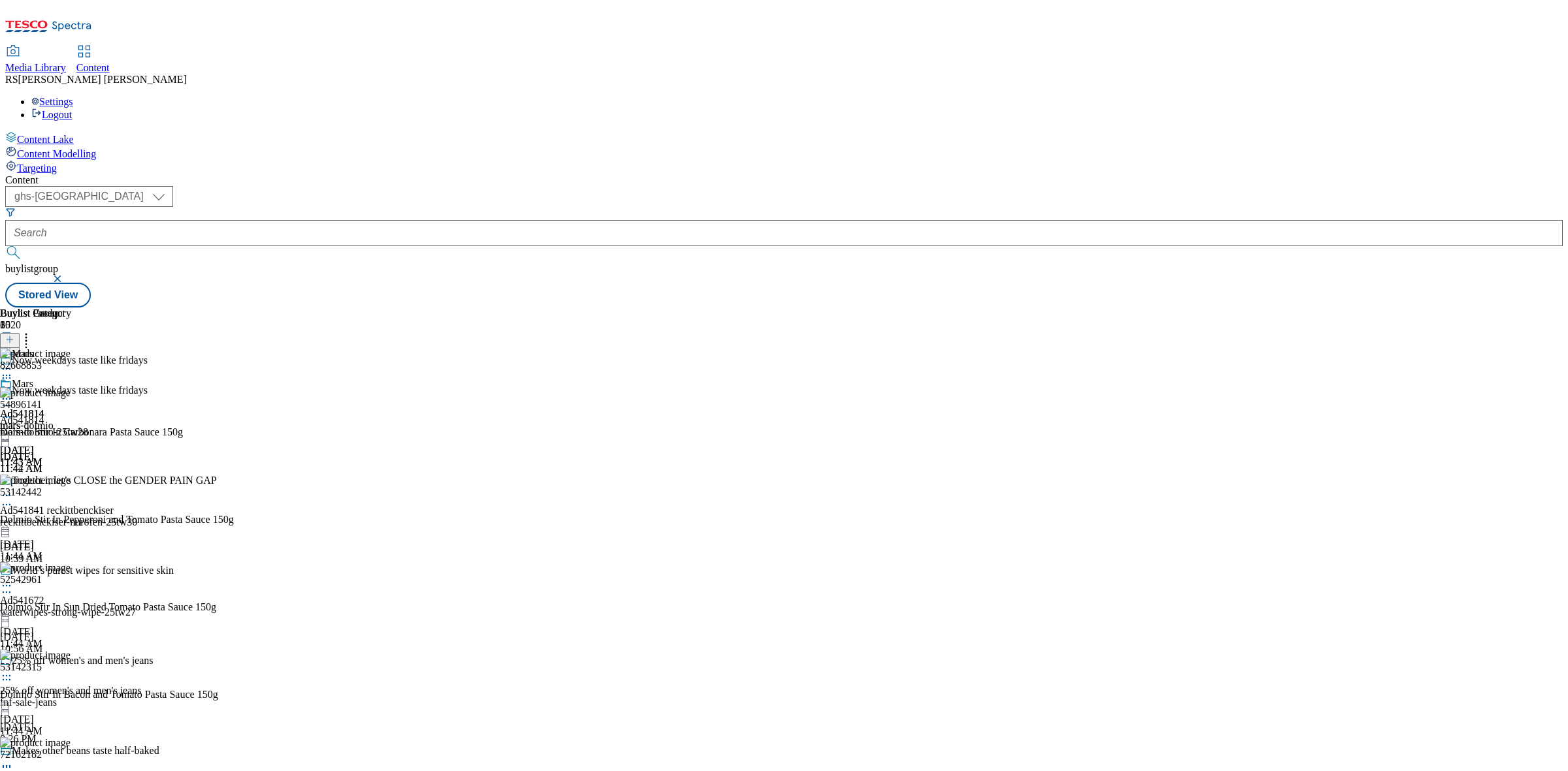
drag, startPoint x: 1192, startPoint y: 399, endPoint x: 1124, endPoint y: 88, distance: 318.3
click at [1193, 307] on div "Buylist Group 6020 Now weekdays taste like fridays Now weekdays taste like frid…" at bounding box center [784, 307] width 1558 height 0
click at [33, 331] on icon at bounding box center [26, 337] width 13 height 13
drag, startPoint x: 1180, startPoint y: 258, endPoint x: 1118, endPoint y: 164, distance: 112.6
click at [1180, 307] on div "Buylist Group 6020 Now weekdays taste like fridays Now weekdays taste like frid…" at bounding box center [784, 307] width 1558 height 0
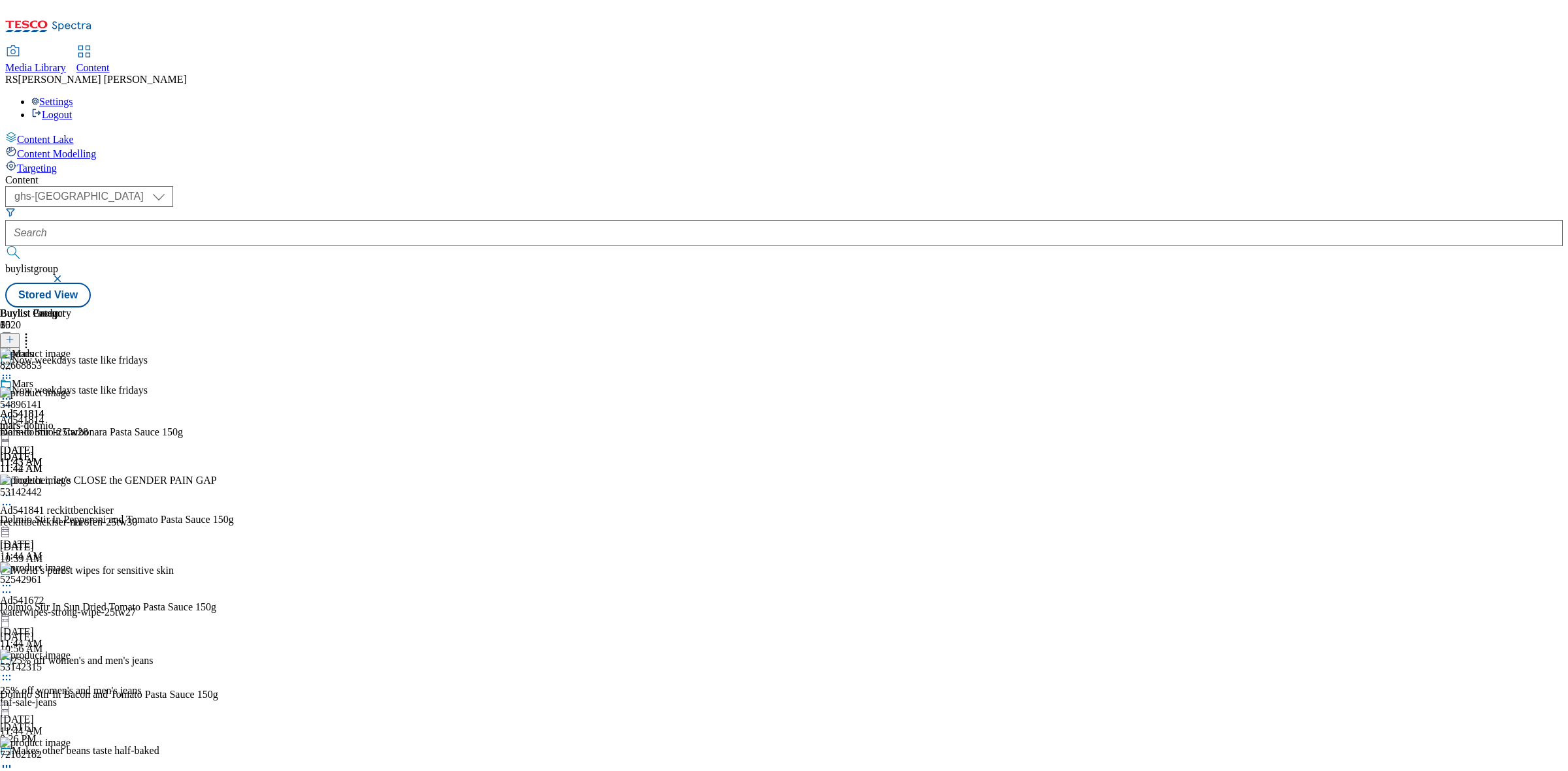
click at [19, 333] on button at bounding box center [9, 340] width 19 height 15
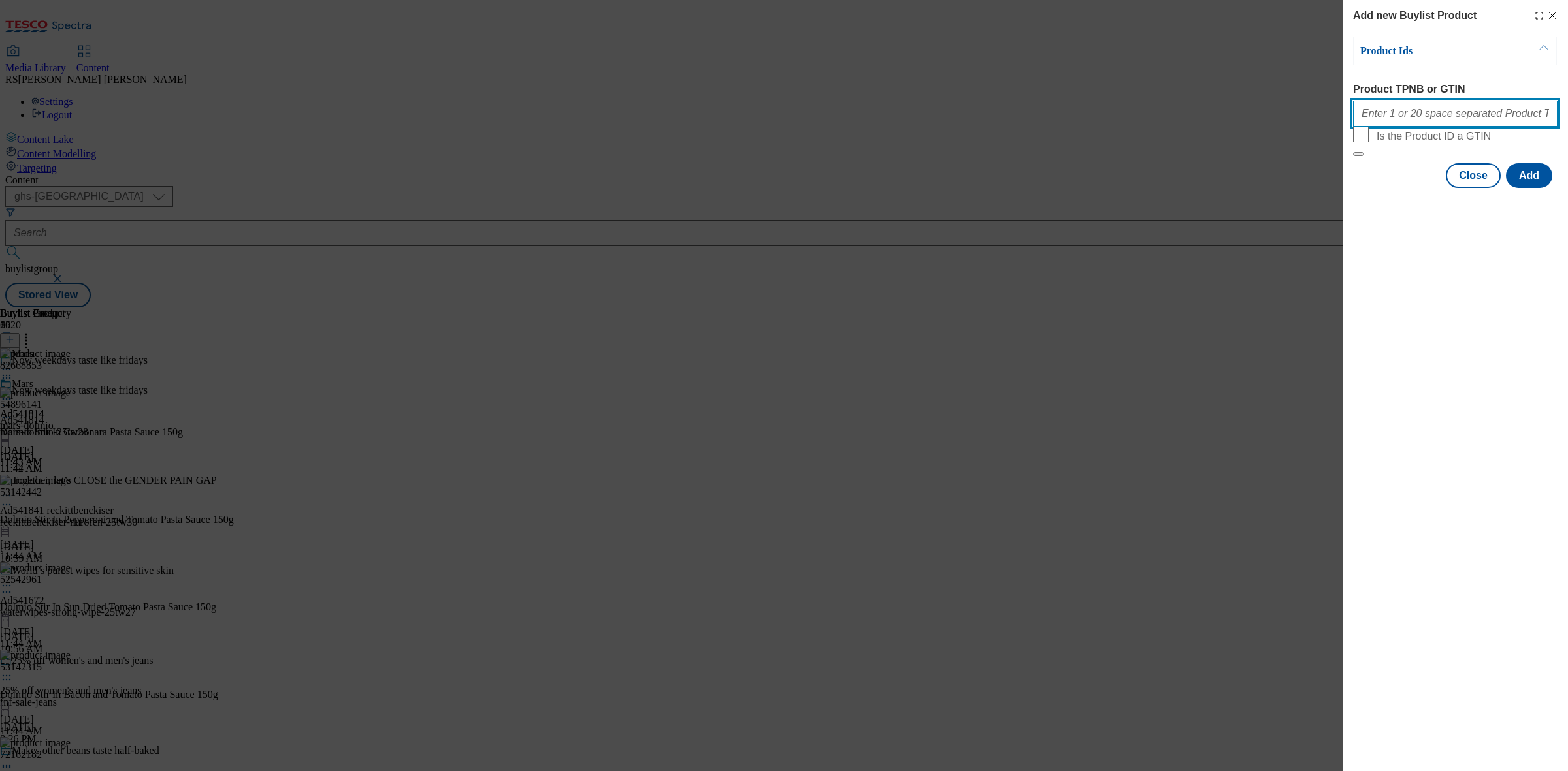
click at [1396, 126] on input "Product TPNB or GTIN" at bounding box center [1455, 113] width 205 height 27
click at [1416, 113] on input "Product TPNB or GTIN" at bounding box center [1455, 113] width 205 height 27
paste input "93210422 54896141 53142442 52542961 53142315 72162182 91710571 89250072 8943062…"
type input "93210422 54896141 53142442 52542961 53142315 72162182 91710571 89250072 8943062…"
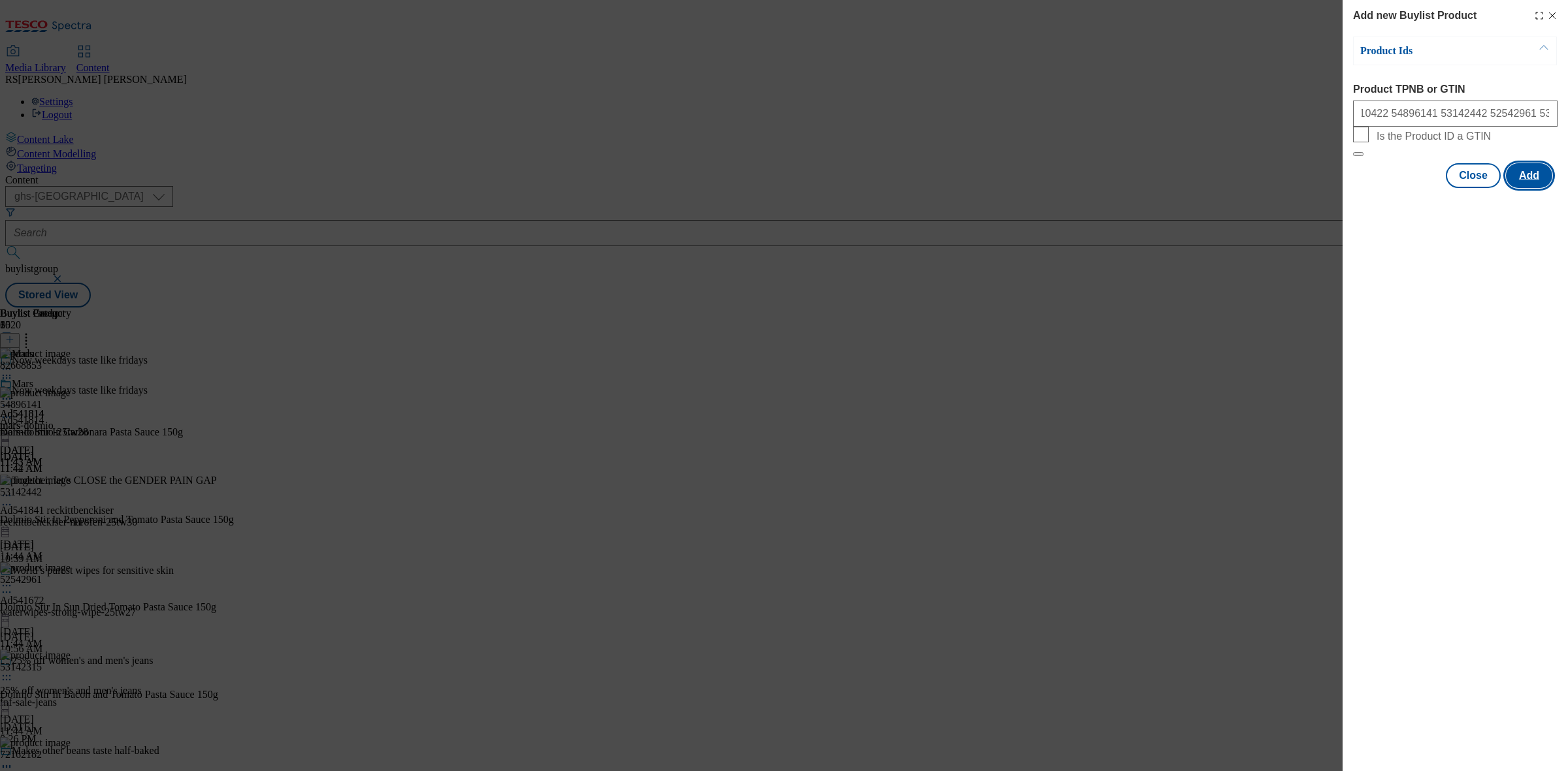
click at [1522, 188] on button "Add" at bounding box center [1529, 176] width 47 height 25
click at [1530, 252] on button "Add" at bounding box center [1529, 240] width 47 height 25
click at [1483, 248] on button "Close" at bounding box center [1473, 240] width 55 height 25
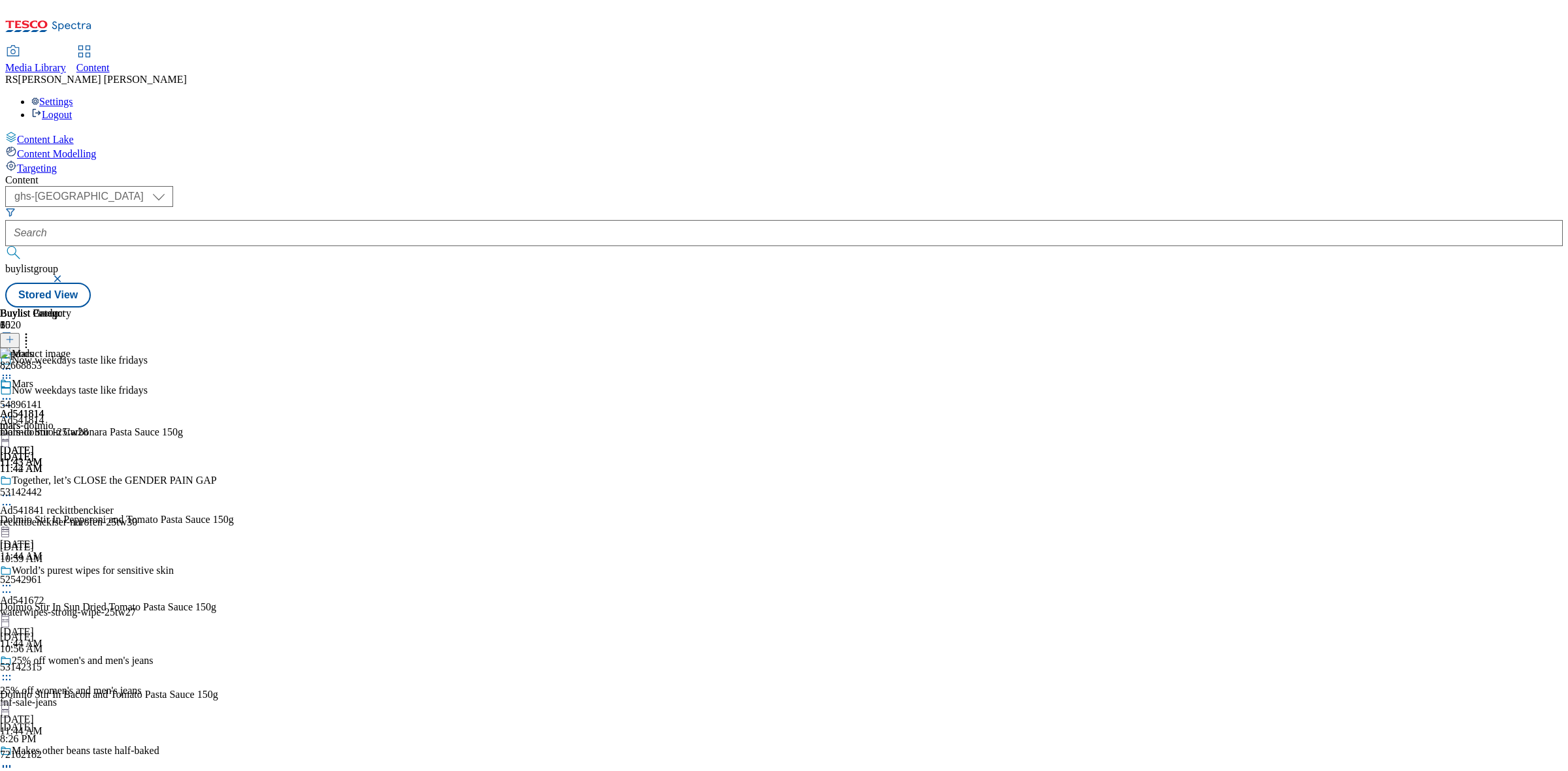
click at [1285, 307] on div "Buylist Group 6020 Now weekdays taste like fridays Now weekdays taste like frid…" at bounding box center [784, 307] width 1558 height 0
click at [13, 371] on icon at bounding box center [6, 378] width 13 height 13
click at [1227, 307] on div "Buylist Group 6020 Now weekdays taste like fridays Now weekdays taste like frid…" at bounding box center [784, 307] width 1558 height 0
click at [13, 371] on icon at bounding box center [6, 378] width 13 height 13
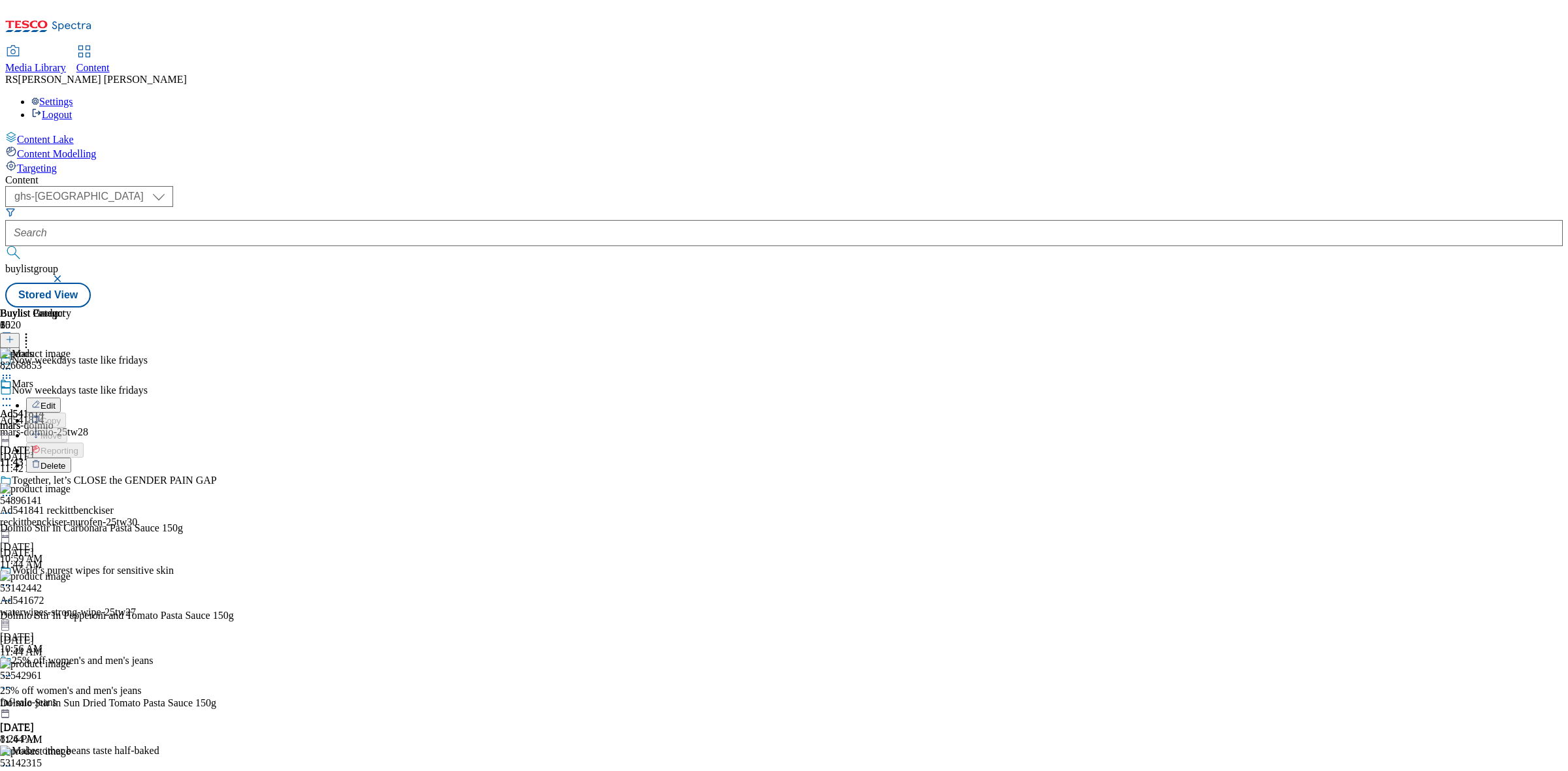
click at [66, 461] on span "Delete" at bounding box center [53, 466] width 26 height 10
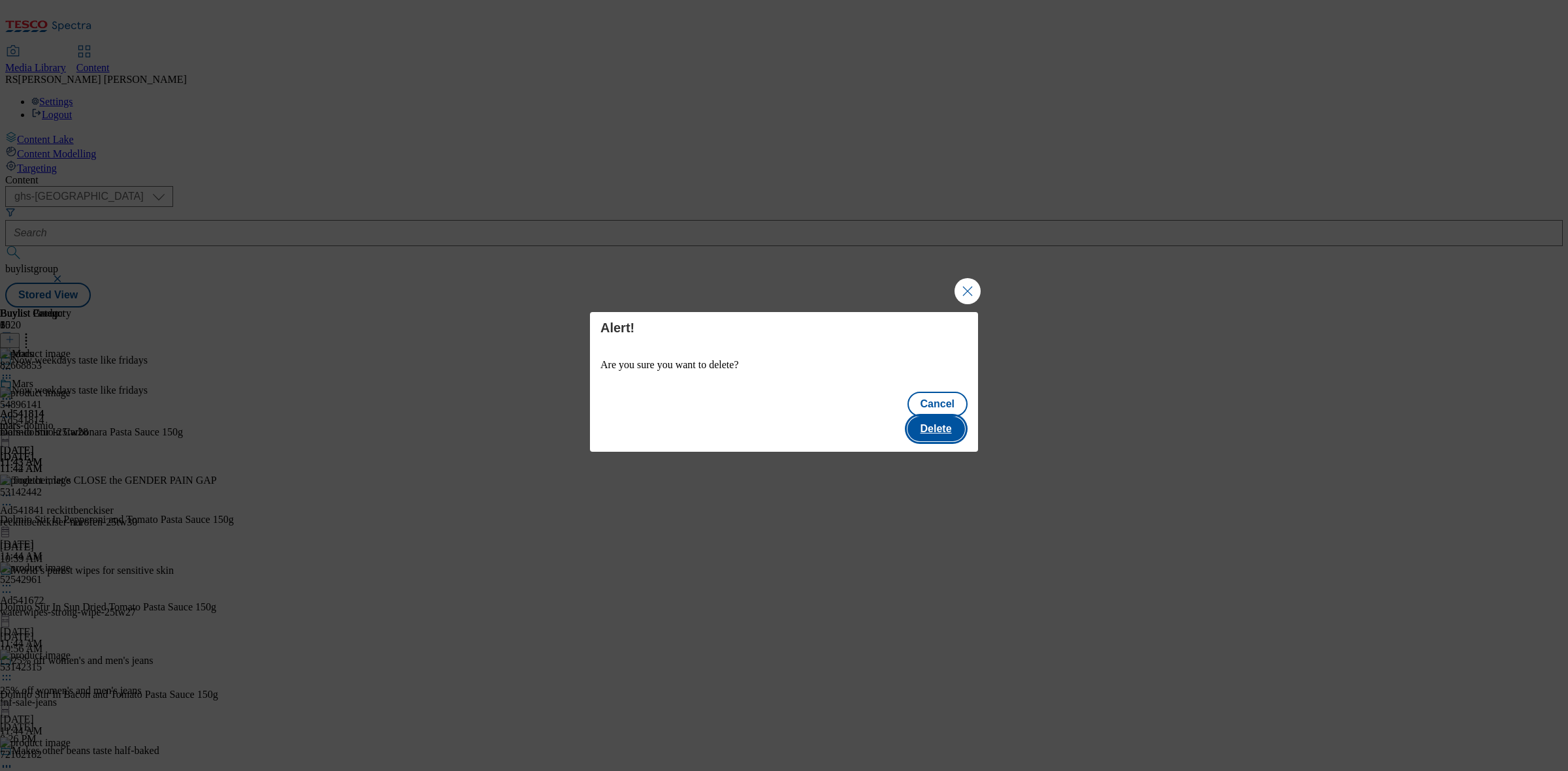
click at [939, 419] on button "Delete" at bounding box center [936, 429] width 58 height 25
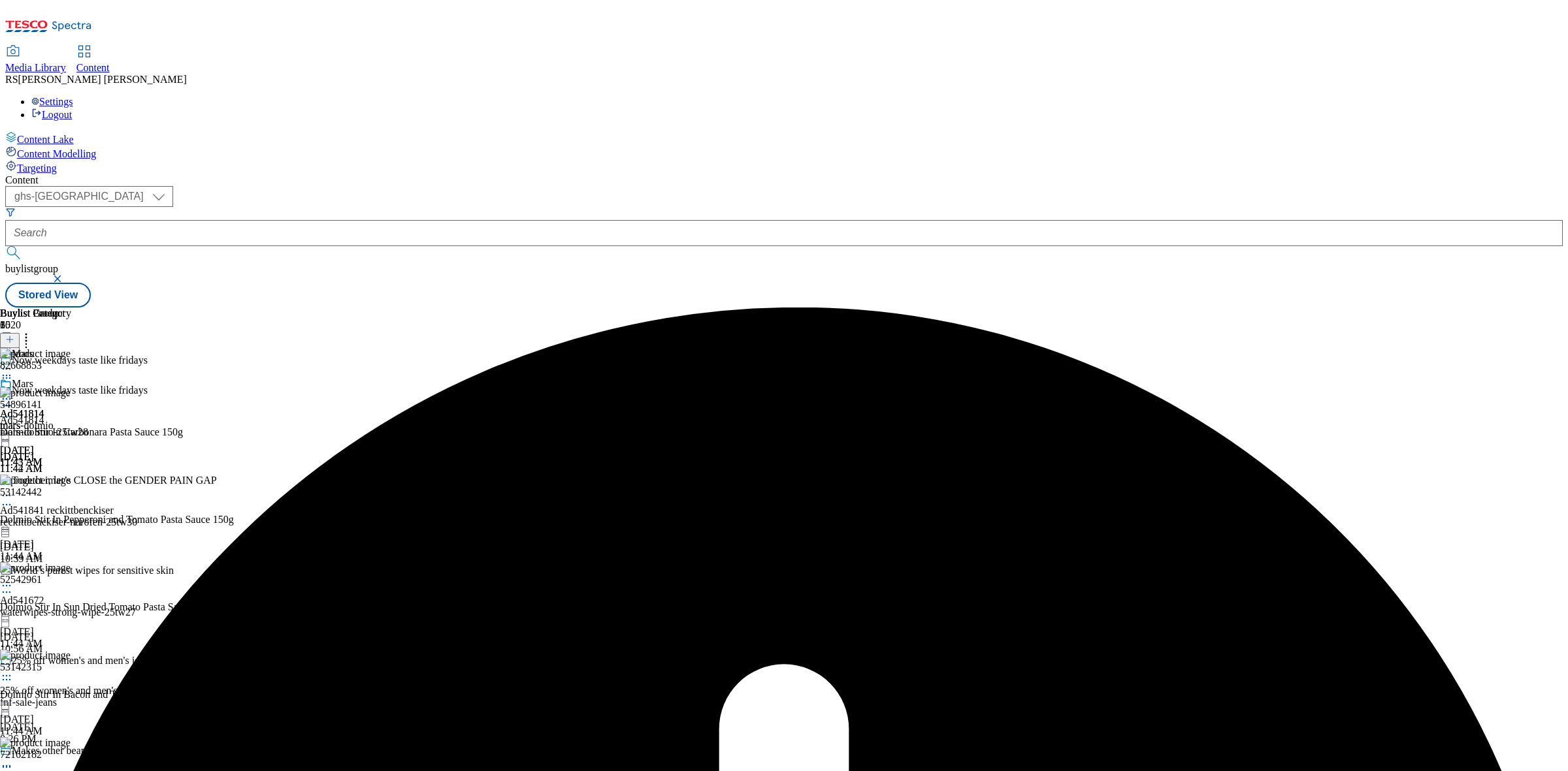
click at [13, 392] on icon at bounding box center [6, 399] width 13 height 13
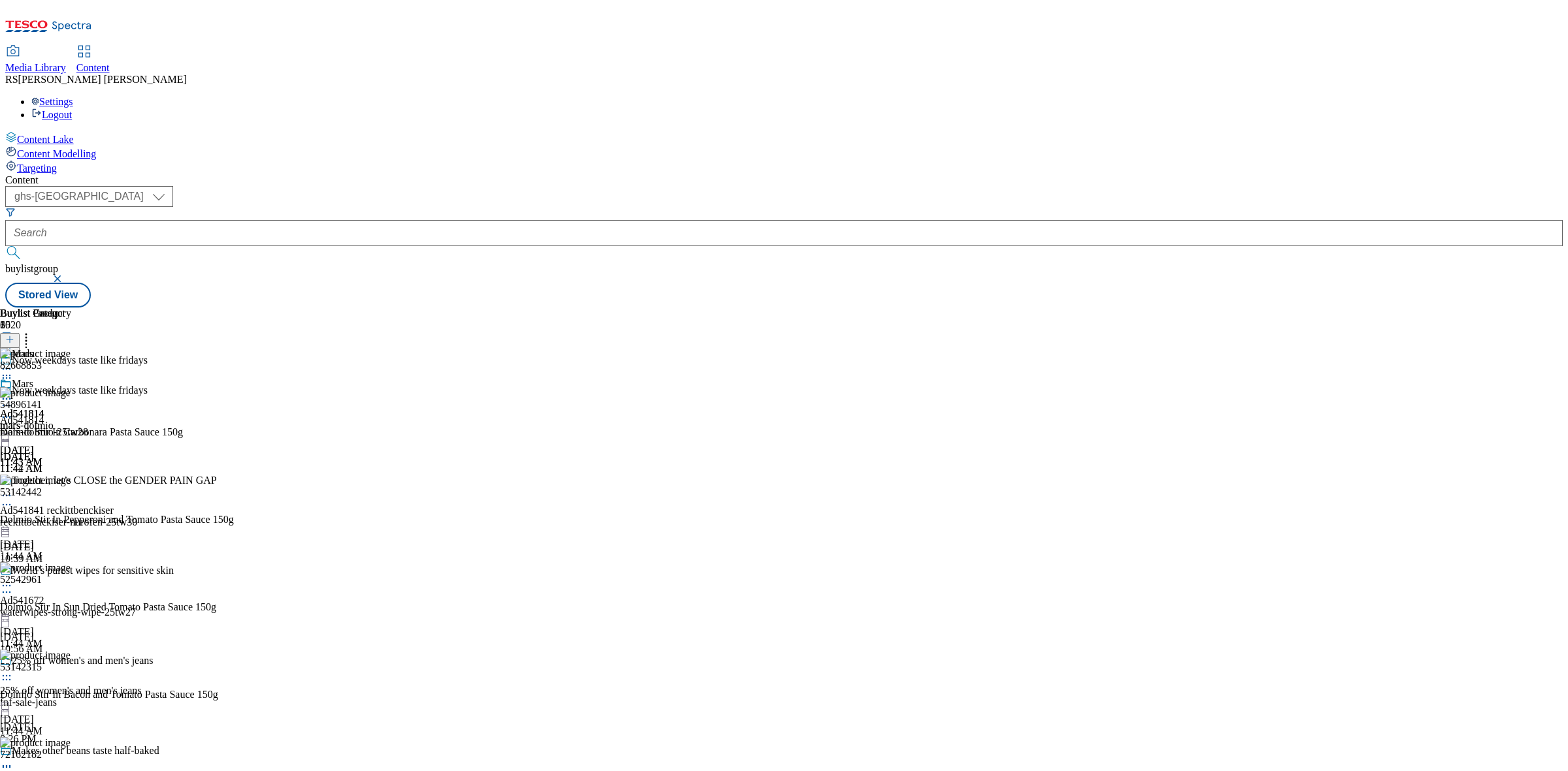
click at [13, 392] on icon at bounding box center [6, 399] width 13 height 13
drag, startPoint x: 1351, startPoint y: 380, endPoint x: 1349, endPoint y: 374, distance: 6.3
click at [1351, 307] on div "Buylist Group 6020 Now weekdays taste like fridays Now weekdays taste like frid…" at bounding box center [784, 307] width 1558 height 0
click at [1292, 307] on div "Buylist Group 6020 Now weekdays taste like fridays Now weekdays taste like frid…" at bounding box center [784, 307] width 1558 height 0
click at [27, 337] on circle at bounding box center [27, 337] width 2 height 2
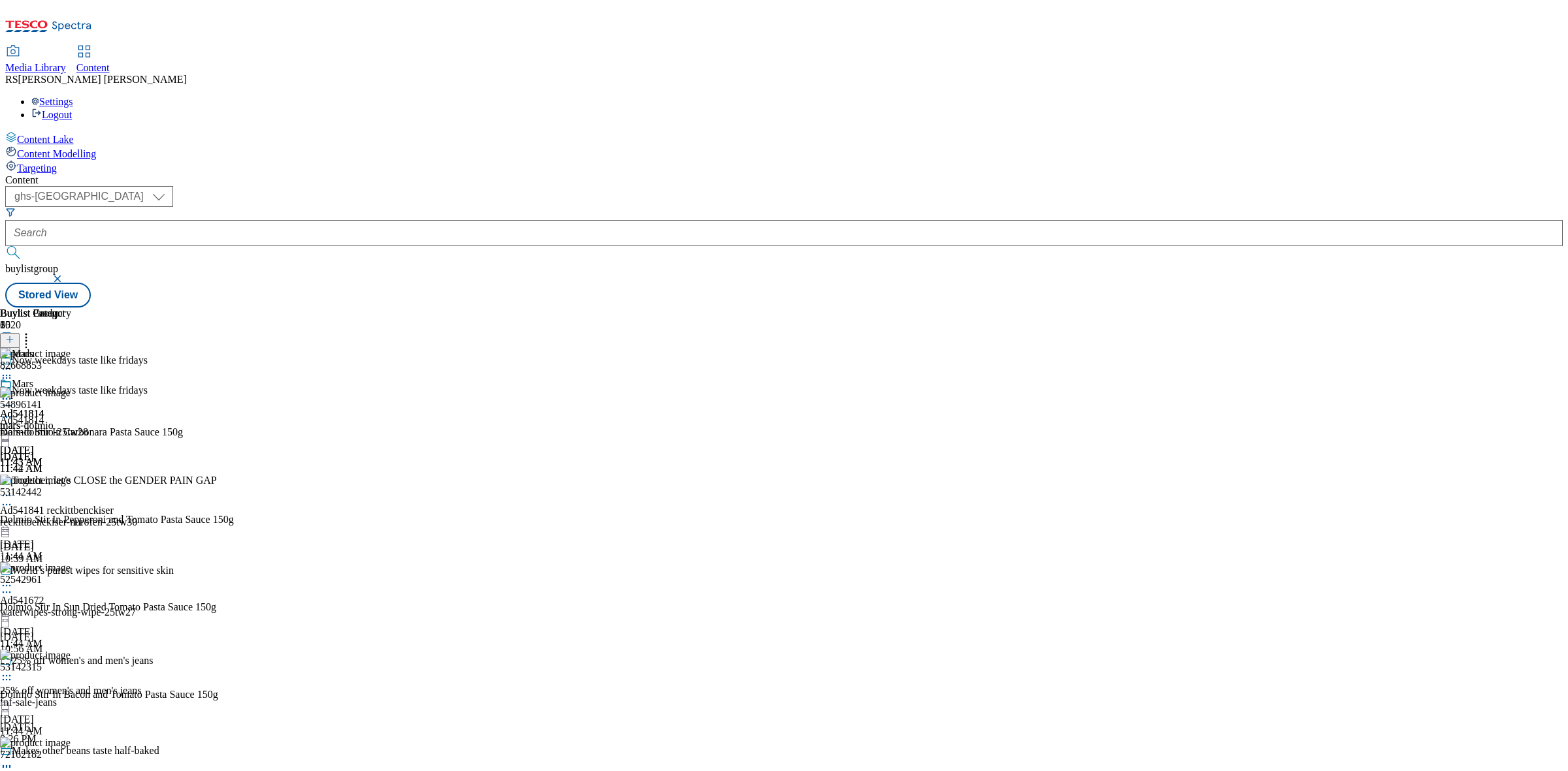
drag, startPoint x: 821, startPoint y: 274, endPoint x: 830, endPoint y: 243, distance: 32.3
click at [13, 392] on icon at bounding box center [6, 399] width 13 height 13
click at [1272, 307] on div "Buylist Group 6020 Now weekdays taste like fridays Now weekdays taste like frid…" at bounding box center [784, 307] width 1558 height 0
click at [5, 378] on circle at bounding box center [4, 379] width 2 height 2
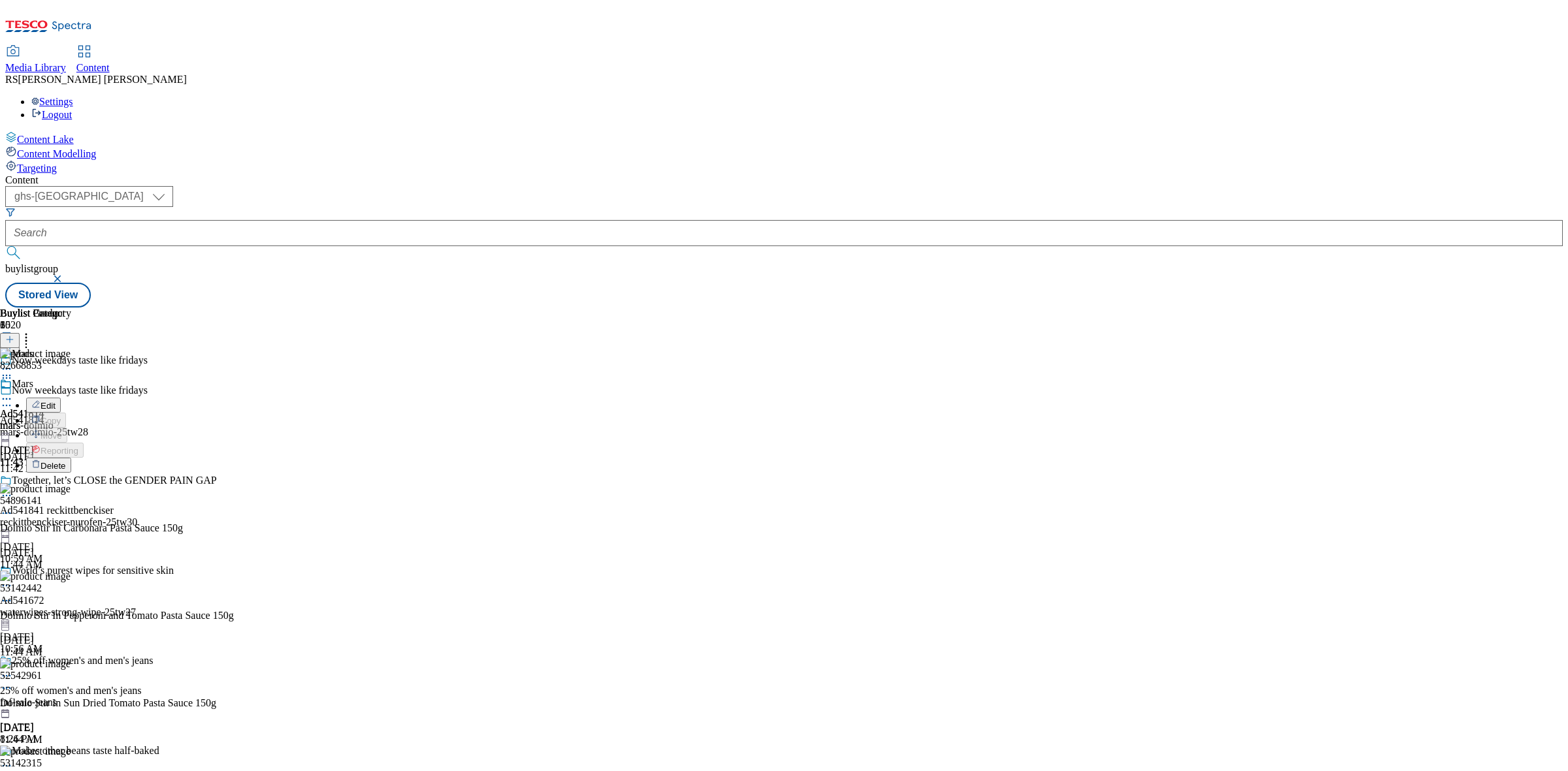
click at [1267, 307] on div "Buylist Group 6020 Now weekdays taste like fridays Now weekdays taste like frid…" at bounding box center [784, 307] width 1558 height 0
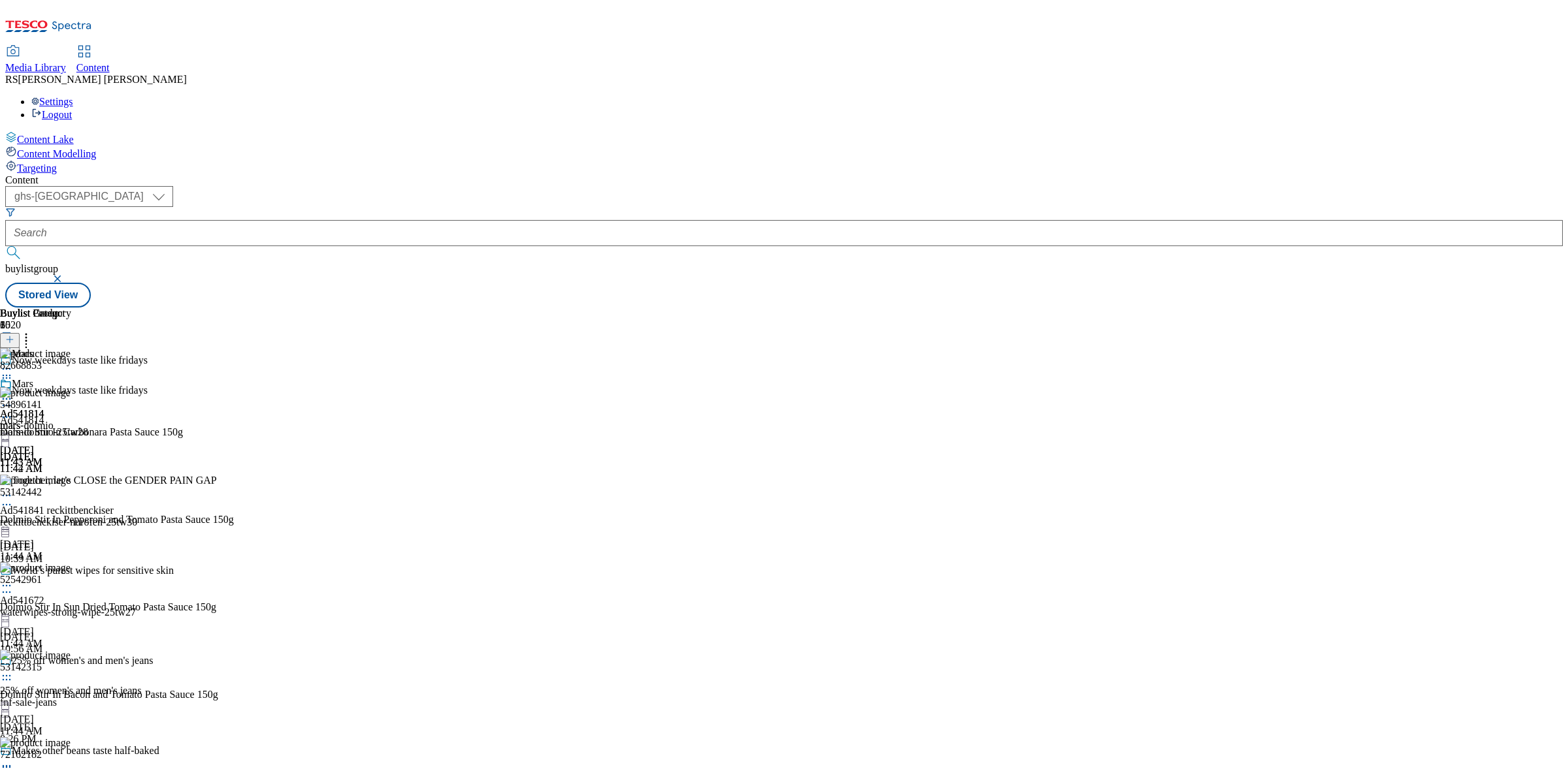
click at [228, 385] on div "Now weekdays taste like fridays Ad541814 mars-dolmio-25tw28 [DATE] 11:42 AM" at bounding box center [113, 430] width 228 height 91
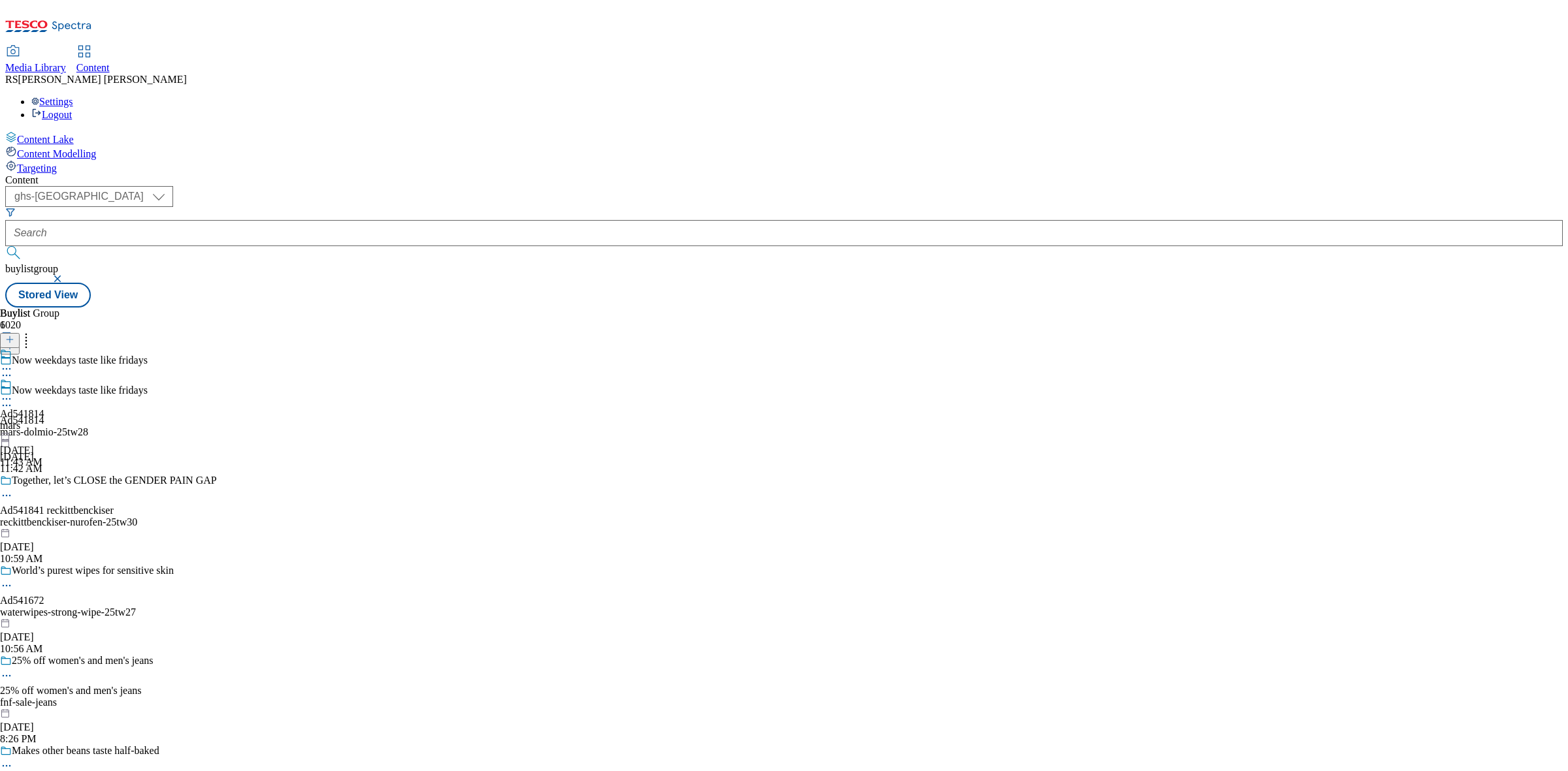
click at [13, 392] on icon at bounding box center [6, 399] width 13 height 13
click at [71, 482] on span "Preview" at bounding box center [56, 487] width 31 height 10
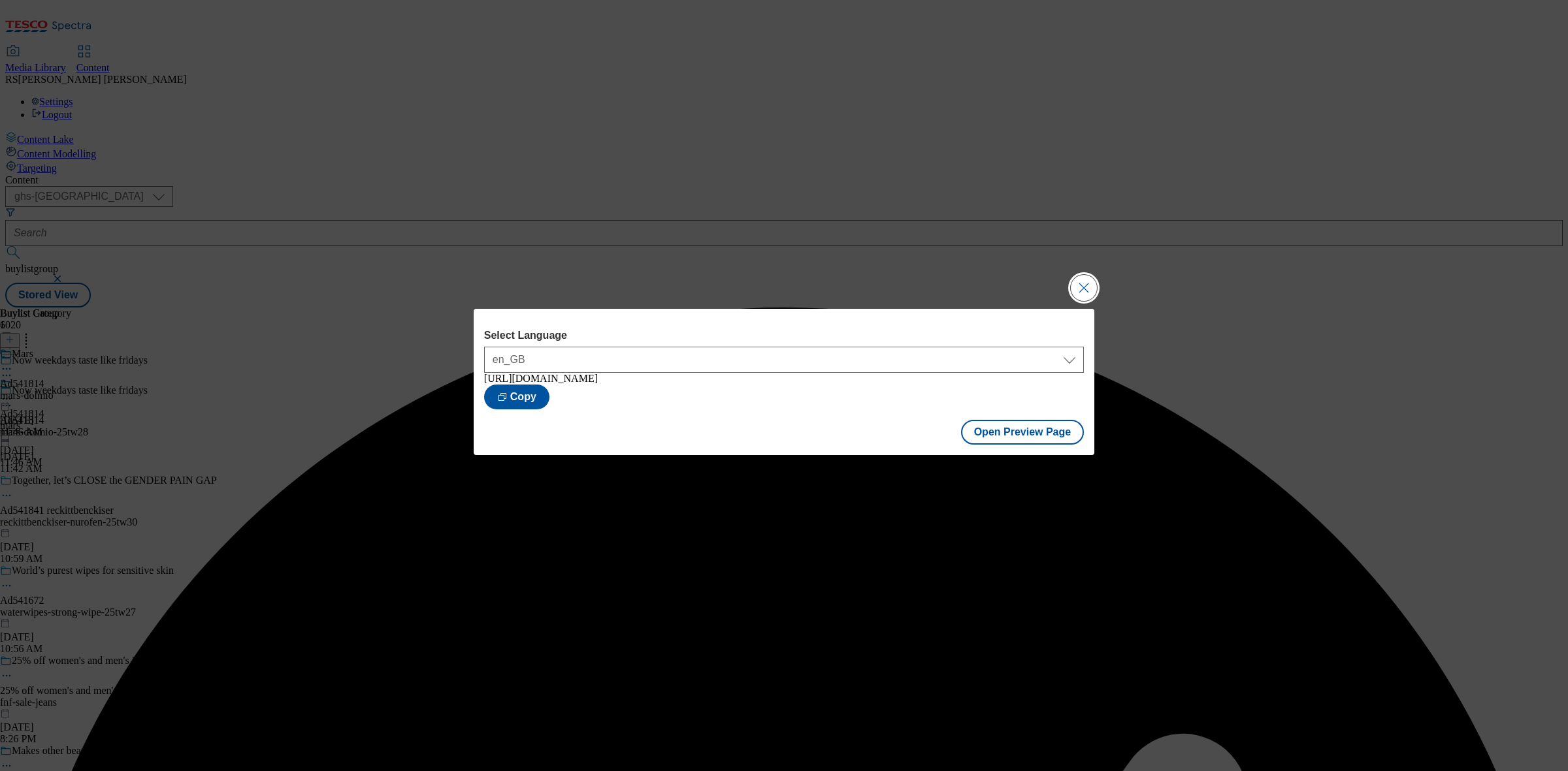
click at [1075, 286] on button "Close Modal" at bounding box center [1083, 288] width 27 height 27
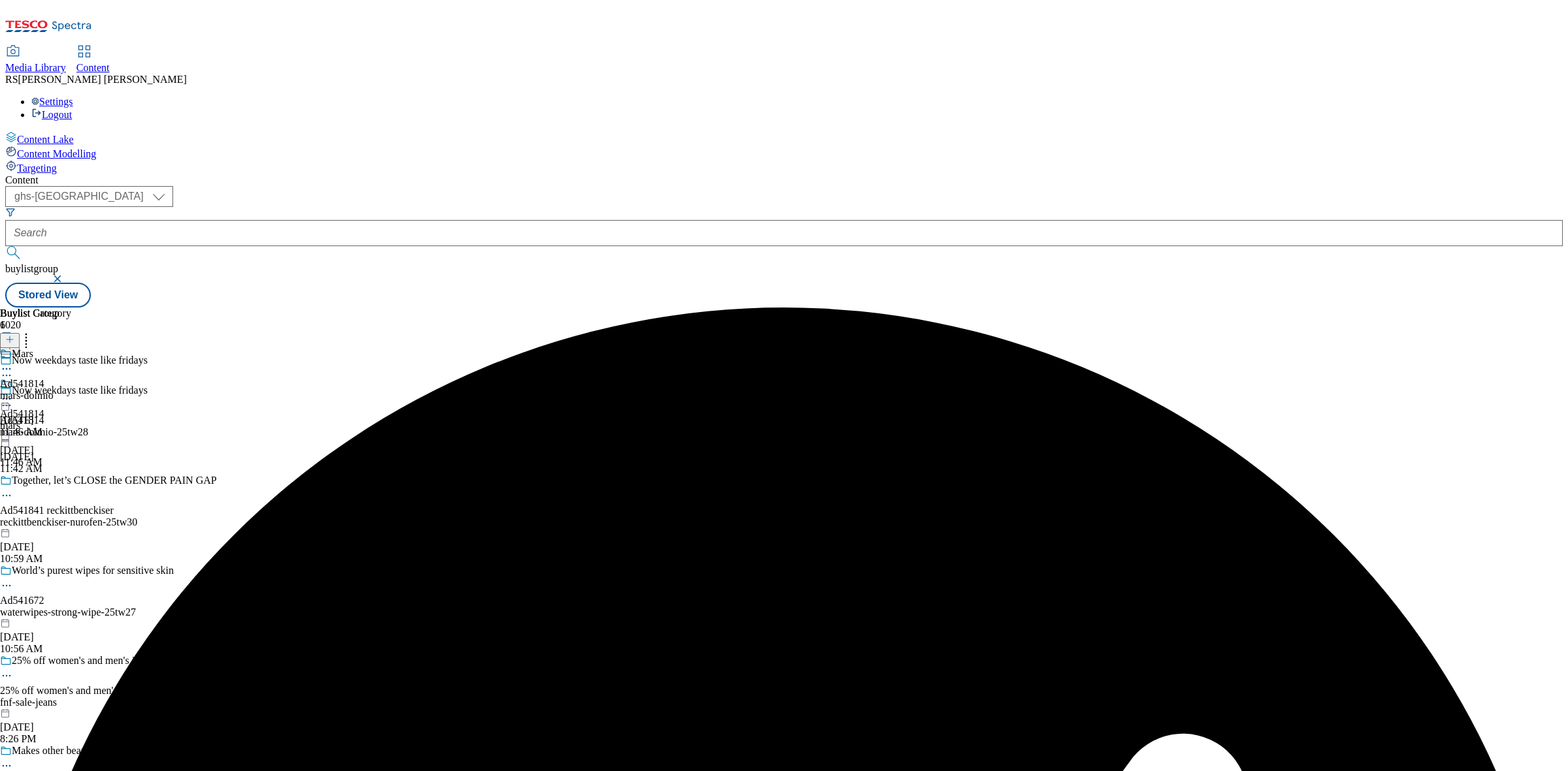
click at [11, 399] on circle at bounding box center [10, 400] width 2 height 2
click at [84, 497] on span "Un-preview" at bounding box center [62, 501] width 44 height 10
click at [71, 390] on div "mars-dolmio" at bounding box center [36, 395] width 71 height 12
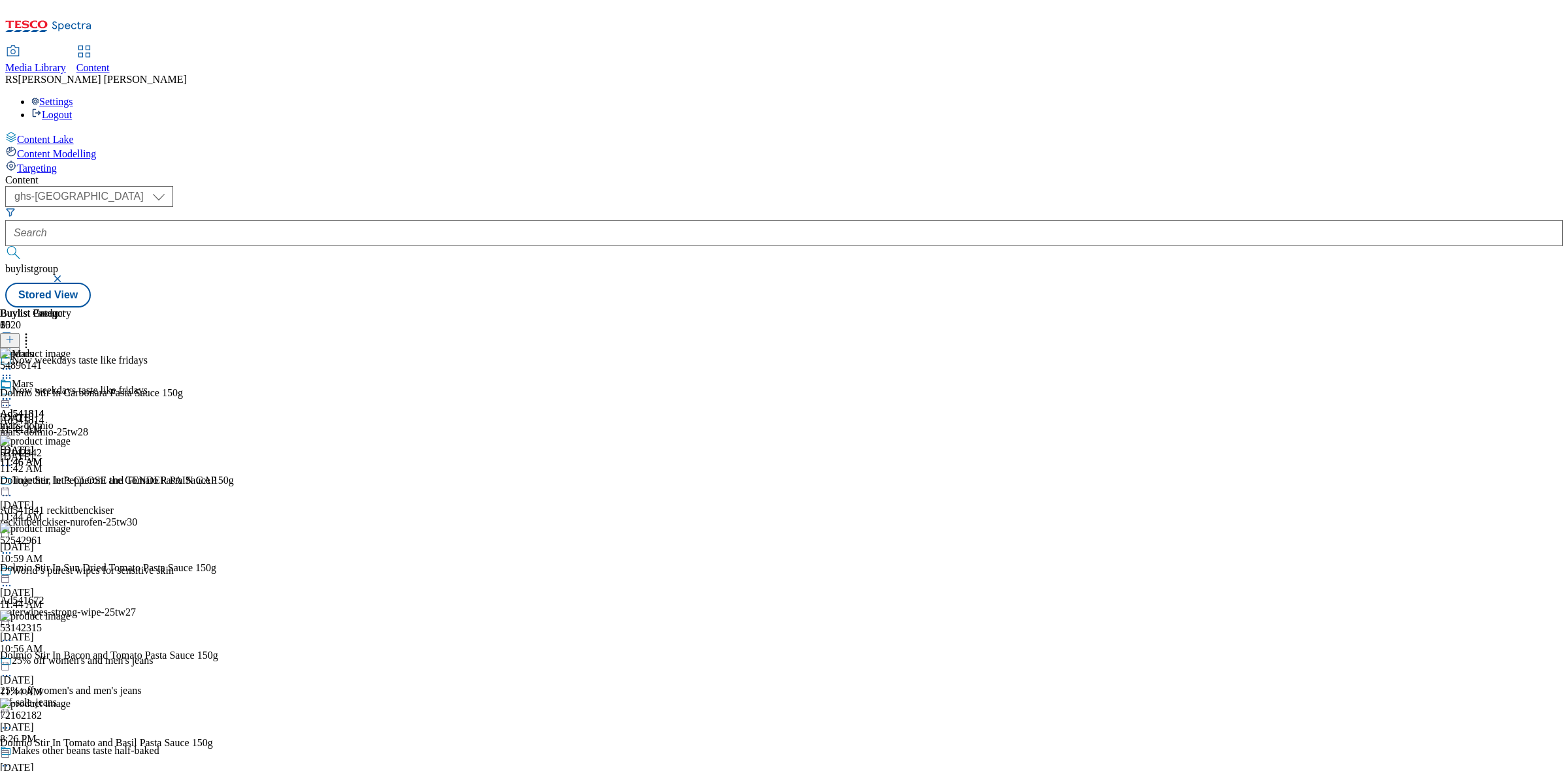
click at [13, 371] on icon at bounding box center [6, 378] width 13 height 13
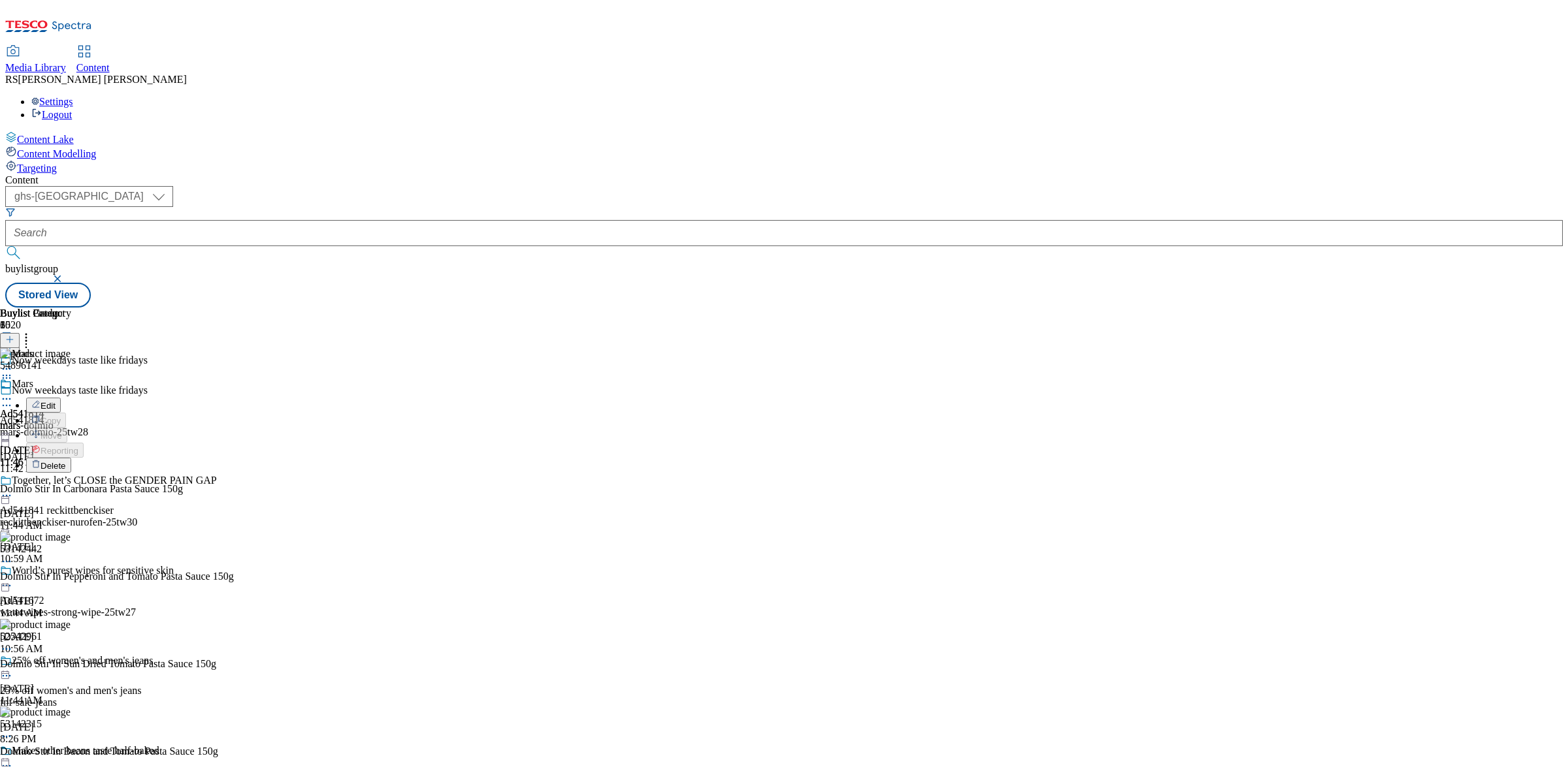
click at [60, 398] on button "Edit" at bounding box center [44, 405] width 35 height 15
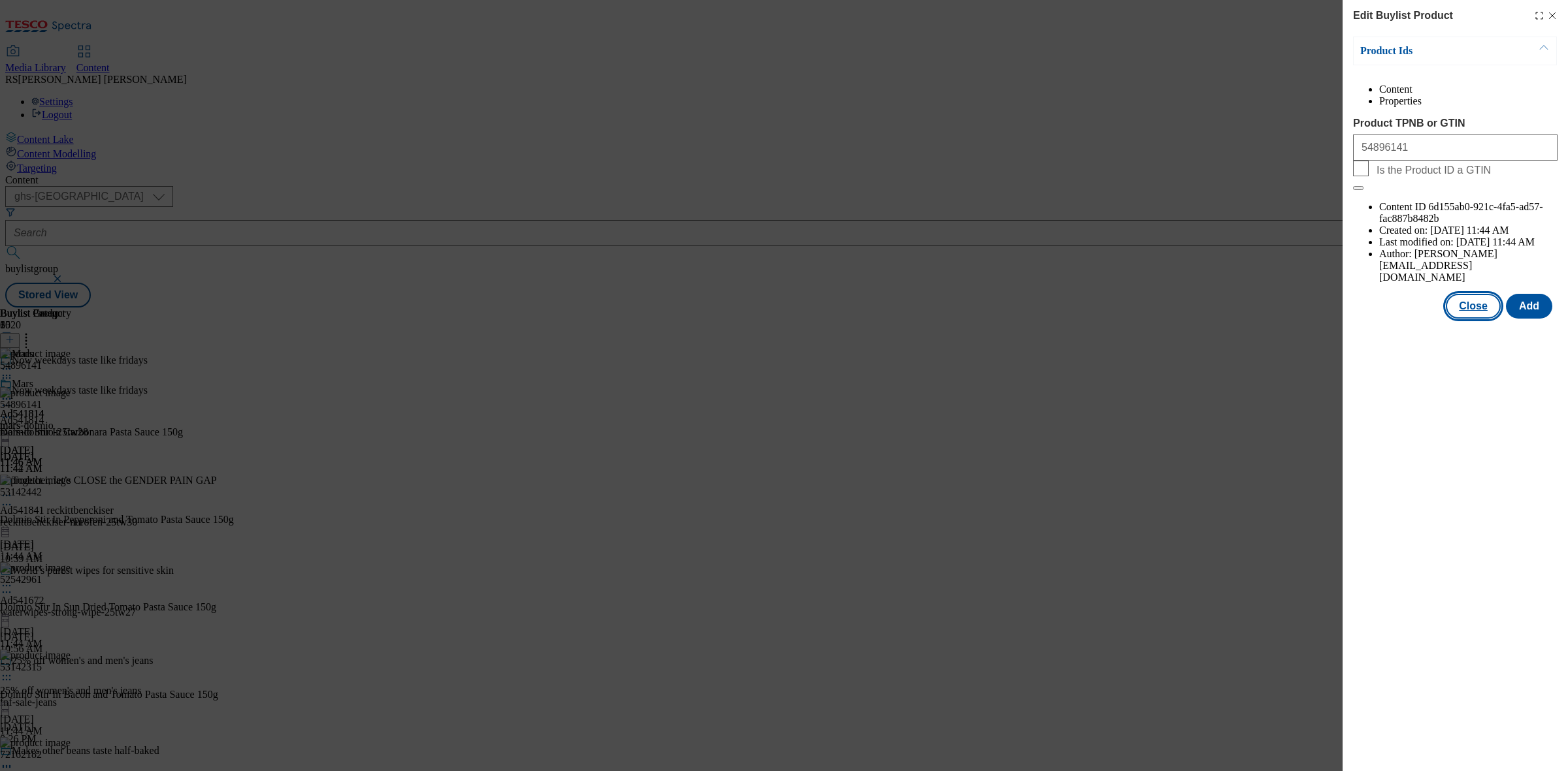
click at [1475, 294] on button "Close" at bounding box center [1473, 305] width 55 height 25
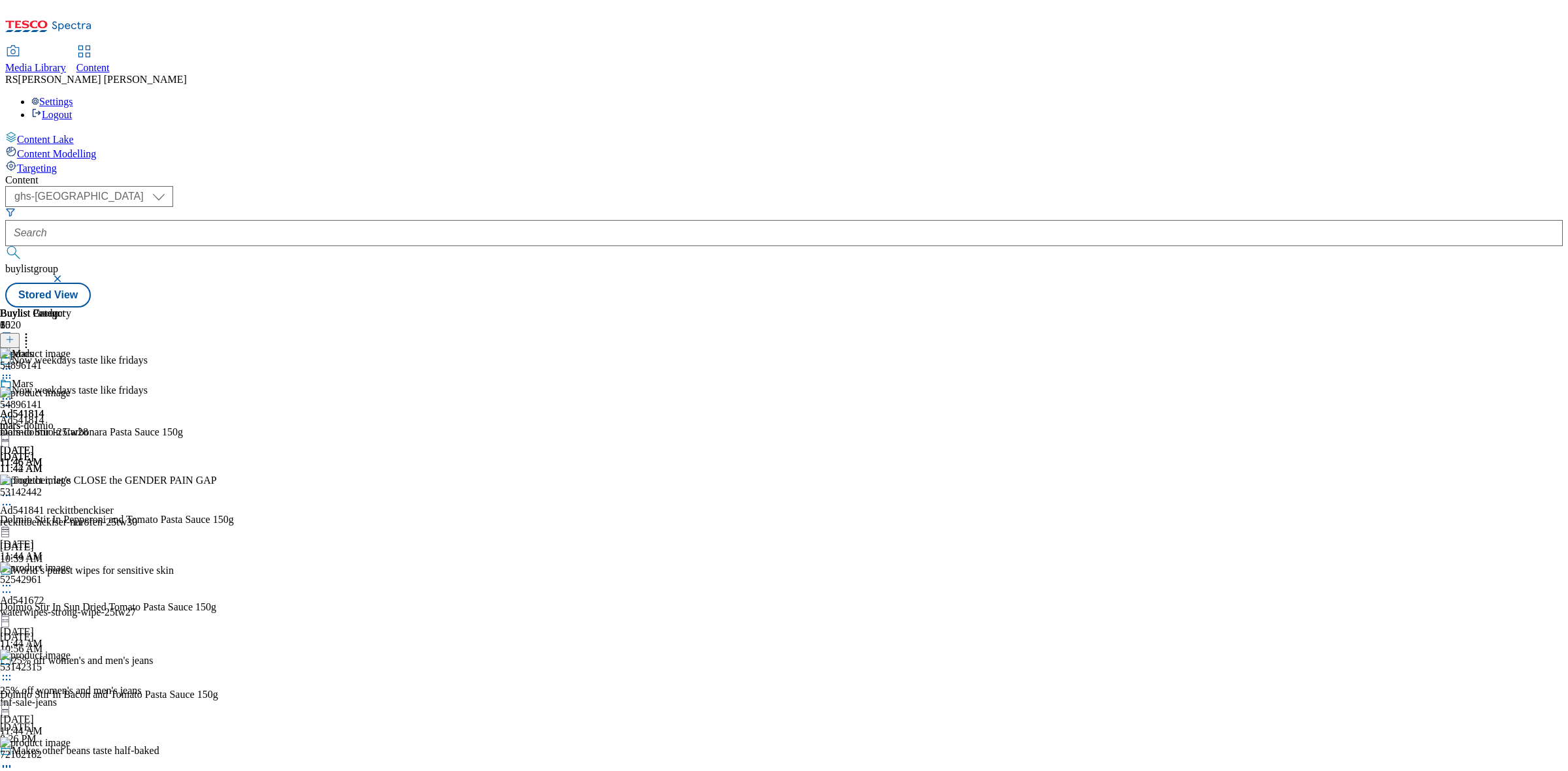
click at [13, 411] on icon at bounding box center [6, 417] width 13 height 13
click at [1274, 307] on div "Buylist Group 6020 Now weekdays taste like fridays Now weekdays taste like frid…" at bounding box center [784, 307] width 1558 height 0
click at [13, 392] on icon at bounding box center [6, 399] width 13 height 13
click at [77, 478] on button "Preview" at bounding box center [51, 486] width 50 height 15
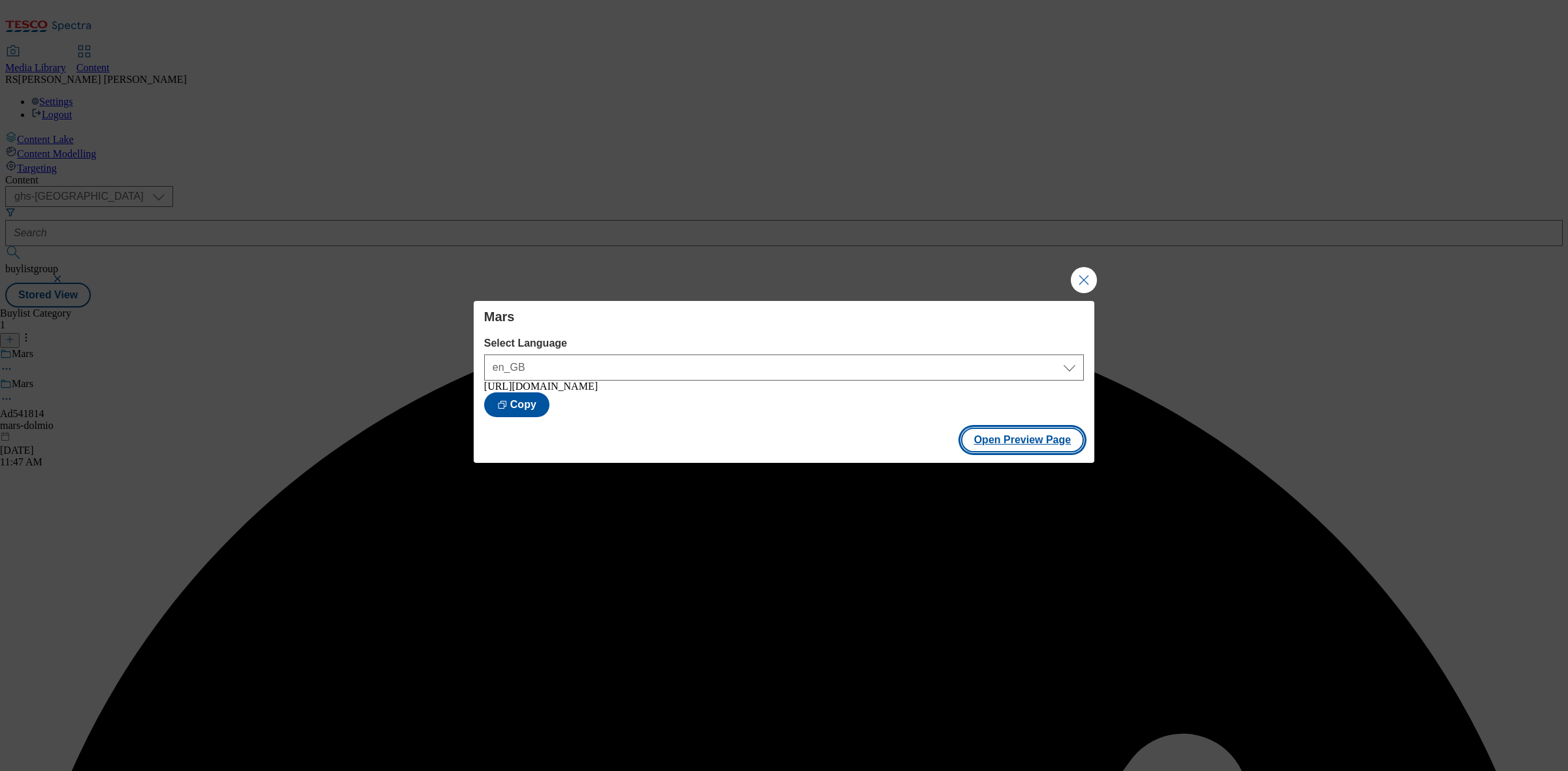
click at [1002, 441] on button "Open Preview Page" at bounding box center [1023, 440] width 124 height 25
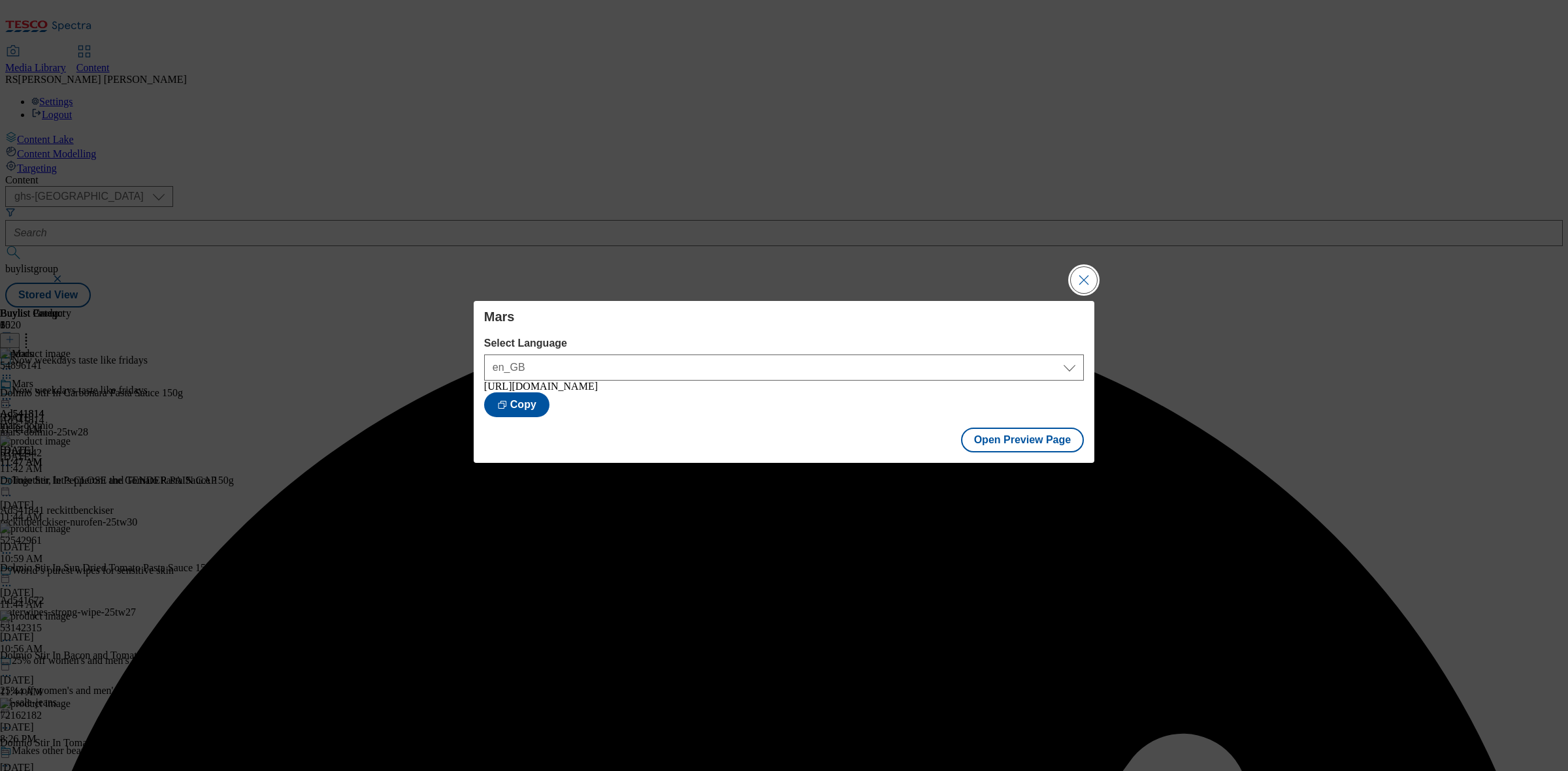
click at [1092, 276] on button "Close Modal" at bounding box center [1083, 280] width 27 height 27
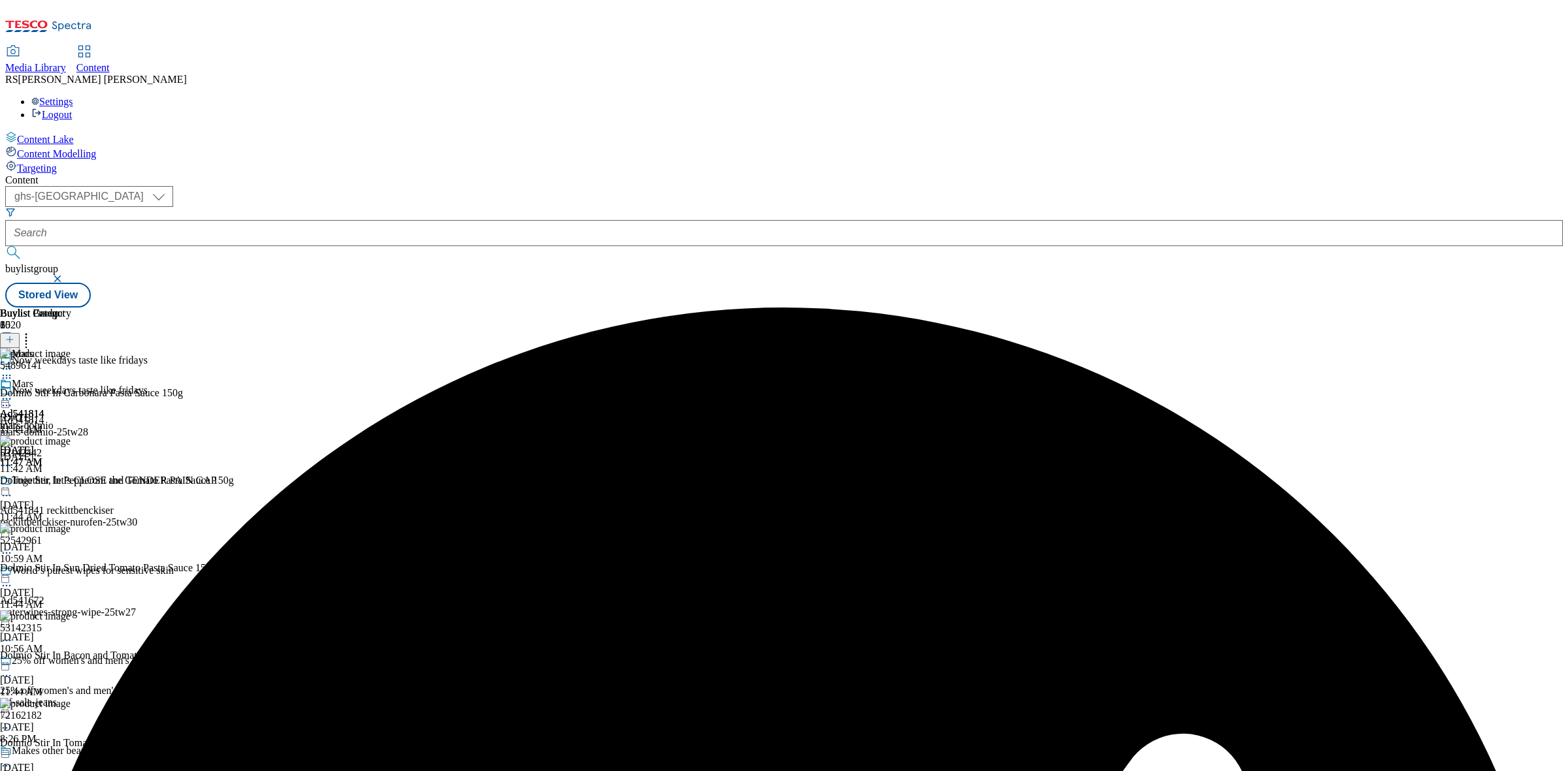
click at [13, 399] on icon at bounding box center [6, 405] width 13 height 13
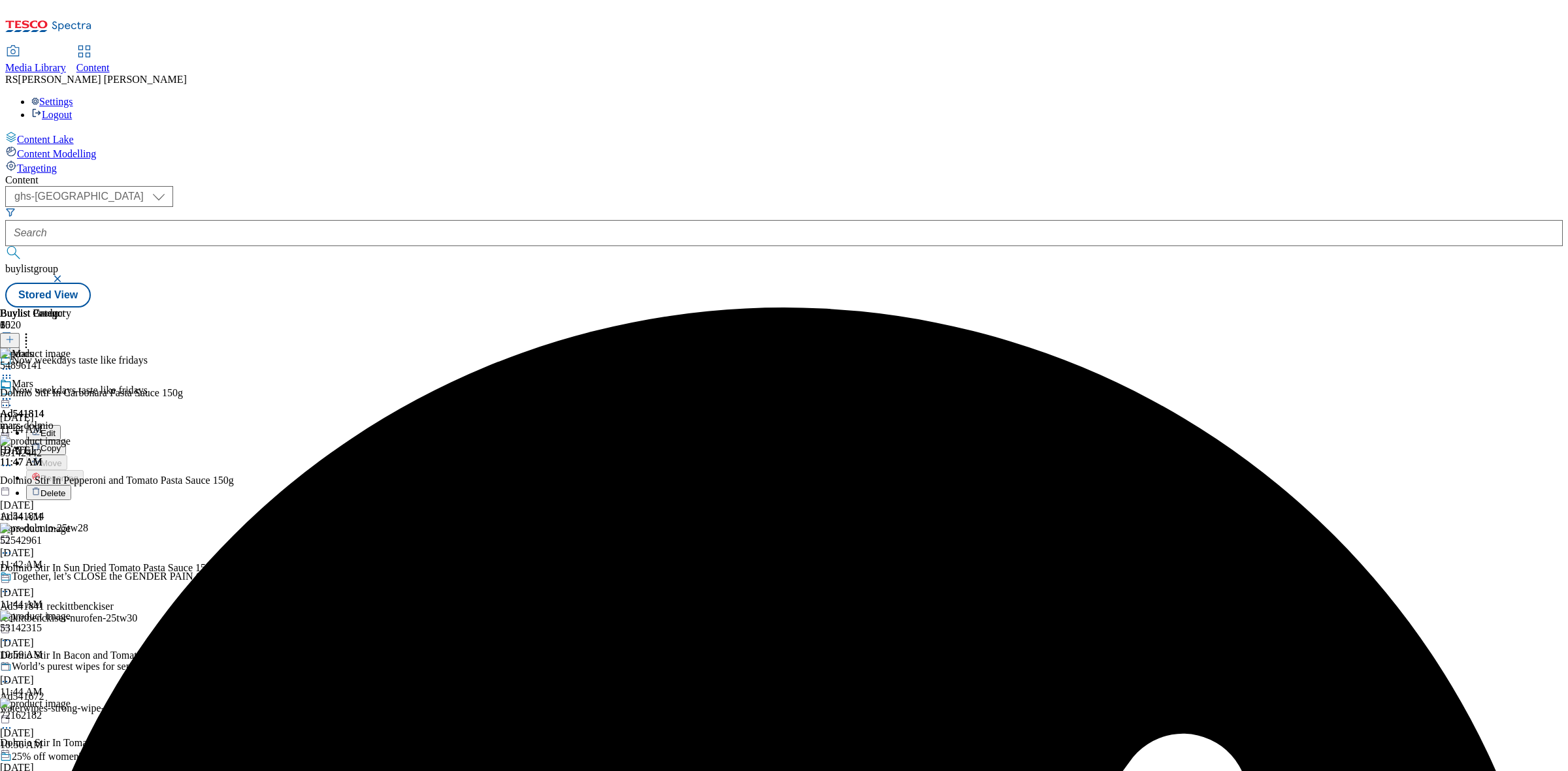
click at [56, 428] on span "Edit" at bounding box center [48, 433] width 15 height 10
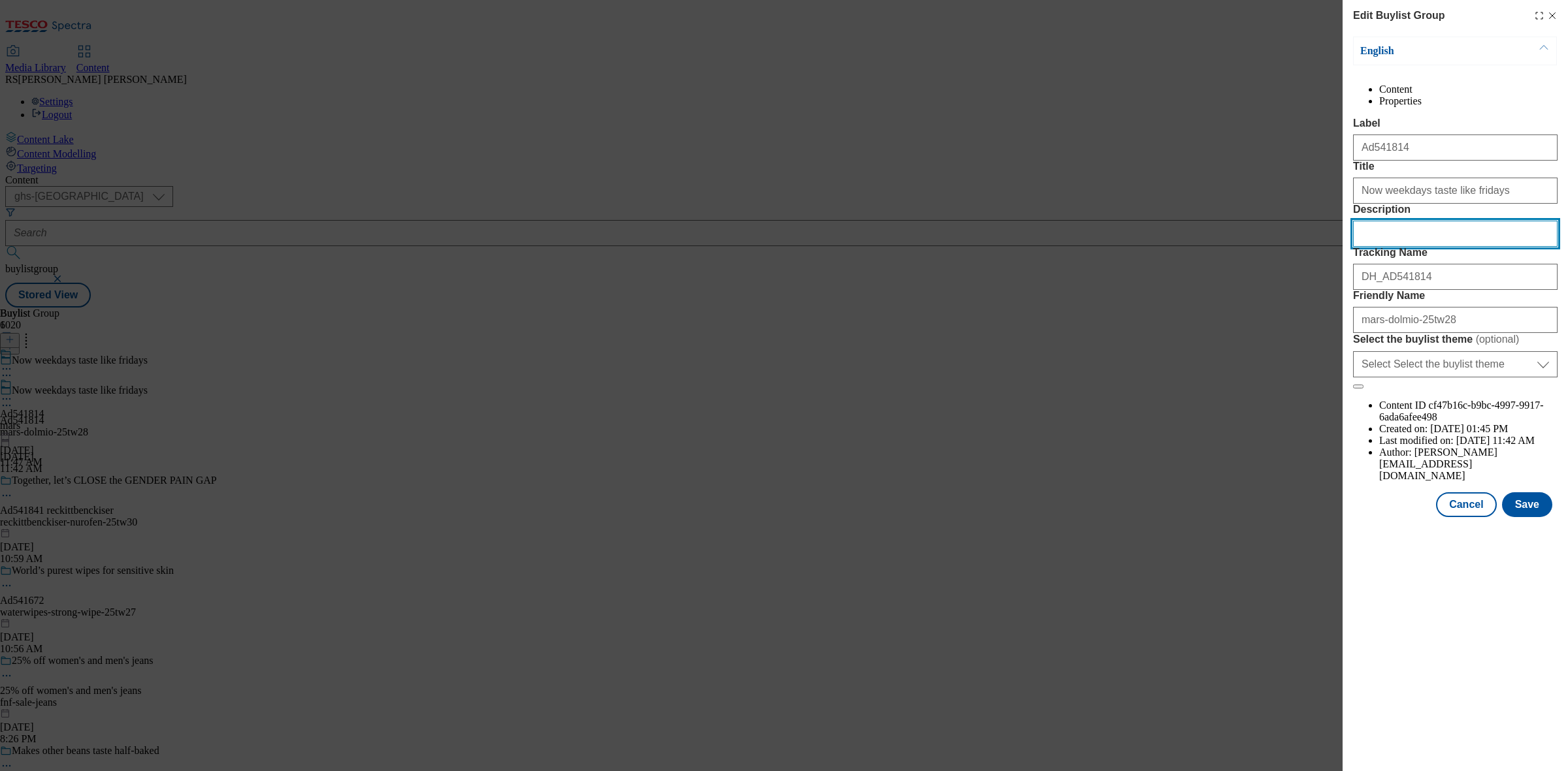
click at [1444, 247] on input "Description" at bounding box center [1455, 233] width 205 height 27
paste input "Dolmio Stir In Pasta Sauce - Carbonara 150g"
type input "Dolmio Stir In Pasta Sauce - Carbonara 150g"
click at [1523, 518] on button "Save" at bounding box center [1527, 504] width 50 height 25
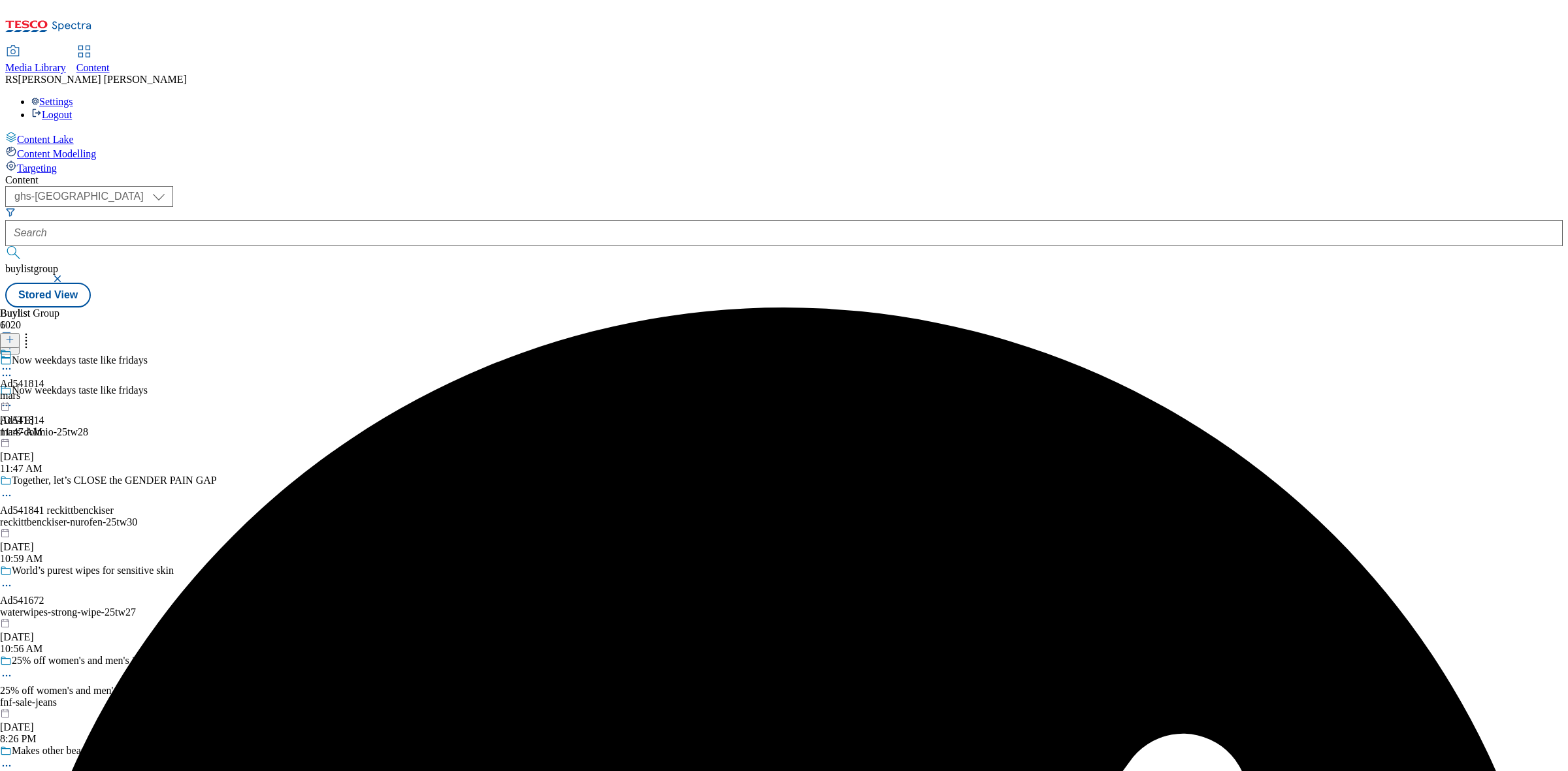
click at [13, 362] on icon at bounding box center [6, 369] width 13 height 13
click at [60, 389] on button "Edit" at bounding box center [44, 396] width 35 height 15
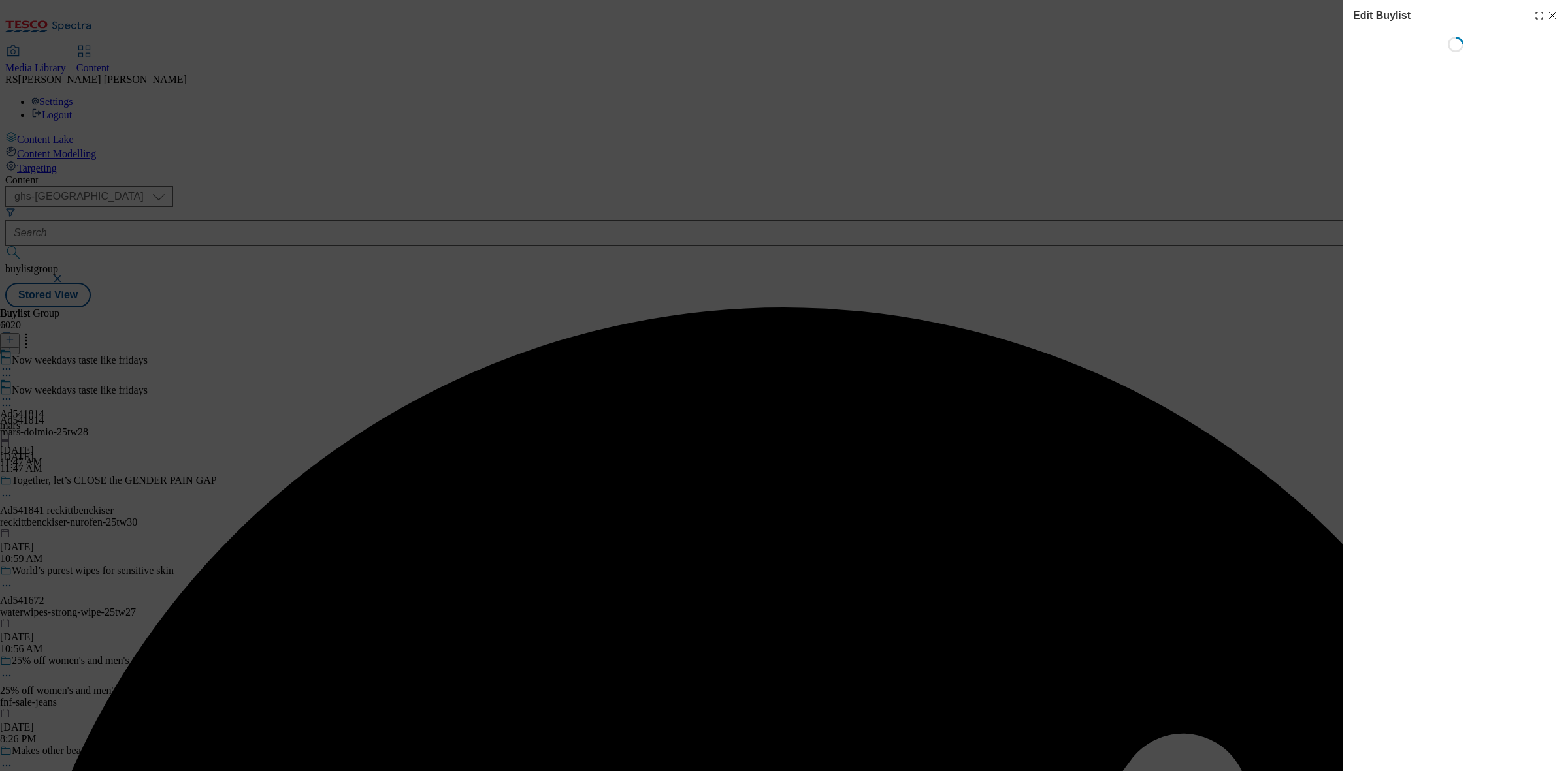
select select "tactical"
select select "supplier funded short term 1-3 weeks"
select select "dunnhumby"
select select "Banner"
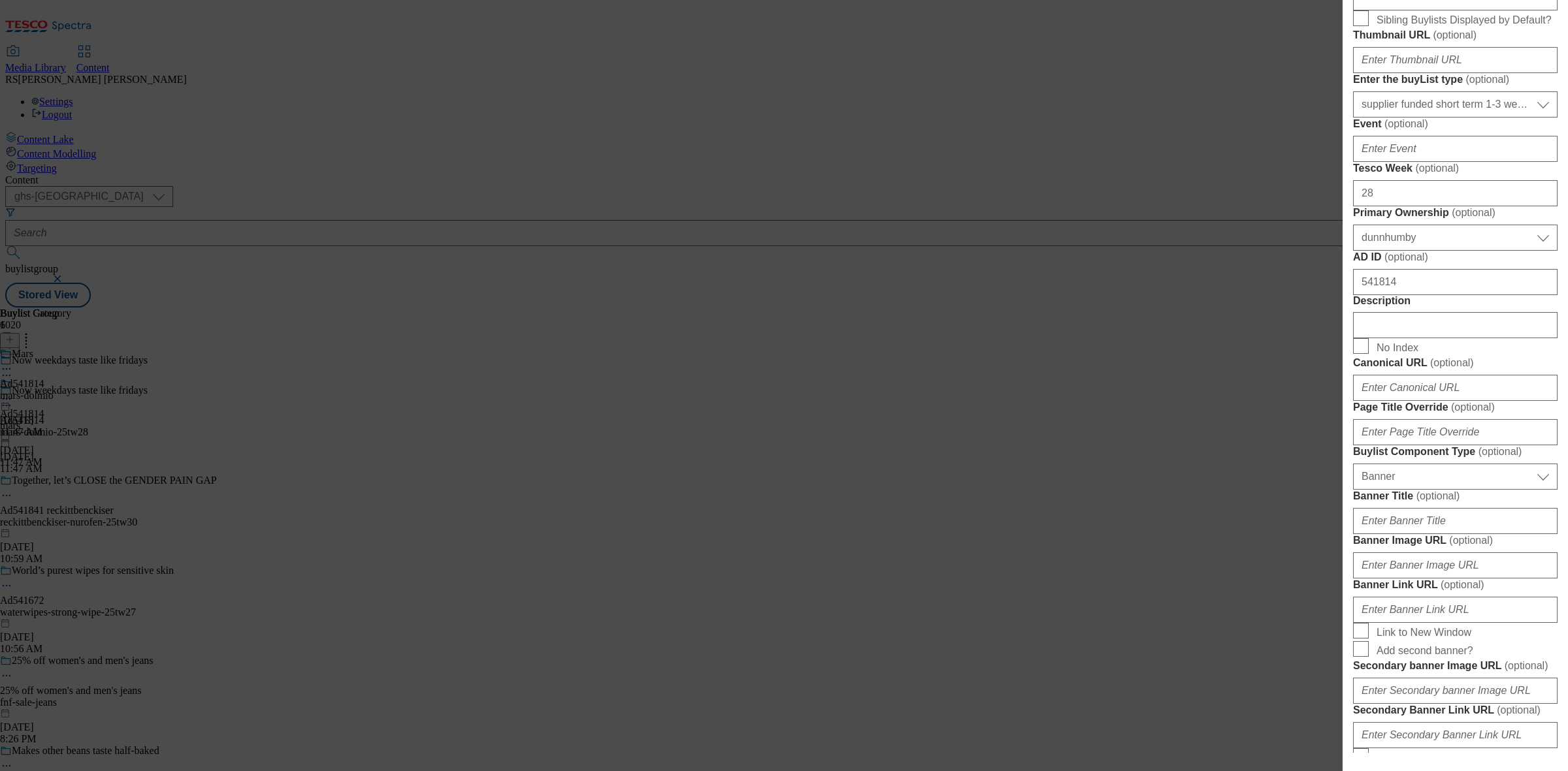
scroll to position [490, 0]
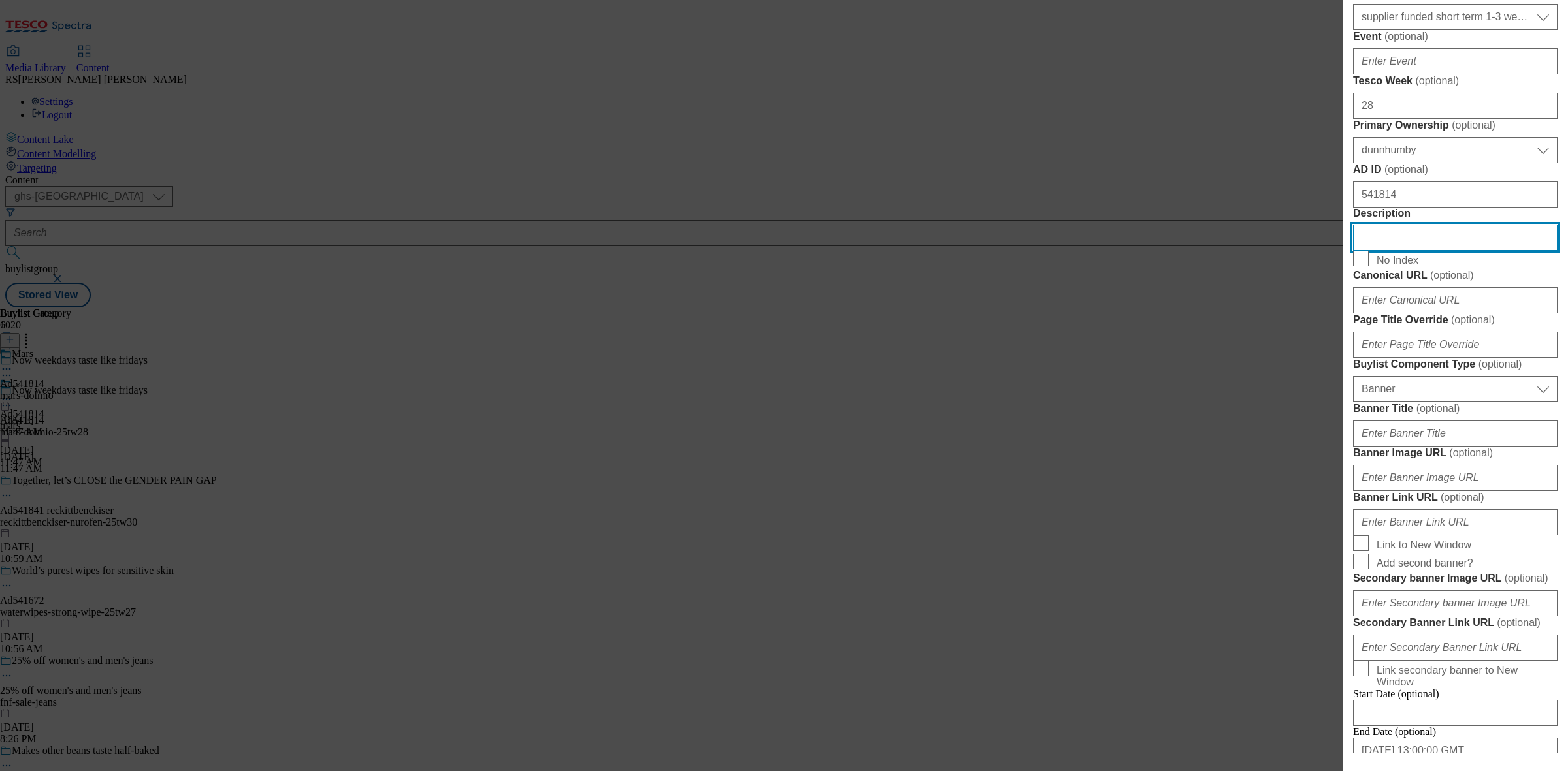
click at [1393, 251] on input "Description" at bounding box center [1455, 238] width 205 height 27
paste input "Dolmio Stir In Pasta Sauce - Carbonara 150g"
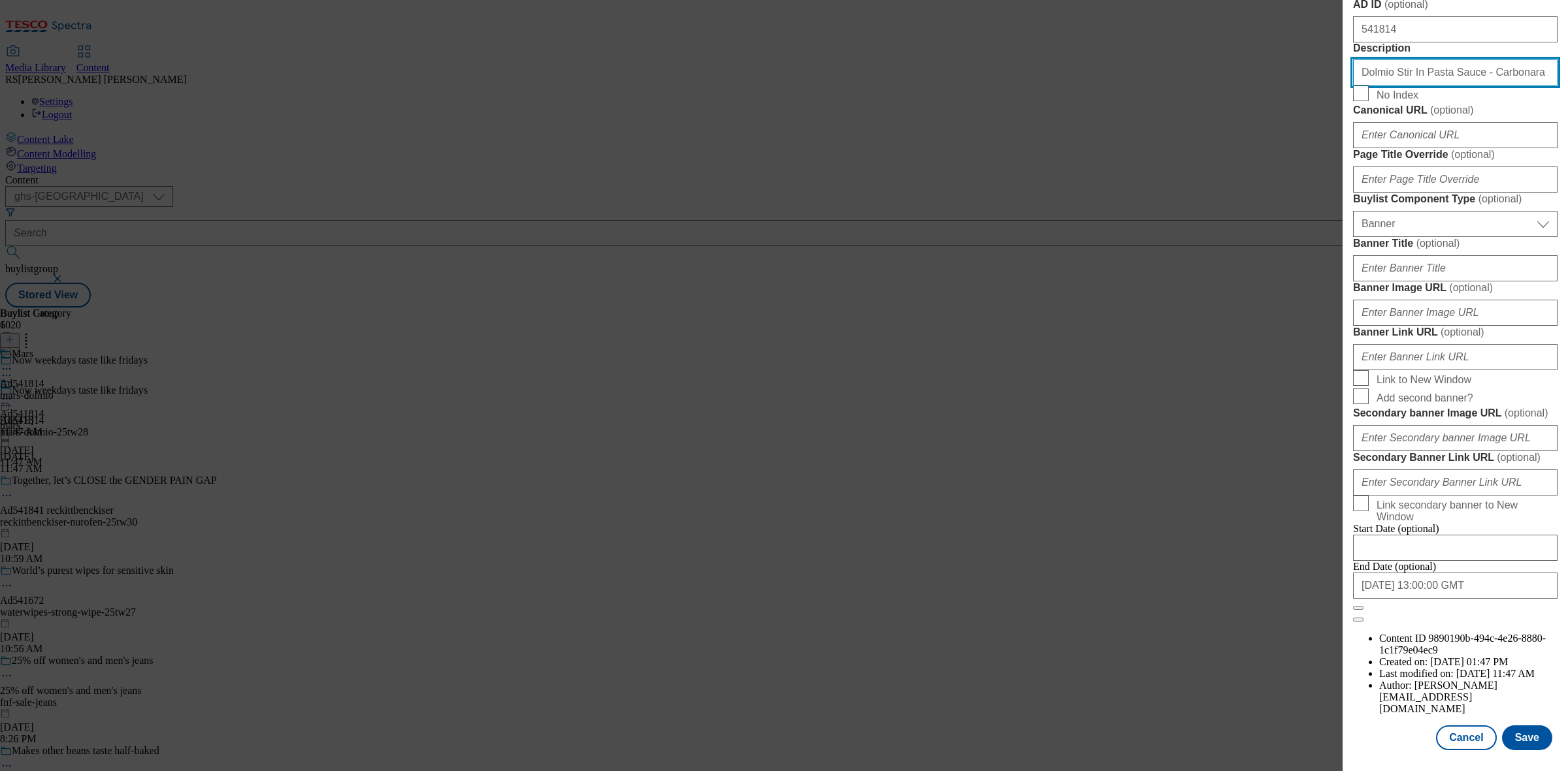
scroll to position [1140, 0]
type input "Dolmio Stir In Pasta Sauce - Carbonara 150g"
click at [1506, 726] on button "Save" at bounding box center [1527, 737] width 50 height 25
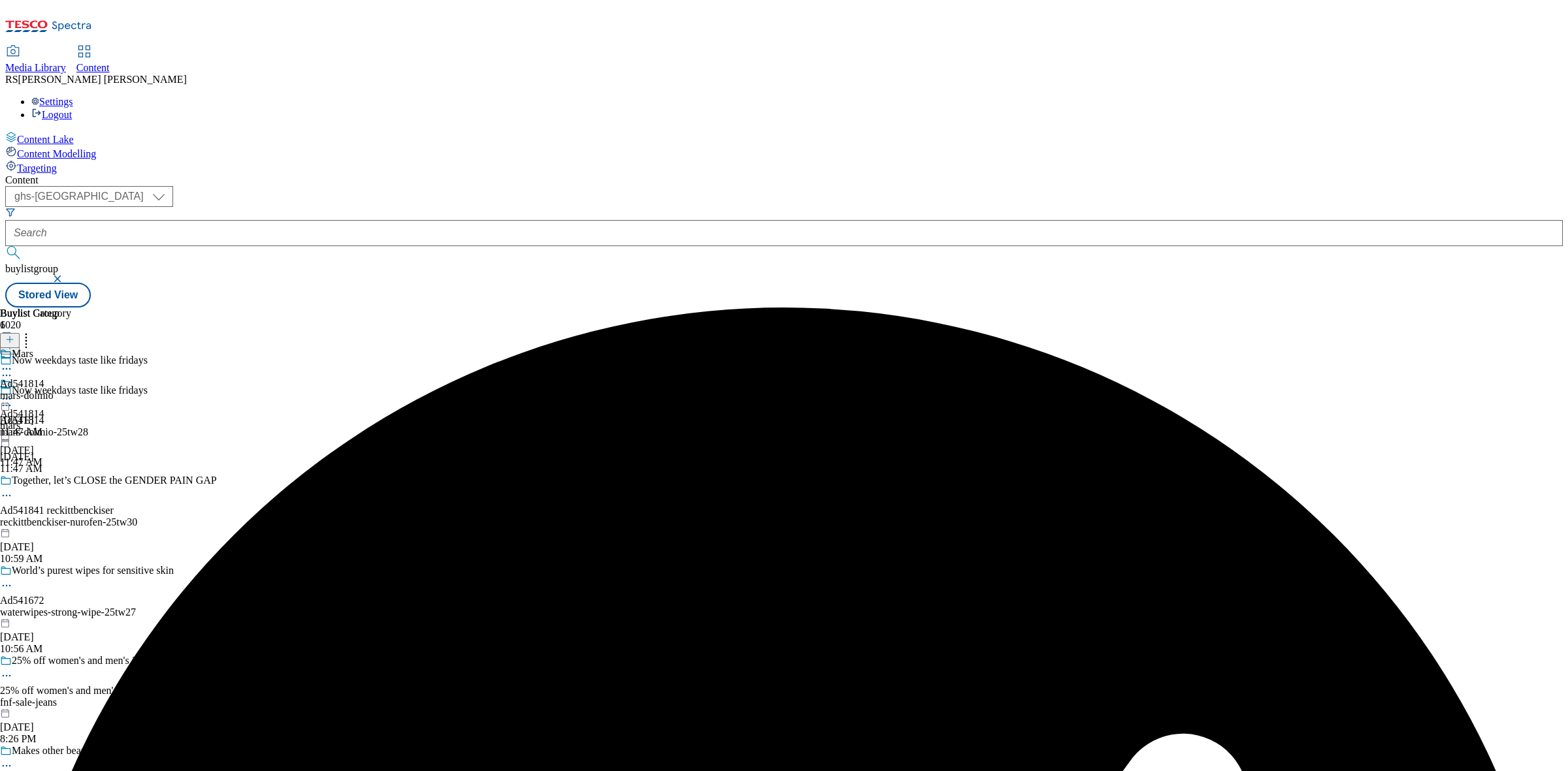
click at [8, 369] on circle at bounding box center [6, 369] width 2 height 2
click at [56, 391] on span "Edit" at bounding box center [48, 396] width 15 height 10
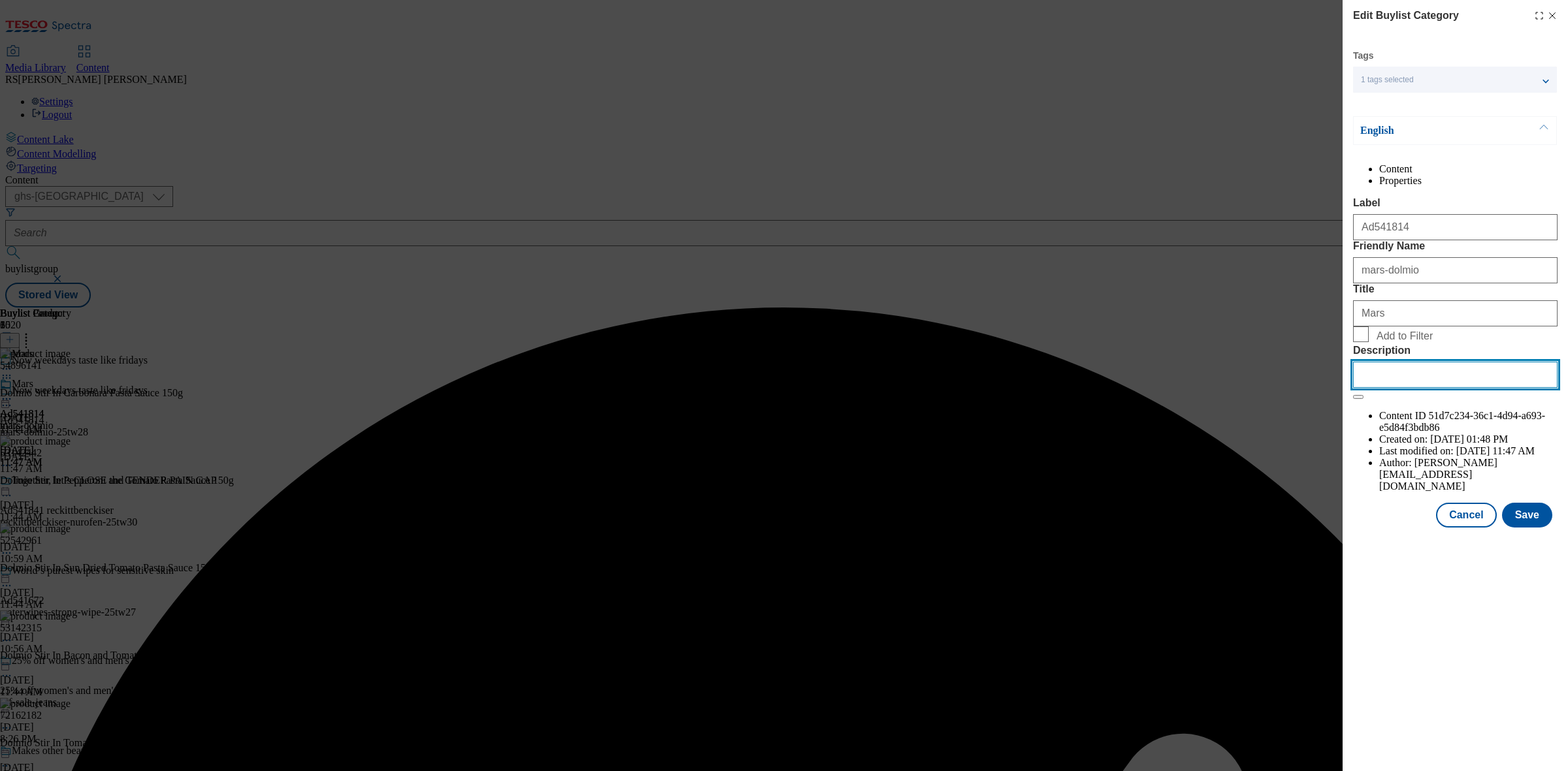
click at [1421, 388] on input "Description" at bounding box center [1455, 375] width 205 height 27
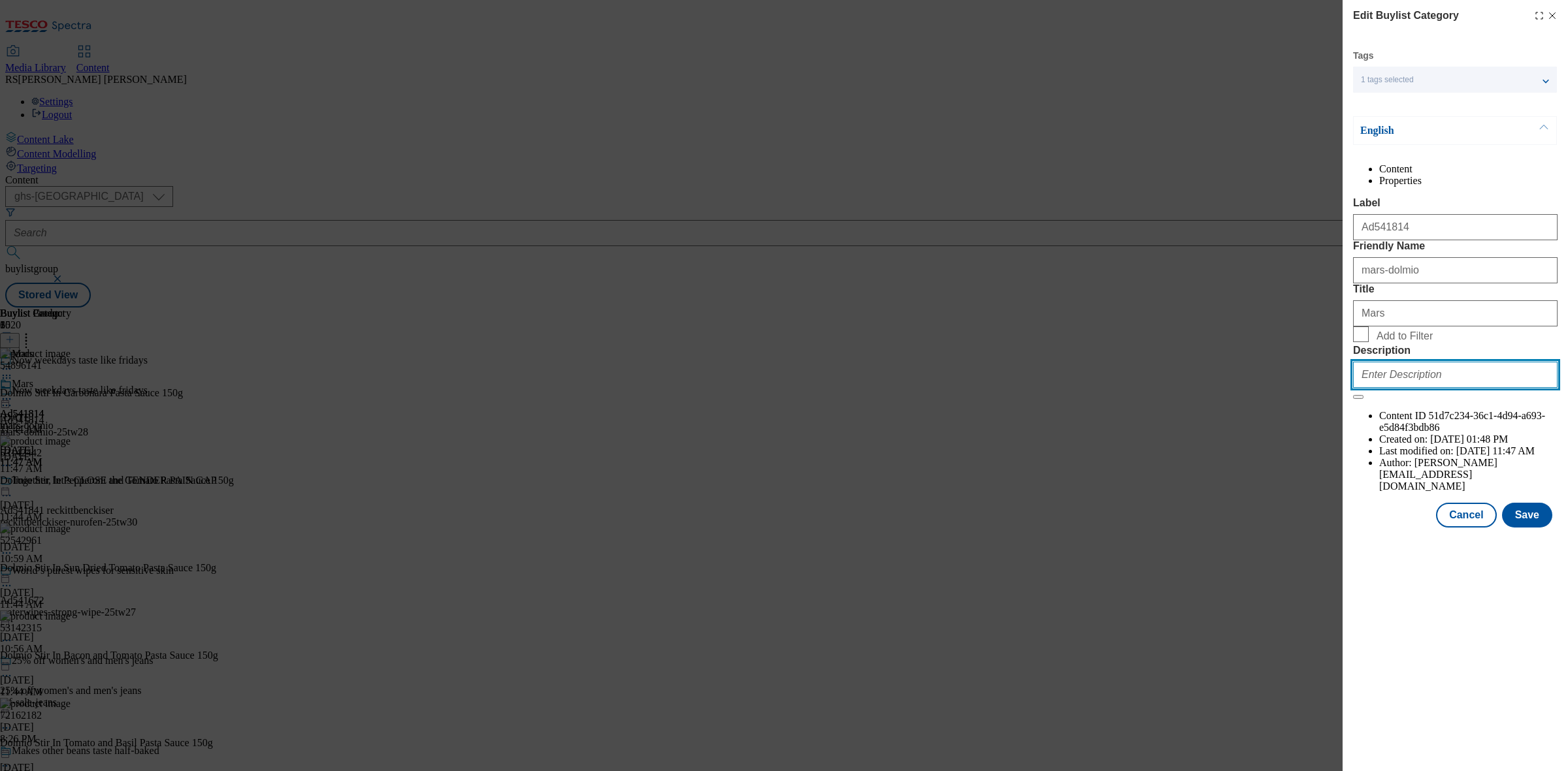
paste input "Dolmio Stir In Pasta Sauce - Carbonara 150g"
type input "Dolmio Stir In Pasta Sauce - Carbonara 150g"
click at [1530, 528] on button "Save" at bounding box center [1527, 515] width 50 height 25
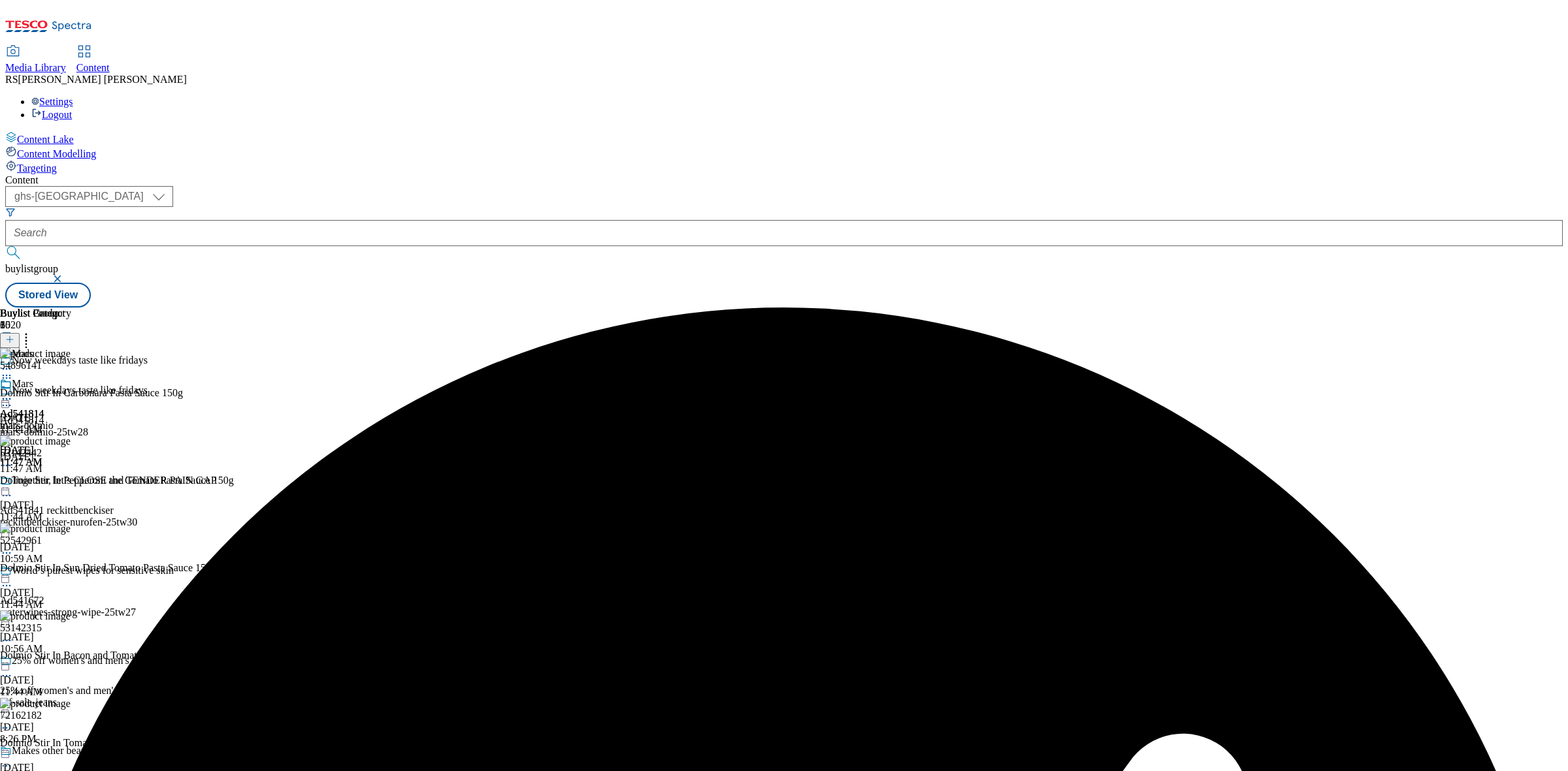
click at [1328, 307] on div "Buylist Group 6020 Now weekdays taste like fridays Now weekdays taste like frid…" at bounding box center [784, 307] width 1558 height 0
click at [13, 392] on icon at bounding box center [6, 399] width 13 height 13
click at [77, 478] on button "Preview" at bounding box center [51, 486] width 50 height 15
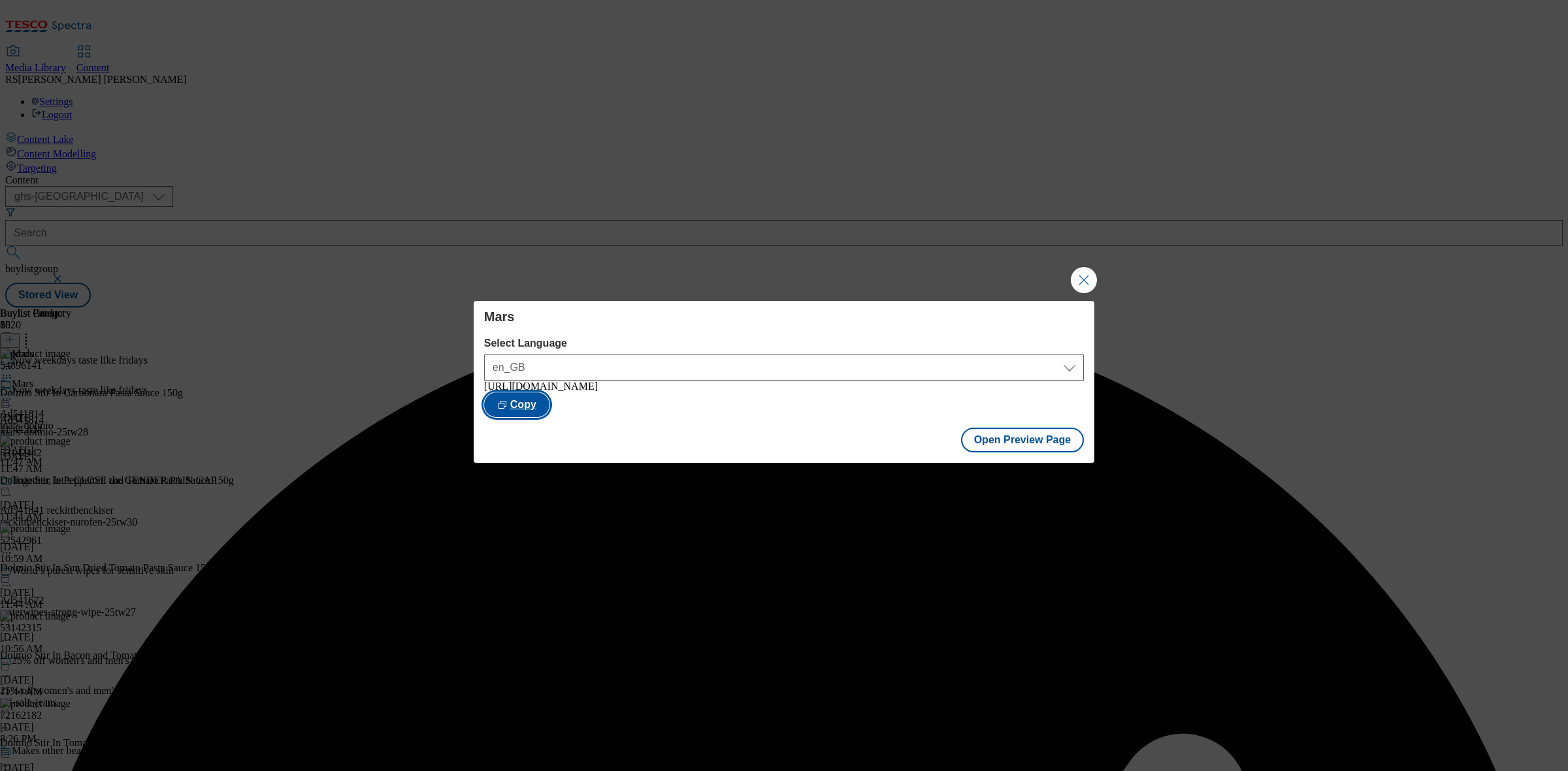
click at [550, 412] on button "Copy" at bounding box center [516, 404] width 65 height 25
click at [1362, 495] on div "Mars Select Language en_GB en_GB [URL][DOMAIN_NAME] Copied Open Preview Page" at bounding box center [784, 385] width 1568 height 771
click at [1092, 269] on button "Close Modal" at bounding box center [1083, 280] width 27 height 27
